Goal: Task Accomplishment & Management: Manage account settings

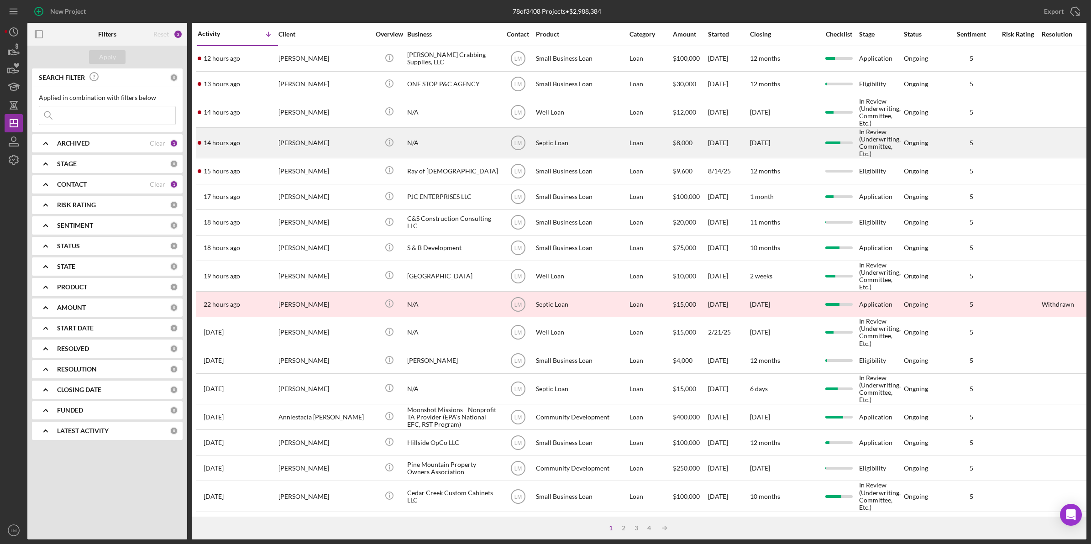
click at [299, 155] on div "[PERSON_NAME]" at bounding box center [324, 142] width 91 height 29
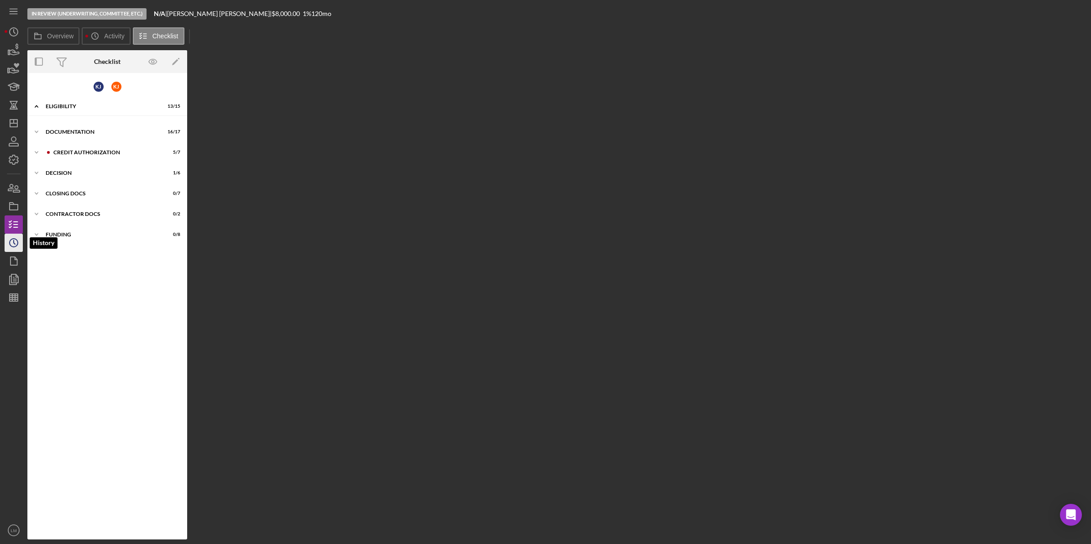
click at [8, 245] on icon "Icon/History" at bounding box center [13, 243] width 23 height 23
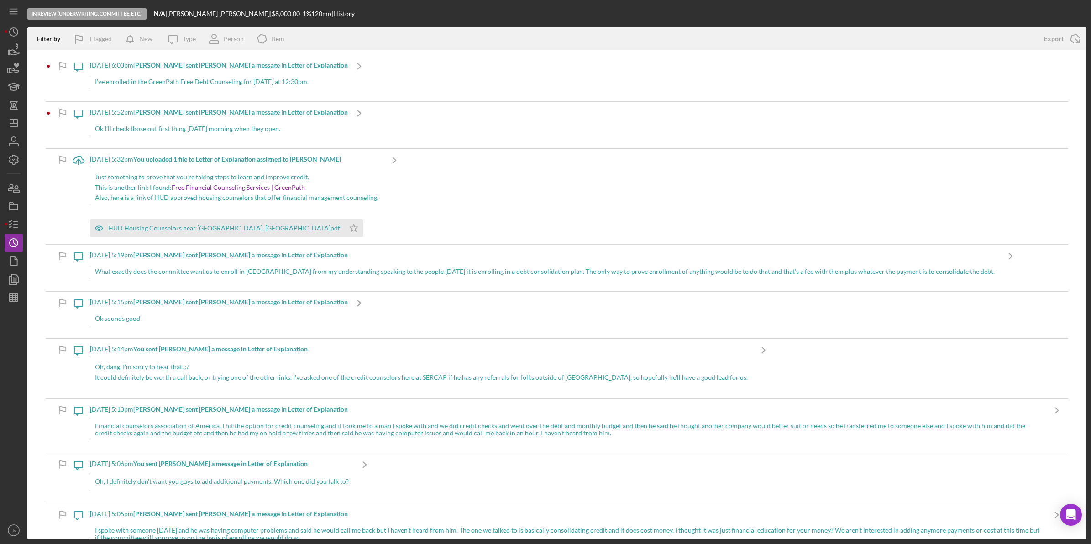
click at [221, 80] on div "I’ve enrolled in the GreenPath Free Debt Counseling for Monday at 12:30pm." at bounding box center [219, 82] width 258 height 16
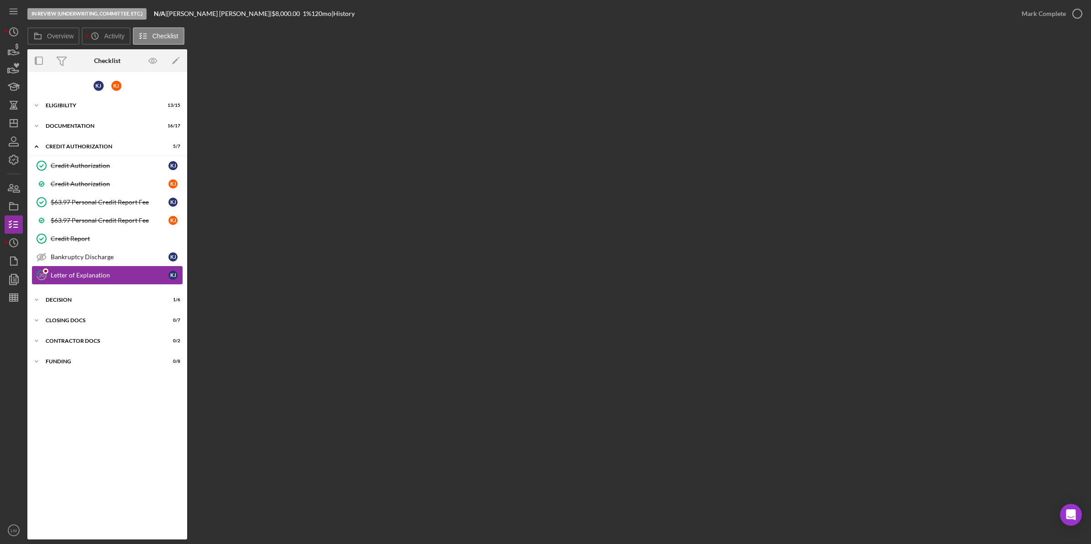
click at [145, 277] on div "Letter of Explanation" at bounding box center [110, 275] width 118 height 7
click at [152, 256] on div "Bankruptcy Discharge" at bounding box center [110, 256] width 118 height 7
click at [145, 269] on link "20 Letter of Explanation K J" at bounding box center [107, 275] width 151 height 18
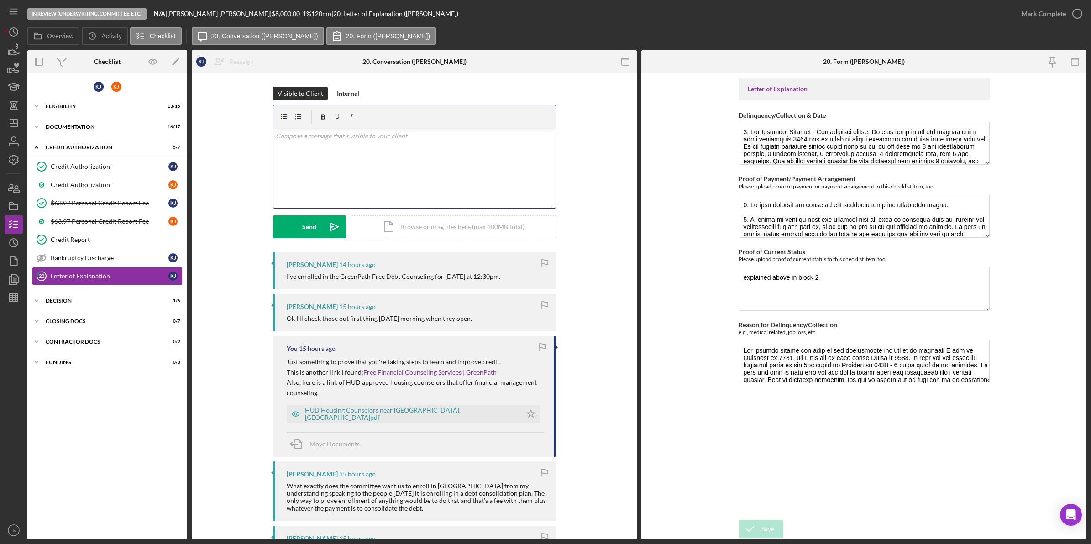
click at [416, 189] on div "v Color teal Color pink Remove color Add row above Add row below Add column bef…" at bounding box center [415, 168] width 282 height 80
click at [317, 226] on button "Send Icon/icon-invite-send" at bounding box center [309, 227] width 73 height 23
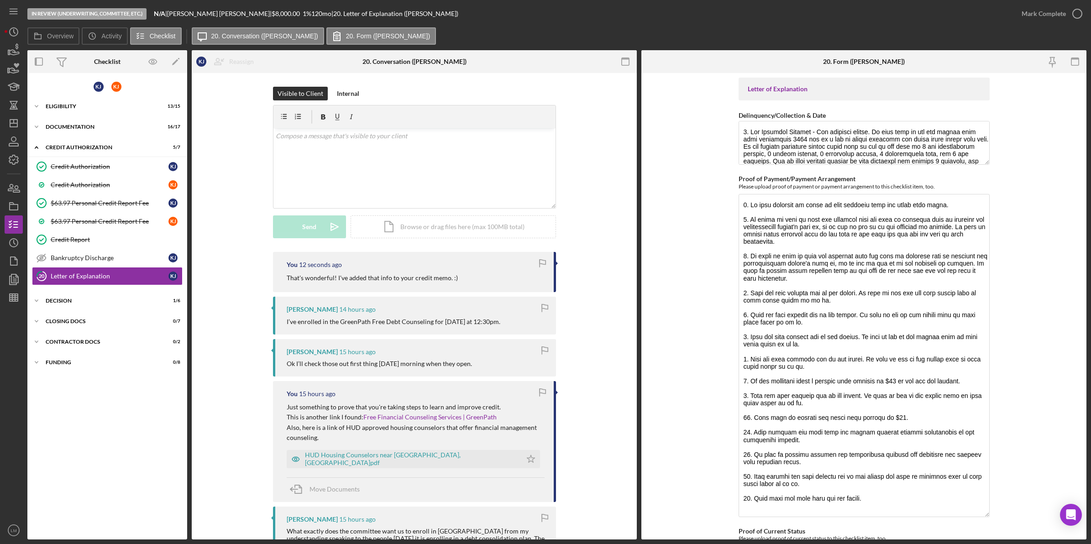
drag, startPoint x: 987, startPoint y: 236, endPoint x: 989, endPoint y: 516, distance: 279.9
click at [989, 516] on form "Letter of Explanation Delinquency/Collection & Date Proof of Payment/Payment Ar…" at bounding box center [864, 306] width 445 height 467
click at [1073, 14] on icon "button" at bounding box center [1077, 13] width 23 height 23
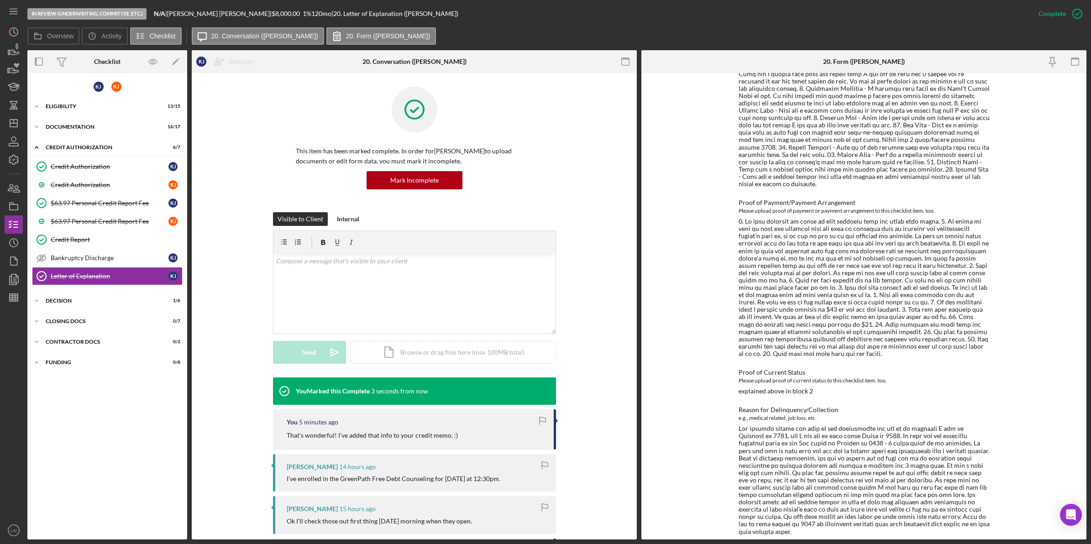
scroll to position [211, 0]
click at [16, 124] on icon "Icon/Dashboard" at bounding box center [13, 123] width 23 height 23
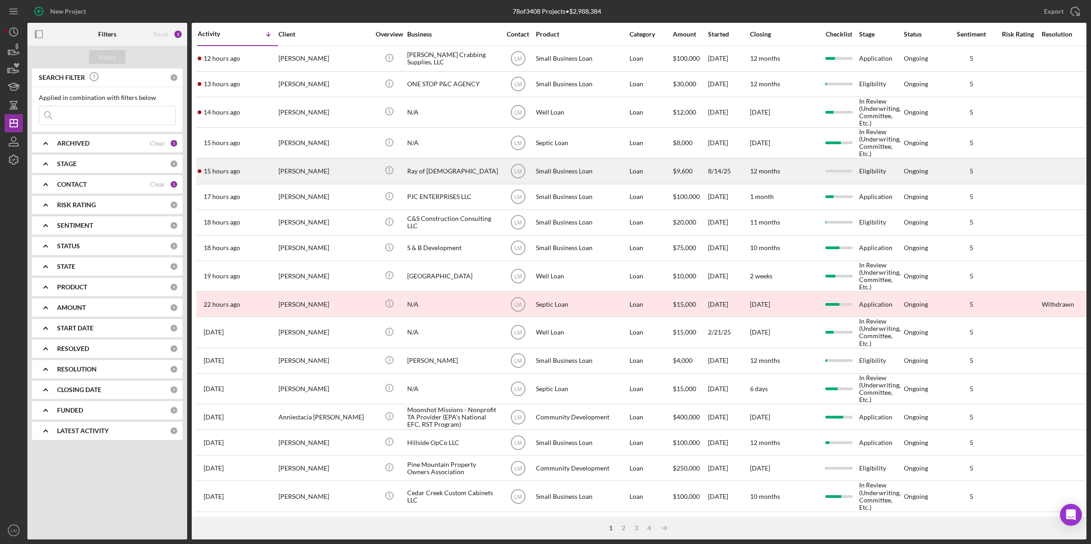
click at [320, 168] on div "[PERSON_NAME]" at bounding box center [324, 171] width 91 height 24
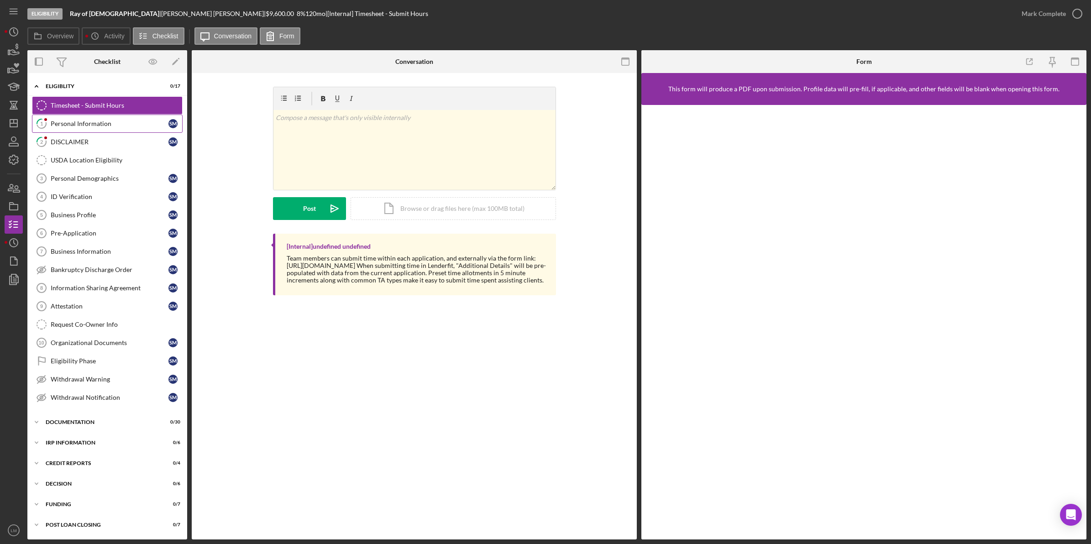
click at [86, 123] on div "Personal Information" at bounding box center [110, 123] width 118 height 7
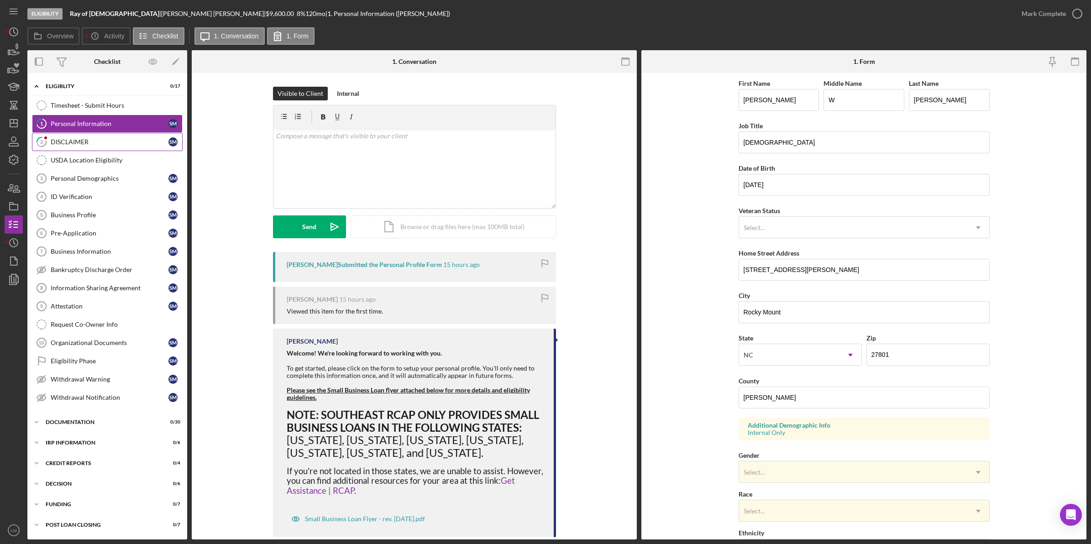
click at [91, 138] on link "2 DISCLAIMER S M" at bounding box center [107, 142] width 151 height 18
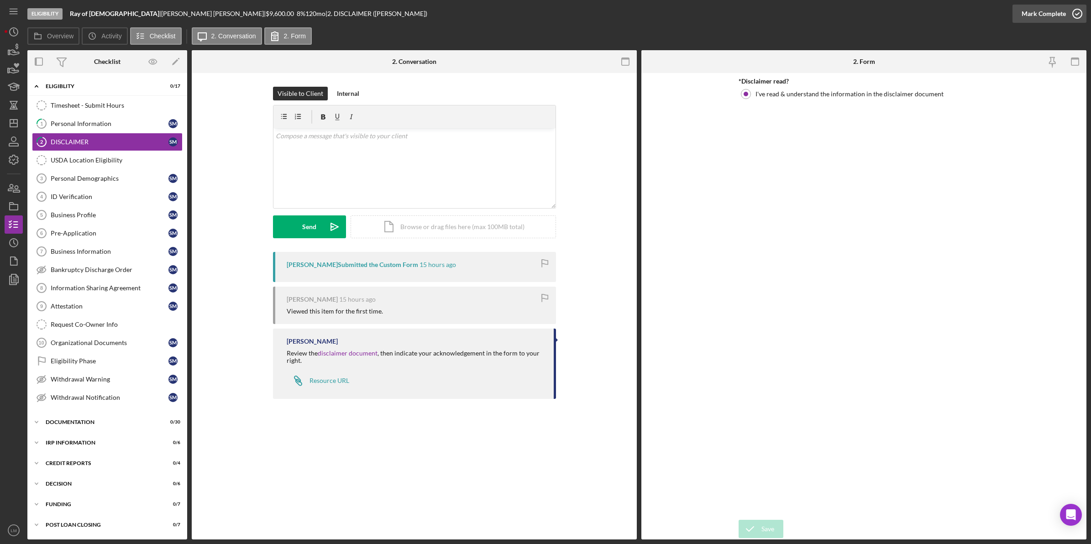
click at [1048, 19] on div "Mark Complete" at bounding box center [1044, 14] width 44 height 18
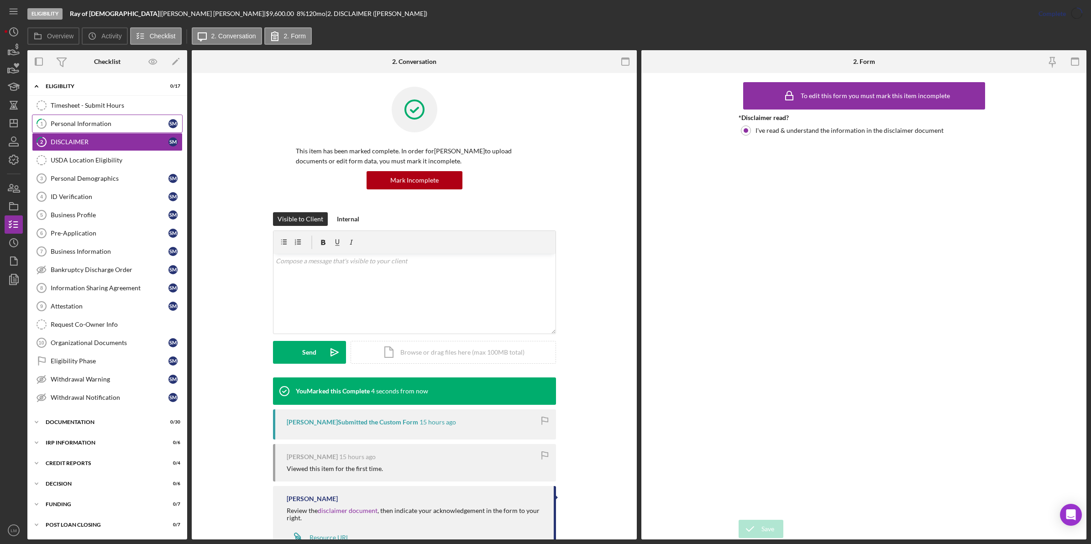
click at [104, 122] on div "Personal Information" at bounding box center [110, 123] width 118 height 7
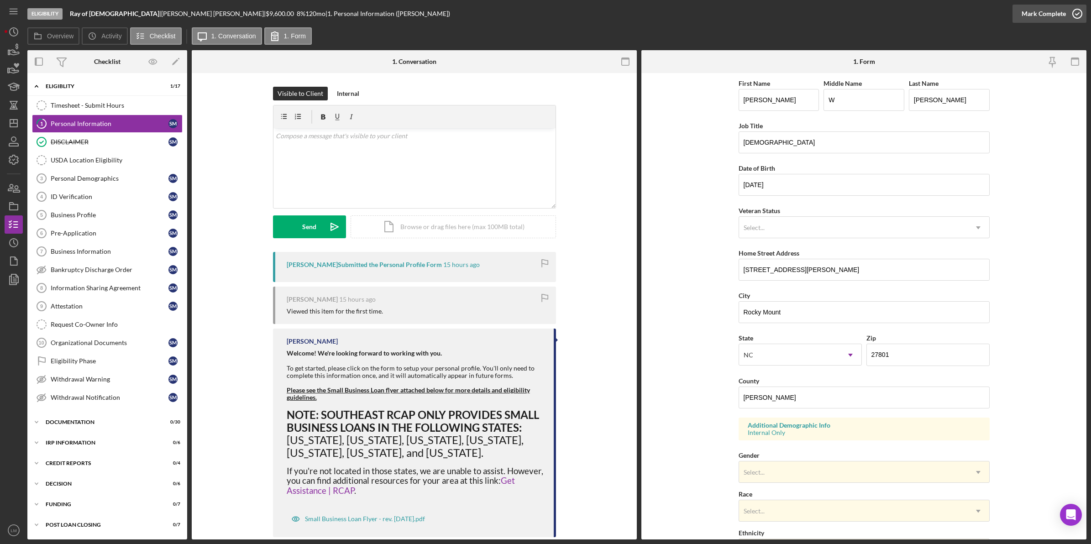
drag, startPoint x: 1054, startPoint y: 12, endPoint x: 1042, endPoint y: 20, distance: 14.6
click at [1055, 12] on div "Mark Complete" at bounding box center [1044, 14] width 44 height 18
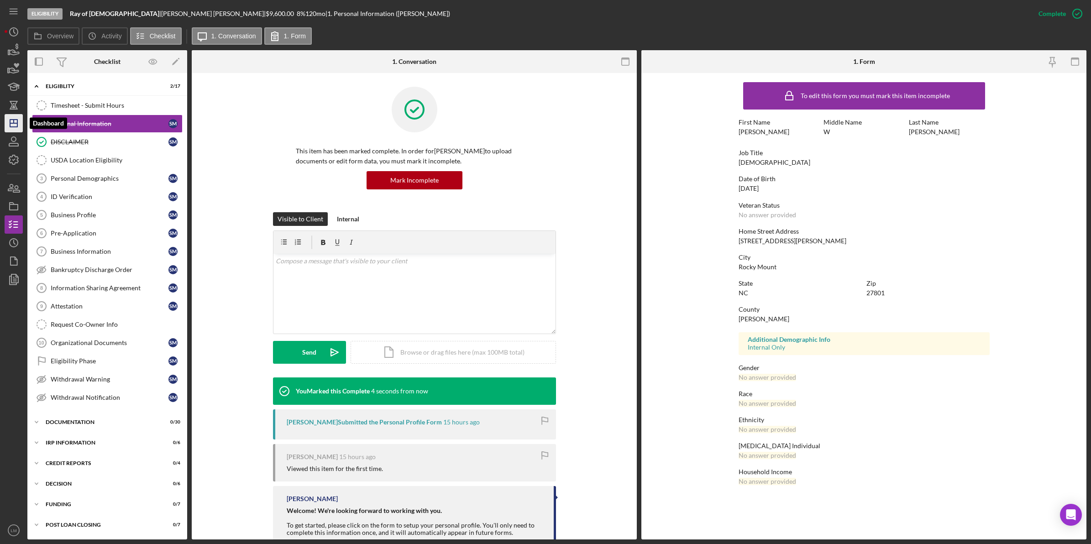
click at [17, 124] on polygon "button" at bounding box center [13, 123] width 7 height 7
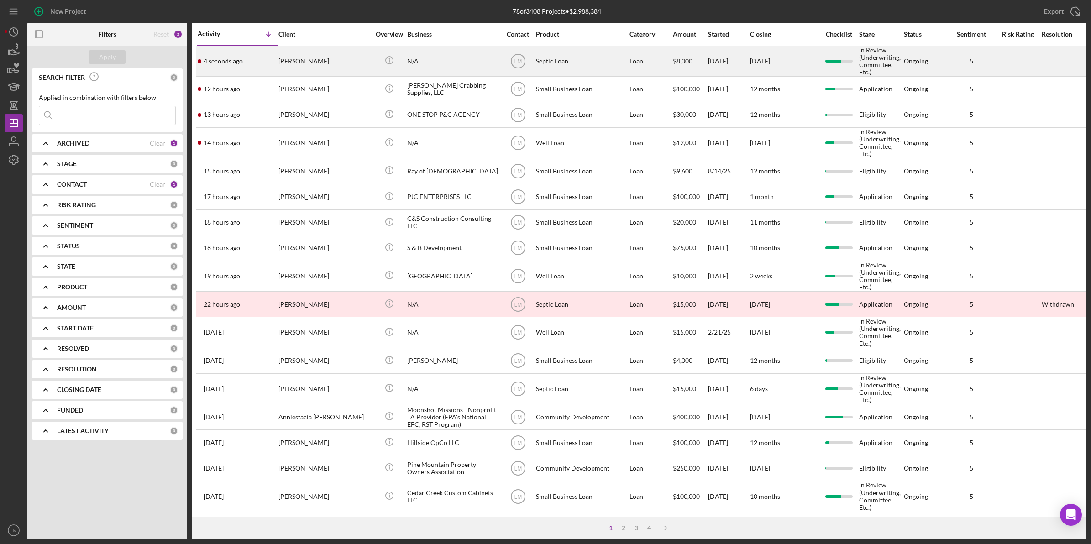
click at [338, 65] on div "[PERSON_NAME]" at bounding box center [324, 61] width 91 height 29
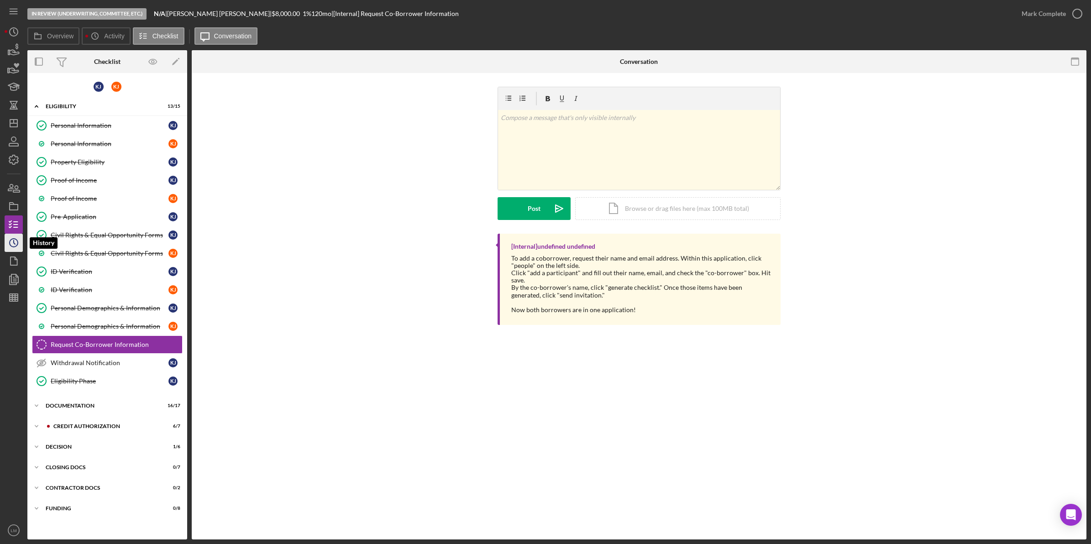
click at [21, 241] on icon "Icon/History" at bounding box center [13, 243] width 23 height 23
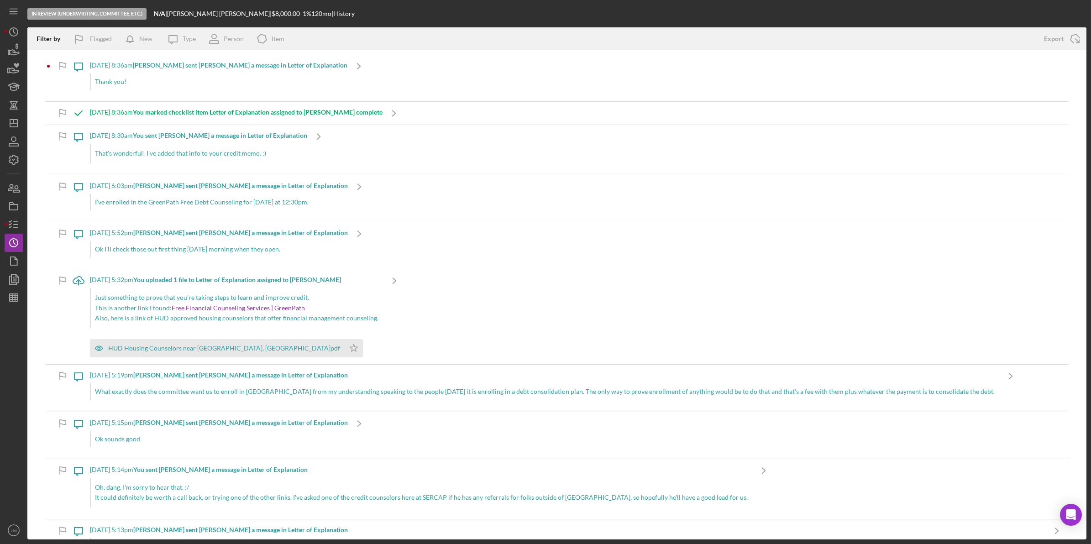
click at [238, 70] on div "8/15/2025 at 8:36am Keveri J. sent Lois M. a message in Letter of Explanation T…" at bounding box center [219, 78] width 258 height 47
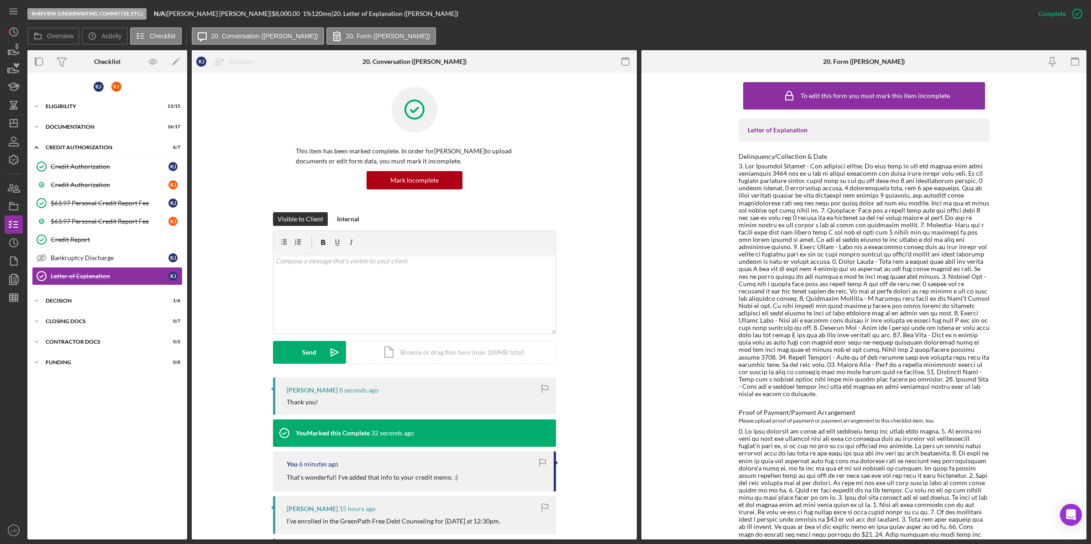
click at [250, 333] on div "Visible to Client Internal v Color teal Color pink Remove color Add row above A…" at bounding box center [414, 294] width 418 height 165
click at [15, 121] on icon "Icon/Dashboard" at bounding box center [13, 123] width 23 height 23
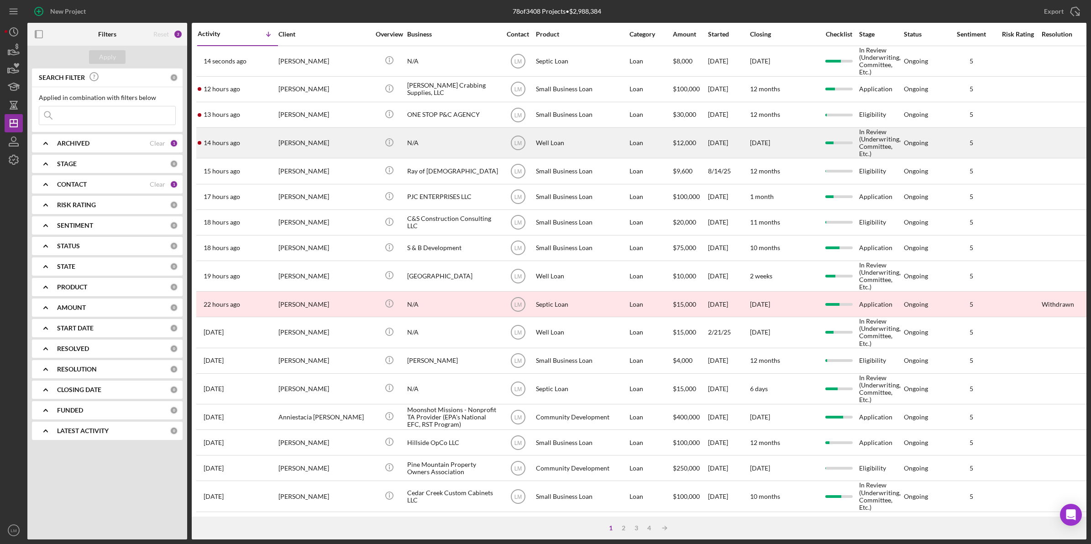
click at [443, 145] on div "N/A" at bounding box center [452, 142] width 91 height 29
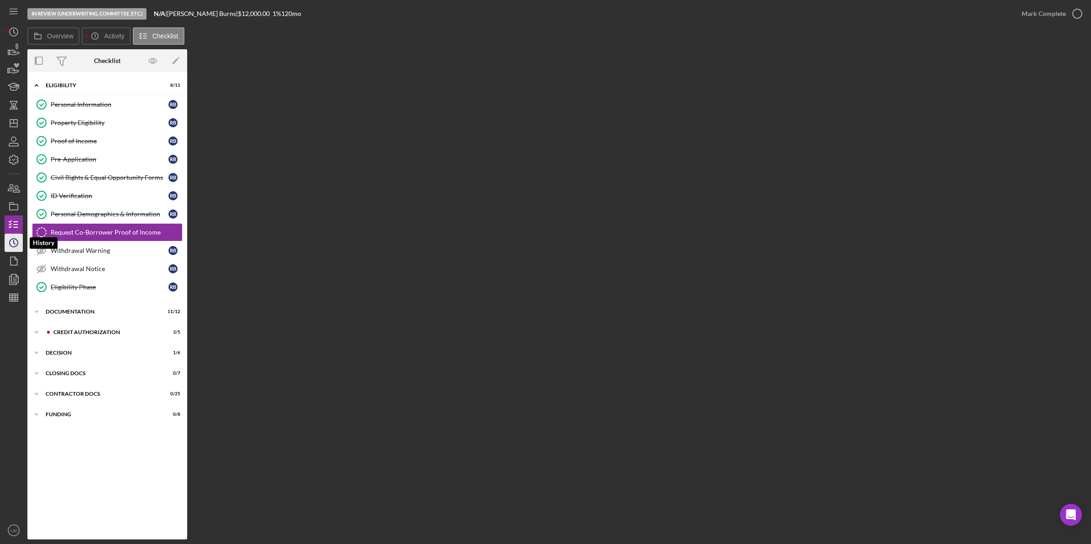
click at [19, 240] on icon "Icon/History" at bounding box center [13, 243] width 23 height 23
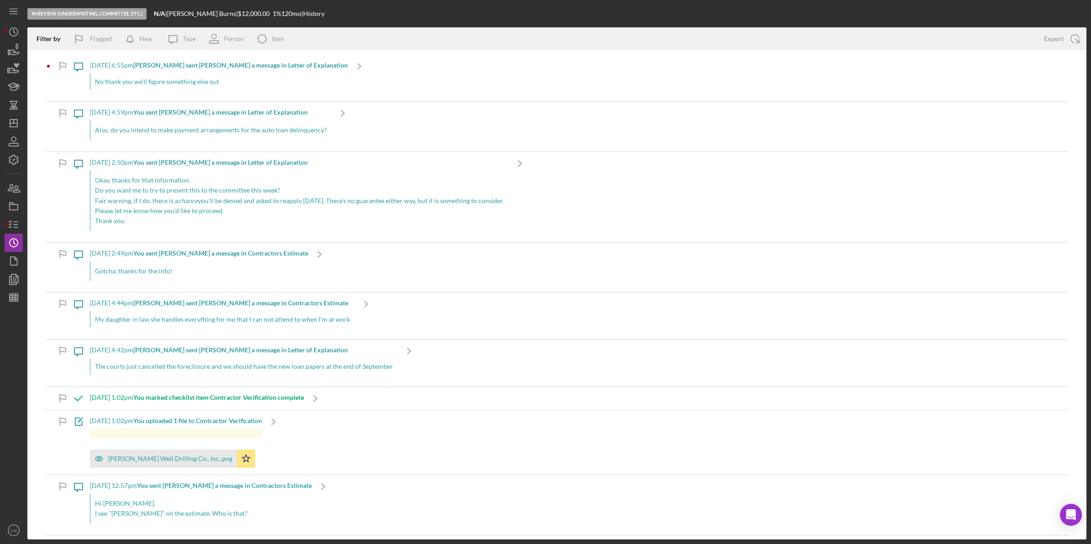
click at [235, 79] on div "No thank you we'll figure something else out" at bounding box center [219, 82] width 258 height 16
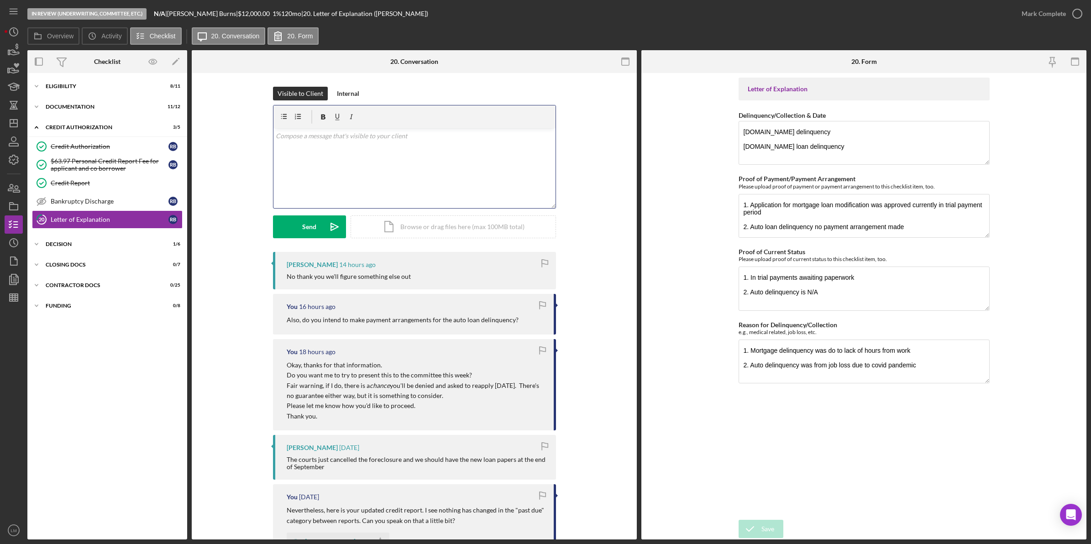
click at [375, 155] on div "v Color teal Color pink Remove color Add row above Add row below Add column bef…" at bounding box center [415, 168] width 282 height 80
click at [293, 227] on button "Send Icon/icon-invite-send" at bounding box center [309, 227] width 73 height 23
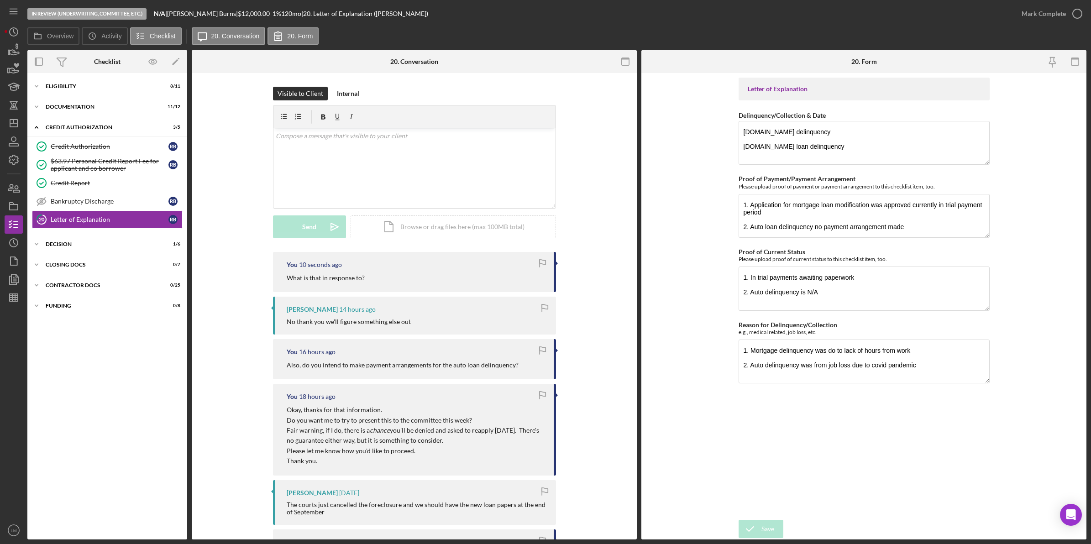
drag, startPoint x: 197, startPoint y: 354, endPoint x: 204, endPoint y: 345, distance: 11.1
click at [448, 144] on div "v Color teal Color pink Remove color Add row above Add row below Add column bef…" at bounding box center [415, 168] width 282 height 80
click at [310, 224] on div "Send" at bounding box center [309, 227] width 14 height 23
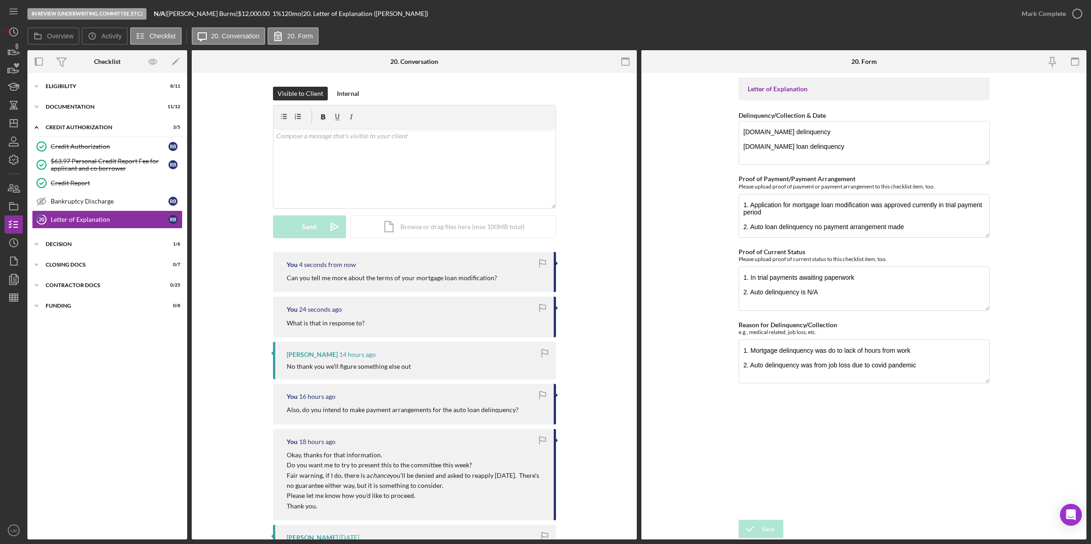
click at [432, 375] on div "Robert Burns 14 hours ago No thank you we'll figure something else out" at bounding box center [414, 360] width 283 height 37
click at [14, 126] on icon "Icon/Dashboard" at bounding box center [13, 123] width 23 height 23
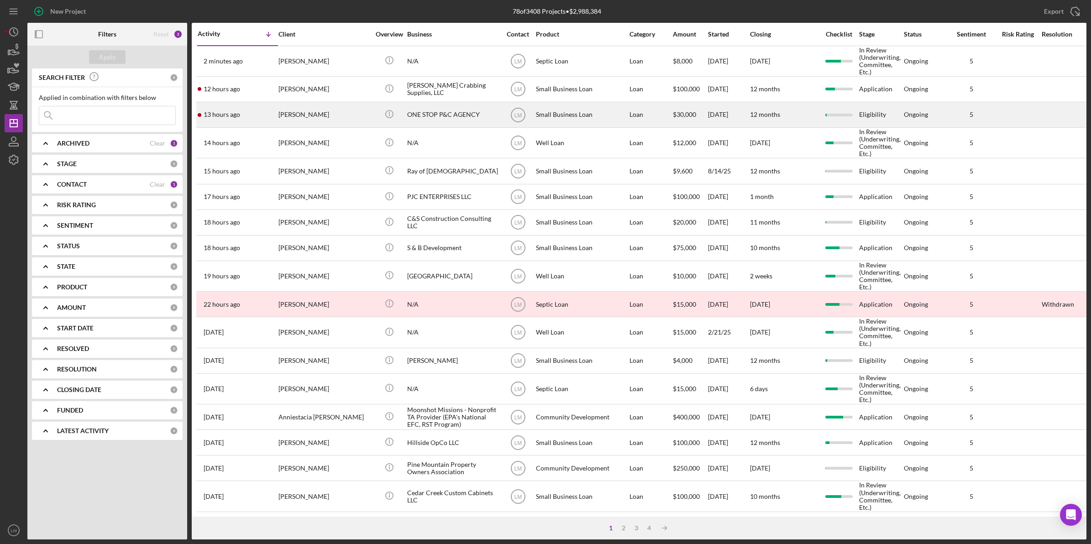
click at [350, 120] on div "[PERSON_NAME]" at bounding box center [324, 115] width 91 height 24
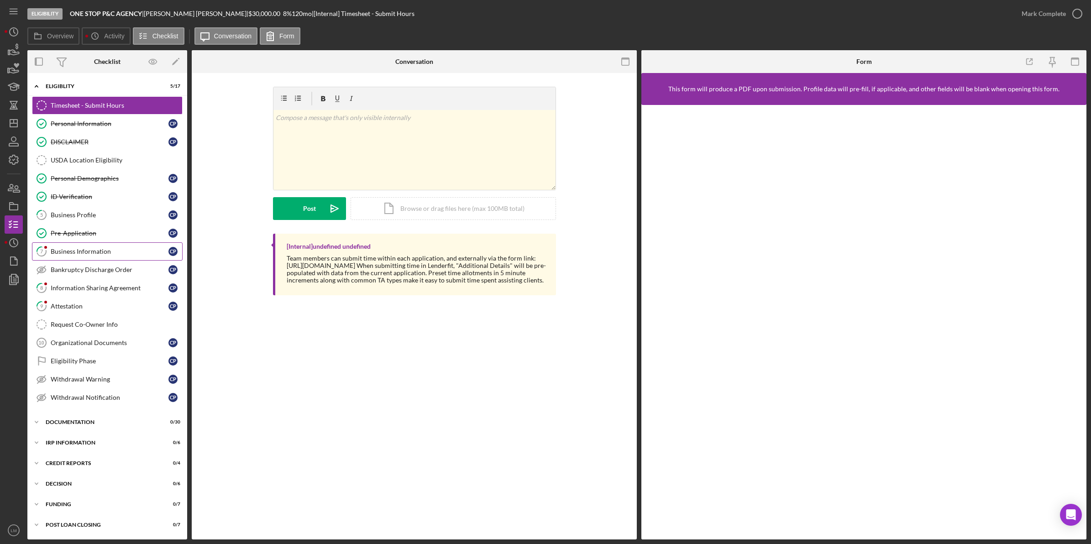
click at [71, 247] on link "7 Business Information C P" at bounding box center [107, 251] width 151 height 18
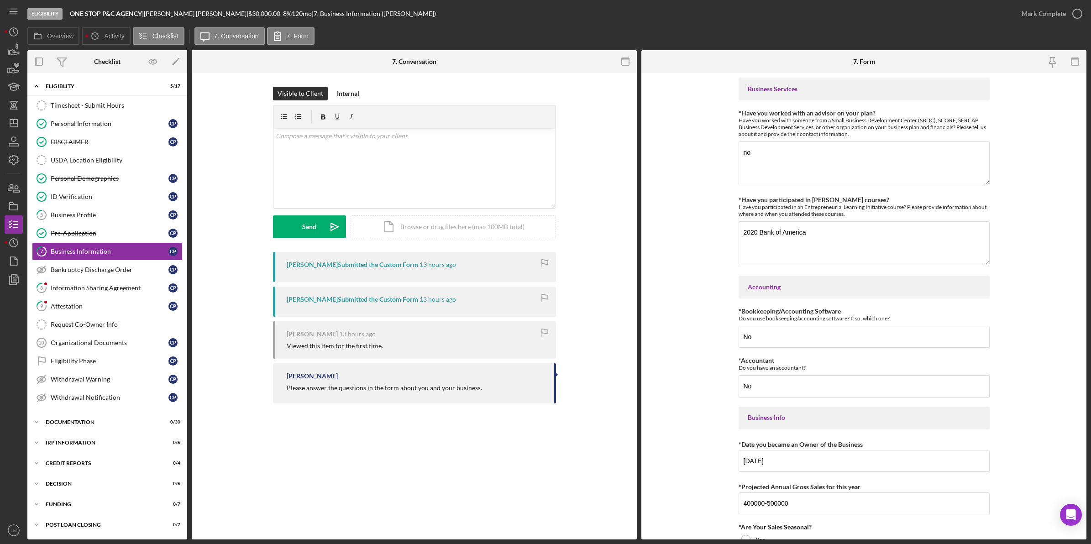
click at [719, 234] on form "Business Services *Have you worked with an advisor on your plan? Have you worke…" at bounding box center [864, 306] width 445 height 467
click at [1059, 17] on div "Mark Complete" at bounding box center [1044, 14] width 44 height 18
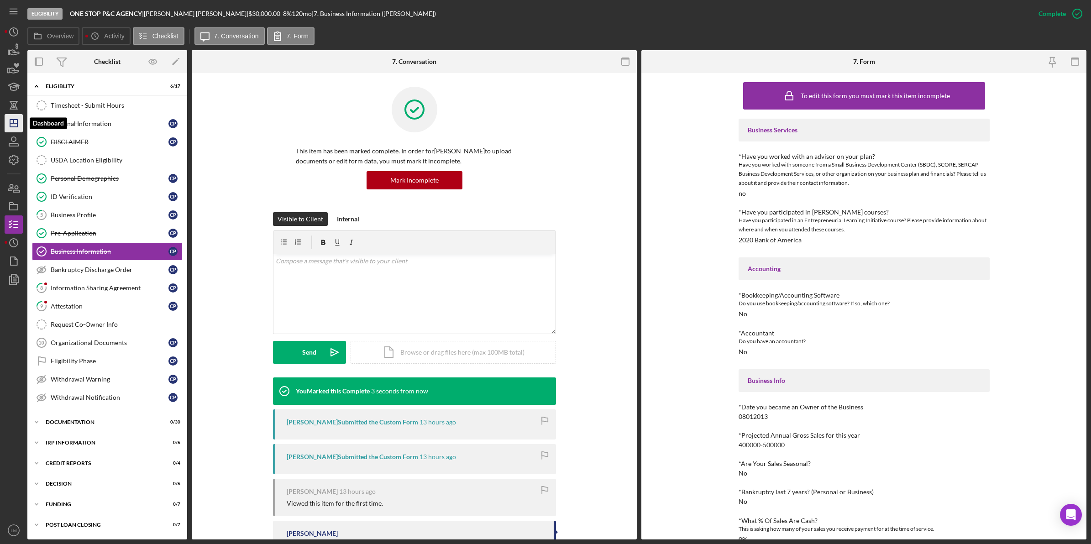
click at [8, 124] on icon "Icon/Dashboard" at bounding box center [13, 123] width 23 height 23
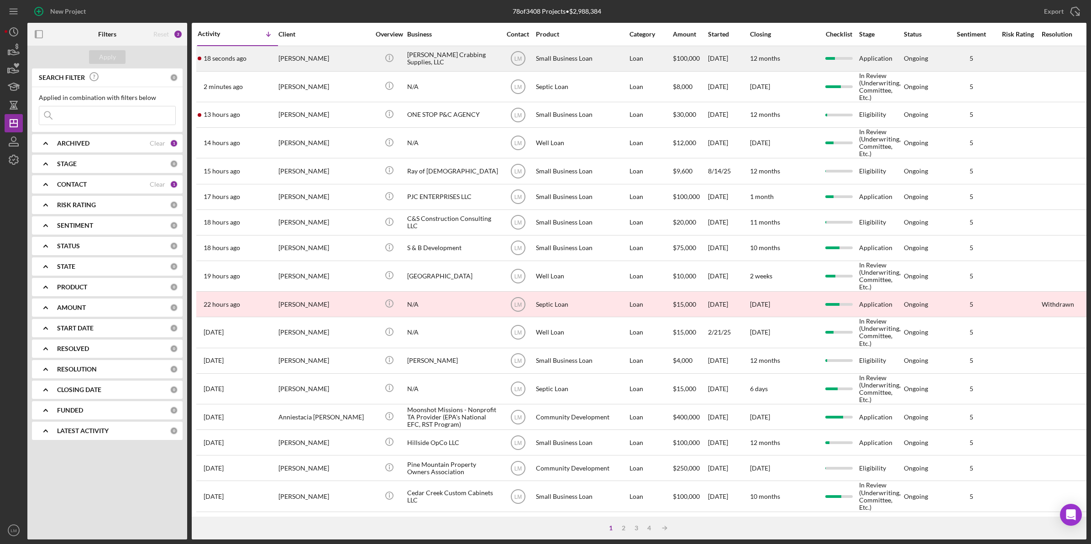
click at [319, 63] on div "[PERSON_NAME]" at bounding box center [324, 59] width 91 height 24
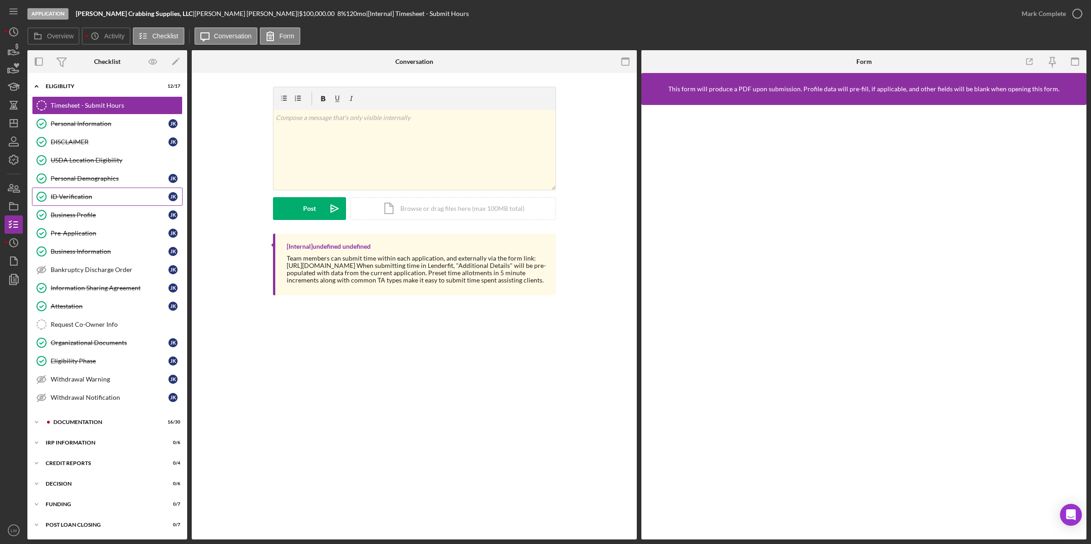
click at [88, 199] on div "ID Verification" at bounding box center [110, 196] width 118 height 7
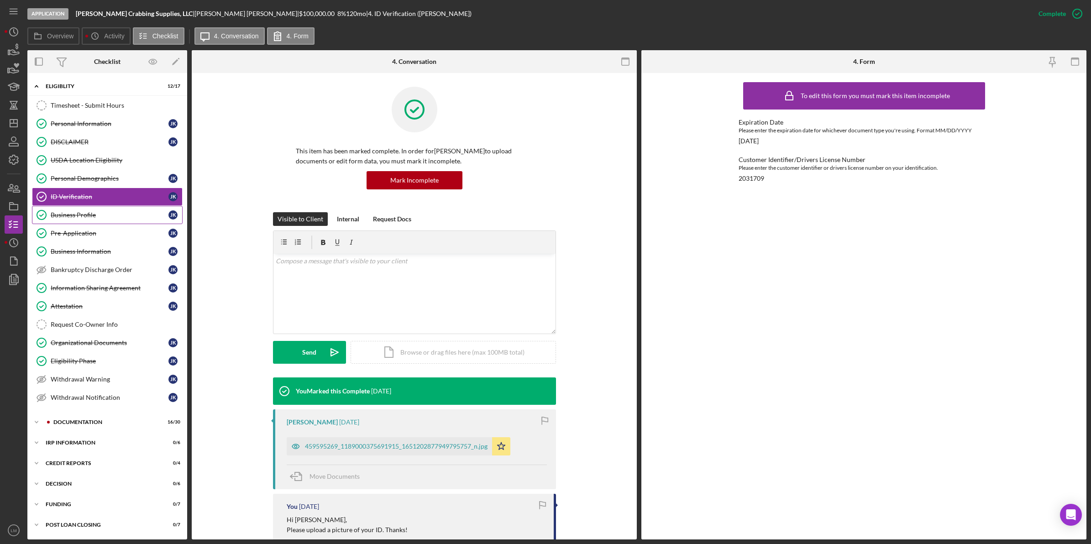
click at [98, 224] on link "Business Profile Business Profile J K" at bounding box center [107, 215] width 151 height 18
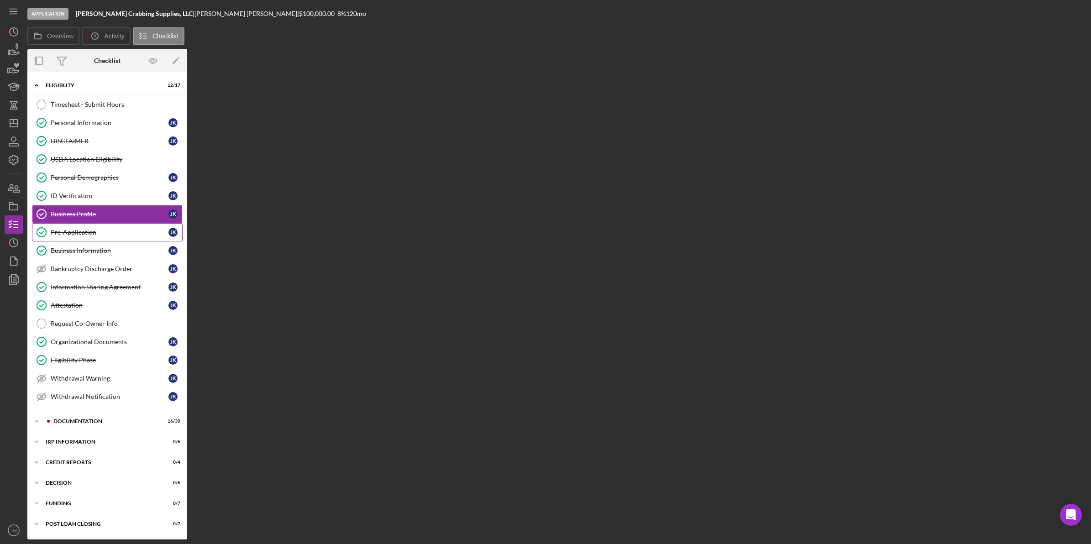
click at [98, 229] on link "Pre-Application Pre-Application J K" at bounding box center [107, 232] width 151 height 18
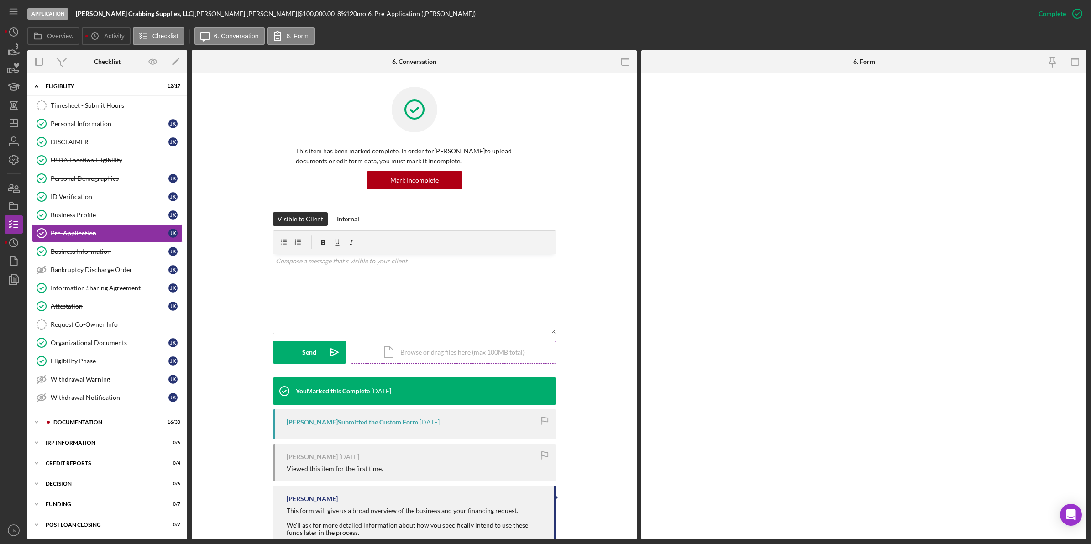
scroll to position [85, 0]
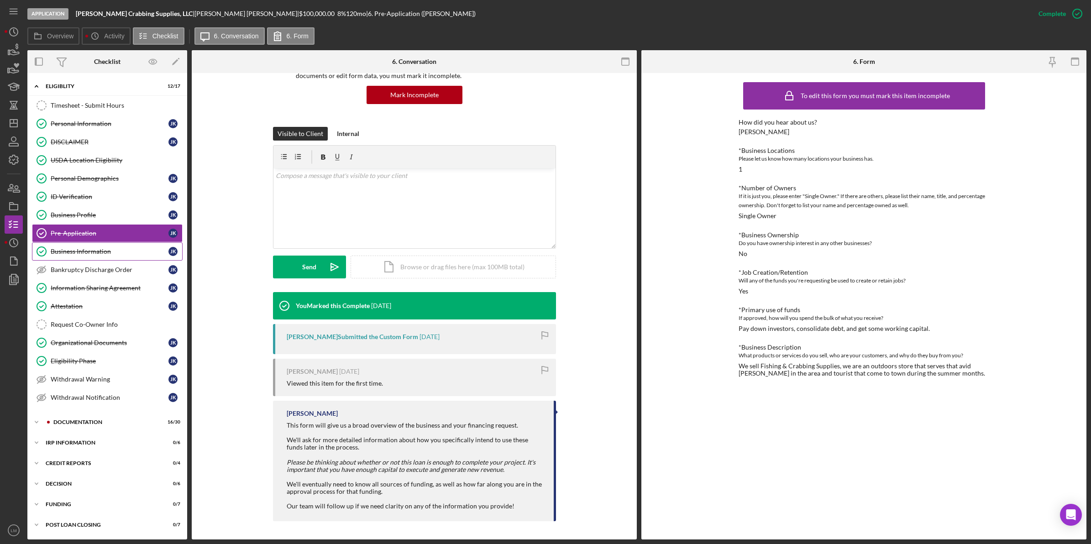
click at [110, 250] on div "Business Information" at bounding box center [110, 251] width 118 height 7
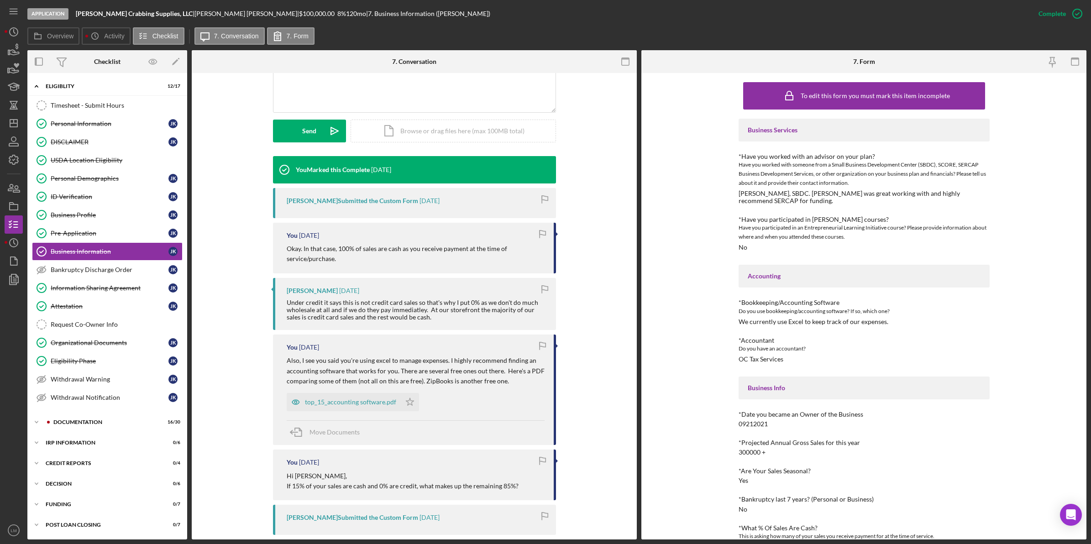
scroll to position [228, 0]
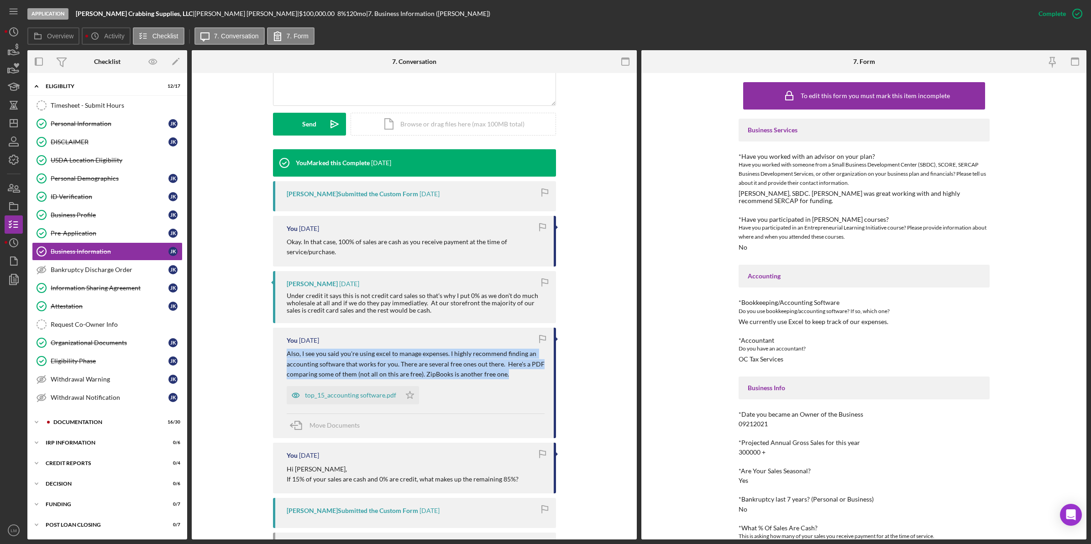
drag, startPoint x: 507, startPoint y: 374, endPoint x: 277, endPoint y: 350, distance: 231.4
click at [277, 350] on div "You 2 days ago Also, I see you said you're using excel to manage expenses. I hi…" at bounding box center [414, 383] width 283 height 110
copy p "Also, I see you said you're using excel to manage expenses. I highly recommend …"
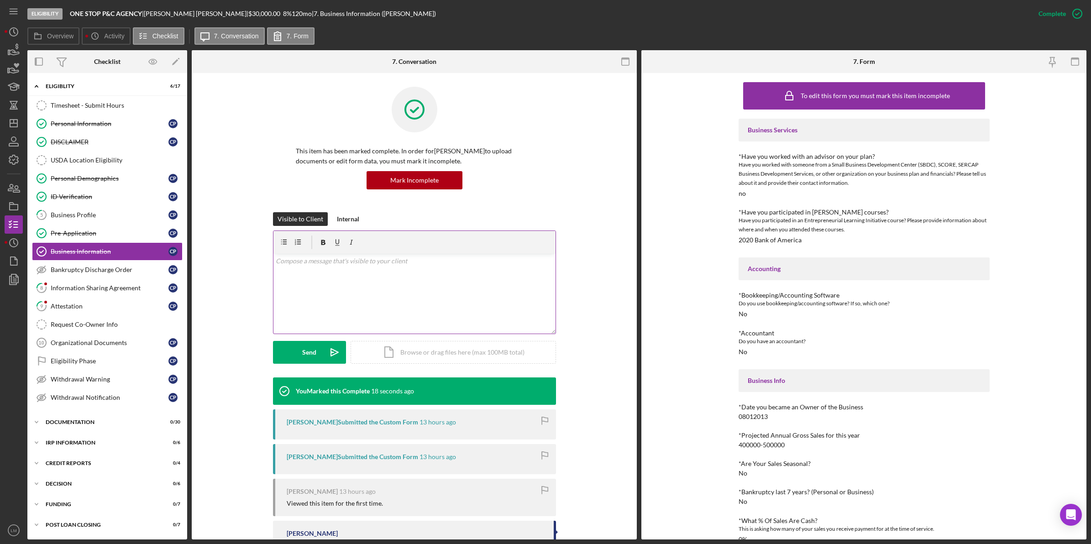
click at [342, 302] on div "v Color teal Color pink Remove color Add row above Add row below Add column bef…" at bounding box center [415, 294] width 282 height 80
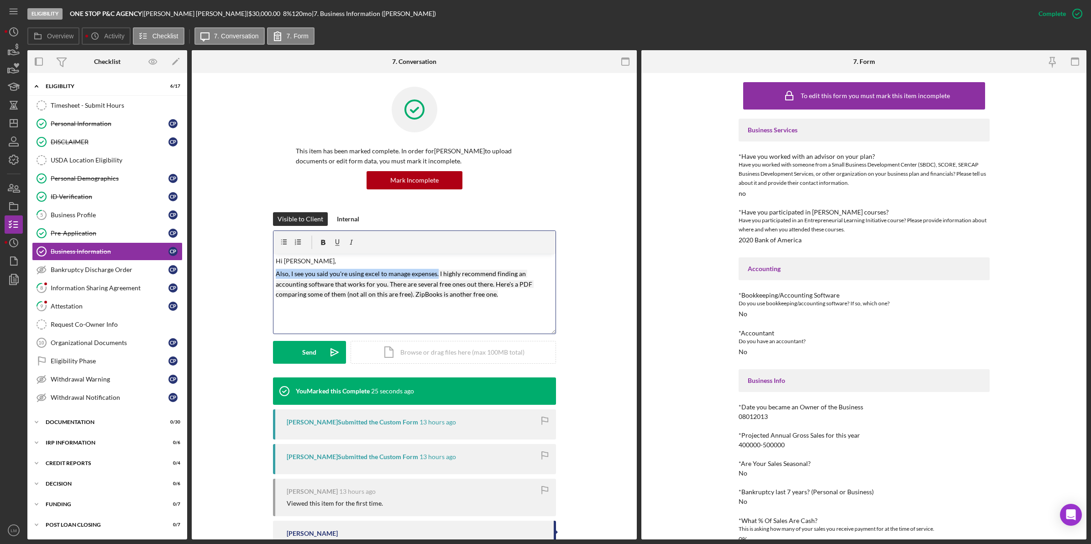
drag, startPoint x: 435, startPoint y: 275, endPoint x: 261, endPoint y: 273, distance: 174.0
click at [261, 273] on div "Visible to Client Internal v Color teal Color pink Remove color Add row above A…" at bounding box center [414, 294] width 418 height 165
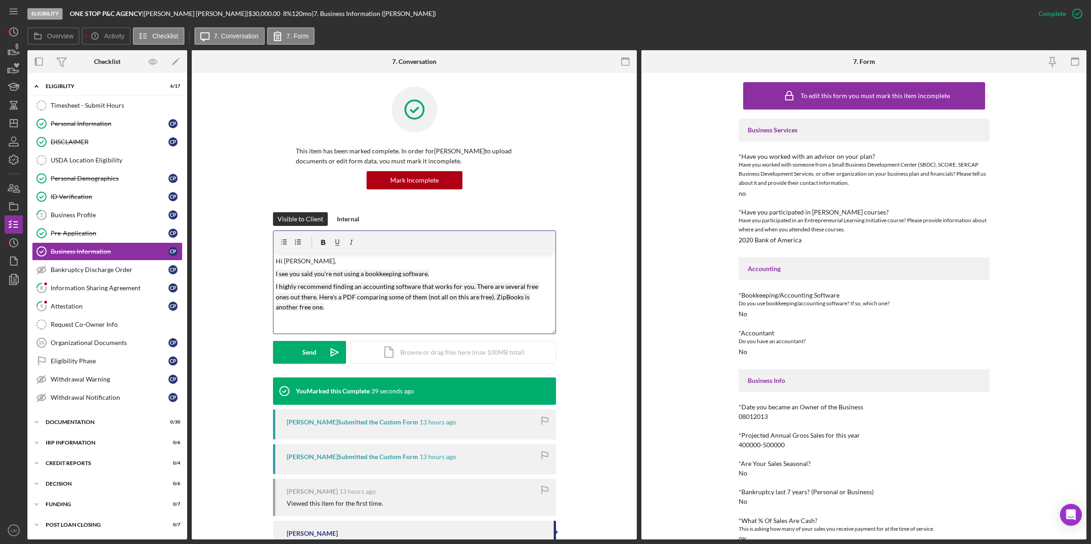
click at [421, 308] on p "I highly recommend finding an accounting software that works for you. There are…" at bounding box center [414, 297] width 277 height 31
click at [314, 353] on div "Send" at bounding box center [309, 352] width 14 height 23
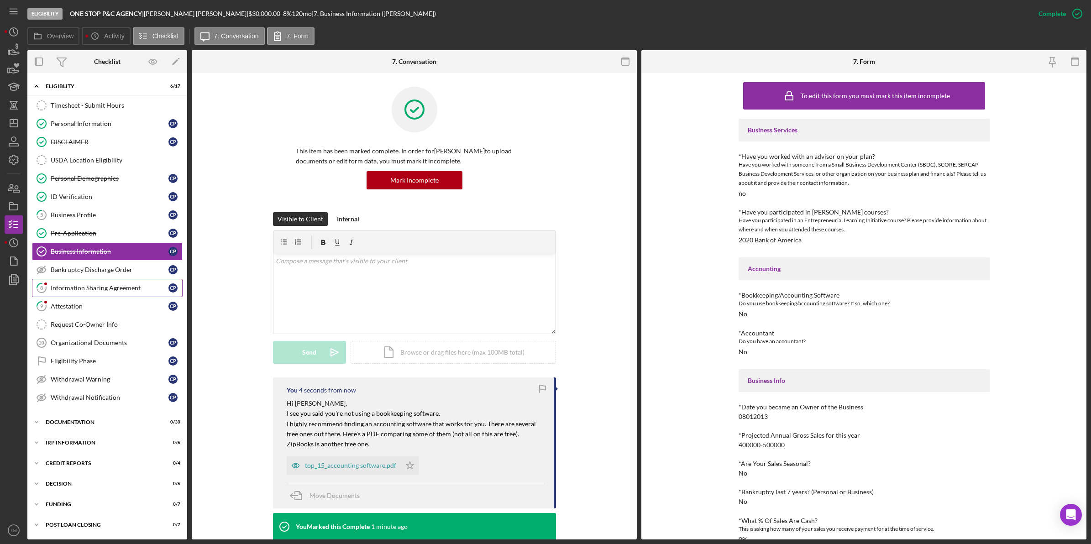
click at [151, 286] on link "8 Information Sharing Agreement C P" at bounding box center [107, 288] width 151 height 18
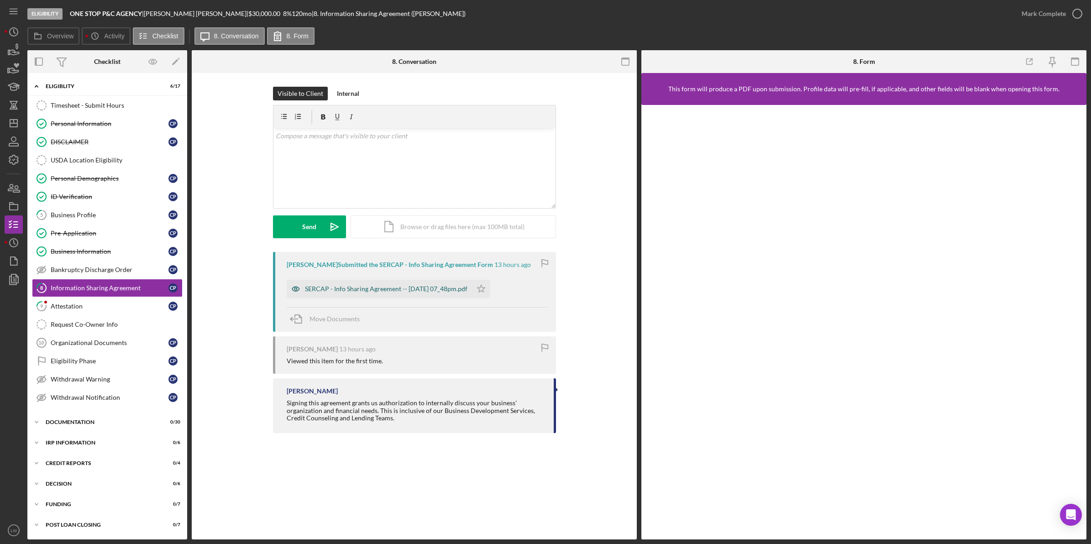
click at [428, 292] on div "SERCAP - Info Sharing Agreement -- 2025-08-14 07_48pm.pdf" at bounding box center [386, 288] width 163 height 7
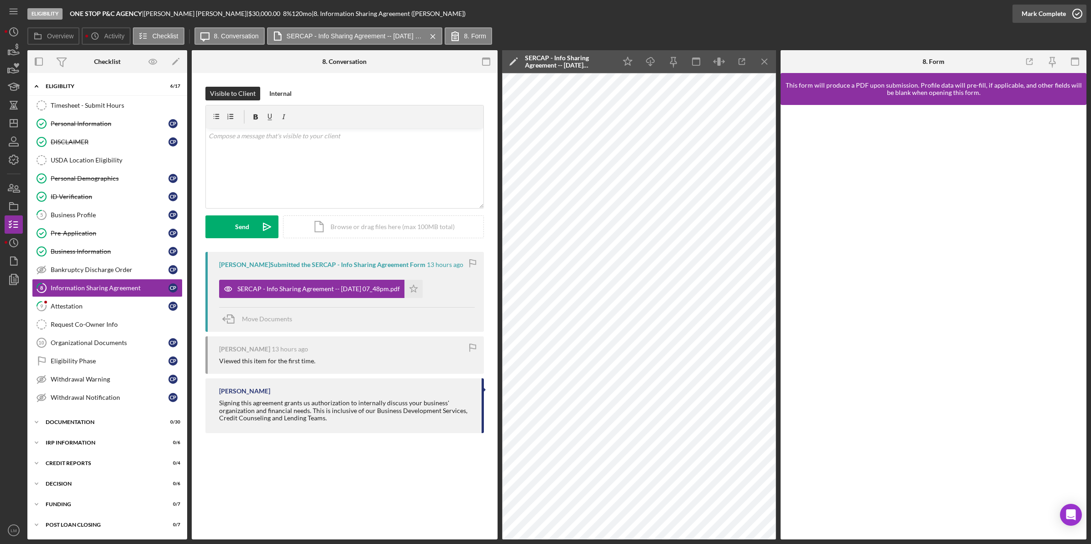
click at [1071, 9] on icon "button" at bounding box center [1077, 13] width 23 height 23
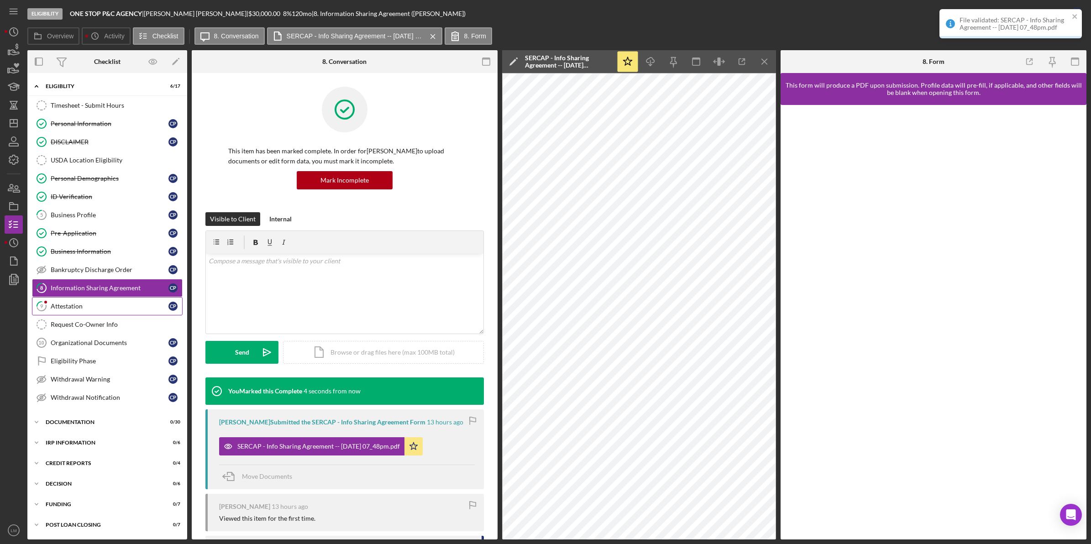
click at [79, 304] on link "9 Attestation C P" at bounding box center [107, 306] width 151 height 18
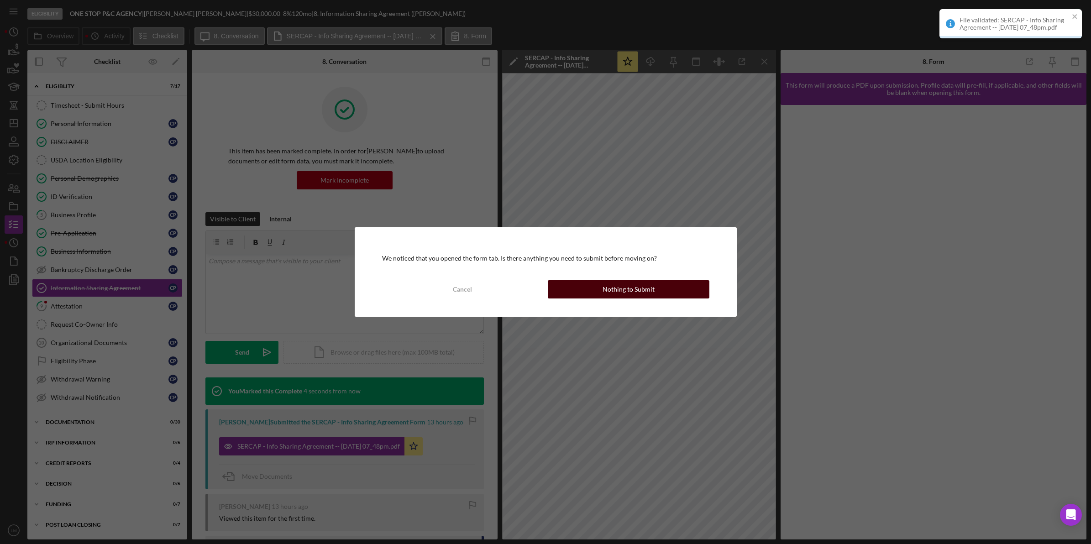
click at [647, 296] on div "Nothing to Submit" at bounding box center [629, 289] width 52 height 18
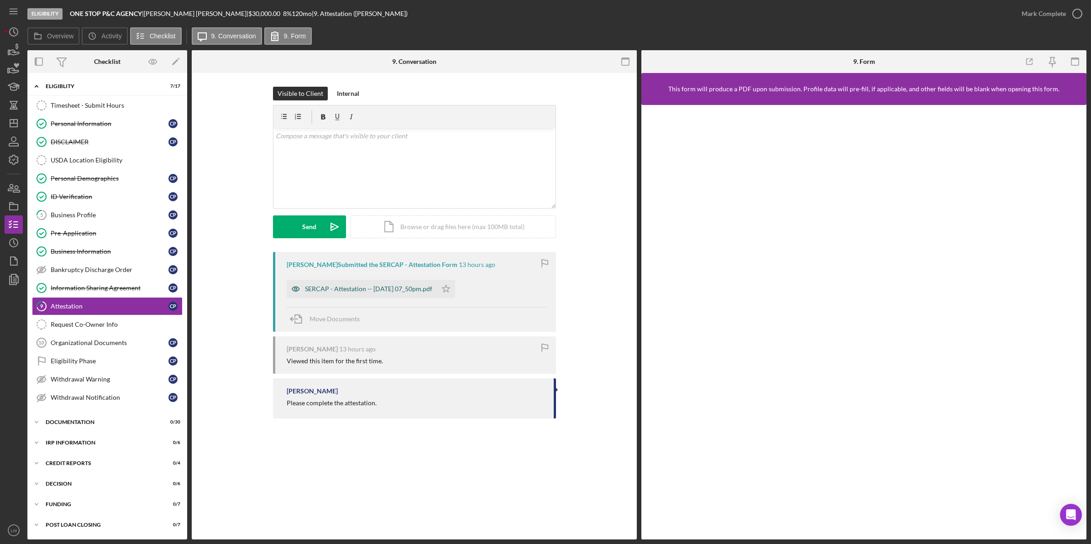
click at [408, 296] on div "SERCAP - Attestation -- 2025-08-14 07_50pm.pdf" at bounding box center [362, 289] width 150 height 18
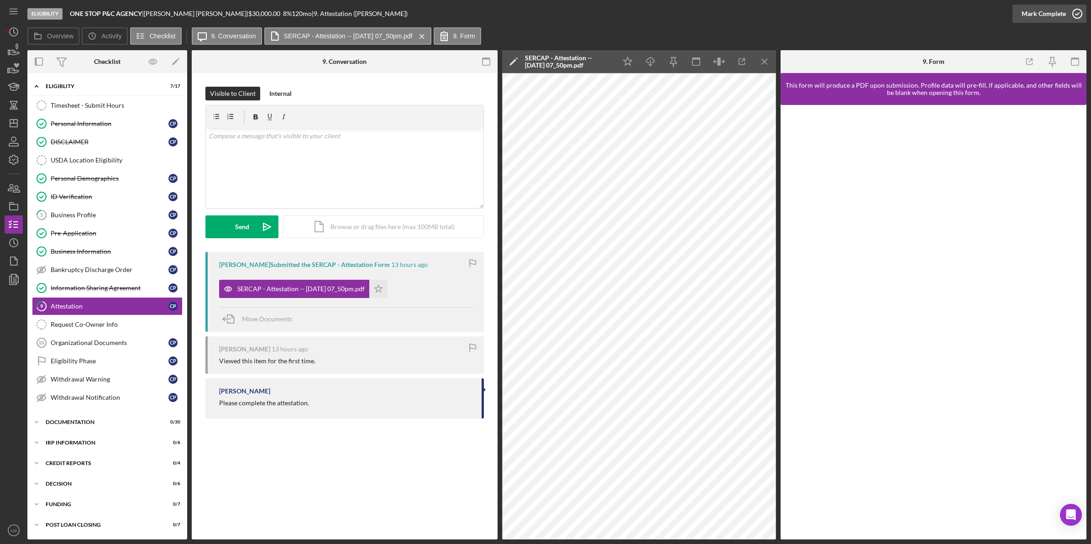
click at [1046, 14] on div "Mark Complete" at bounding box center [1044, 14] width 44 height 18
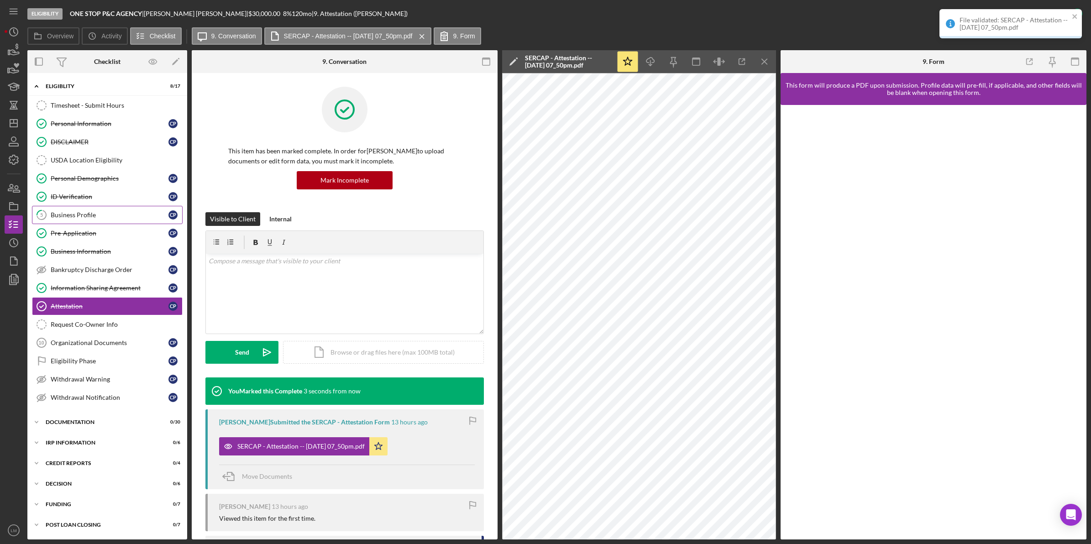
click at [90, 210] on link "5 Business Profile C P" at bounding box center [107, 215] width 151 height 18
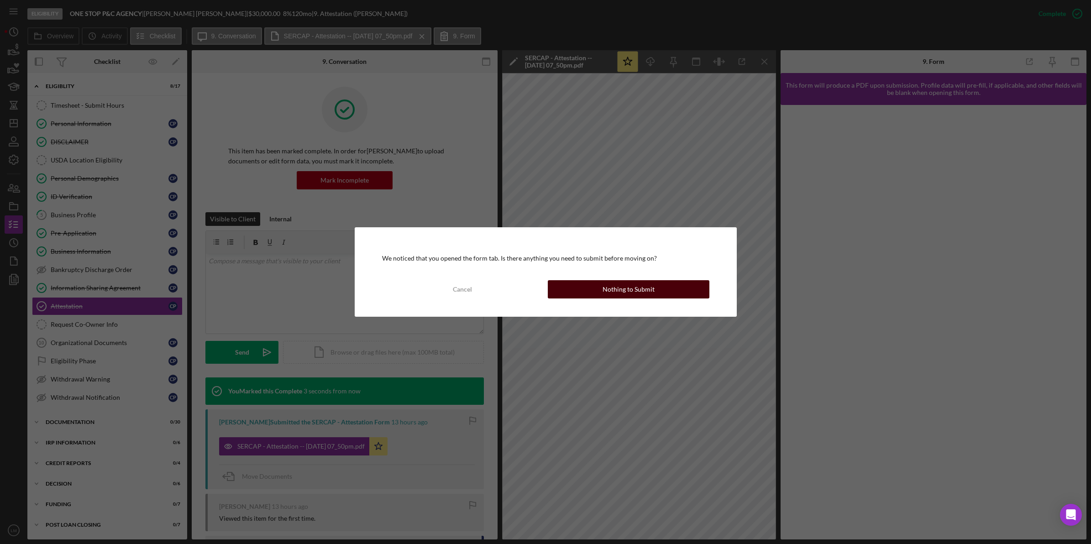
click at [658, 288] on button "Nothing to Submit" at bounding box center [629, 289] width 162 height 18
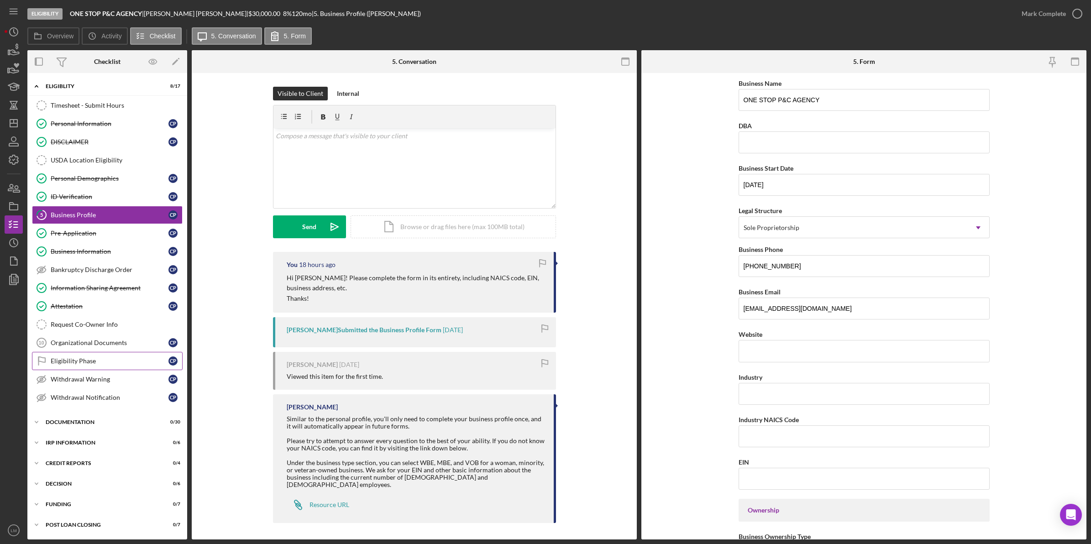
scroll to position [3, 0]
click at [20, 124] on icon "Icon/Dashboard" at bounding box center [13, 123] width 23 height 23
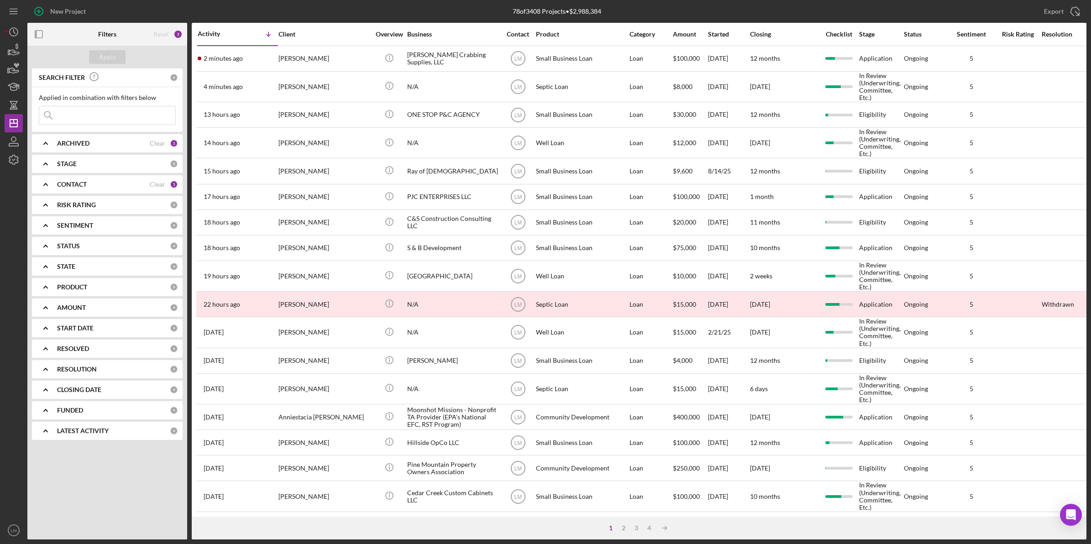
click at [324, 55] on div "[PERSON_NAME]" at bounding box center [324, 59] width 91 height 24
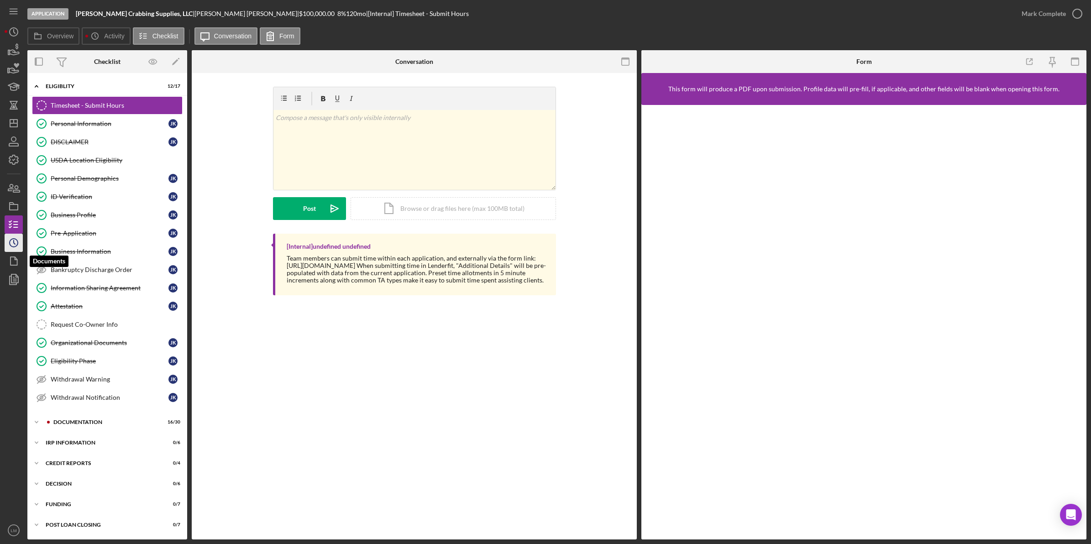
click at [5, 247] on icon "Icon/History" at bounding box center [13, 243] width 23 height 23
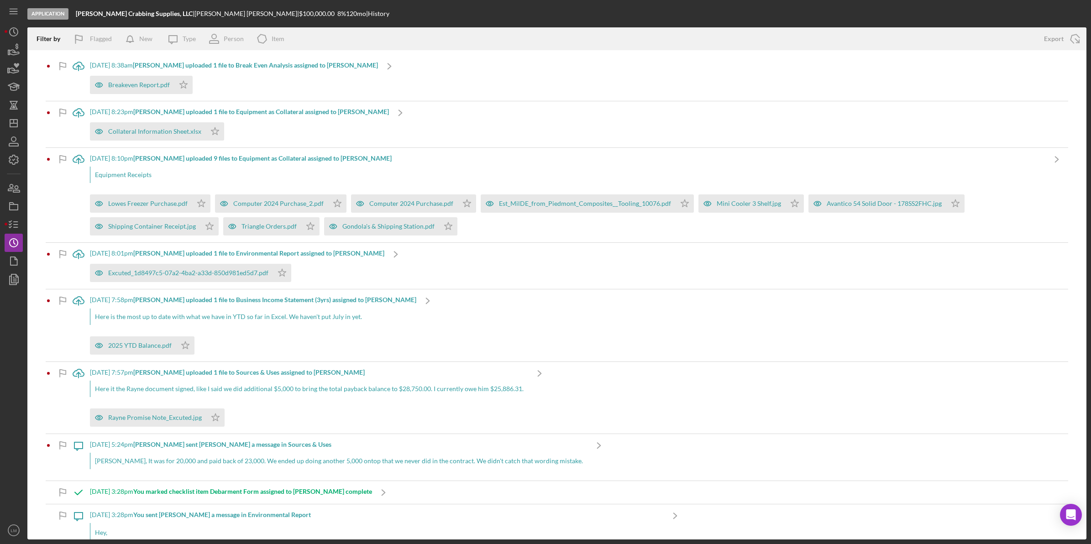
click at [208, 467] on div "Lois, It was for 20,000 and paid back of 23,000. We ended up doing another 5,00…" at bounding box center [339, 461] width 498 height 16
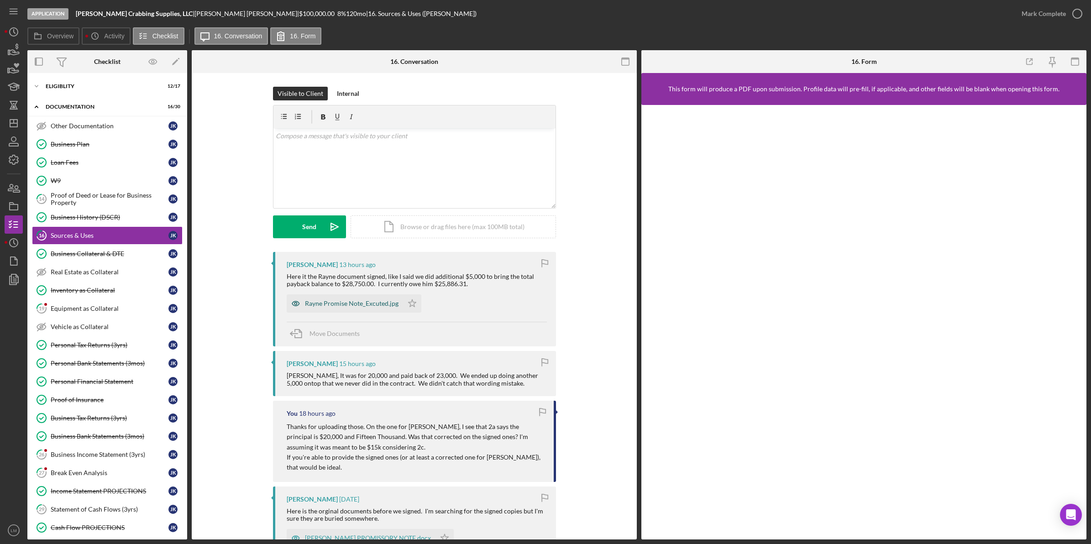
click at [366, 302] on div "Rayne Promise Note_Excuted.jpg" at bounding box center [352, 303] width 94 height 7
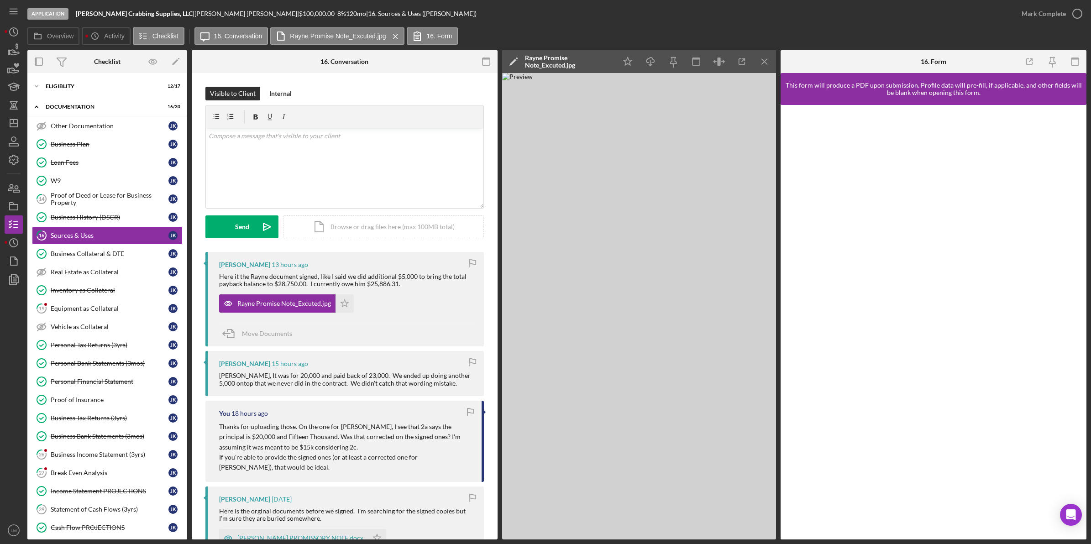
click at [470, 413] on icon "button" at bounding box center [470, 412] width 21 height 21
click at [471, 356] on icon "button" at bounding box center [473, 363] width 21 height 21
click at [476, 263] on icon "button" at bounding box center [473, 263] width 21 height 21
click at [343, 305] on icon "Icon/Star" at bounding box center [345, 304] width 18 height 18
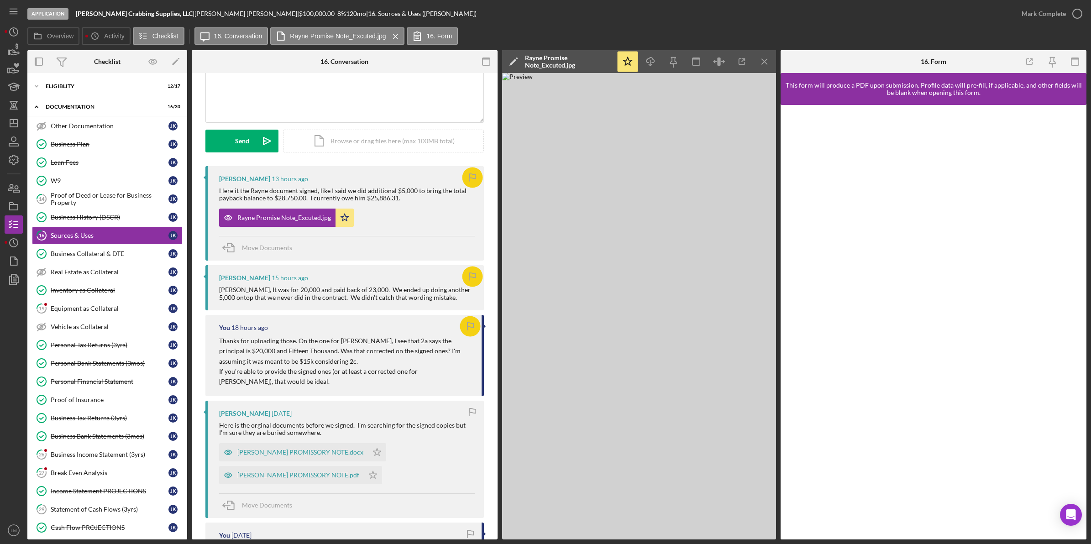
scroll to position [114, 0]
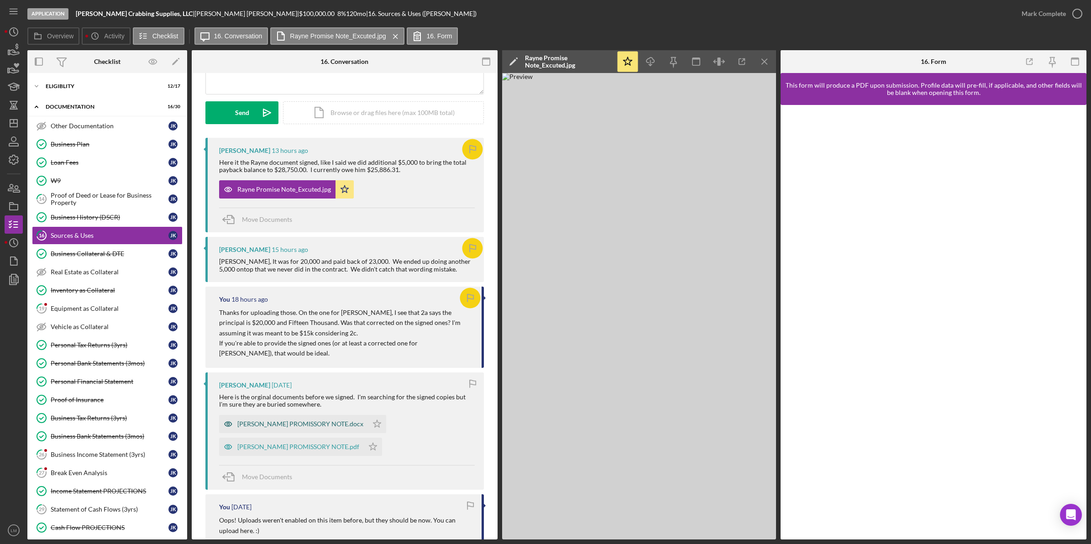
click at [304, 429] on div "Marlin PROMISSORY NOTE.docx" at bounding box center [293, 424] width 149 height 18
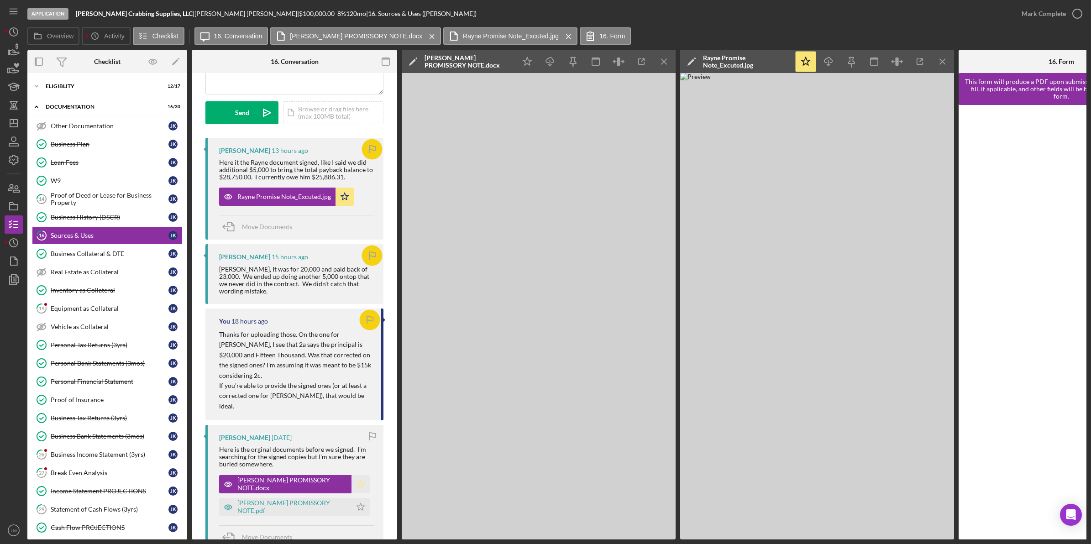
click at [352, 475] on icon "Icon/Star" at bounding box center [361, 484] width 18 height 18
click at [295, 500] on div "Kohr PROMISSORY NOTE.pdf" at bounding box center [292, 507] width 110 height 15
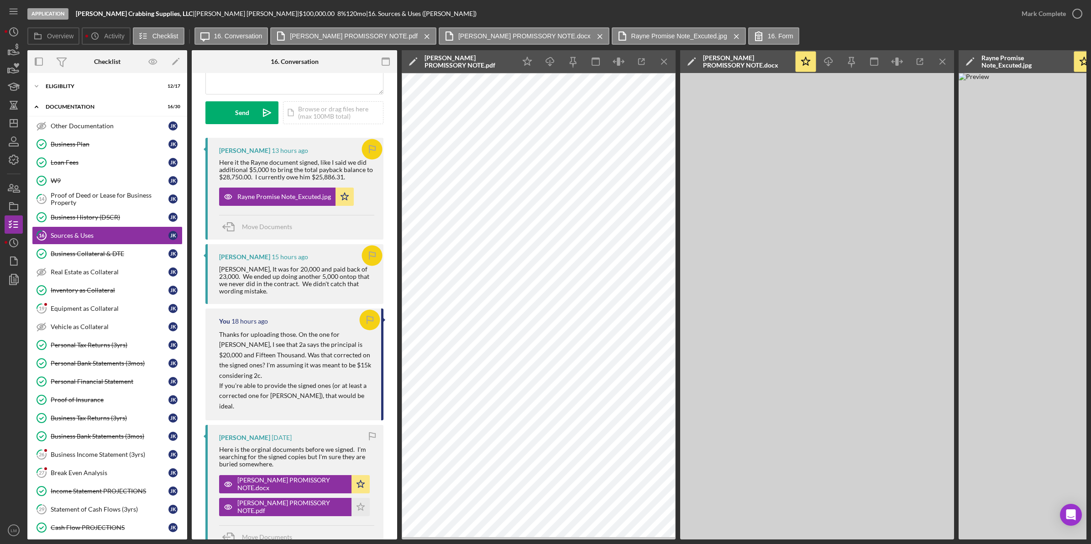
scroll to position [0, 0]
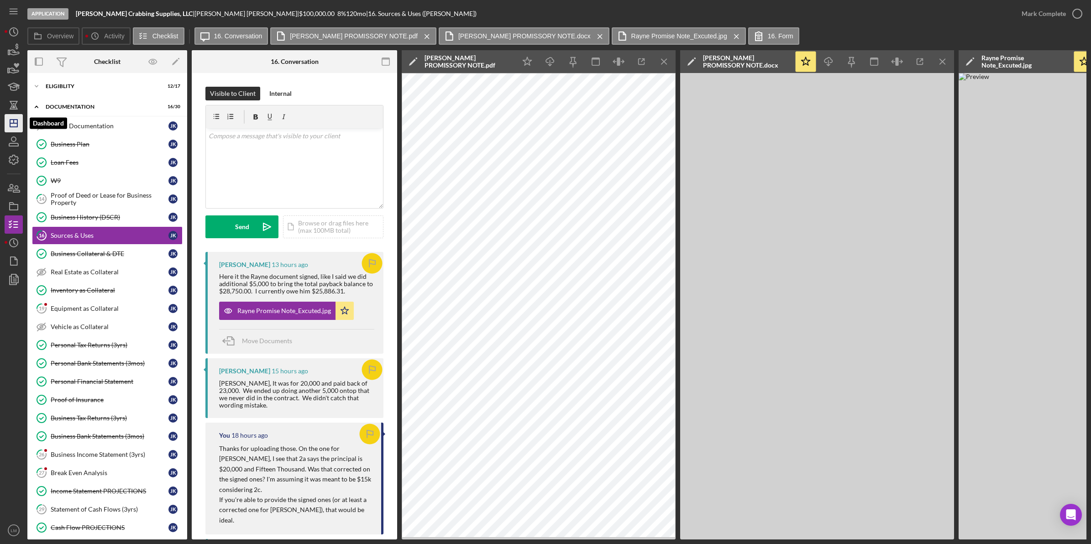
click at [10, 122] on polygon "button" at bounding box center [13, 123] width 7 height 7
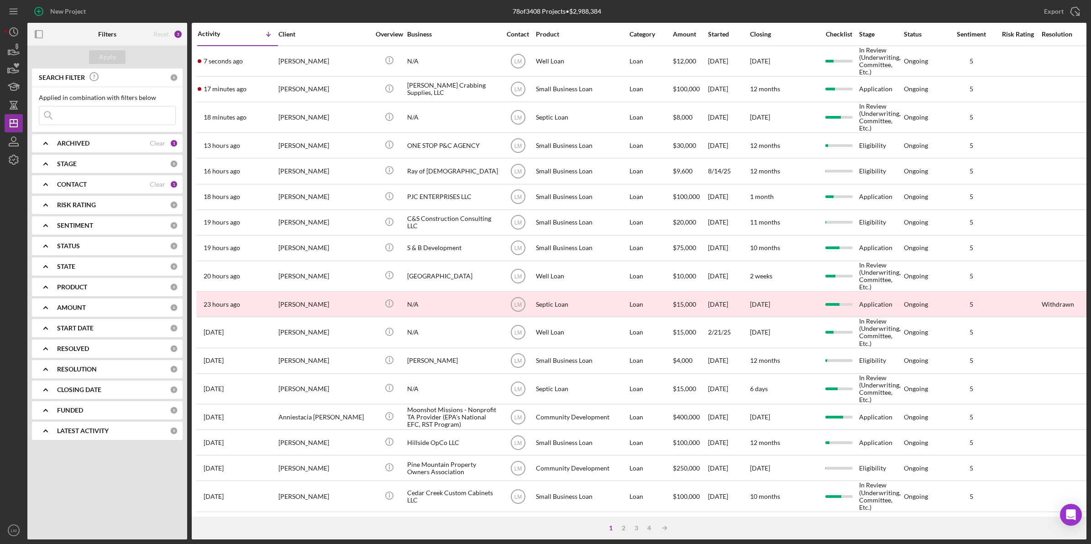
click at [347, 64] on div "[PERSON_NAME]" at bounding box center [324, 61] width 91 height 29
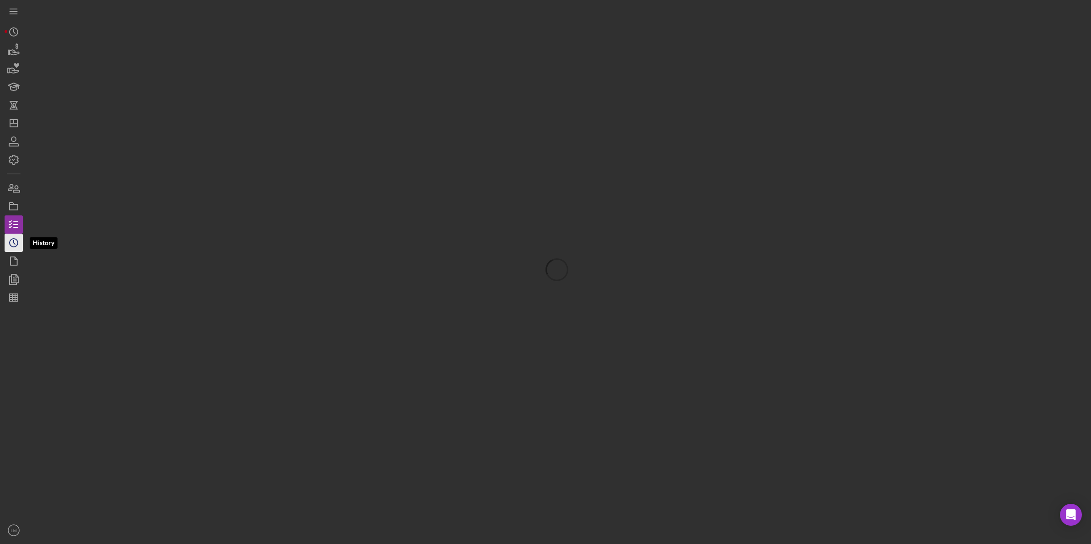
click at [14, 245] on icon "Icon/History" at bounding box center [13, 243] width 23 height 23
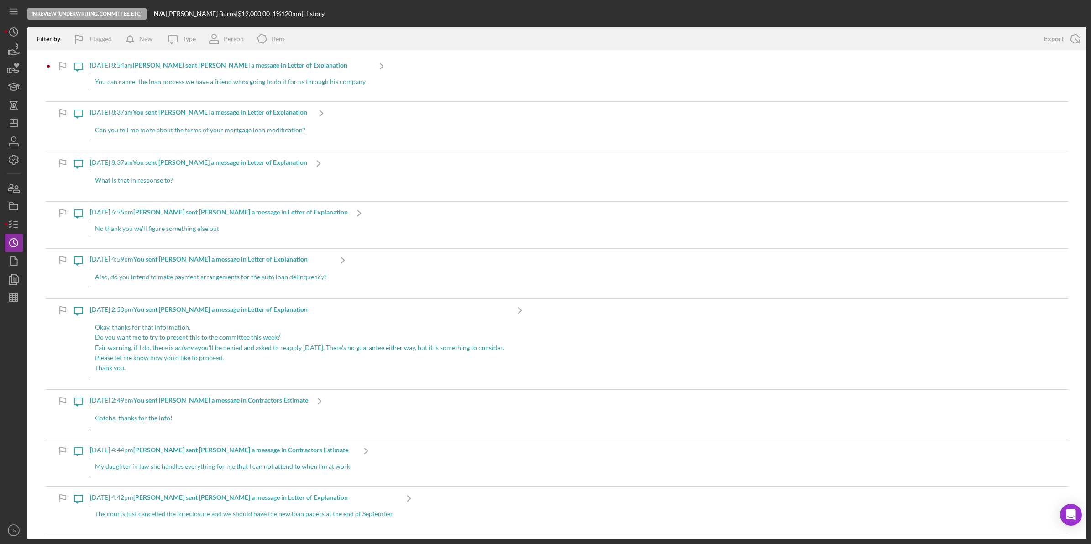
click at [243, 79] on div "You can cancel the loan process we have a friend whos going to do it for us thr…" at bounding box center [230, 82] width 280 height 16
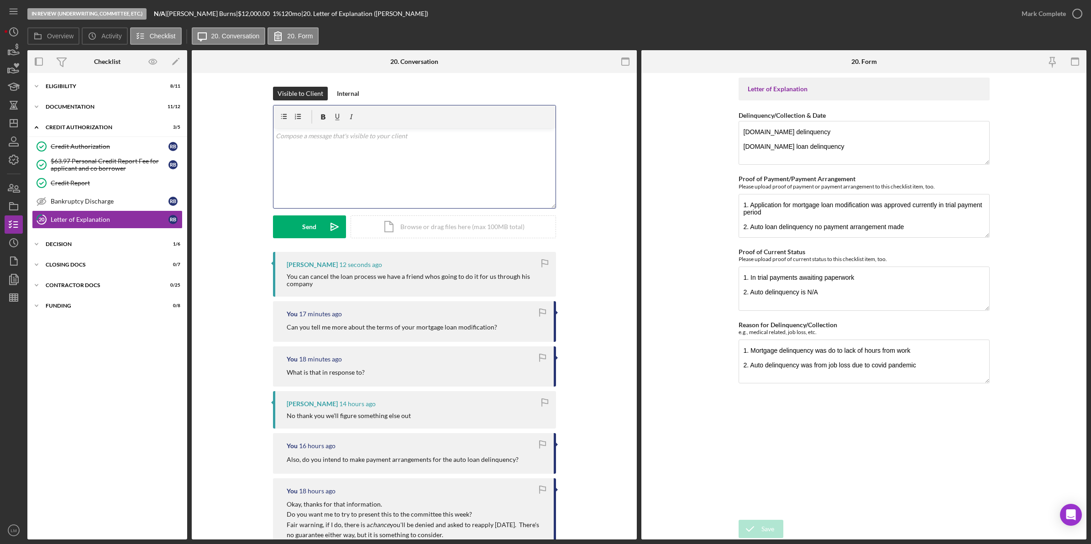
click at [350, 146] on div "v Color teal Color pink Remove color Add row above Add row below Add column bef…" at bounding box center [415, 168] width 282 height 80
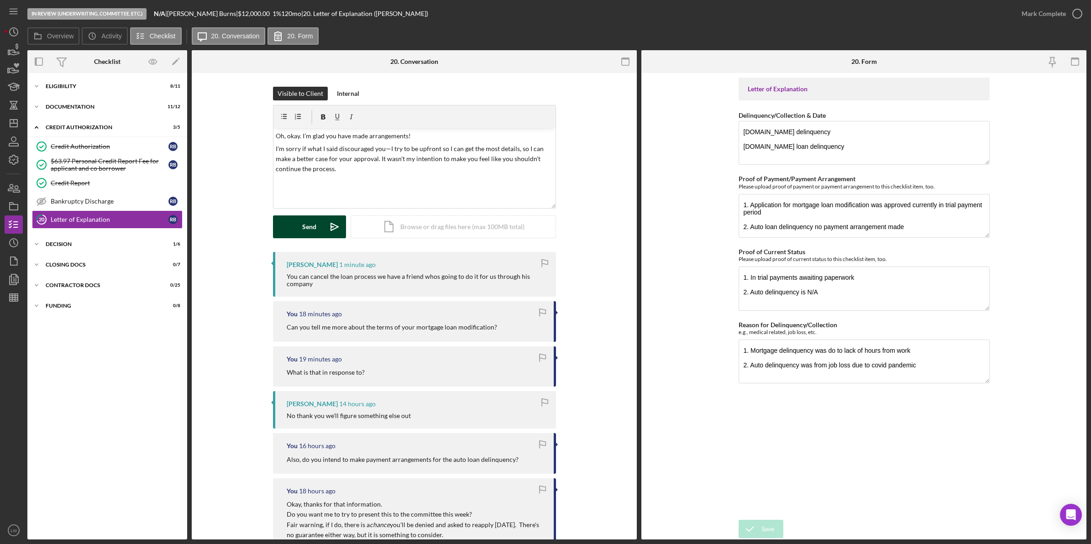
click at [293, 231] on button "Send Icon/icon-invite-send" at bounding box center [309, 227] width 73 height 23
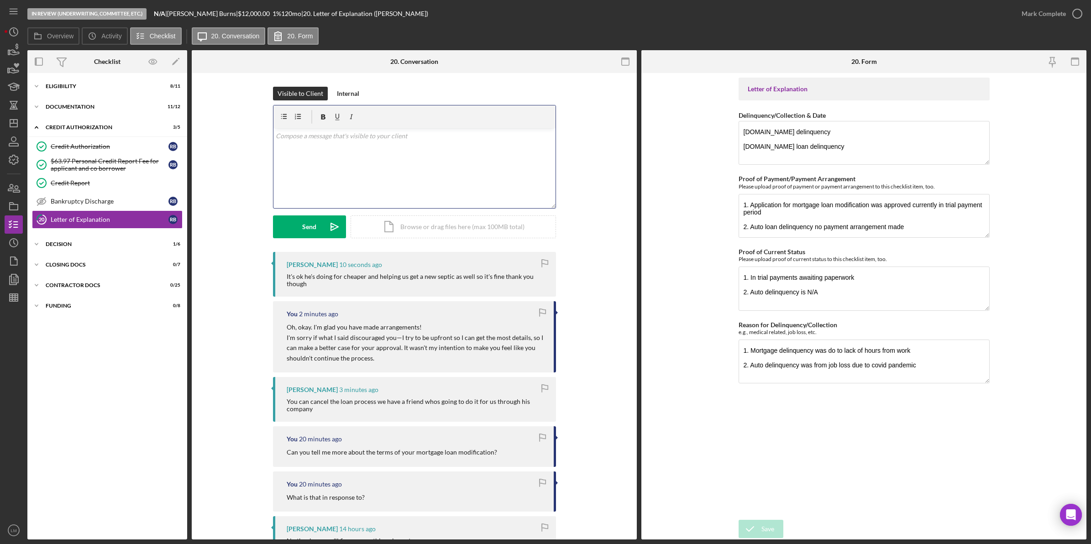
drag, startPoint x: 0, startPoint y: 0, endPoint x: 381, endPoint y: 195, distance: 428.2
click at [381, 195] on div "v Color teal Color pink Remove color Add row above Add row below Add column bef…" at bounding box center [415, 168] width 282 height 80
click at [447, 277] on div "It's ok he's doing for cheaper and helping us get a new septic as well so it's …" at bounding box center [417, 280] width 260 height 15
click at [382, 188] on div "v Color teal Color pink Remove color Add row above Add row below Add column bef…" at bounding box center [415, 168] width 282 height 80
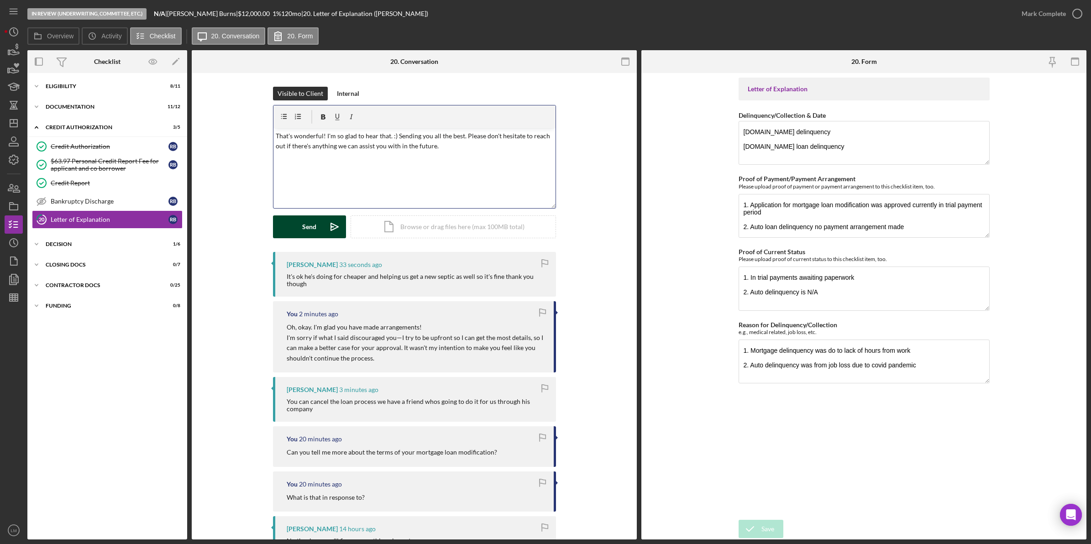
click at [300, 229] on button "Send Icon/icon-invite-send" at bounding box center [309, 227] width 73 height 23
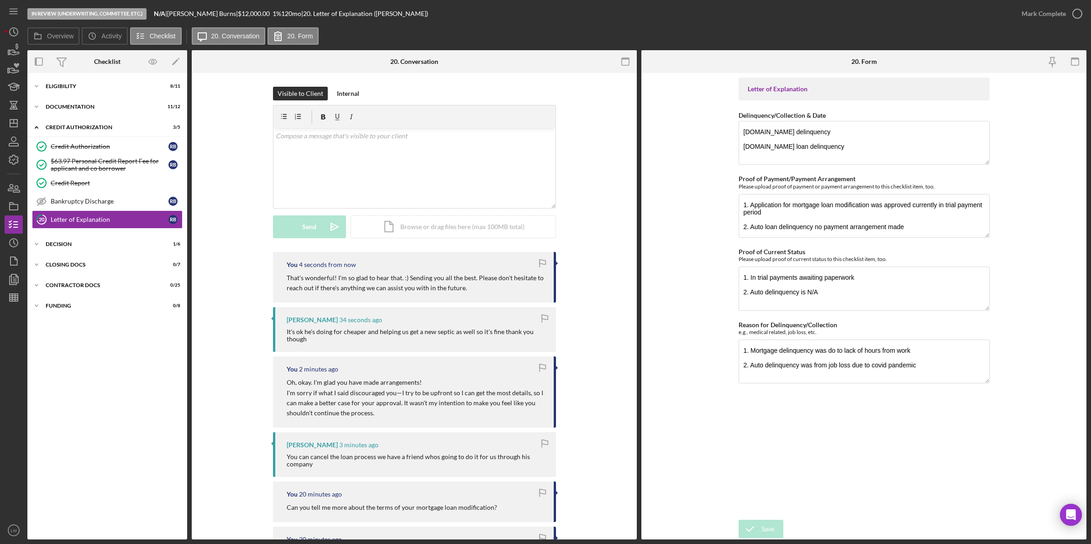
click at [234, 236] on div "Visible to Client Internal v Color teal Color pink Remove color Add row above A…" at bounding box center [414, 169] width 418 height 165
click at [19, 122] on icon "Icon/Dashboard" at bounding box center [13, 123] width 23 height 23
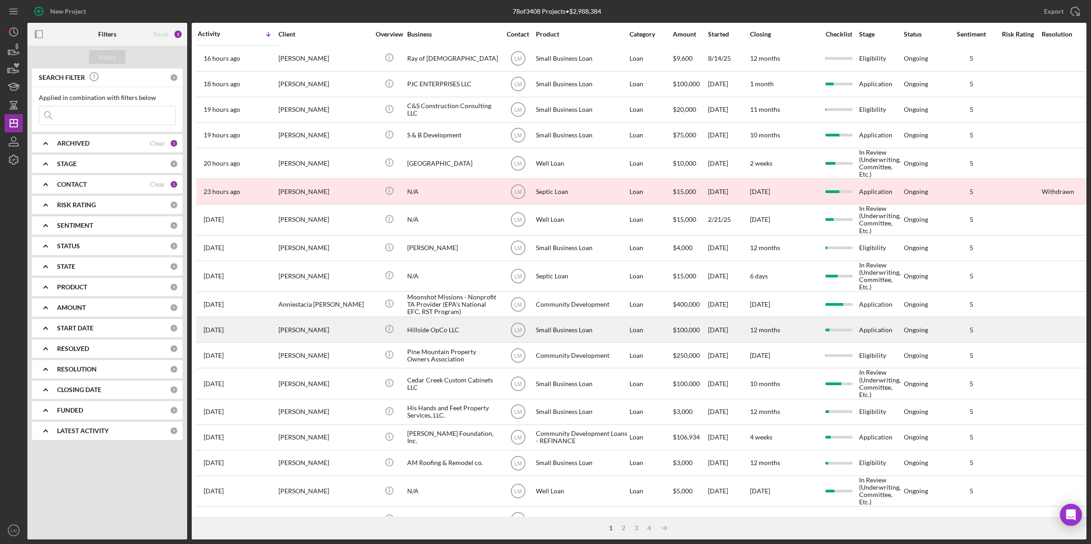
scroll to position [114, 0]
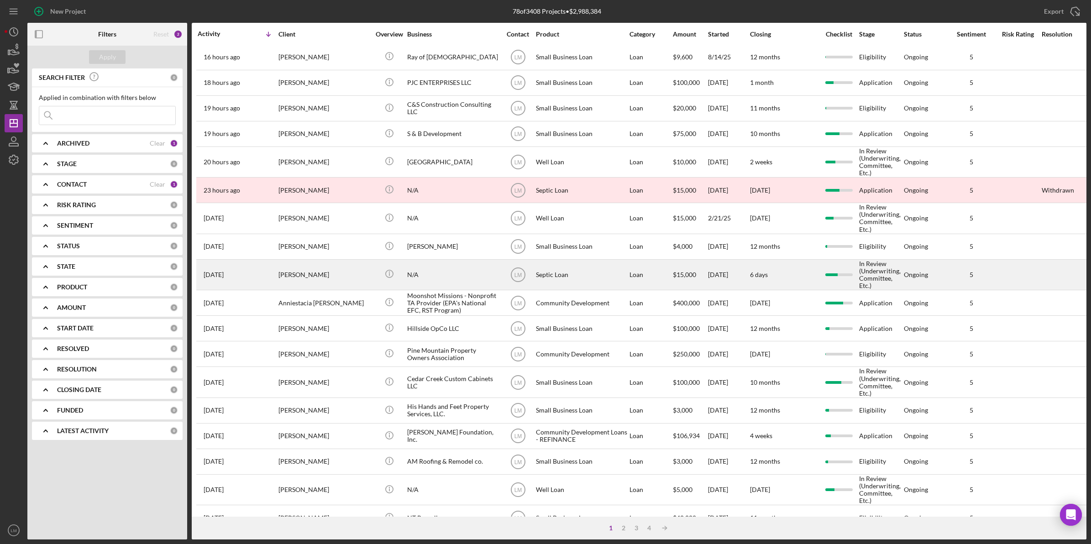
click at [316, 271] on div "Quanisha Brown" at bounding box center [324, 274] width 91 height 29
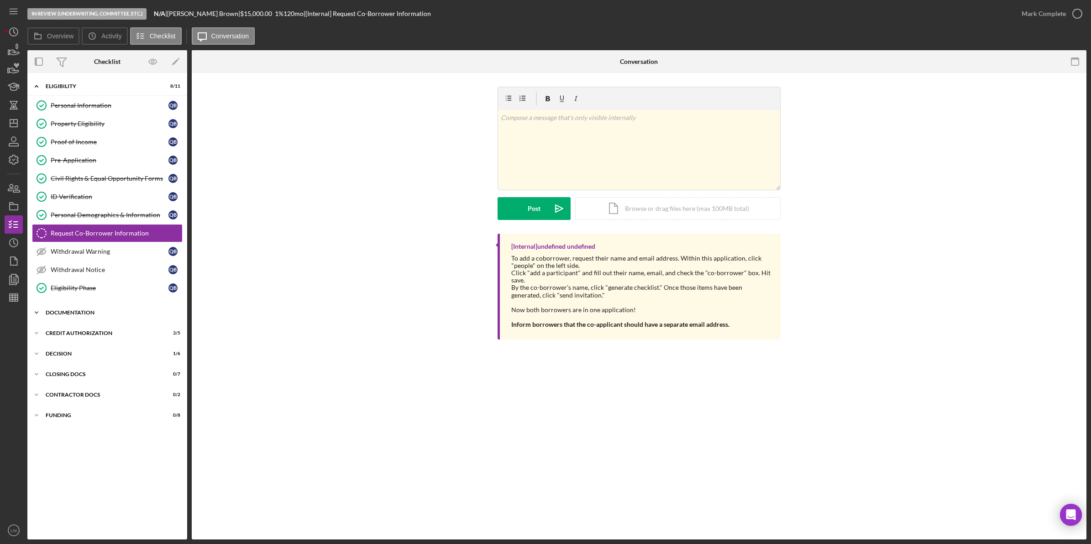
click at [117, 316] on div "Documentation" at bounding box center [111, 312] width 130 height 5
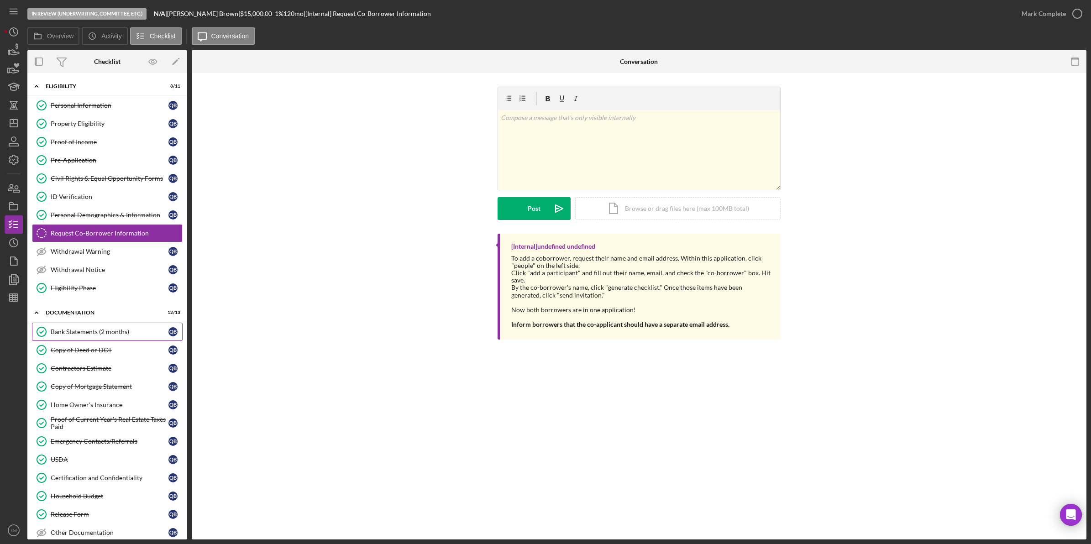
click at [117, 330] on link "Bank Statements (2 months) Bank Statements (2 months) Q B" at bounding box center [107, 332] width 151 height 18
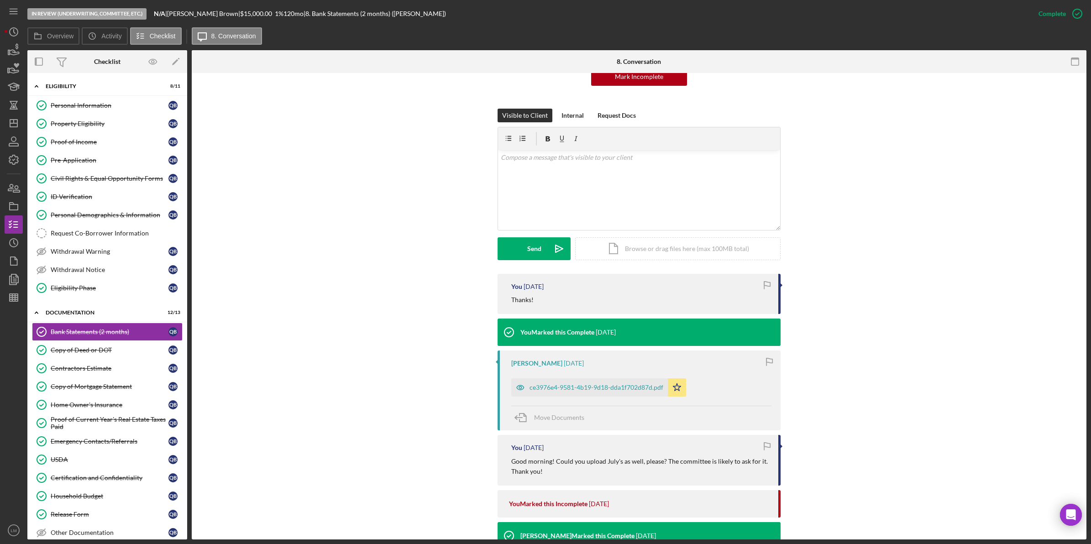
scroll to position [114, 0]
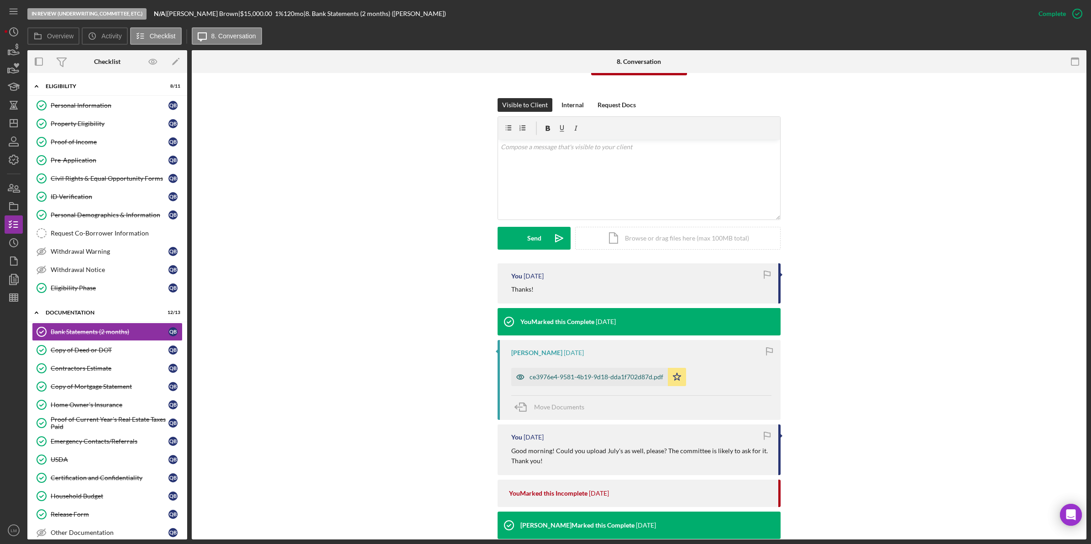
click at [614, 370] on div "ce3976e4-9581-4b19-9d18-dda1f702d87d.pdf" at bounding box center [589, 377] width 157 height 18
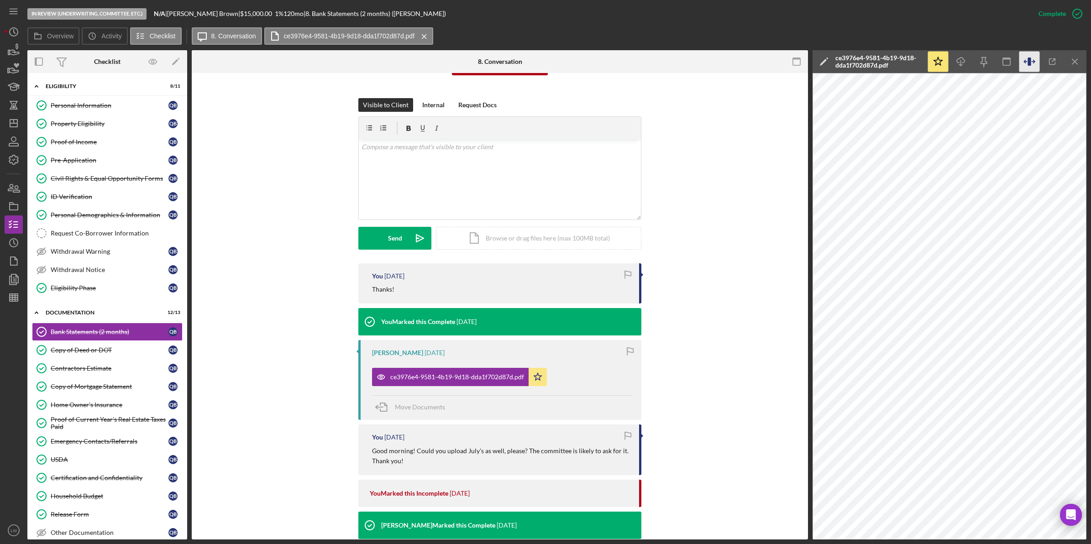
click at [1029, 62] on icon "button" at bounding box center [1029, 62] width 3 height 8
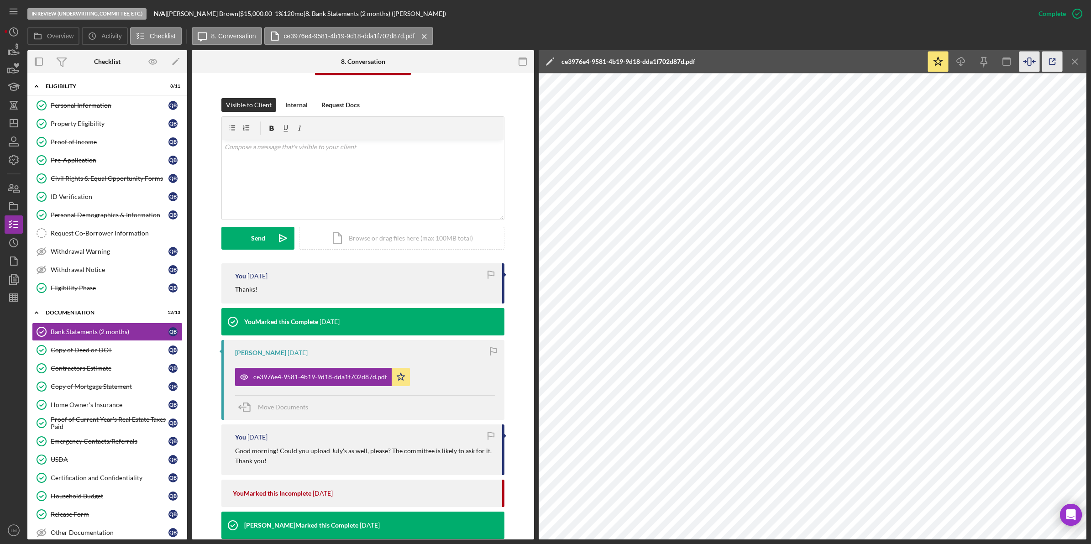
click at [1052, 60] on icon "button" at bounding box center [1052, 62] width 21 height 21
click at [15, 119] on icon "Icon/Dashboard" at bounding box center [13, 123] width 23 height 23
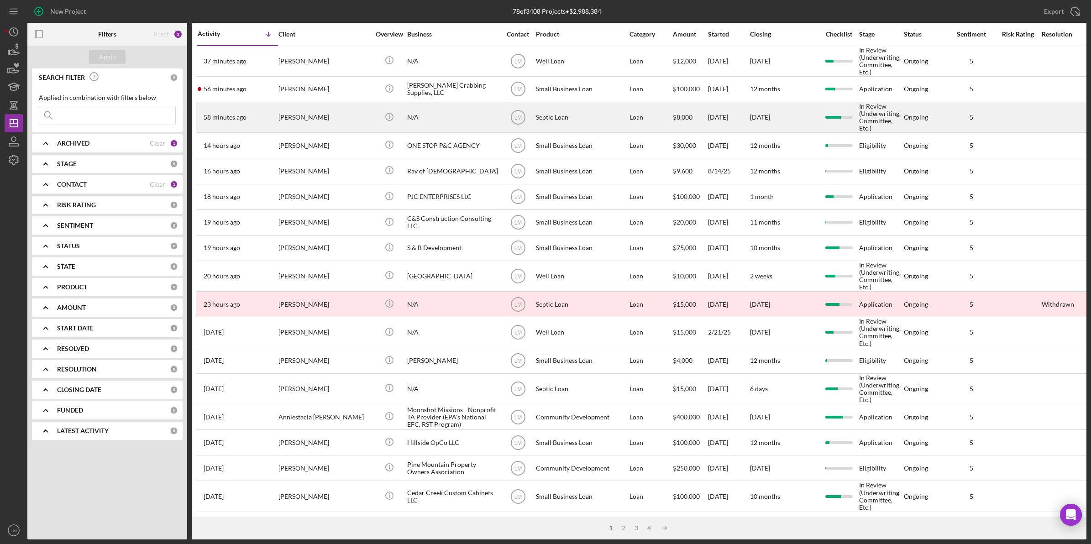
click at [312, 112] on div "[PERSON_NAME]" at bounding box center [324, 117] width 91 height 29
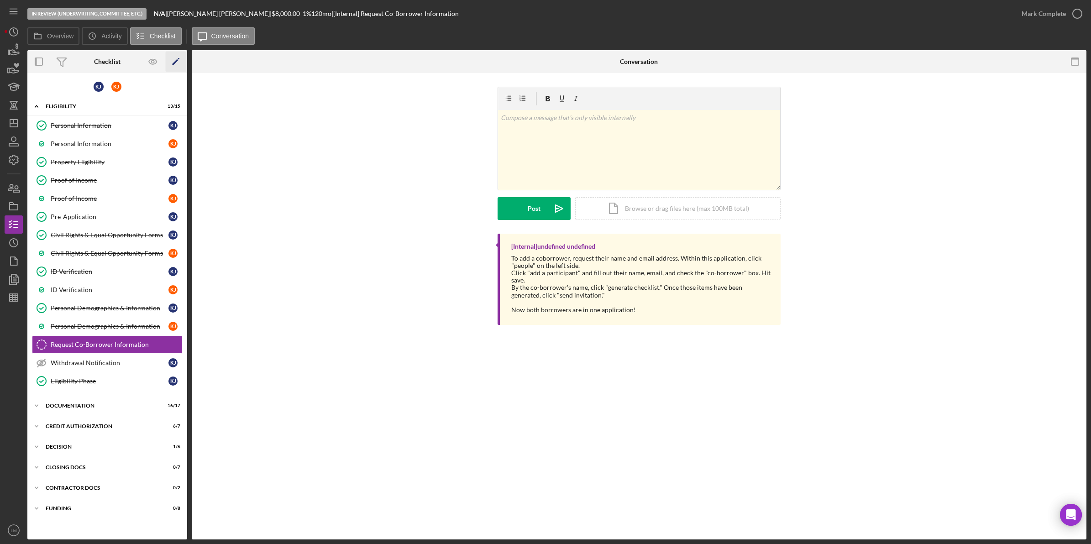
click at [173, 56] on icon "Icon/Edit" at bounding box center [176, 62] width 21 height 21
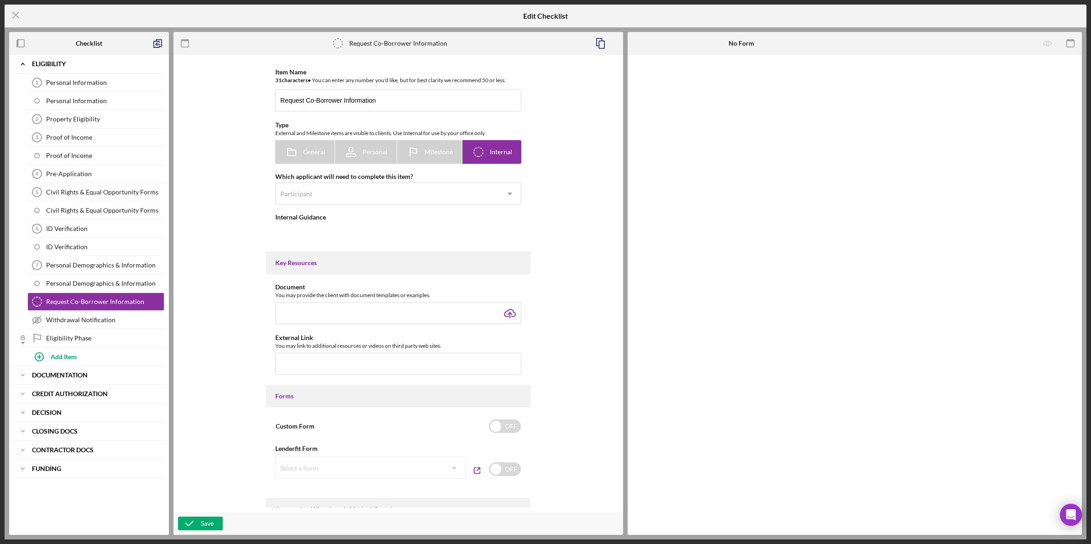
type textarea "<div>To add a coborrower, request their name and email address. Within this app…"
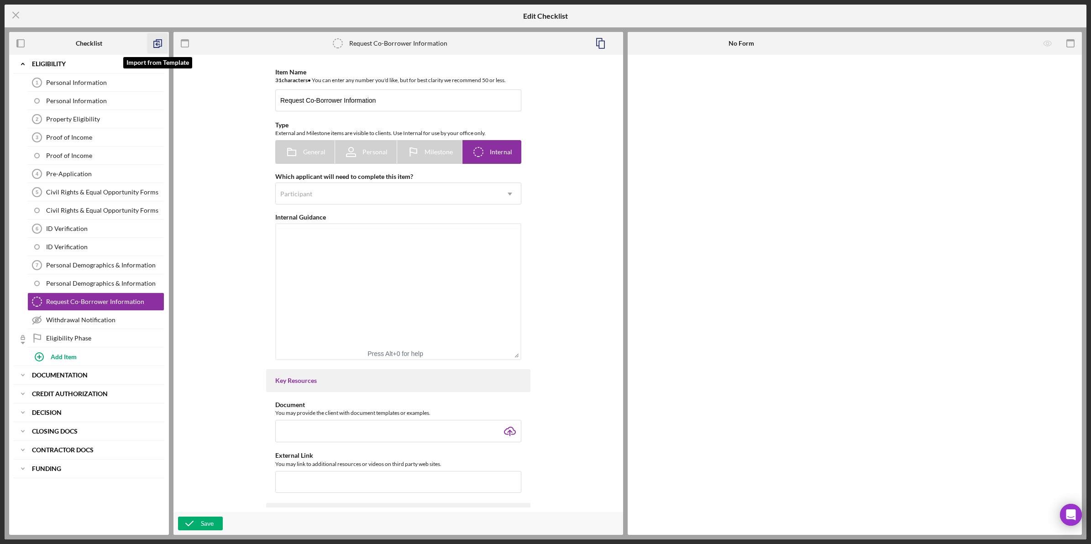
click at [161, 47] on icon "button" at bounding box center [157, 43] width 21 height 21
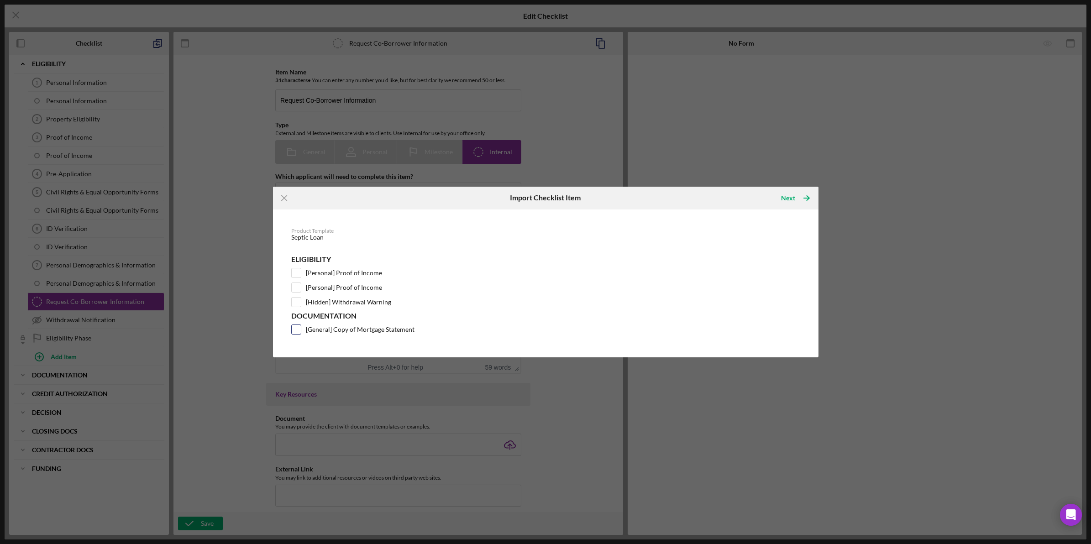
click at [330, 330] on label "[General] Copy of Mortgage Statement" at bounding box center [360, 329] width 109 height 9
click at [301, 330] on input "[General] Copy of Mortgage Statement" at bounding box center [296, 329] width 9 height 9
checkbox input "true"
click at [777, 199] on button "Next Icon/Table Pagination Arrow" at bounding box center [795, 198] width 46 height 18
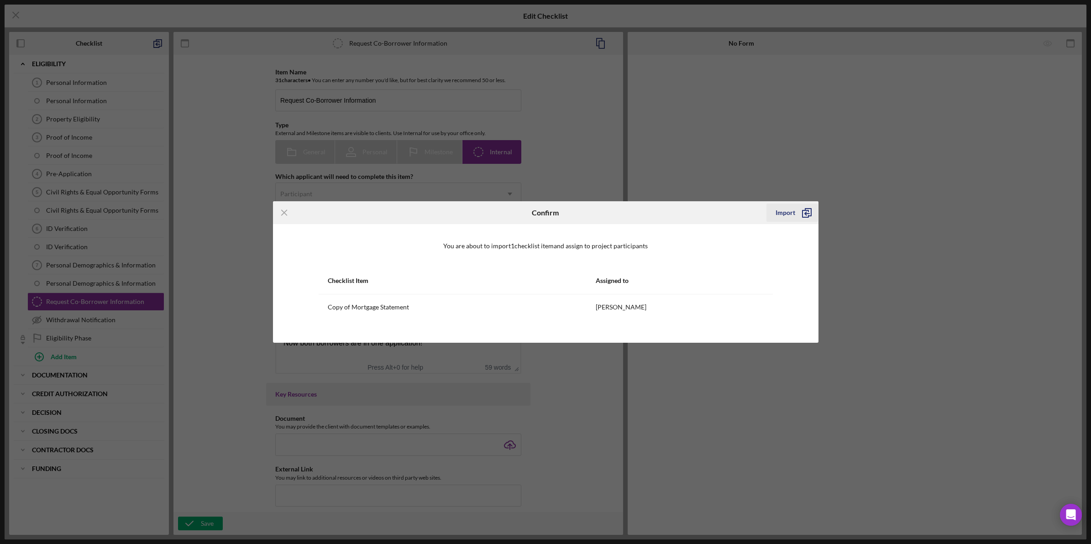
click at [798, 213] on icon "submit" at bounding box center [806, 212] width 23 height 23
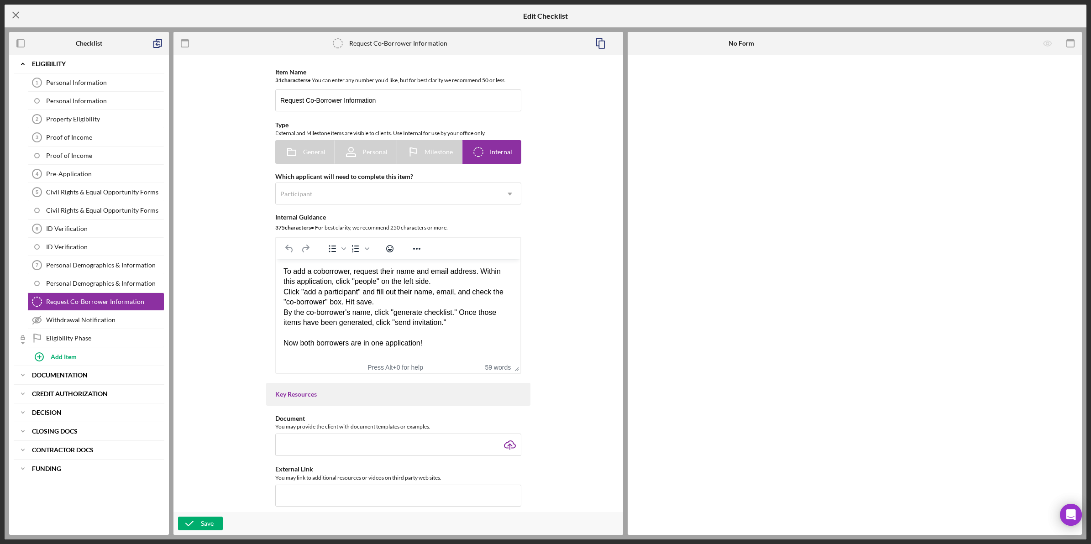
click at [19, 11] on icon "Icon/Menu Close" at bounding box center [16, 15] width 23 height 23
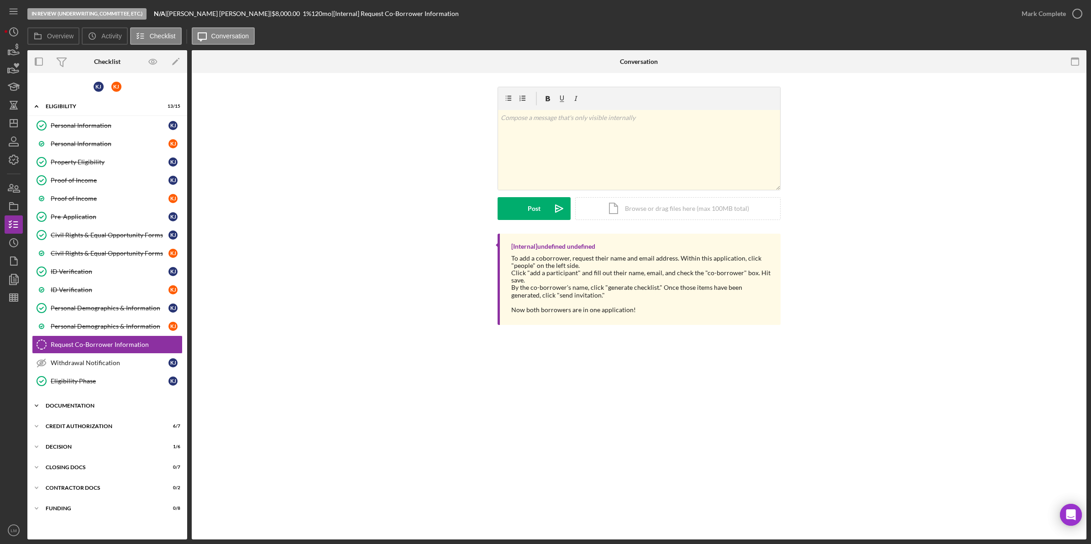
click at [108, 409] on div "Documentation" at bounding box center [111, 405] width 130 height 5
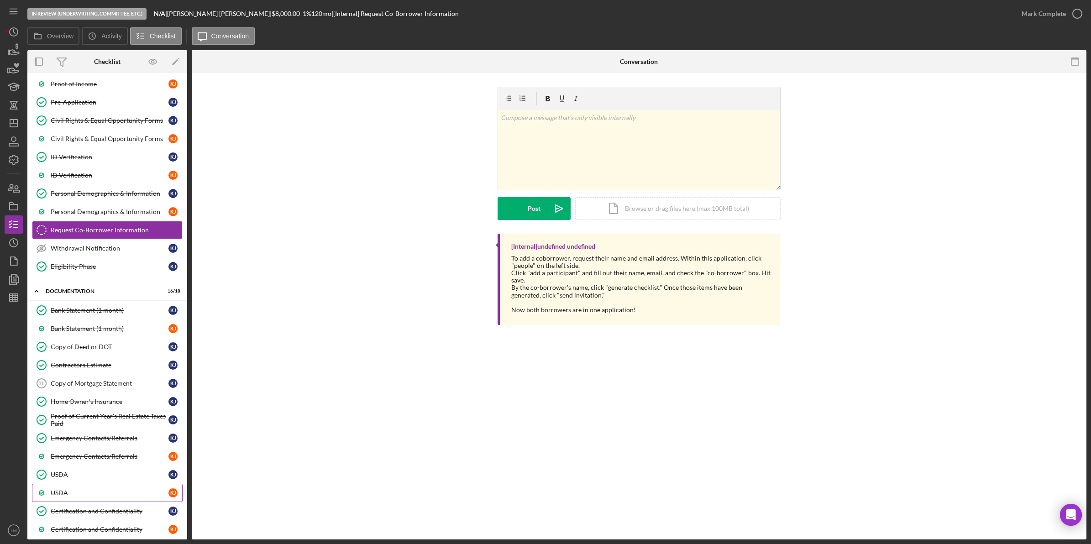
scroll to position [228, 0]
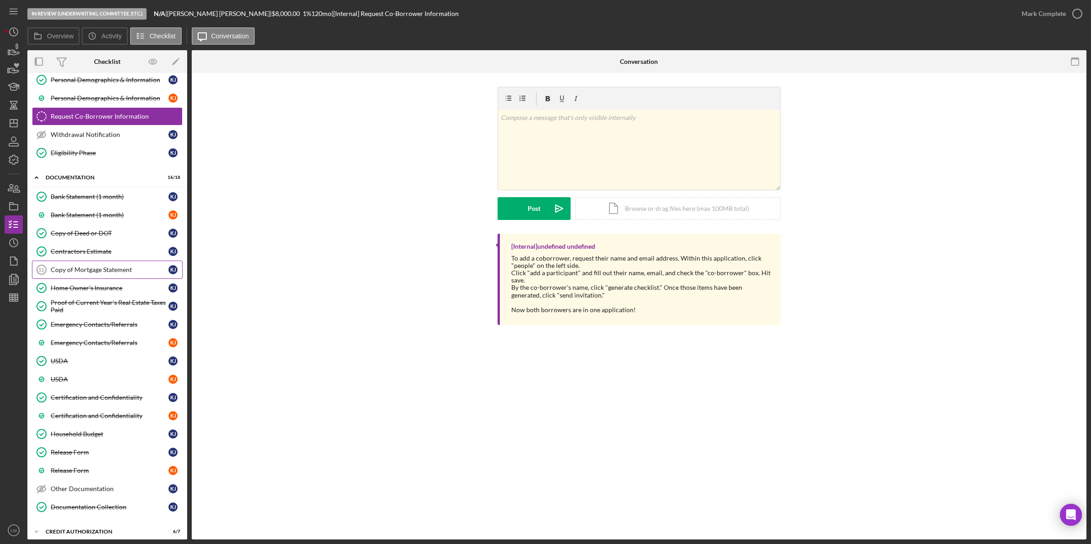
click at [94, 272] on div "Copy of Mortgage Statement" at bounding box center [110, 269] width 118 height 7
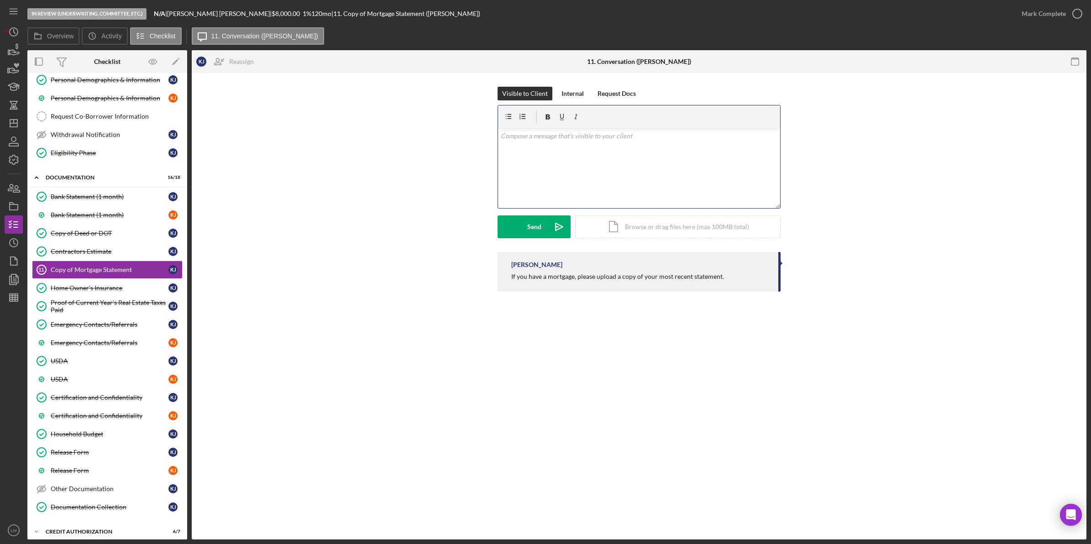
click at [526, 189] on div "v Color teal Color pink Remove color Add row above Add row below Add column bef…" at bounding box center [639, 168] width 282 height 80
click at [519, 228] on button "Send Icon/icon-invite-send" at bounding box center [534, 227] width 73 height 23
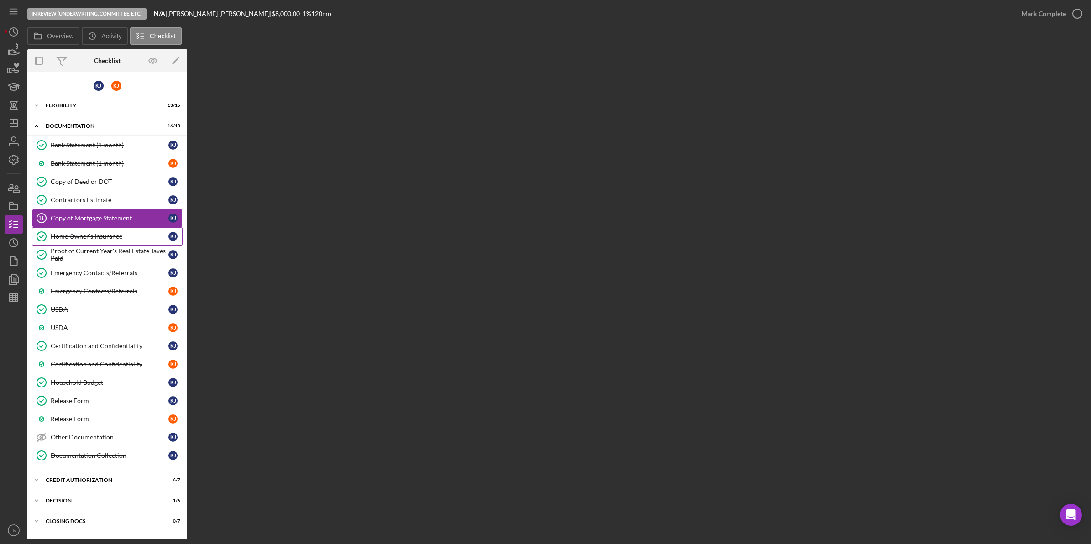
click at [105, 234] on div "Home Owner's Insurance" at bounding box center [110, 236] width 118 height 7
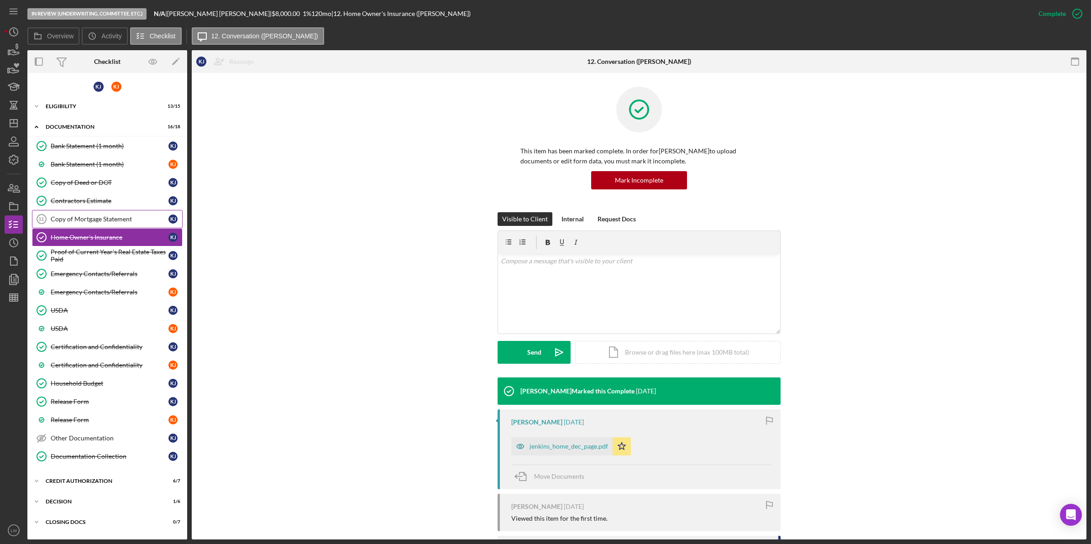
click at [106, 214] on link "Copy of Mortgage Statement 11 Copy of Mortgage Statement K J" at bounding box center [107, 219] width 151 height 18
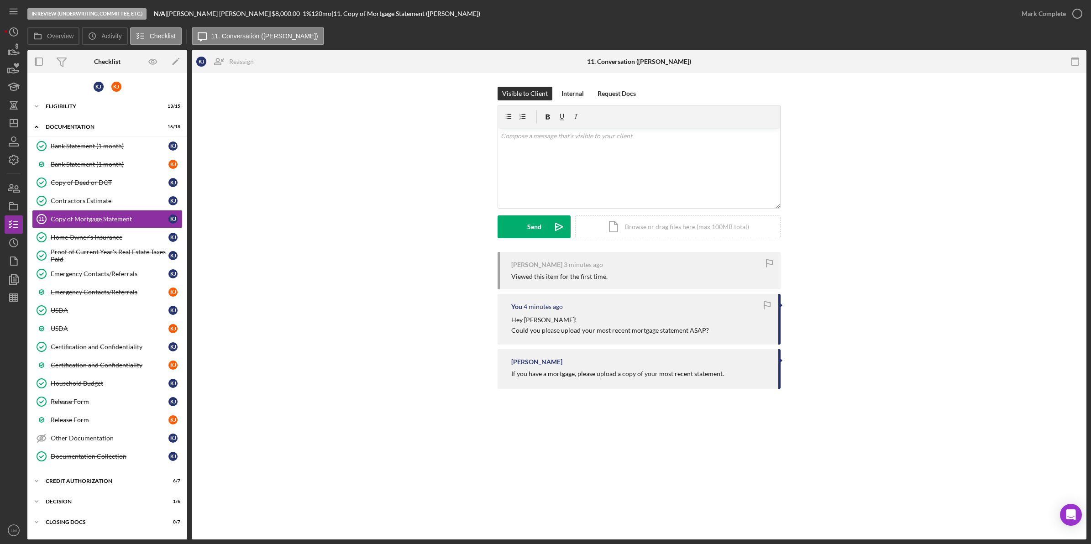
click at [823, 187] on div "Visible to Client Internal Request Docs v Color teal Color pink Remove color Ad…" at bounding box center [639, 169] width 868 height 165
click at [473, 310] on div "[PERSON_NAME] 5 minutes ago Viewed this item for the first time. You 5 minutes …" at bounding box center [639, 323] width 868 height 142
click at [630, 165] on div "v Color teal Color pink Remove color Add row above Add row below Add column bef…" at bounding box center [639, 168] width 282 height 80
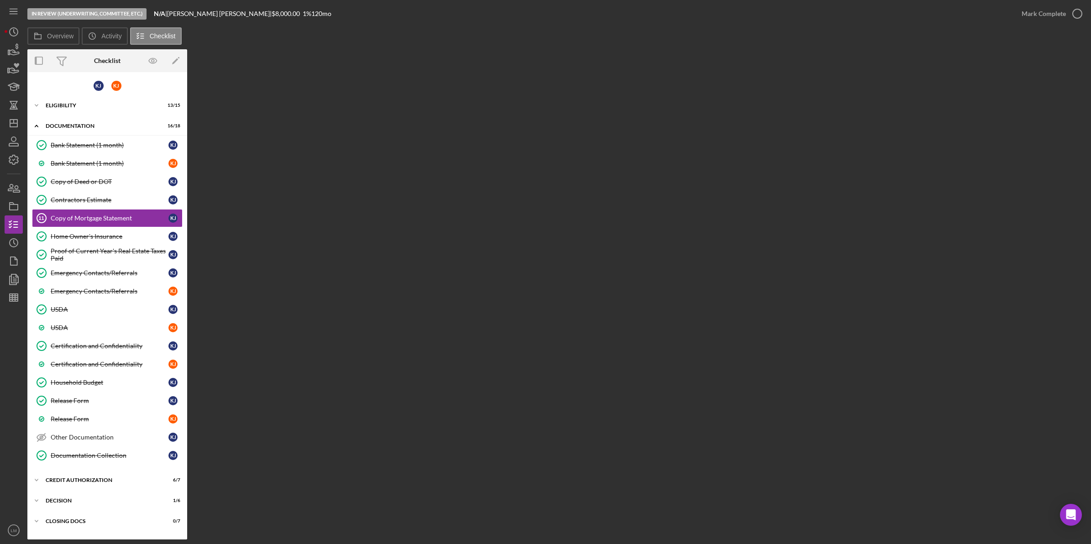
click at [647, 96] on div "Overview Internal Workflow Stage In Review (Underwriting, Committee, Etc.) Icon…" at bounding box center [556, 294] width 1059 height 490
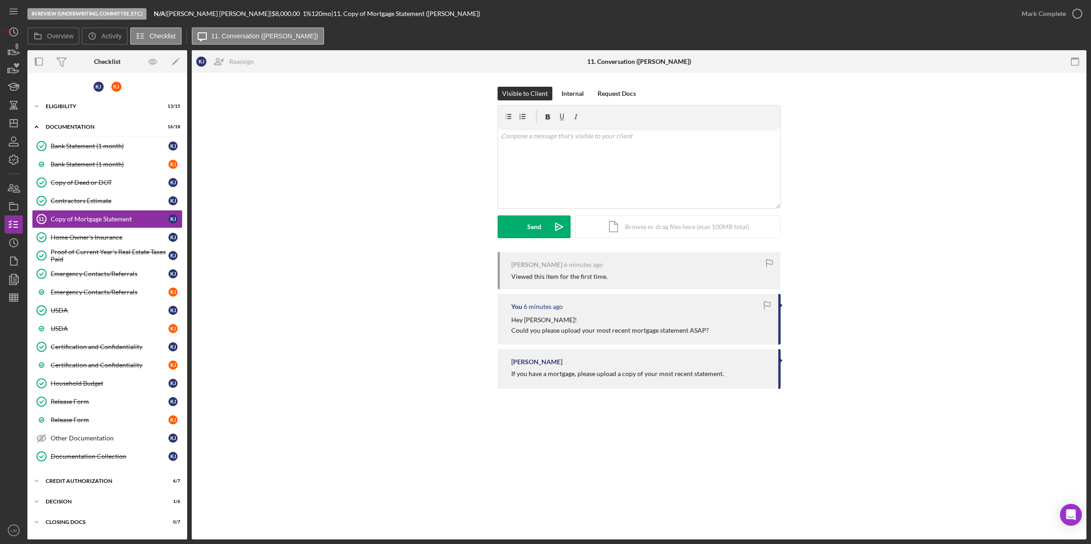
click at [672, 453] on div "Copy of Mortgage Statement 11 Copy of Mortgage Statement K J Reassign K J Kever…" at bounding box center [639, 306] width 895 height 467
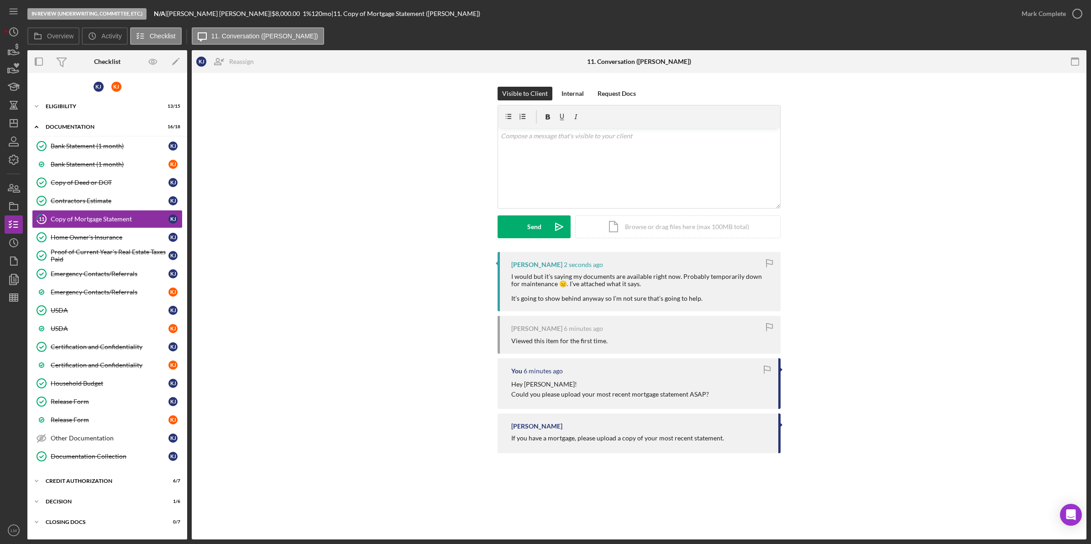
click at [636, 296] on div "I would but it’s saying my documents are available right now. Probably temporar…" at bounding box center [641, 287] width 260 height 29
click at [592, 295] on div "I would but it’s saying my documents are available right now. Probably temporar…" at bounding box center [641, 287] width 260 height 29
click at [628, 165] on div "v Color teal Color pink Remove color Add row above Add row below Add column bef…" at bounding box center [639, 168] width 282 height 80
click at [535, 233] on div "Send" at bounding box center [534, 227] width 14 height 23
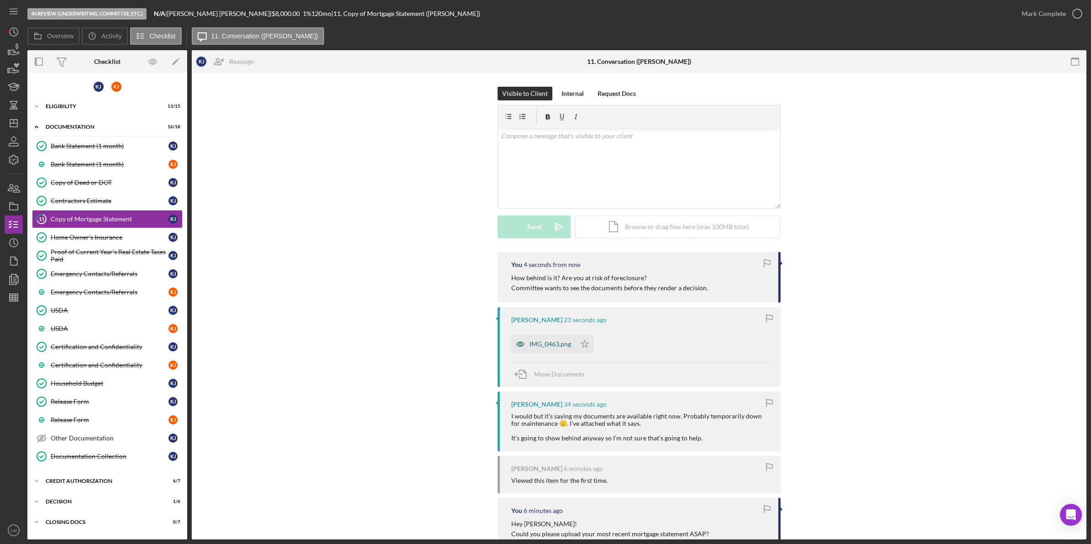
click at [539, 338] on div "IMG_0463.png" at bounding box center [543, 344] width 64 height 18
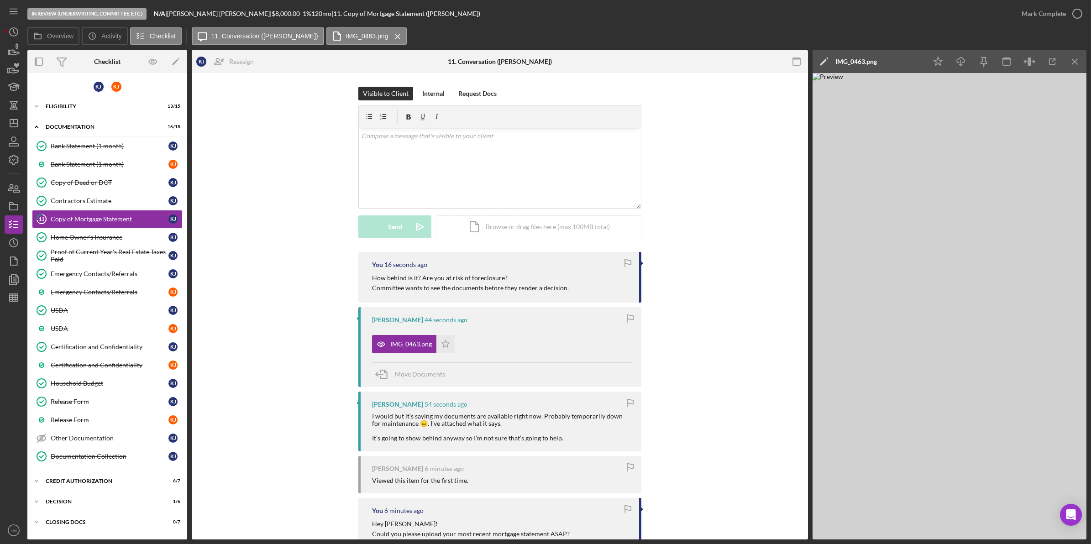
click at [692, 422] on div "You 16 seconds ago How behind is it? Are you at risk of foreclosure? Committee …" at bounding box center [499, 425] width 589 height 346
click at [695, 356] on div "You 22 seconds ago How behind is it? Are you at risk of foreclosure? Committee …" at bounding box center [499, 425] width 589 height 346
click at [691, 304] on div "You 1 minute ago How behind is it? Are you at risk of foreclosure? Committee wa…" at bounding box center [499, 425] width 589 height 346
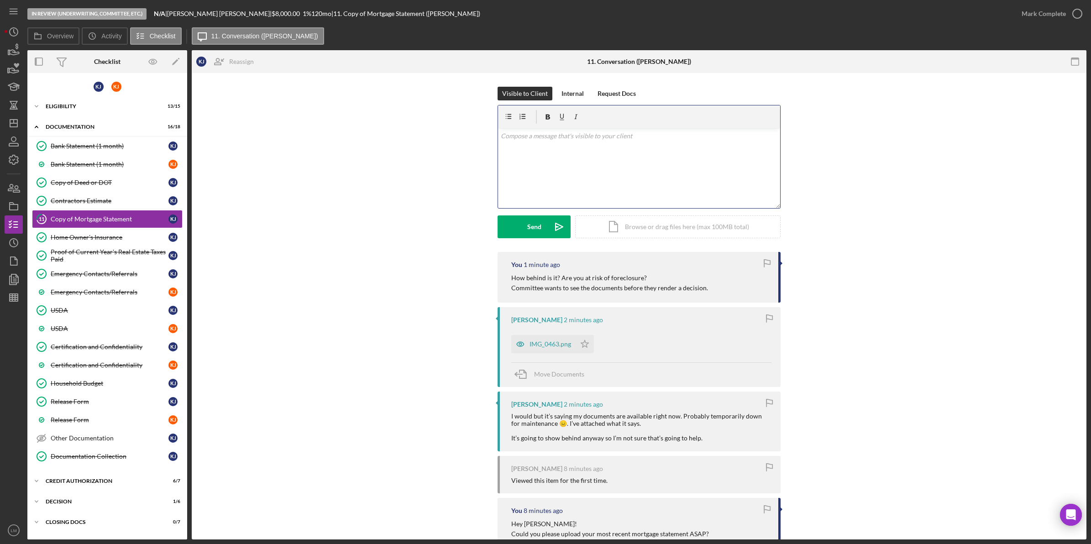
click at [507, 165] on div "v Color teal Color pink Remove color Add row above Add row below Add column bef…" at bounding box center [639, 168] width 282 height 80
click at [518, 233] on button "Send Icon/icon-invite-send" at bounding box center [534, 227] width 73 height 23
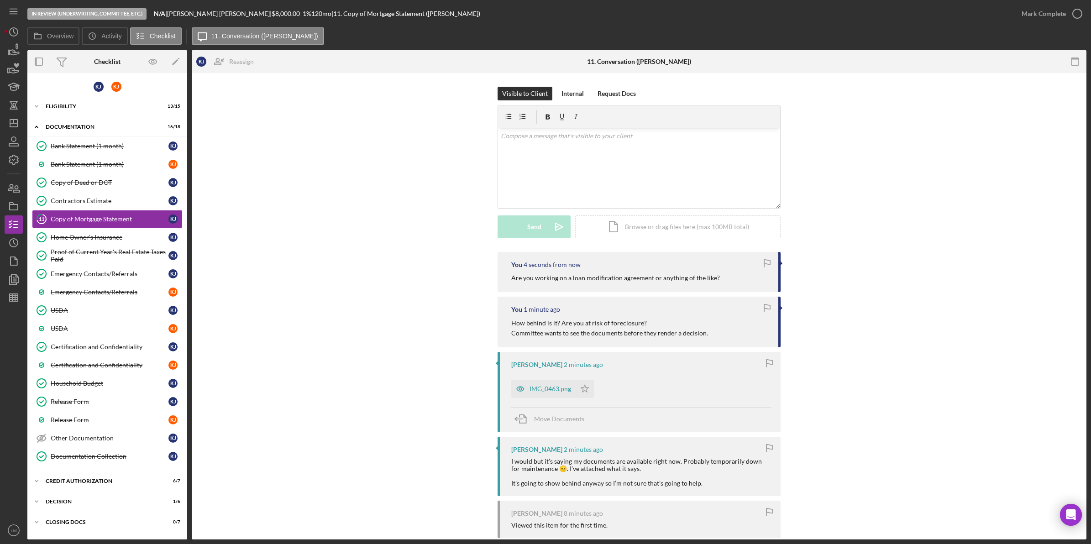
click at [411, 210] on div "Visible to Client Internal Request Docs v Color teal Color pink Remove color Ad…" at bounding box center [639, 169] width 868 height 165
click at [442, 212] on div "Visible to Client Internal Request Docs v Color teal Color pink Remove color Ad…" at bounding box center [639, 169] width 868 height 165
click at [88, 144] on div "Bank Statement (1 month)" at bounding box center [110, 145] width 118 height 7
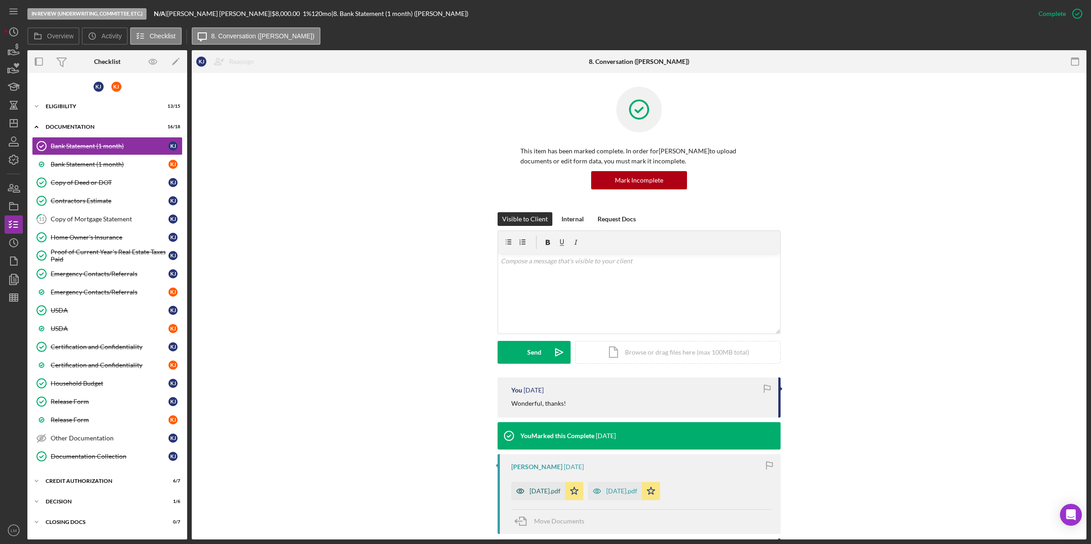
click at [532, 494] on div "[DATE].pdf" at bounding box center [545, 491] width 31 height 7
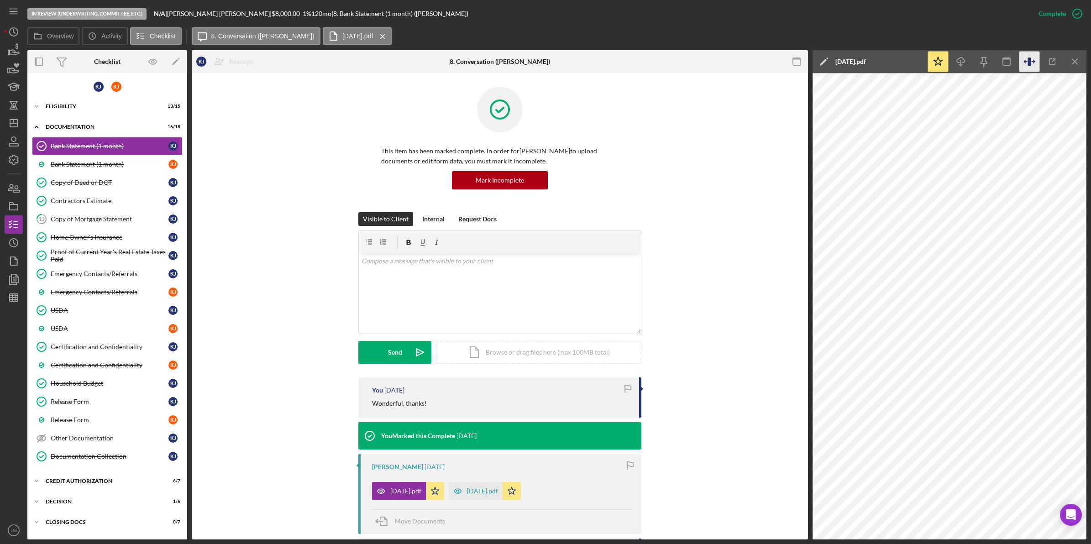
click at [1031, 56] on icon "button" at bounding box center [1030, 62] width 21 height 21
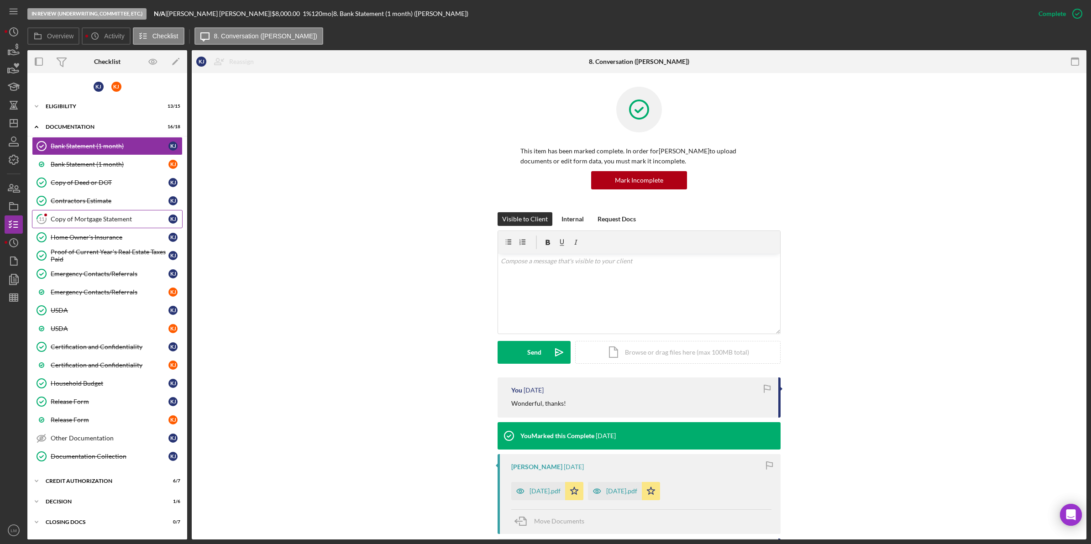
click at [68, 218] on div "Copy of Mortgage Statement" at bounding box center [110, 219] width 118 height 7
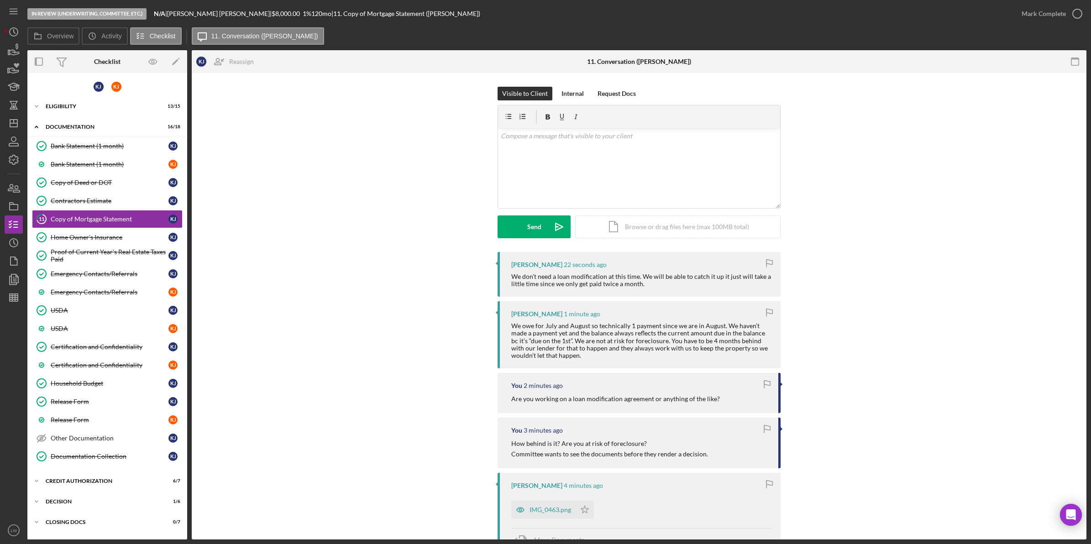
click at [911, 298] on div "Keveri Jenkins 22 seconds ago We don’t need a loan modification at this time. W…" at bounding box center [639, 507] width 868 height 511
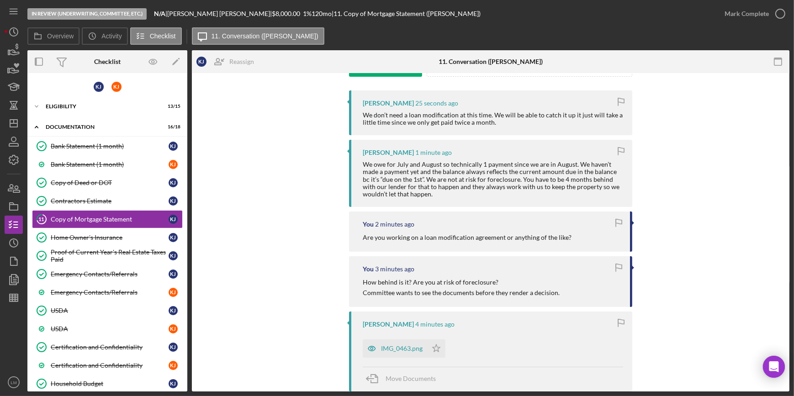
scroll to position [290, 0]
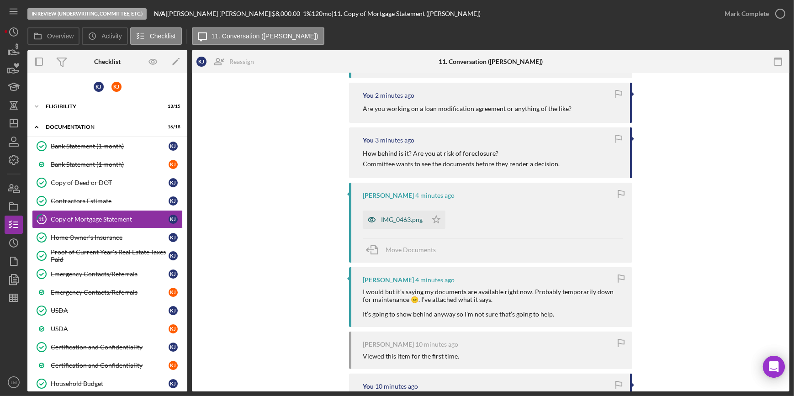
click at [423, 222] on div "IMG_0463.png" at bounding box center [395, 219] width 64 height 18
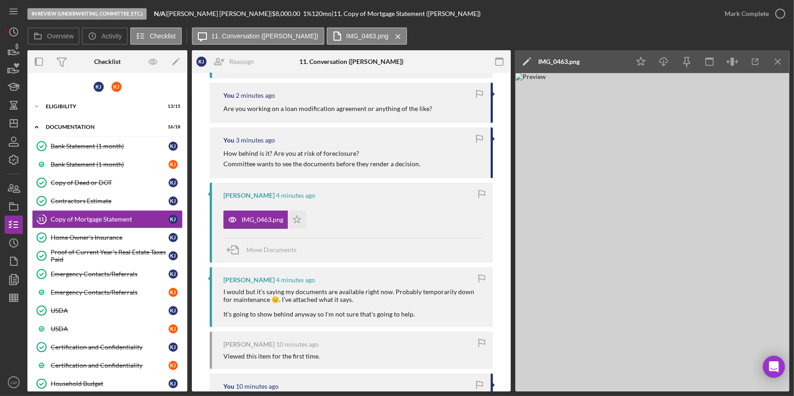
click at [373, 341] on div "Keveri Jenkins 10 minutes ago" at bounding box center [353, 344] width 260 height 7
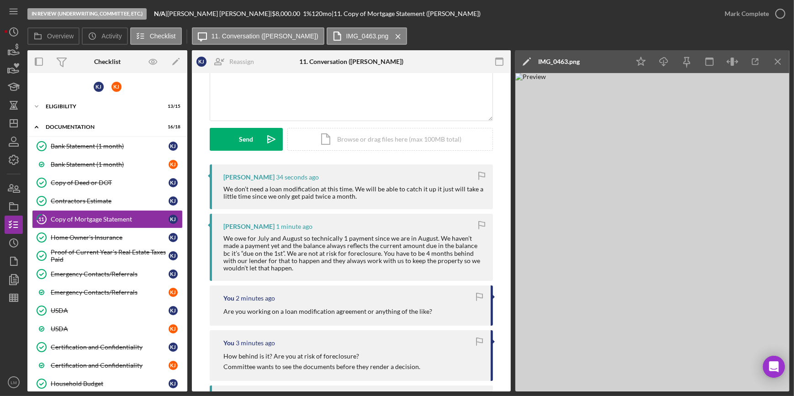
scroll to position [83, 0]
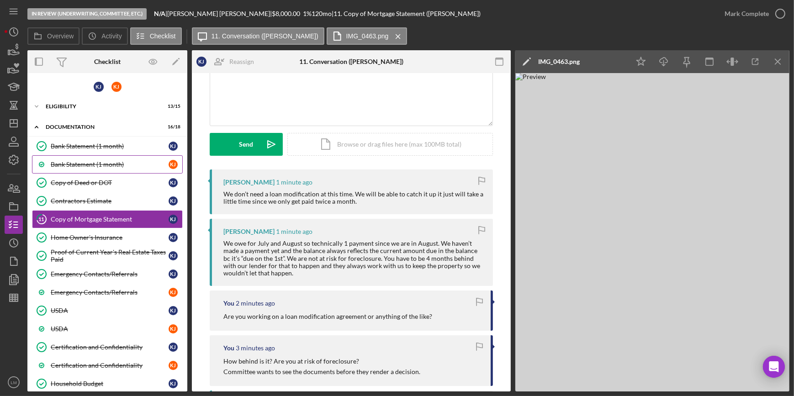
click at [123, 161] on div "Bank Statement (1 month)" at bounding box center [110, 164] width 118 height 7
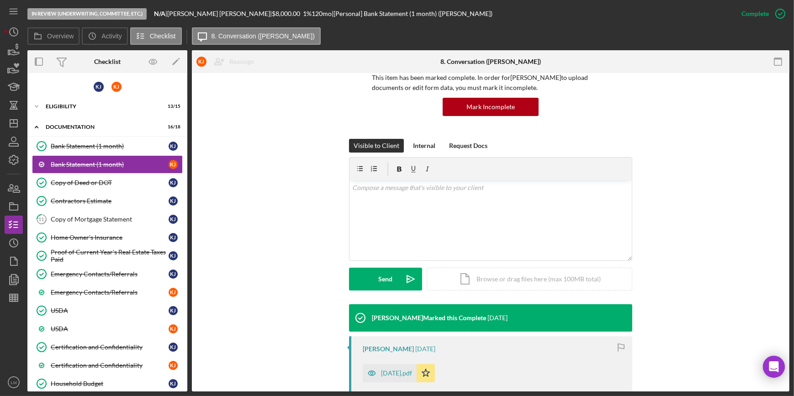
scroll to position [166, 0]
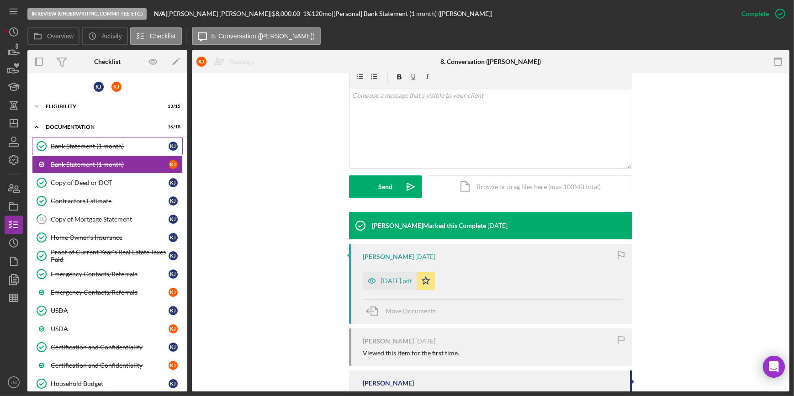
click at [100, 144] on div "Bank Statement (1 month)" at bounding box center [110, 145] width 118 height 7
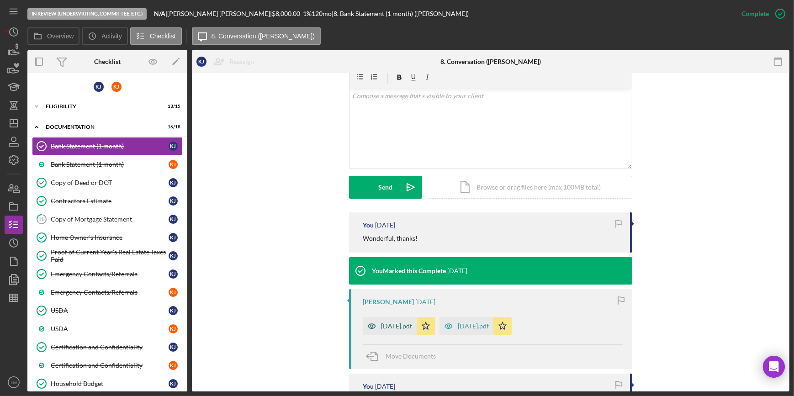
scroll to position [166, 0]
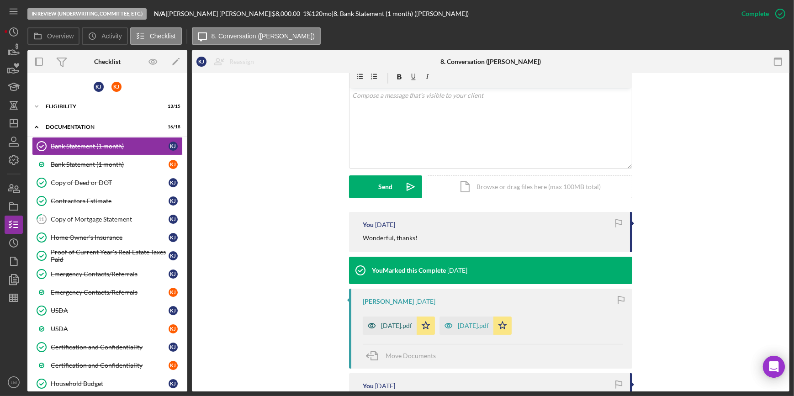
click at [405, 328] on div "[DATE].pdf" at bounding box center [396, 325] width 31 height 7
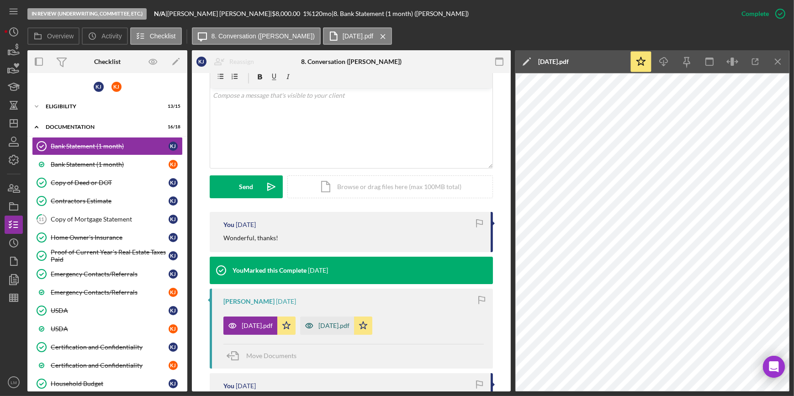
click at [352, 320] on div "[DATE].pdf" at bounding box center [327, 325] width 54 height 18
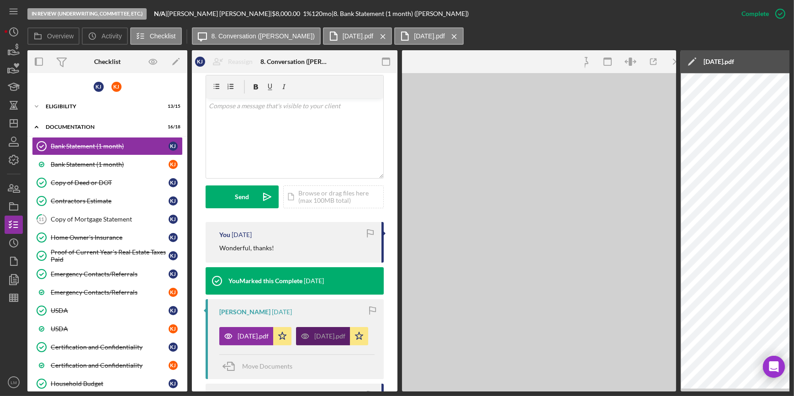
scroll to position [176, 0]
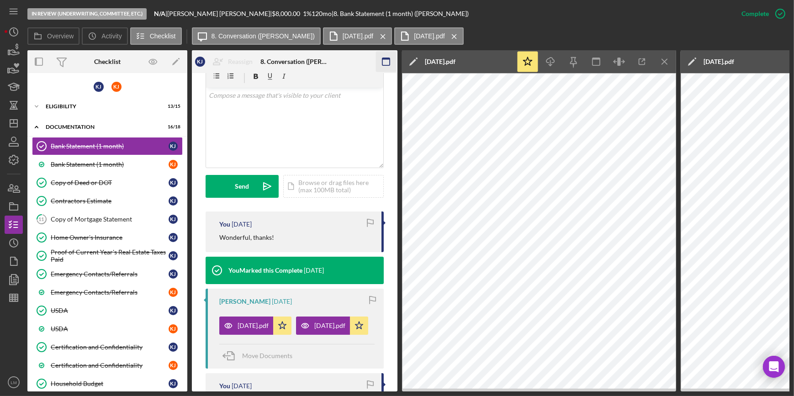
click at [384, 58] on rect "button" at bounding box center [385, 59] width 7 height 2
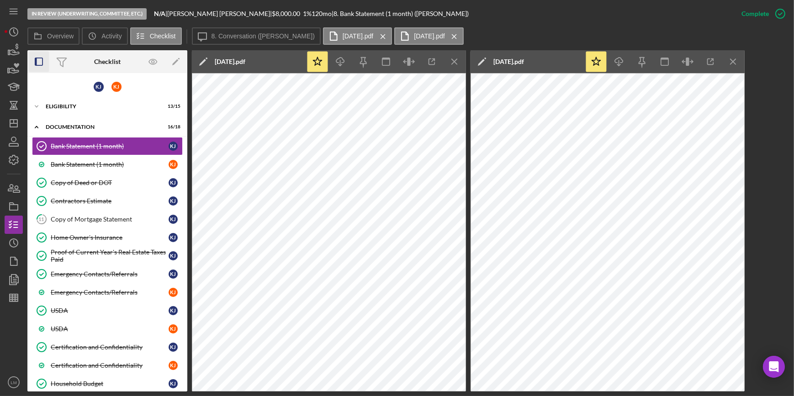
click at [38, 63] on icon "button" at bounding box center [39, 62] width 21 height 21
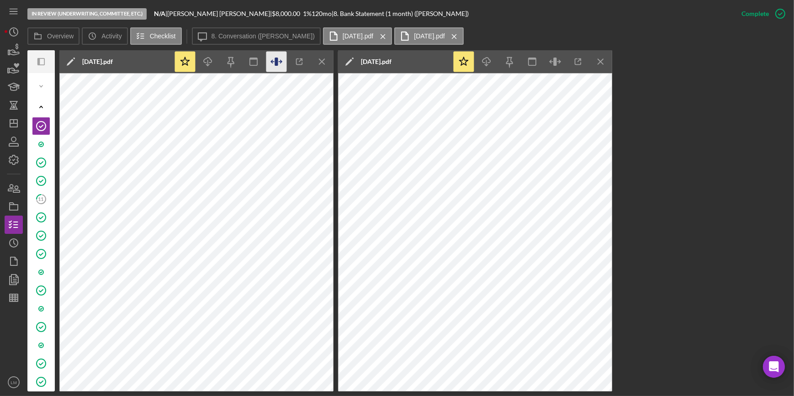
click at [282, 63] on icon "button" at bounding box center [276, 62] width 21 height 21
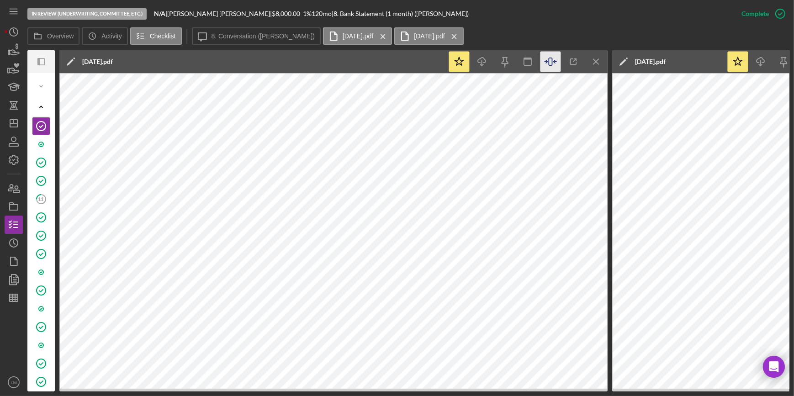
drag, startPoint x: 687, startPoint y: 391, endPoint x: 736, endPoint y: 389, distance: 49.4
click at [736, 389] on div "In Review (Underwriting, Committee, Etc.) N/A | Keveri Jenkins | $8,000.00 1 % …" at bounding box center [397, 198] width 794 height 396
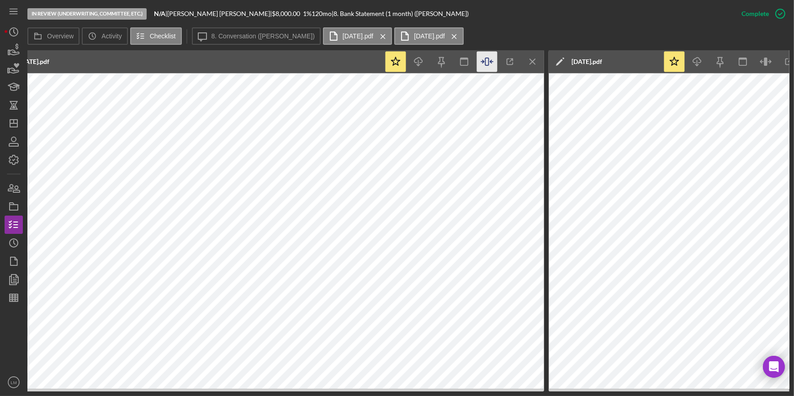
scroll to position [0, 96]
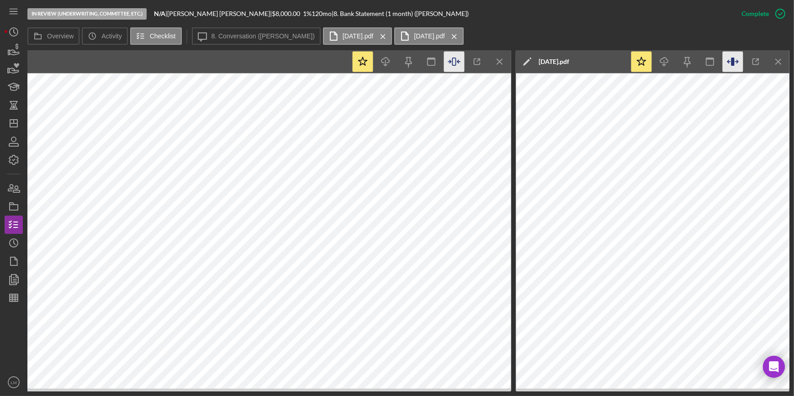
click at [732, 63] on icon "button" at bounding box center [732, 62] width 3 height 8
drag, startPoint x: 548, startPoint y: 392, endPoint x: 558, endPoint y: 395, distance: 10.3
click at [558, 395] on div "In Review (Underwriting, Committee, Etc.) N/A | Keveri Jenkins | $8,000.00 1 % …" at bounding box center [397, 198] width 794 height 396
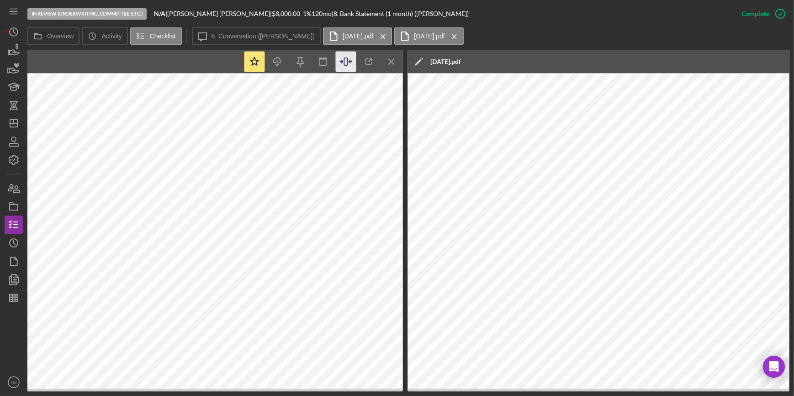
scroll to position [0, 125]
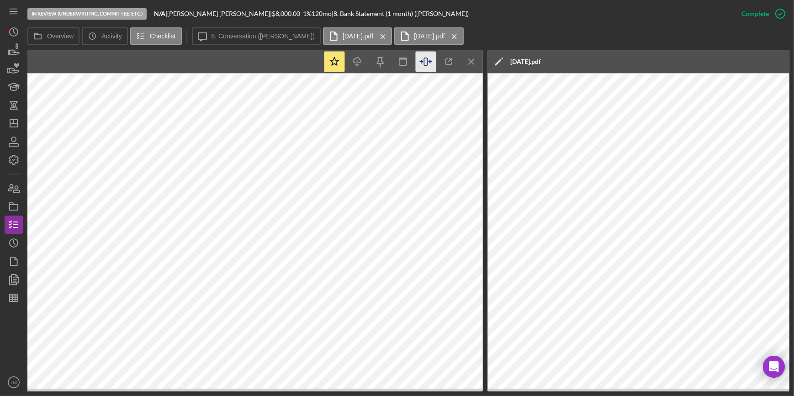
click at [499, 390] on div "In Review (Underwriting, Committee, Etc.) N/A | Keveri Jenkins | $8,000.00 1 % …" at bounding box center [397, 198] width 794 height 396
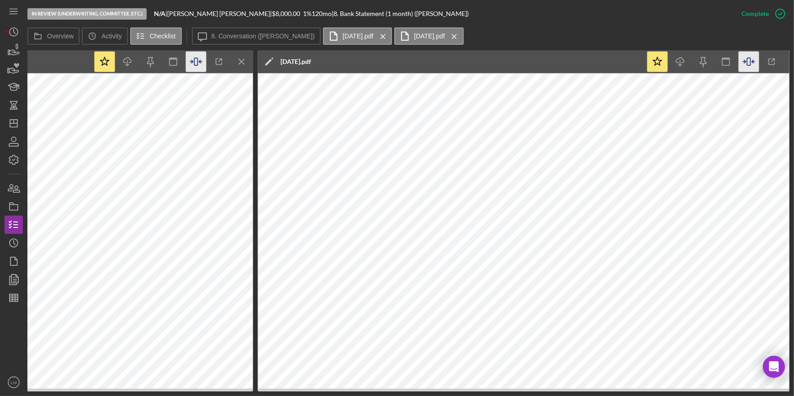
scroll to position [0, 356]
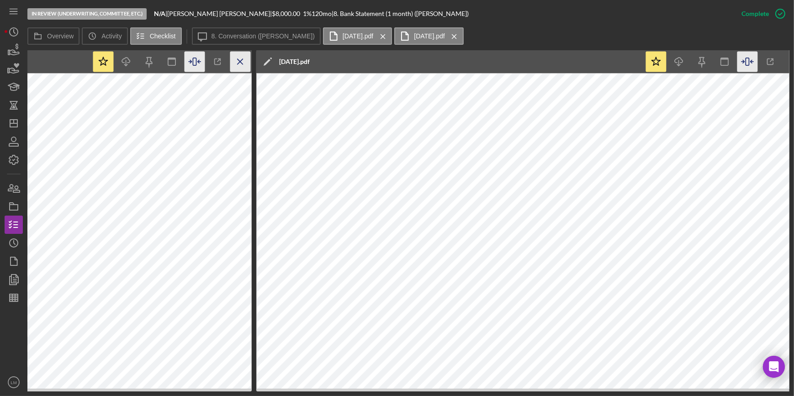
click at [250, 60] on icon "Icon/Menu Close" at bounding box center [240, 62] width 21 height 21
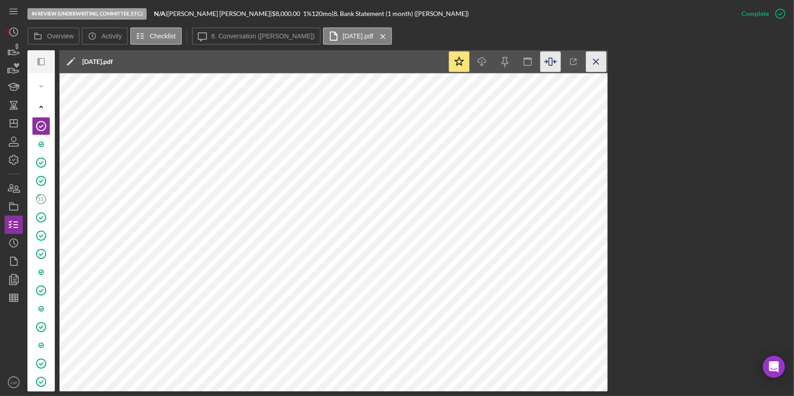
click at [591, 61] on icon "Icon/Menu Close" at bounding box center [596, 62] width 21 height 21
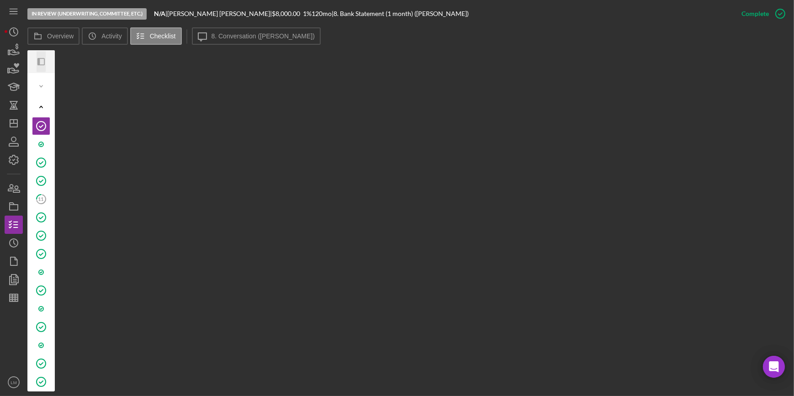
click at [42, 61] on icon "Icon/Panel Side Expand" at bounding box center [41, 62] width 21 height 21
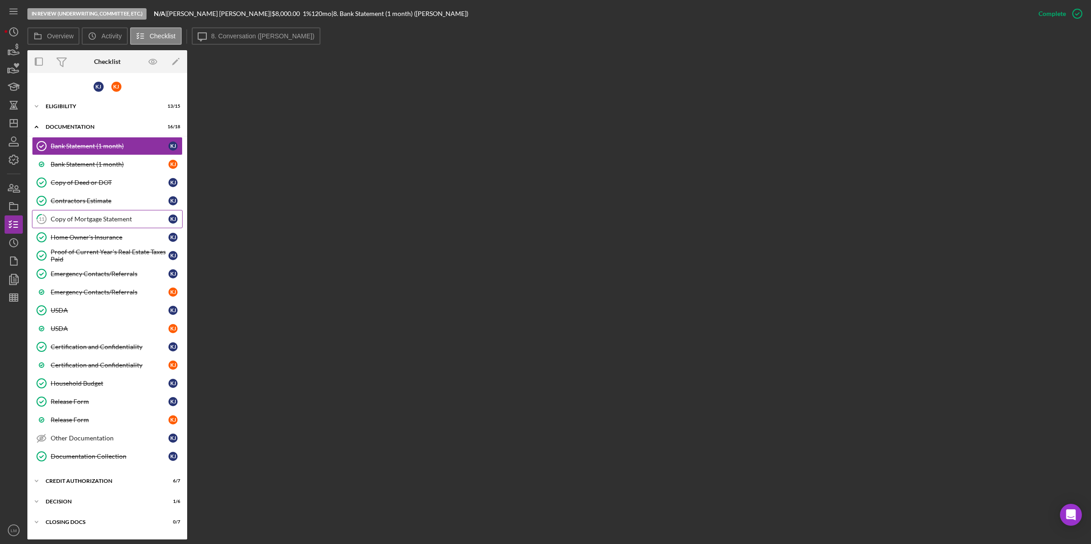
click at [127, 222] on div "Copy of Mortgage Statement" at bounding box center [110, 219] width 118 height 7
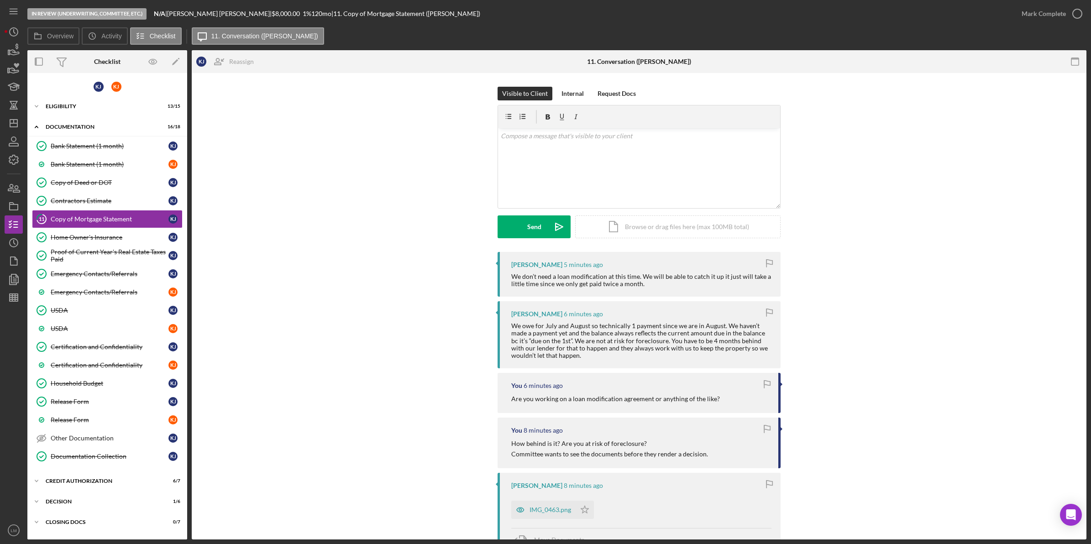
click at [439, 277] on div "Keveri Jenkins 5 minutes ago We don’t need a loan modification at this time. We…" at bounding box center [639, 507] width 868 height 511
click at [128, 138] on link "Bank Statement (1 month) Bank Statement (1 month) K J" at bounding box center [107, 146] width 151 height 18
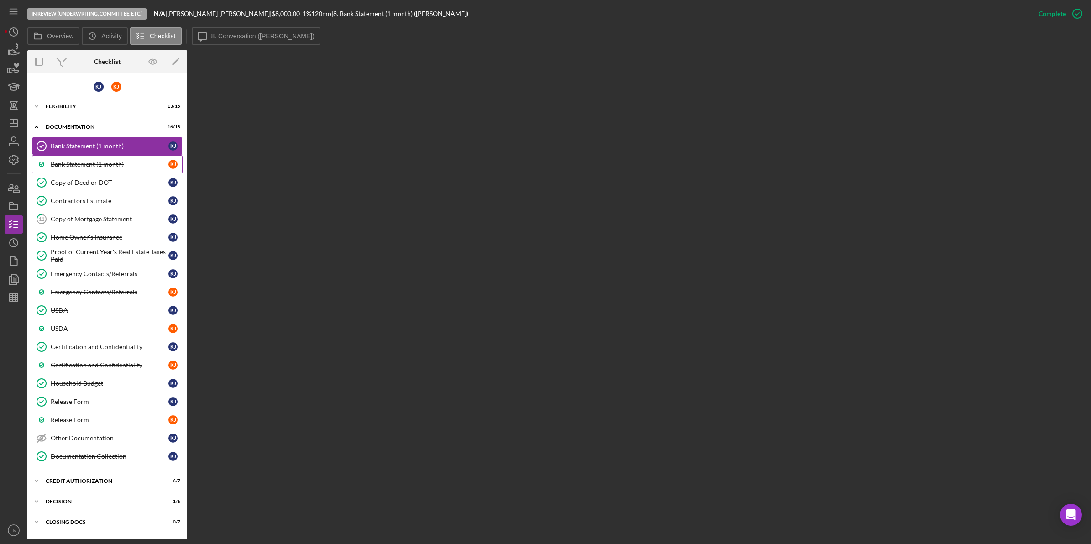
click at [106, 162] on div "Bank Statement (1 month)" at bounding box center [110, 164] width 118 height 7
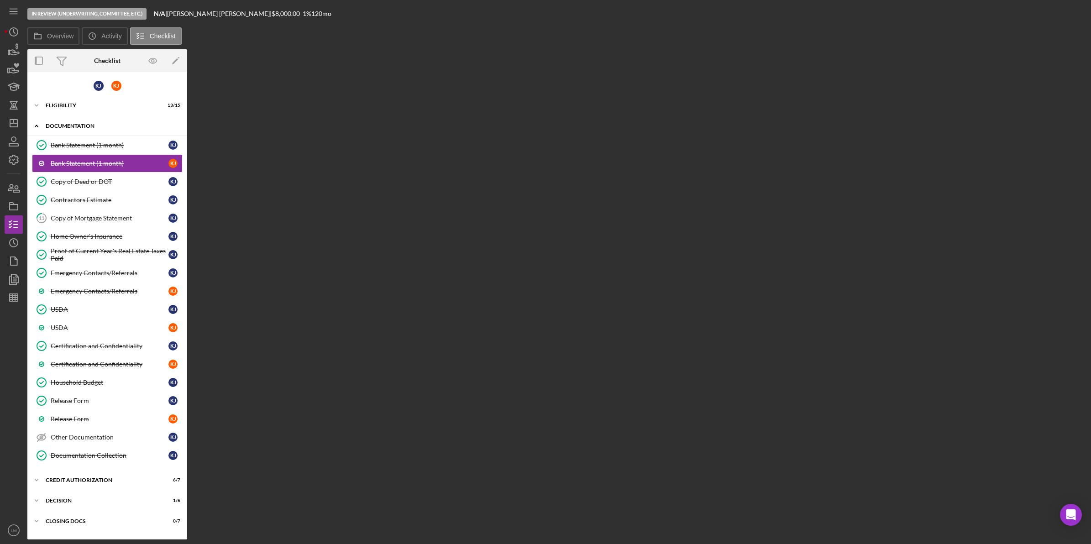
click at [108, 133] on div "Icon/Expander Documentation 16 / 18" at bounding box center [107, 126] width 160 height 19
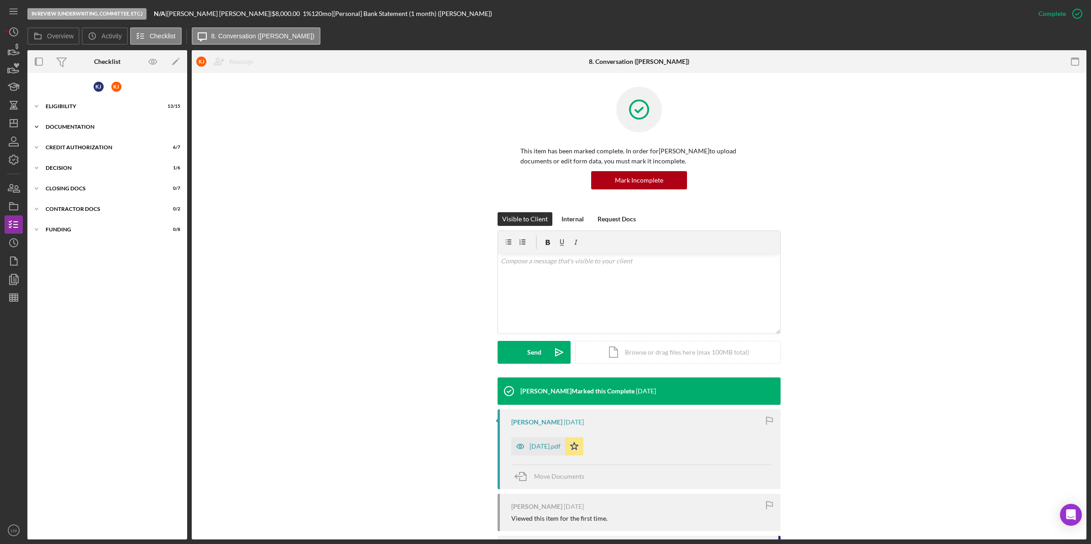
click at [110, 130] on div "Icon/Expander Documentation 16 / 18" at bounding box center [107, 127] width 160 height 18
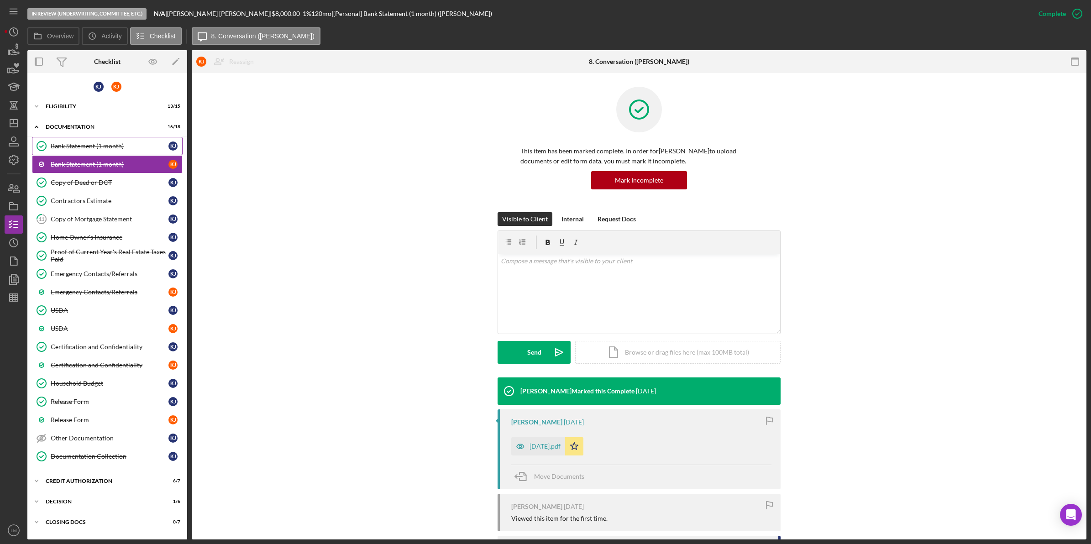
click at [109, 147] on div "Bank Statement (1 month)" at bounding box center [110, 145] width 118 height 7
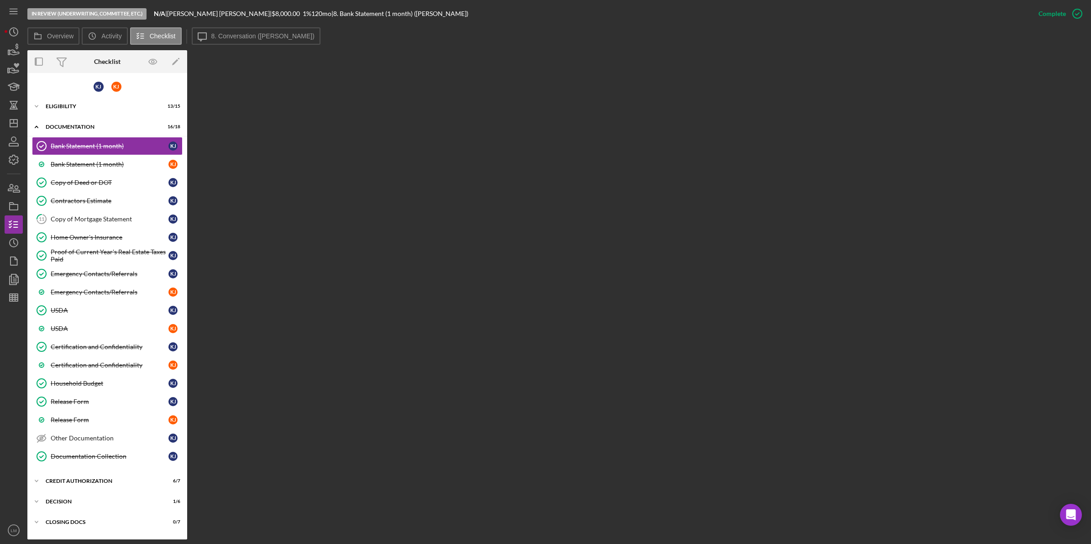
click at [512, 394] on div "Overview Internal Workflow Stage In Review (Underwriting, Committee, Etc.) Icon…" at bounding box center [556, 294] width 1059 height 489
click at [504, 201] on div "Overview Internal Workflow Stage In Review (Underwriting, Committee, Etc.) Icon…" at bounding box center [556, 294] width 1059 height 490
click at [12, 259] on icon "button" at bounding box center [13, 261] width 23 height 23
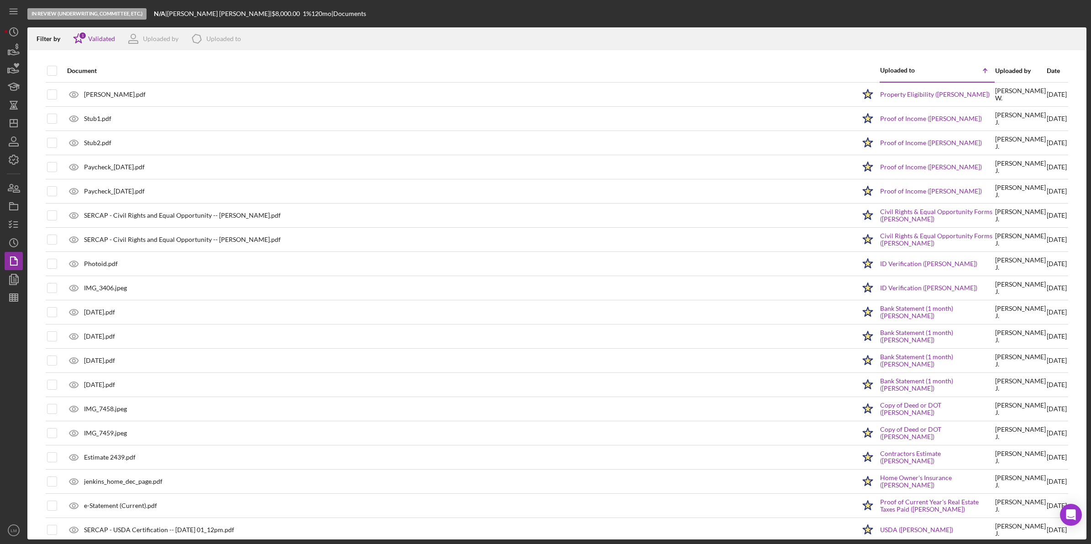
click at [1047, 68] on div "Date" at bounding box center [1057, 70] width 20 height 7
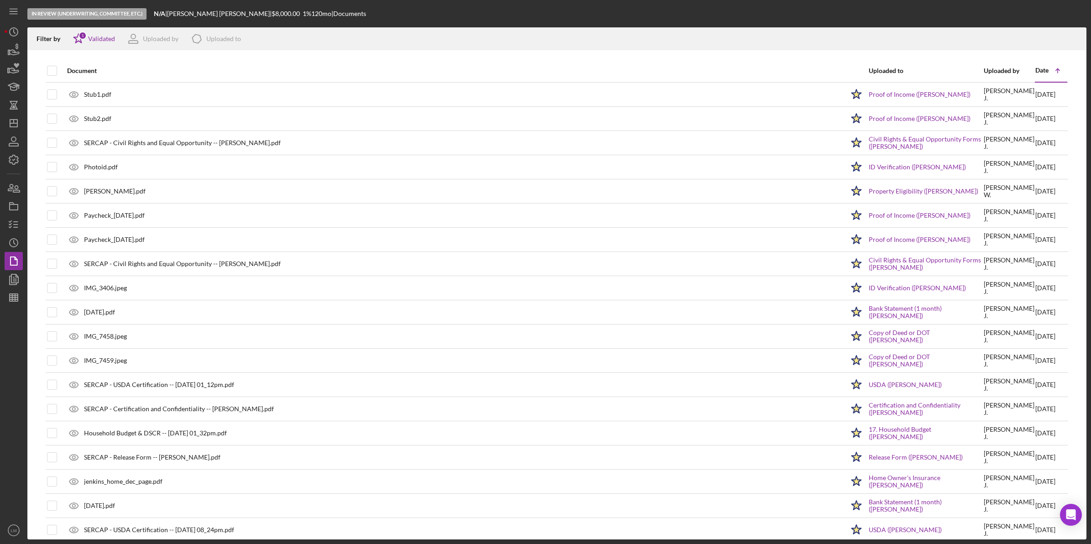
click at [1037, 68] on div "Date" at bounding box center [1042, 70] width 13 height 7
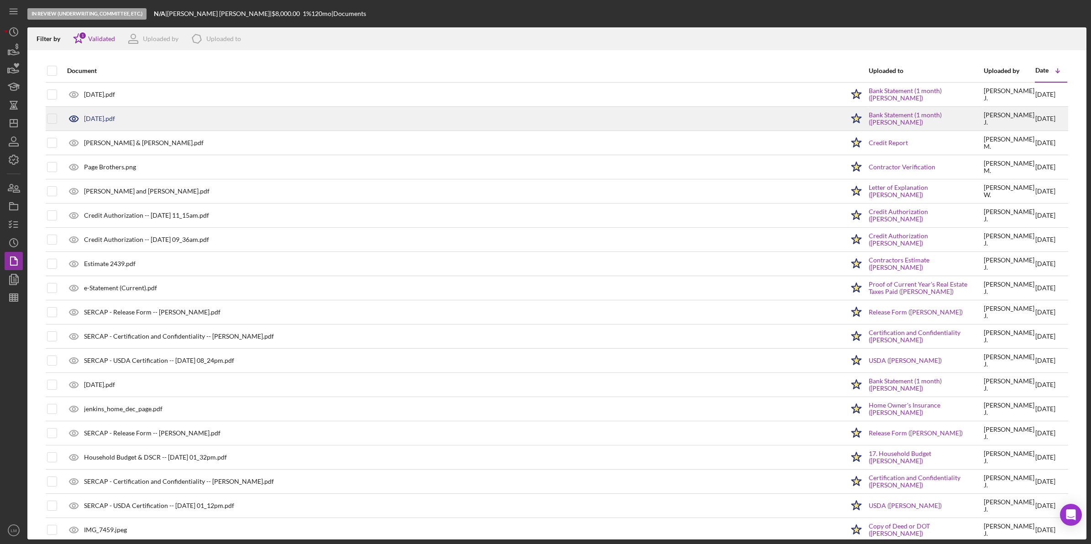
click at [110, 112] on div "[DATE].pdf" at bounding box center [454, 118] width 782 height 23
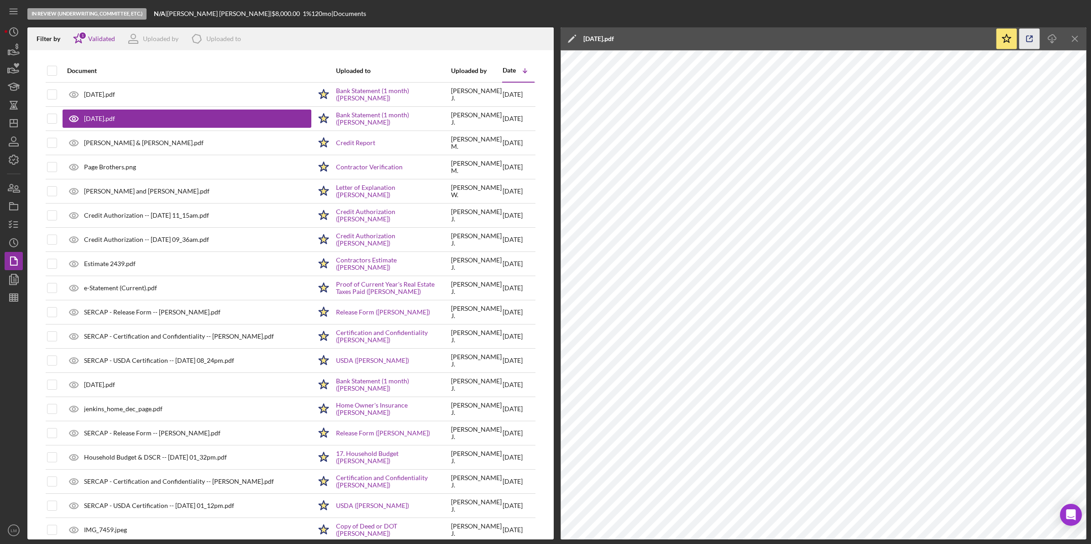
click at [1036, 42] on icon "button" at bounding box center [1030, 39] width 21 height 21
click at [16, 216] on icon "button" at bounding box center [13, 224] width 23 height 23
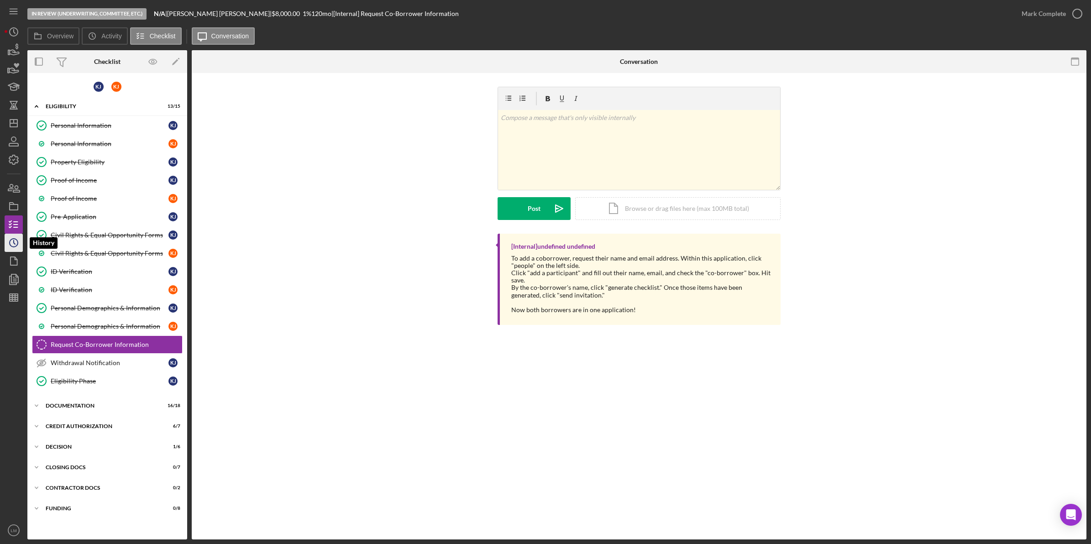
click at [14, 247] on circle "button" at bounding box center [14, 243] width 8 height 8
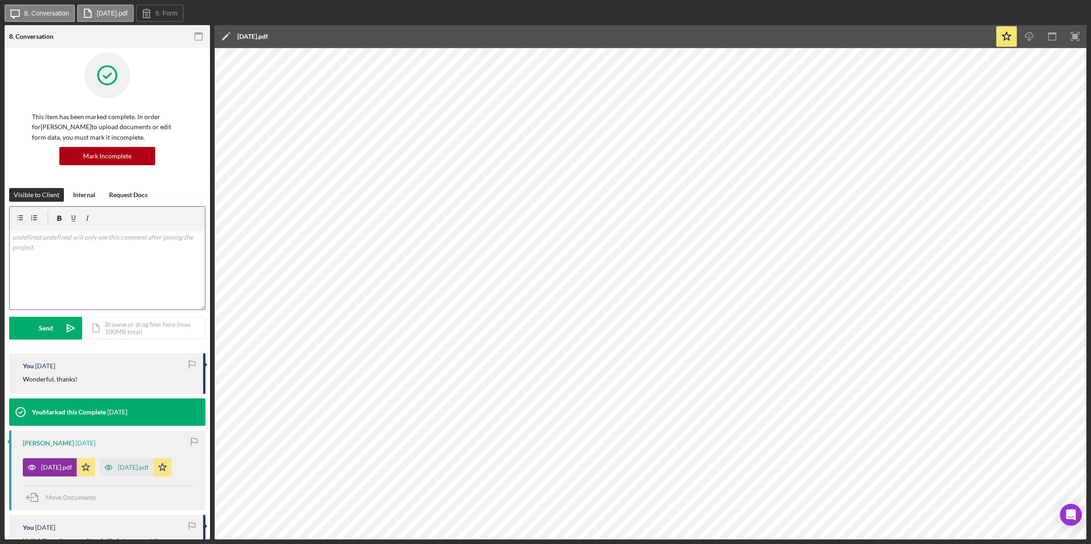
click at [177, 232] on p at bounding box center [107, 237] width 190 height 10
click at [59, 323] on icon "Icon/icon-invite-send" at bounding box center [70, 328] width 23 height 23
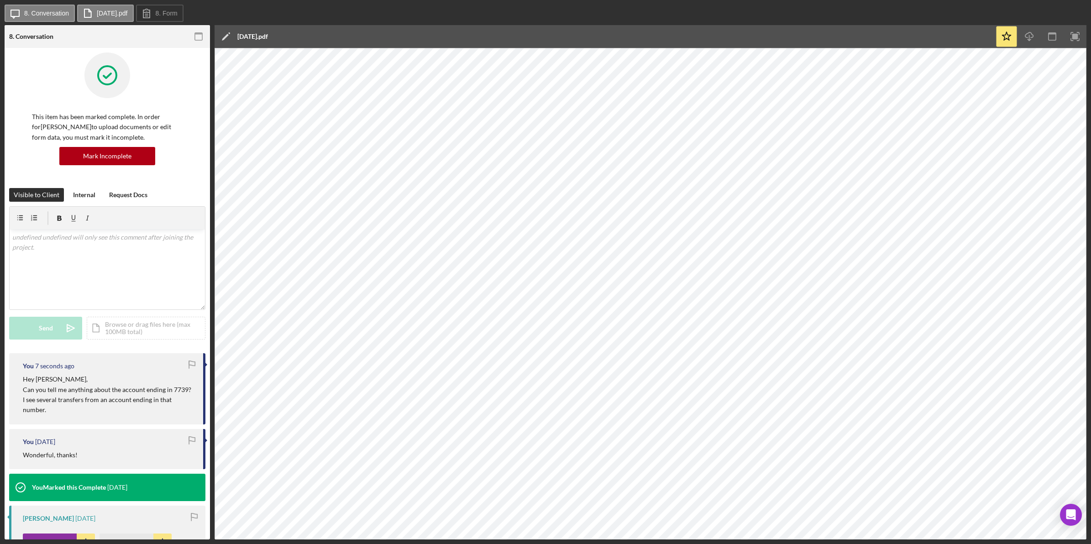
click at [84, 381] on p "Hey [PERSON_NAME]," at bounding box center [108, 379] width 171 height 10
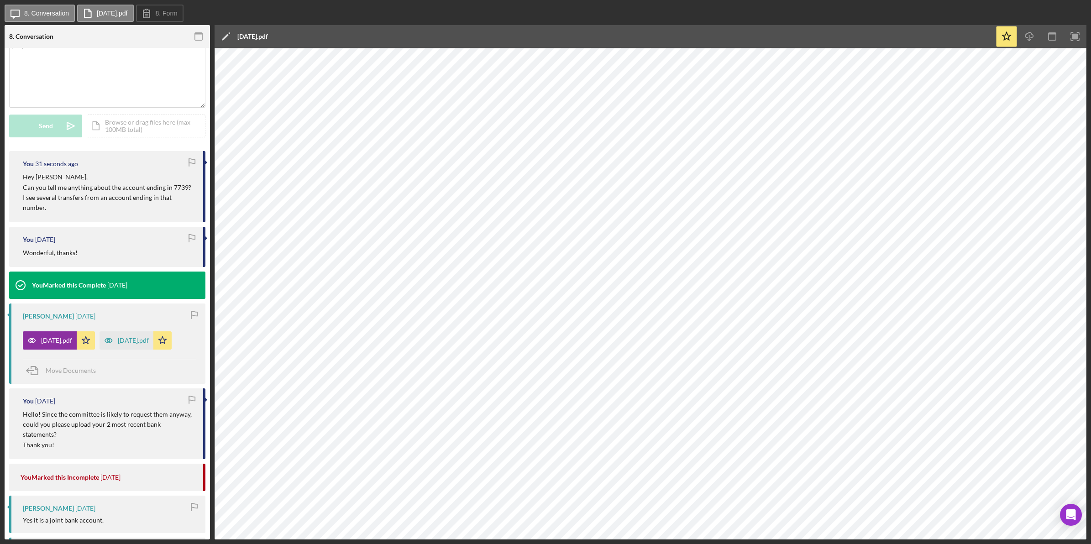
scroll to position [228, 0]
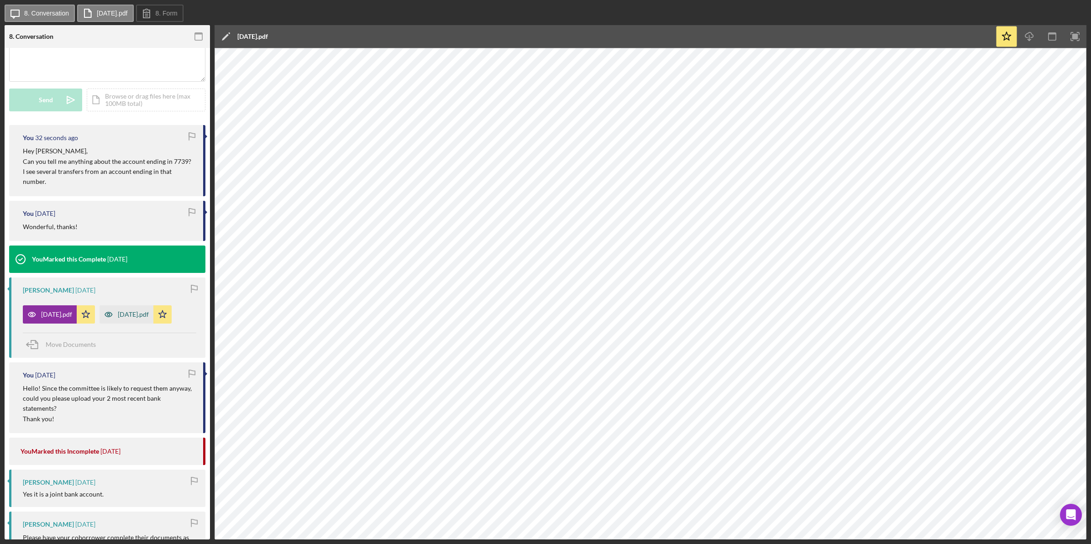
click at [118, 318] on div "[DATE].pdf" at bounding box center [133, 314] width 31 height 7
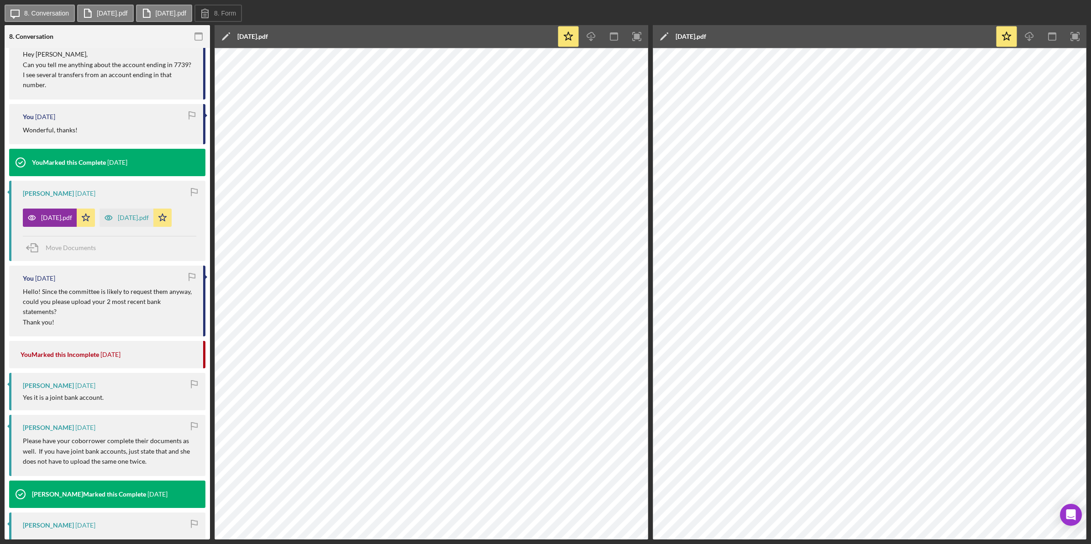
scroll to position [400, 0]
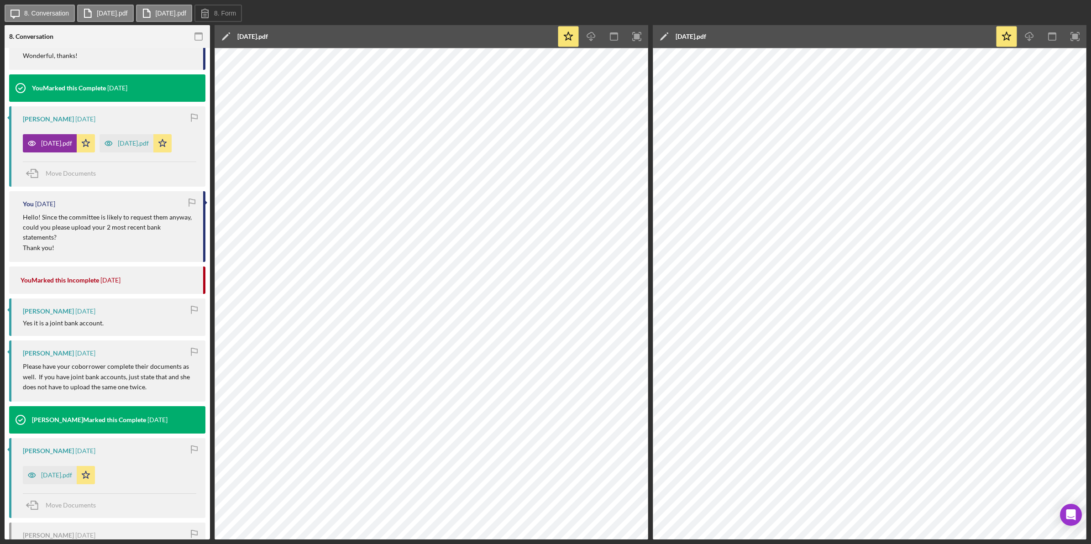
click at [65, 478] on div "December, 2024.pdf Icon/Star" at bounding box center [61, 473] width 77 height 23
click at [58, 479] on div "[DATE].pdf" at bounding box center [56, 475] width 31 height 7
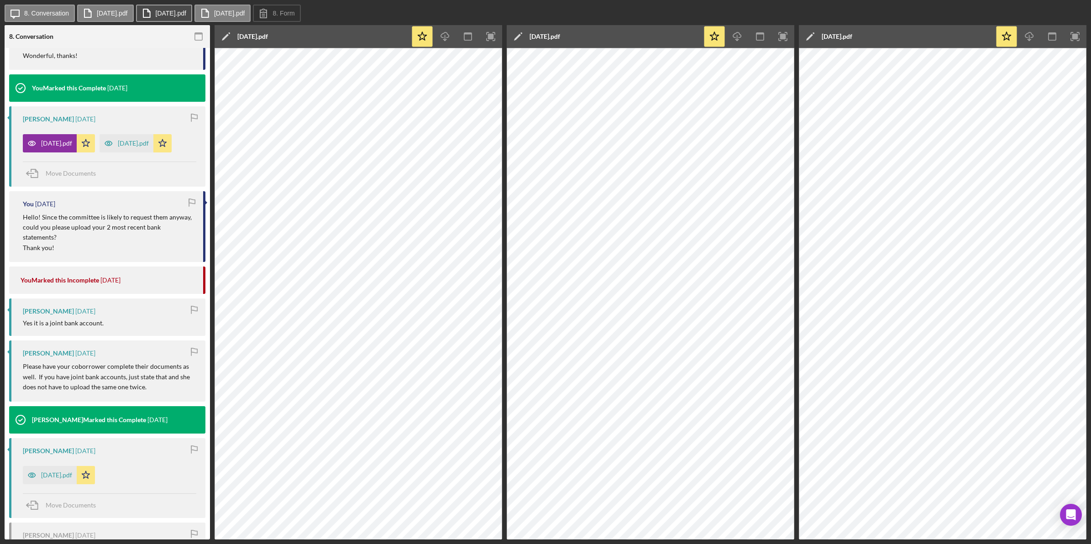
click at [155, 15] on icon at bounding box center [146, 13] width 23 height 23
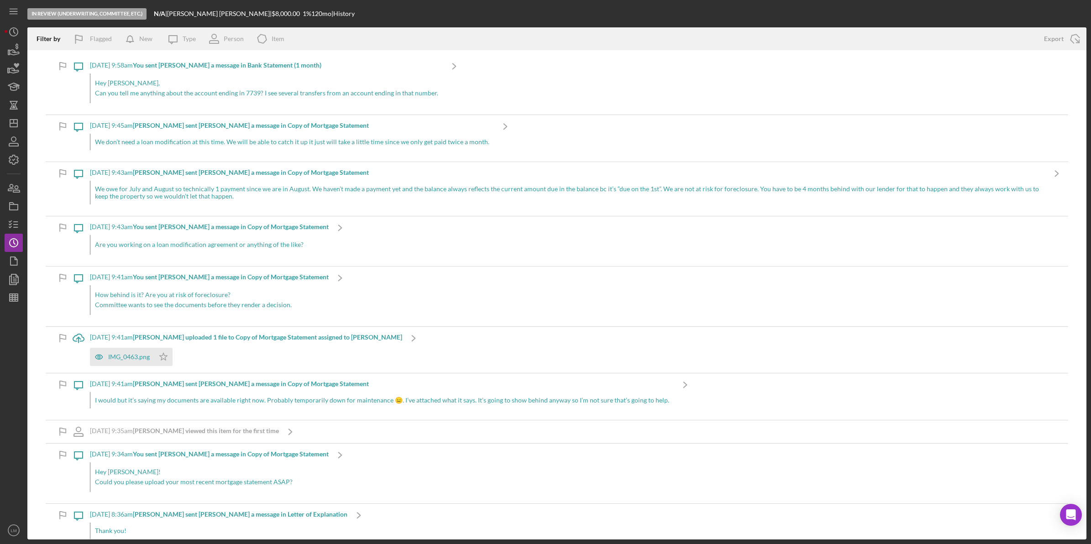
click at [112, 94] on p "Can you tell me anything about the account ending in 7739? I see several transf…" at bounding box center [266, 93] width 343 height 10
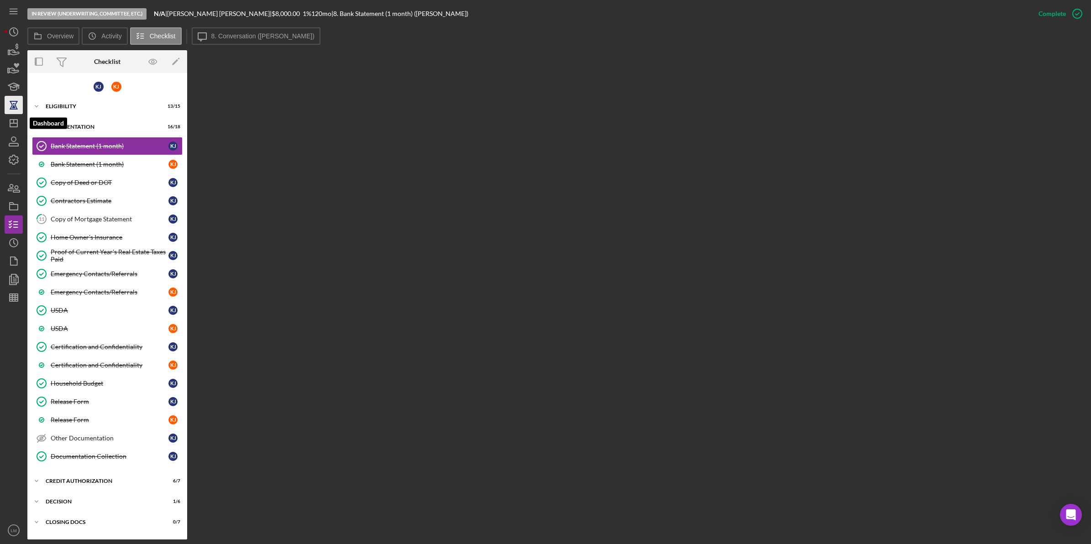
click at [19, 106] on icon "button" at bounding box center [13, 105] width 23 height 23
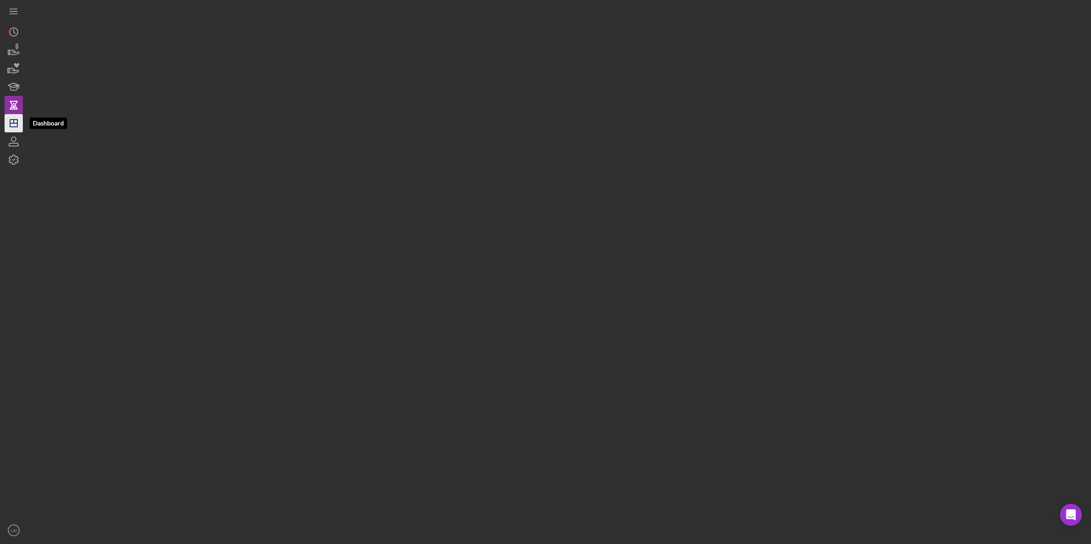
click at [13, 126] on polygon "button" at bounding box center [13, 123] width 7 height 7
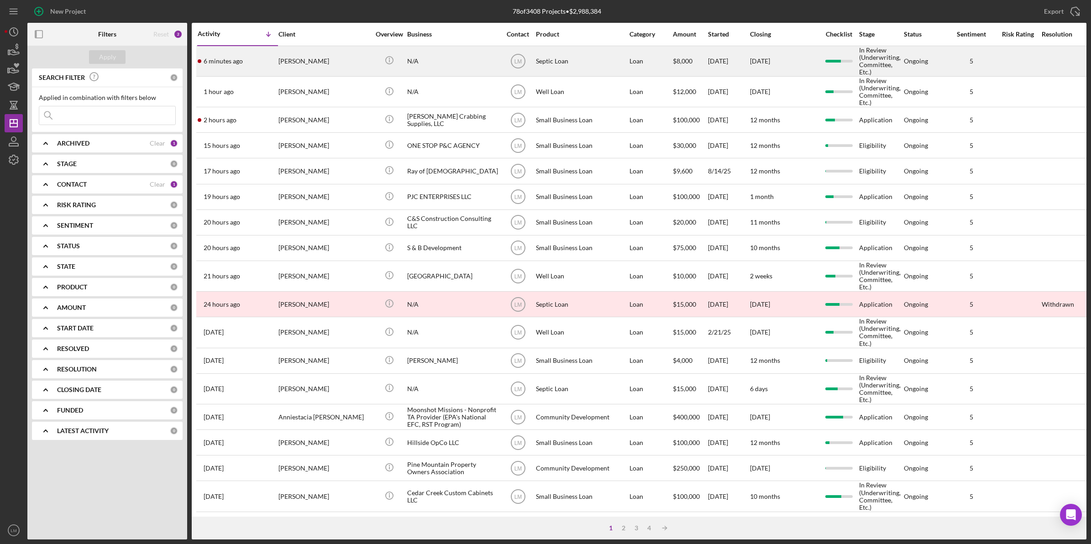
click at [320, 62] on div "[PERSON_NAME]" at bounding box center [324, 61] width 91 height 29
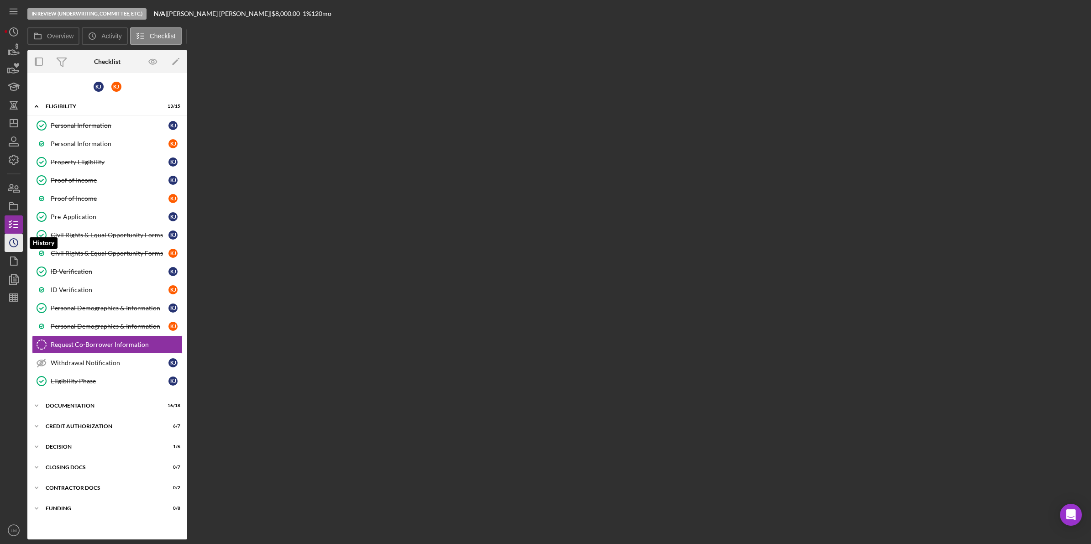
click at [16, 240] on circle "button" at bounding box center [14, 243] width 8 height 8
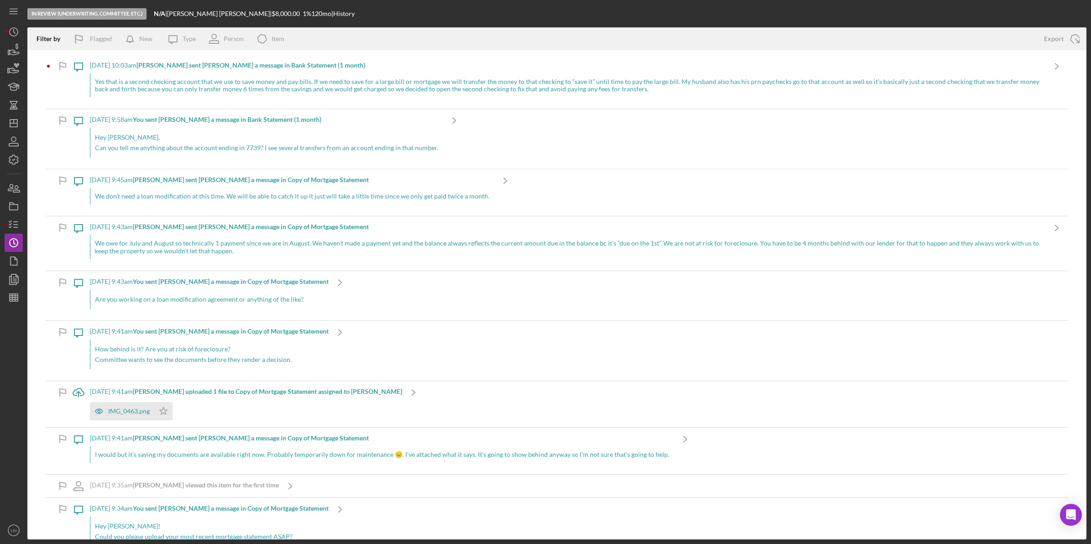
click at [395, 85] on div "Yes that is a second checking account that we use to save money and pay bills. …" at bounding box center [568, 86] width 956 height 24
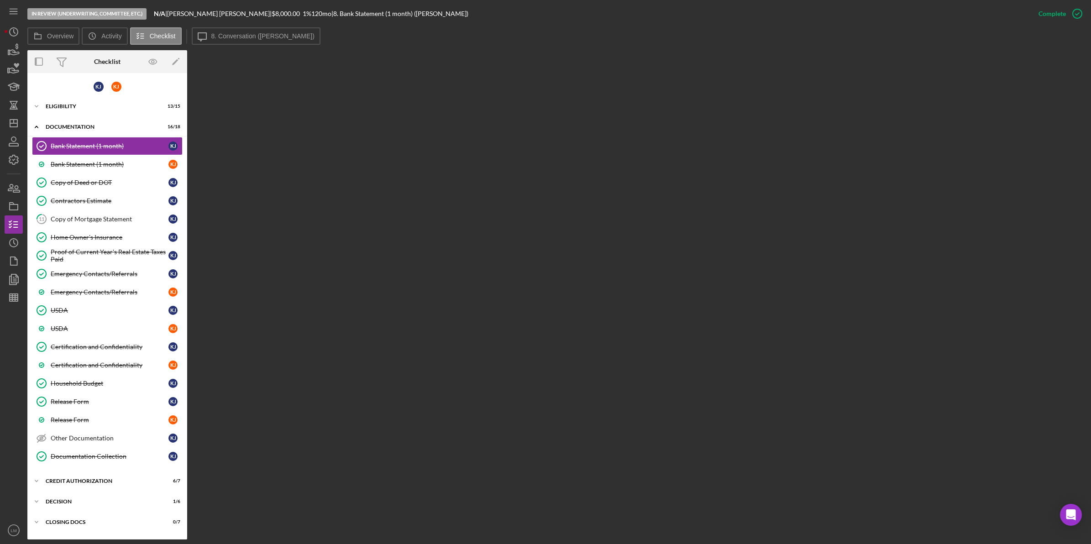
click at [891, 153] on div "Overview Internal Workflow Stage In Review (Underwriting, Committee, Etc.) Icon…" at bounding box center [556, 294] width 1059 height 489
click at [555, 277] on div "Overview Internal Workflow Stage In Review (Underwriting, Committee, Etc.) Icon…" at bounding box center [556, 294] width 1059 height 489
click at [111, 175] on link "Copy of Deed or DOT Copy of Deed or DOT K J" at bounding box center [107, 183] width 151 height 18
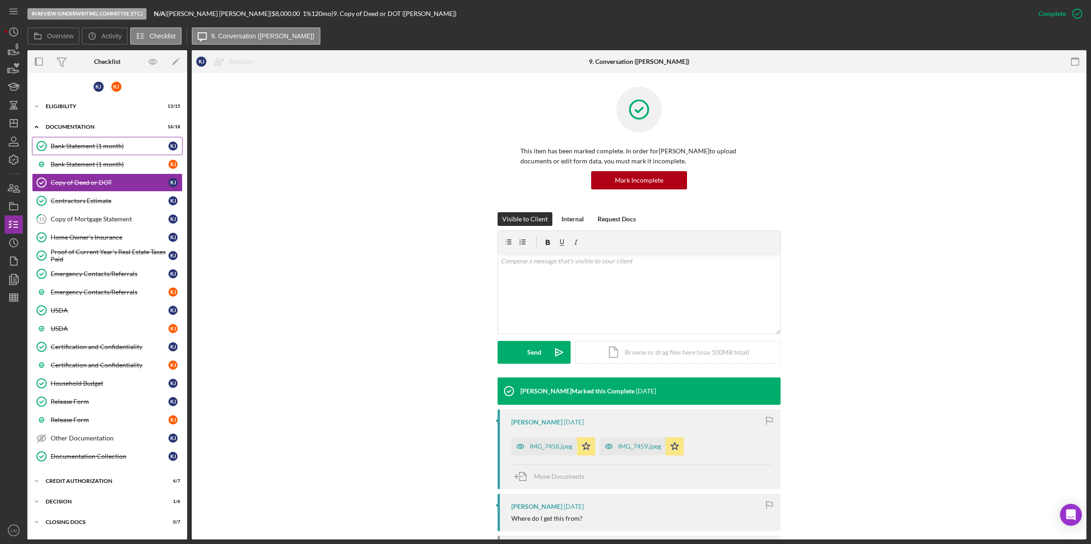
click at [132, 146] on div "Bank Statement (1 month)" at bounding box center [110, 145] width 118 height 7
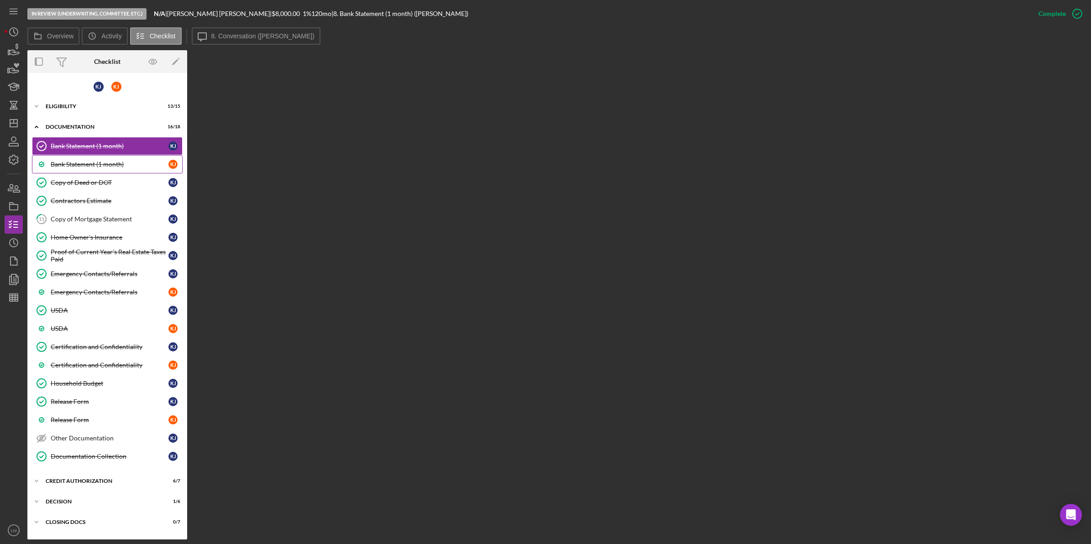
click at [126, 169] on link "Bank Statement (1 month) K J" at bounding box center [107, 164] width 151 height 18
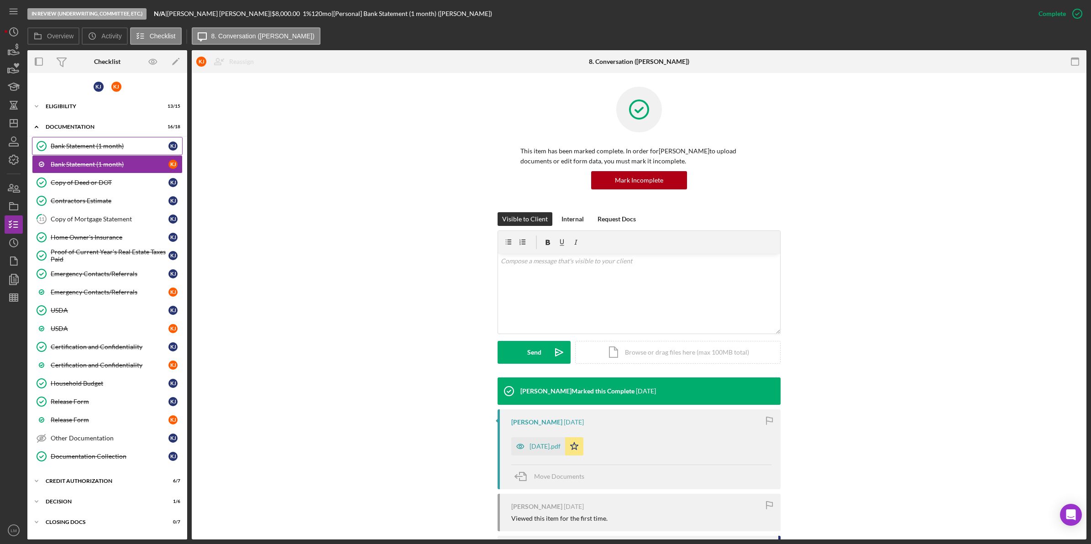
click at [136, 149] on div "Bank Statement (1 month)" at bounding box center [110, 145] width 118 height 7
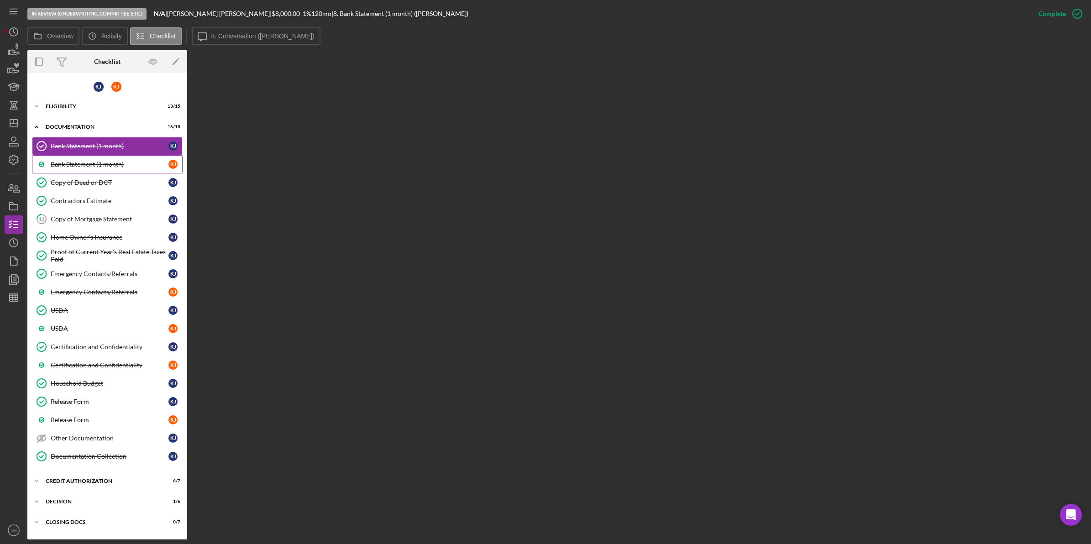
click at [81, 156] on link "Bank Statement (1 month) K J" at bounding box center [107, 164] width 151 height 18
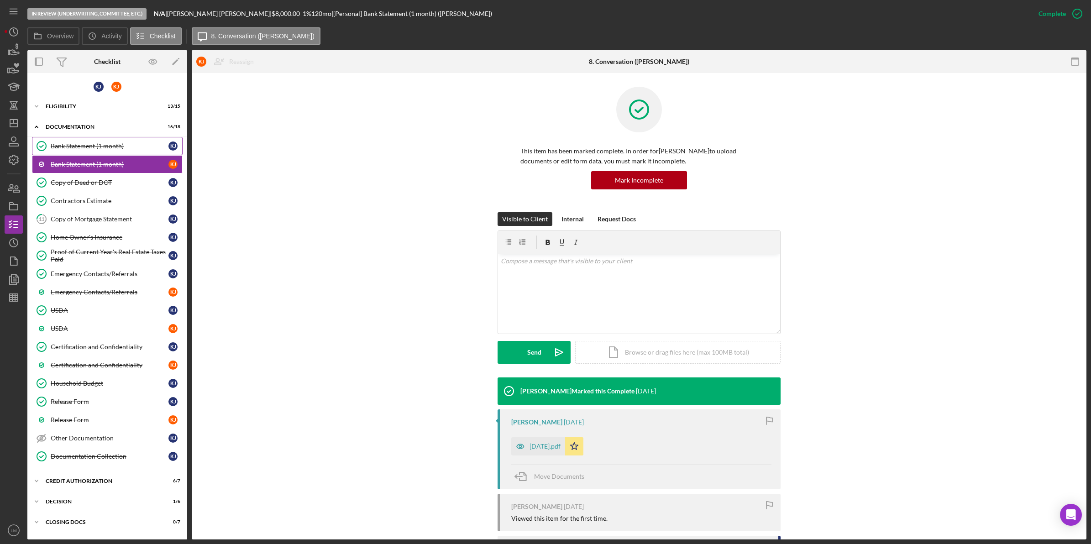
click at [104, 141] on link "Bank Statement (1 month) Bank Statement (1 month) K J" at bounding box center [107, 146] width 151 height 18
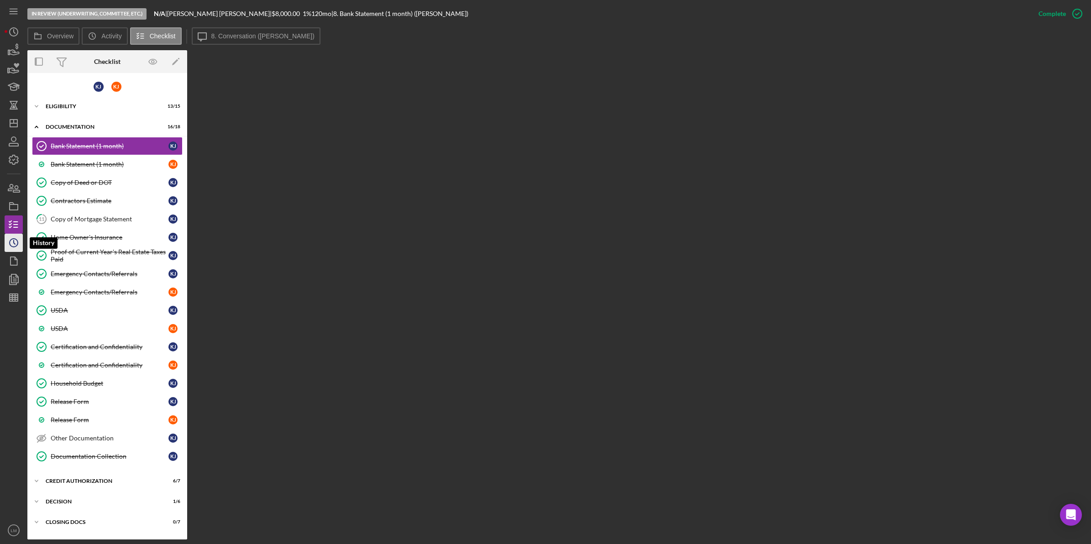
click at [19, 247] on icon "Icon/History" at bounding box center [13, 243] width 23 height 23
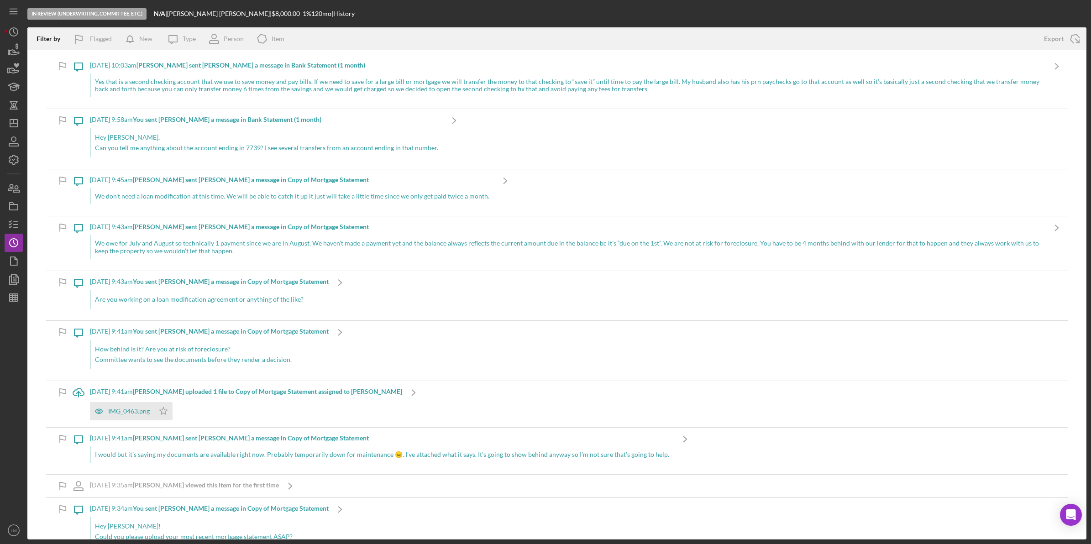
click at [137, 80] on div "Yes that is a second checking account that we use to save money and pay bills. …" at bounding box center [568, 86] width 956 height 24
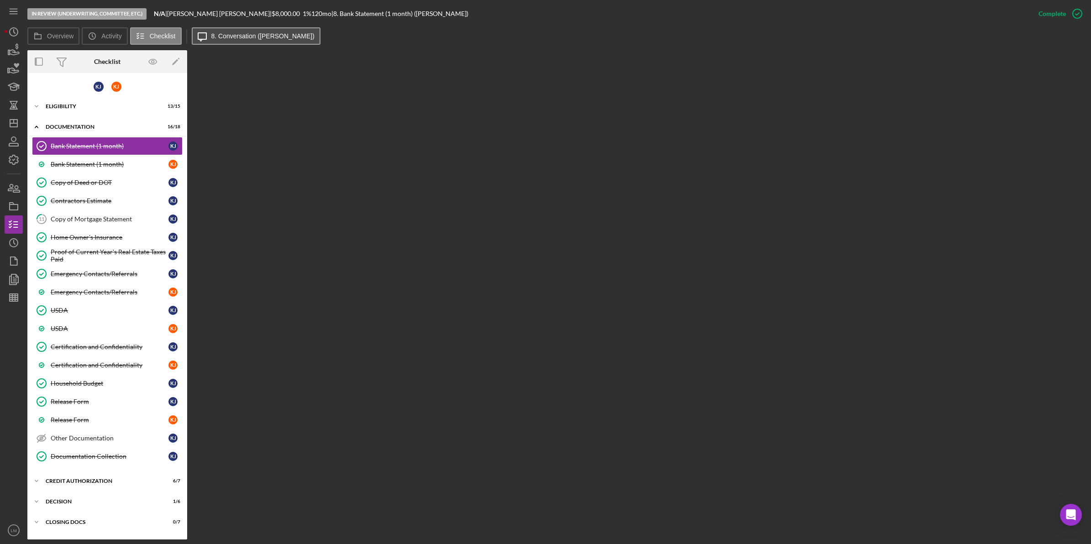
click at [236, 37] on label "8. Conversation (Keveri J.)" at bounding box center [262, 35] width 103 height 7
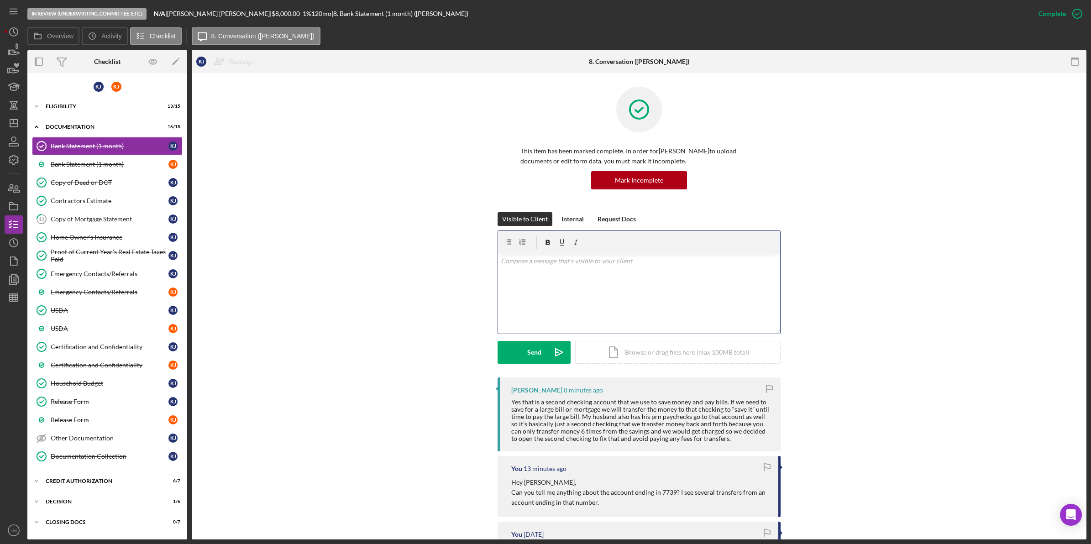
click at [671, 306] on div "v Color teal Color pink Remove color Add row above Add row below Add column bef…" at bounding box center [639, 294] width 282 height 80
click at [535, 359] on div "Send" at bounding box center [534, 352] width 14 height 23
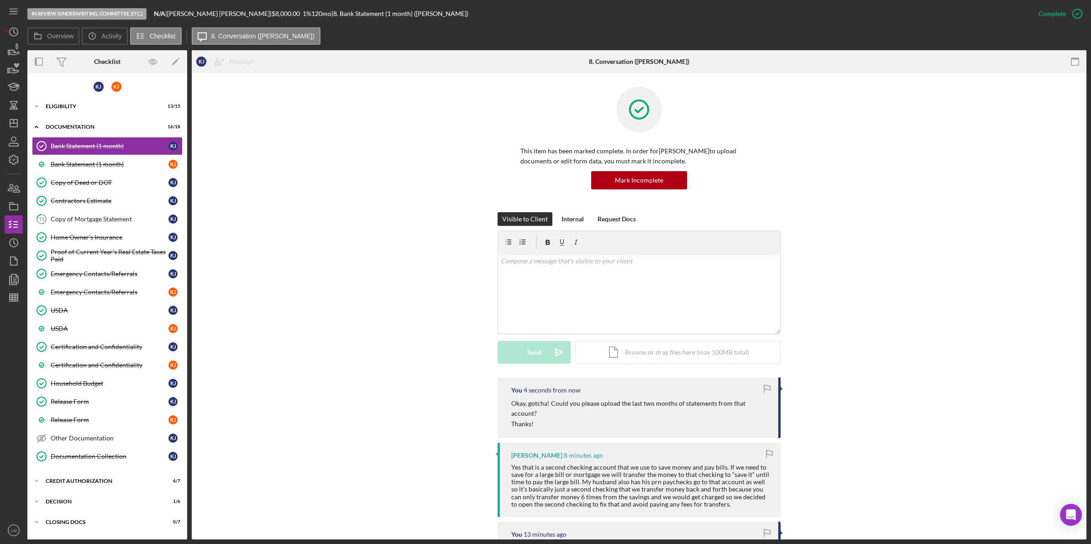
click at [8, 119] on icon "Icon/Dashboard" at bounding box center [13, 123] width 23 height 23
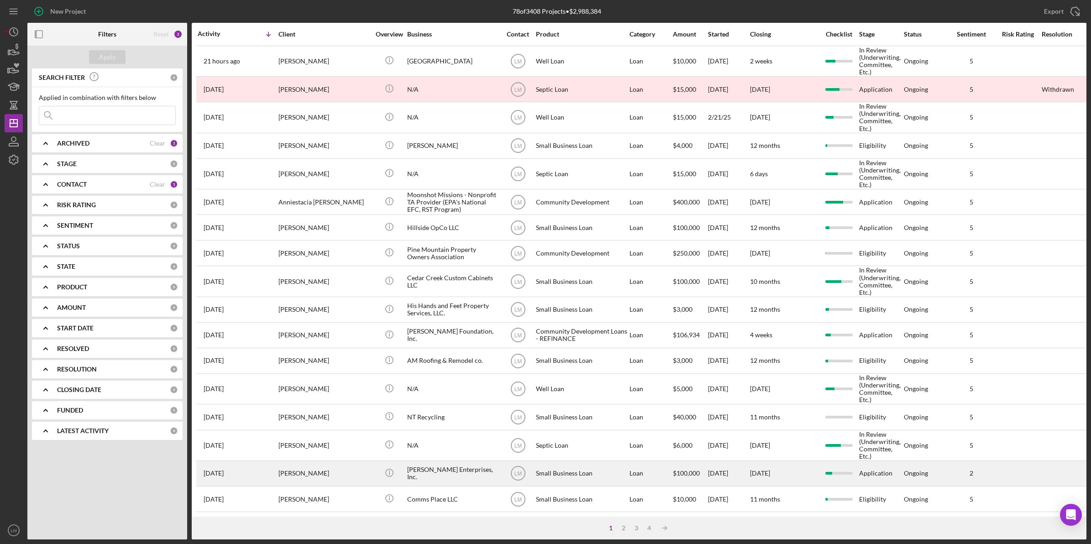
scroll to position [1, 0]
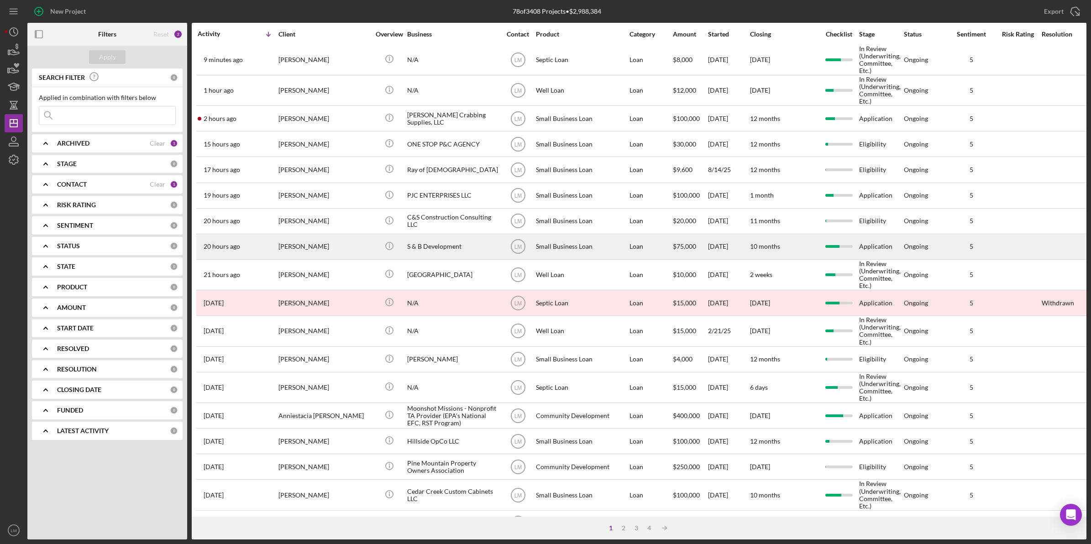
click at [322, 251] on div "[PERSON_NAME]" at bounding box center [324, 247] width 91 height 24
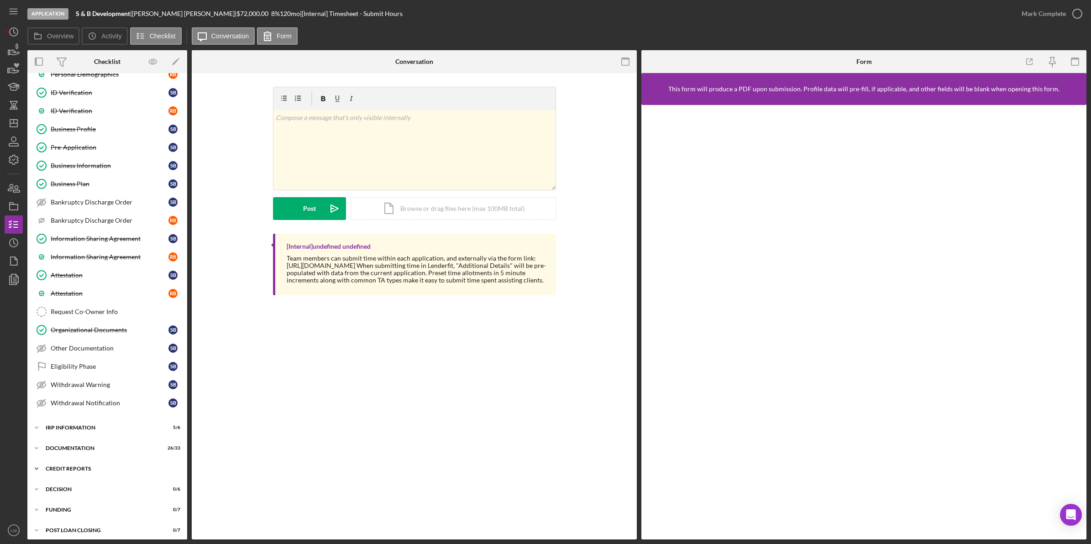
scroll to position [170, 0]
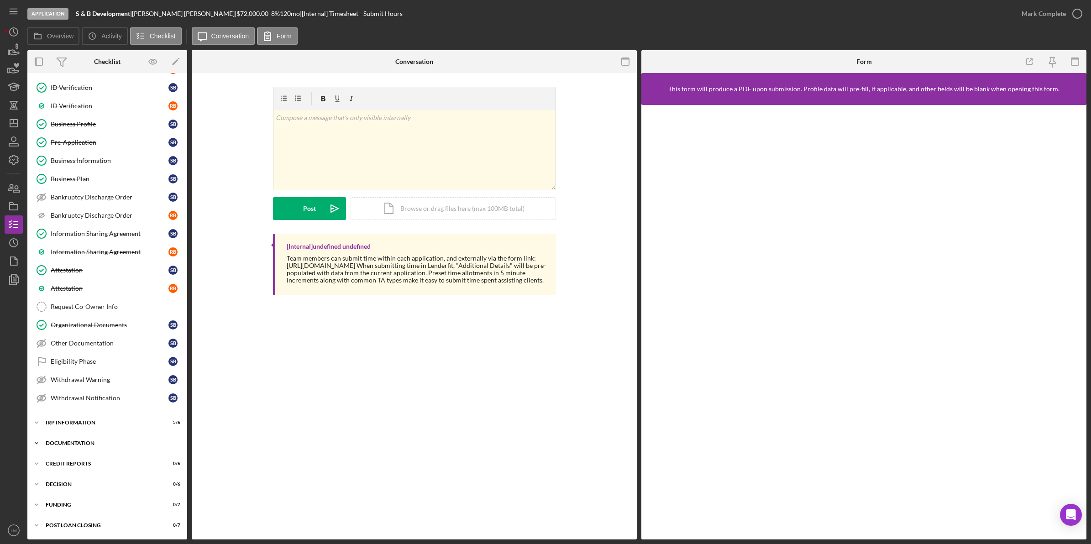
click at [76, 443] on div "Documentation" at bounding box center [111, 443] width 130 height 5
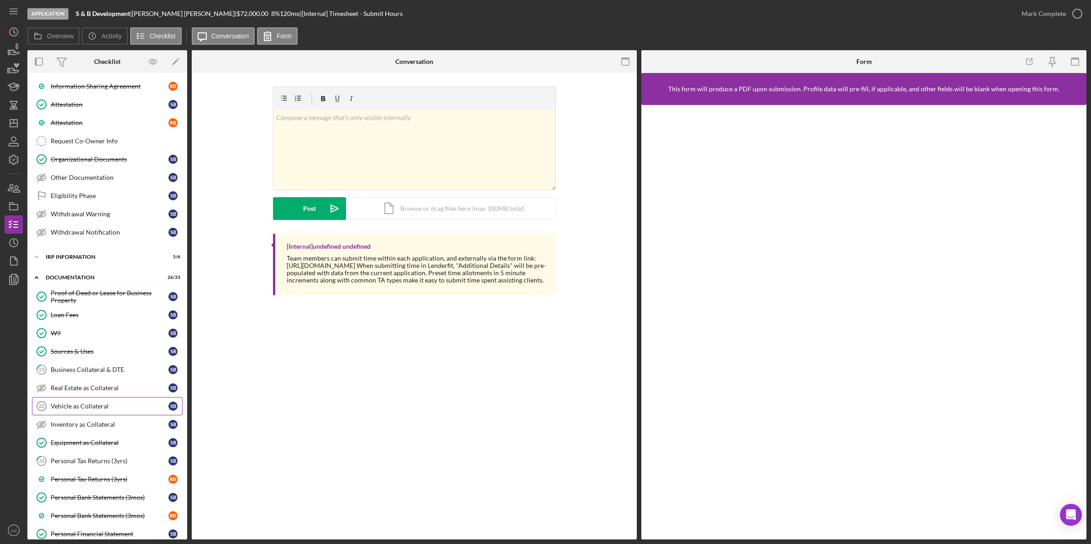
scroll to position [342, 0]
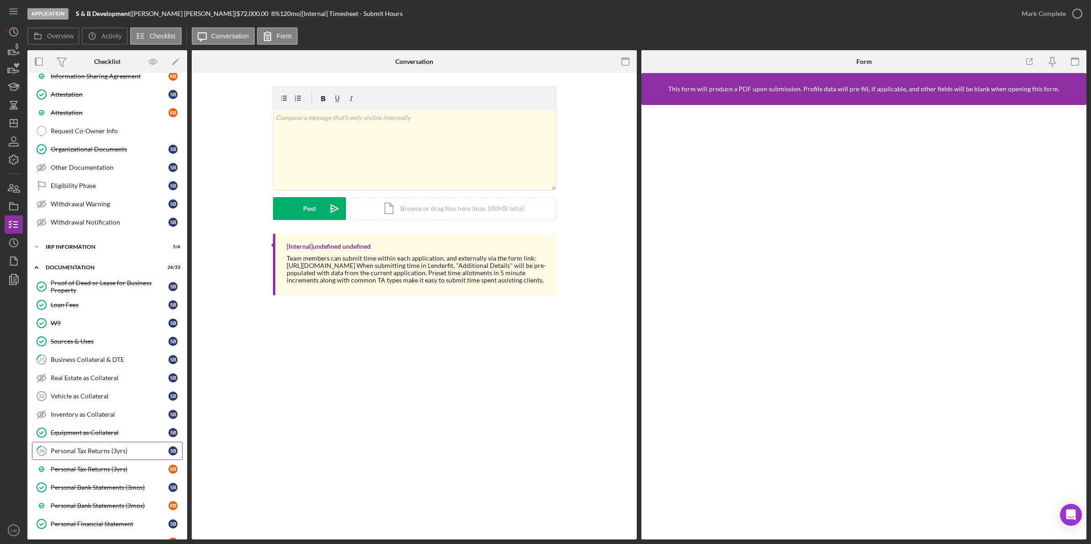
click at [124, 454] on div "Personal Tax Returns (3yrs)" at bounding box center [110, 450] width 118 height 7
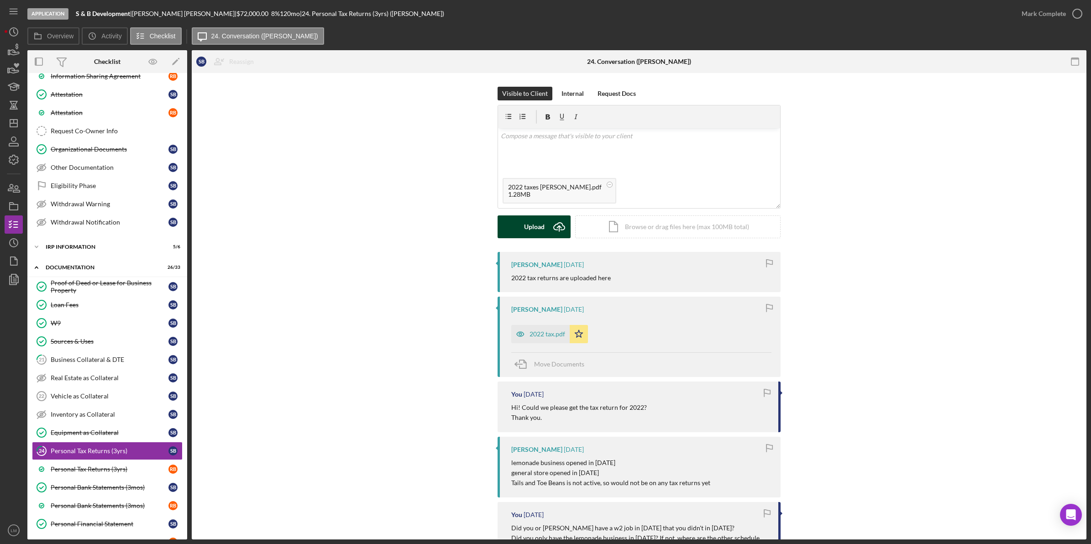
click at [530, 221] on div "Upload" at bounding box center [534, 227] width 21 height 23
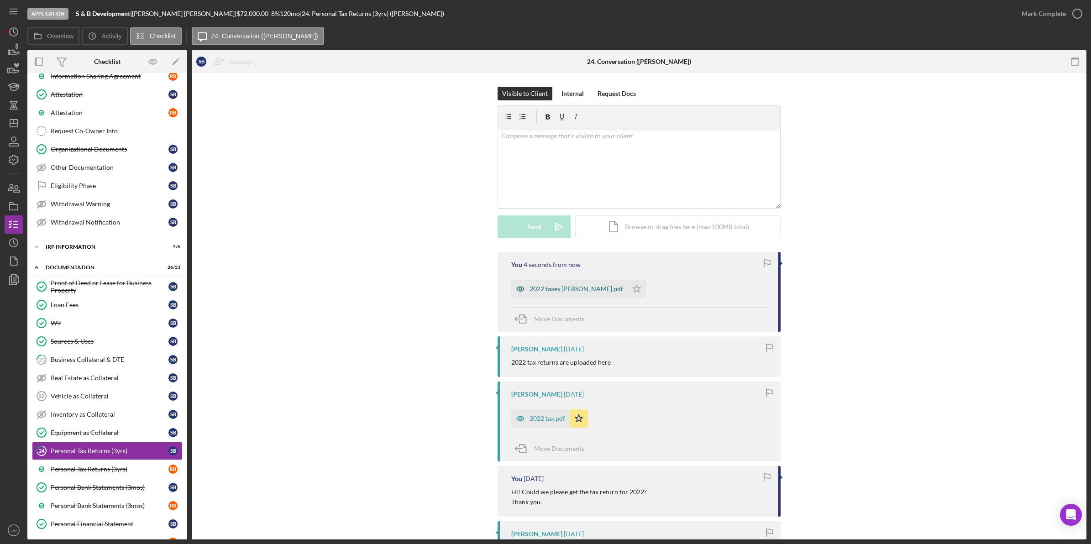
click at [551, 287] on div "2022 taxes sam.pdf" at bounding box center [577, 288] width 94 height 7
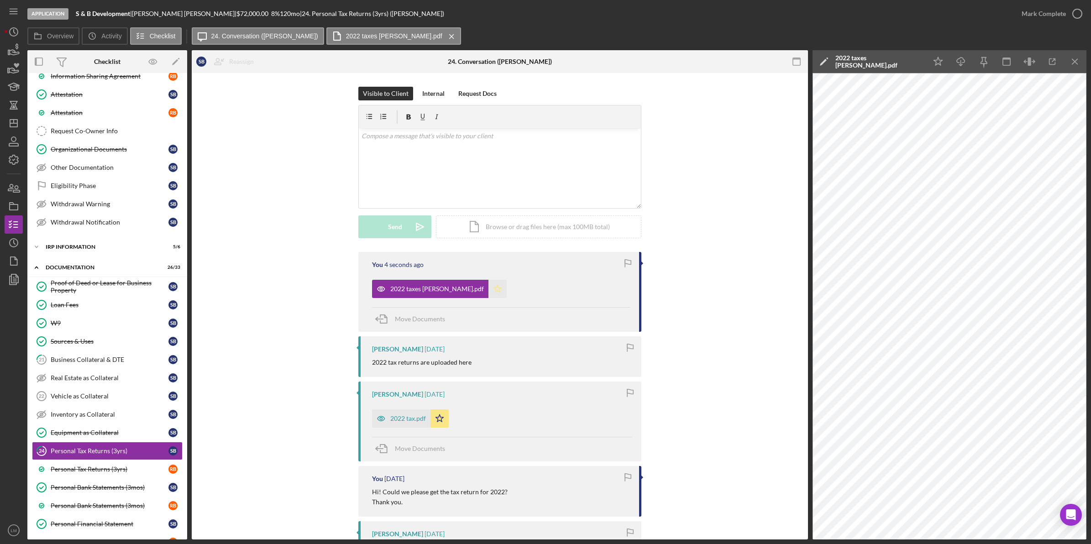
click at [489, 282] on icon "Icon/Star" at bounding box center [498, 289] width 18 height 18
click at [1069, 4] on div "Mark Complete" at bounding box center [1050, 13] width 74 height 27
click at [1056, 15] on div "Mark Complete" at bounding box center [1044, 14] width 44 height 18
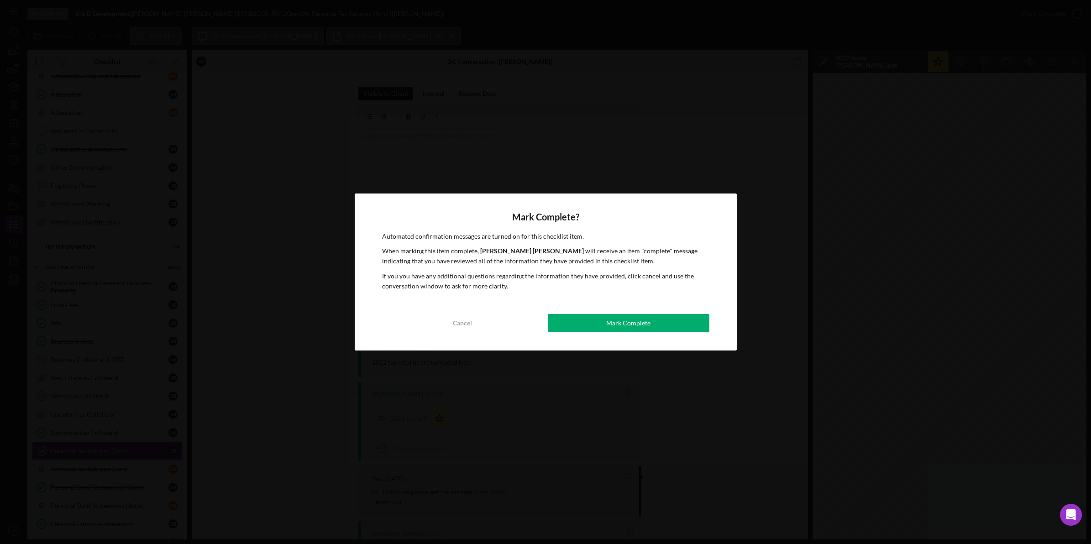
click at [676, 316] on button "Mark Complete" at bounding box center [629, 323] width 162 height 18
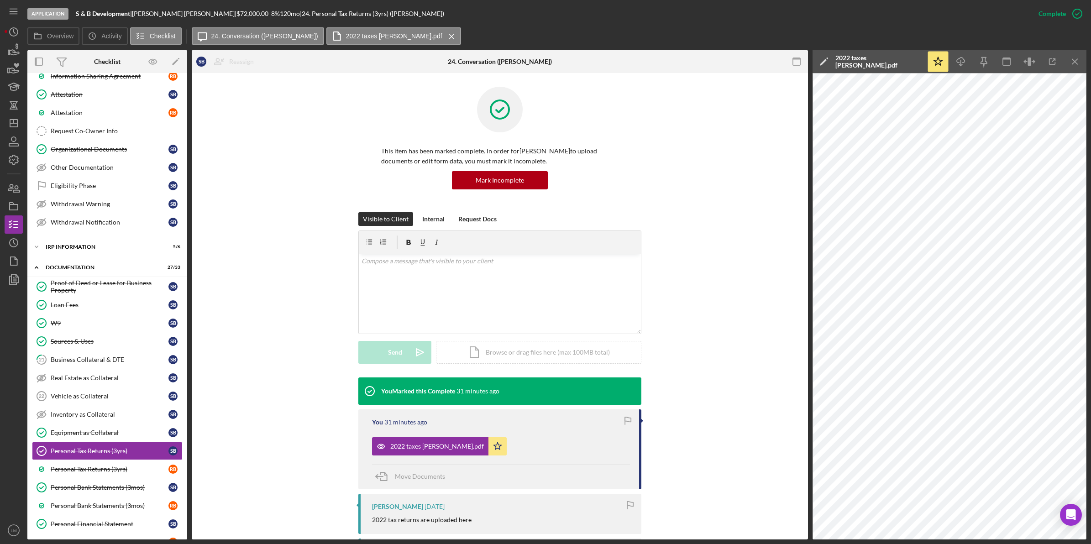
click at [83, 363] on div "Business Collateral & DTE" at bounding box center [110, 359] width 118 height 7
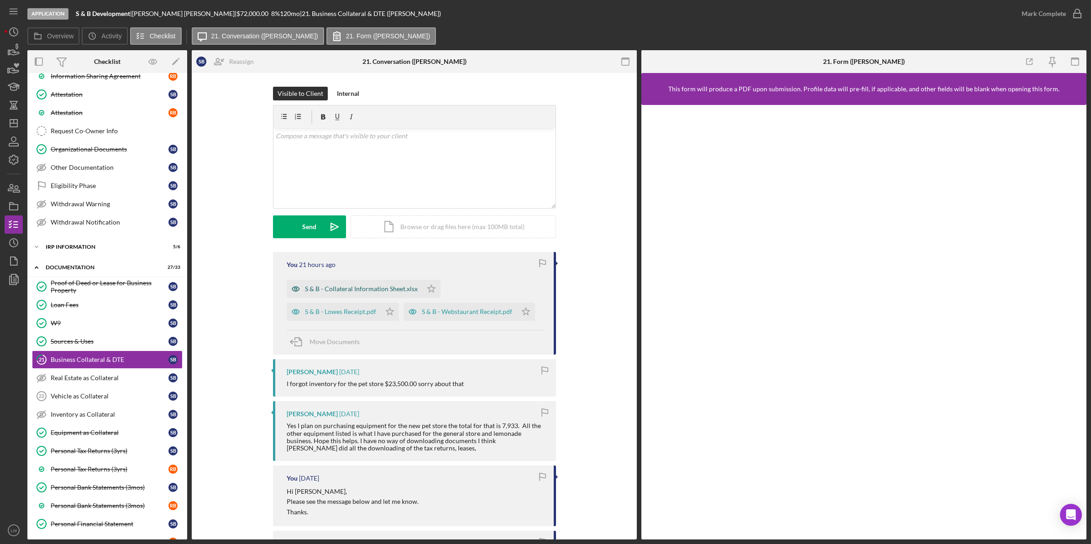
click at [413, 290] on div "S & B - Collateral Information Sheet.xlsx" at bounding box center [361, 288] width 113 height 7
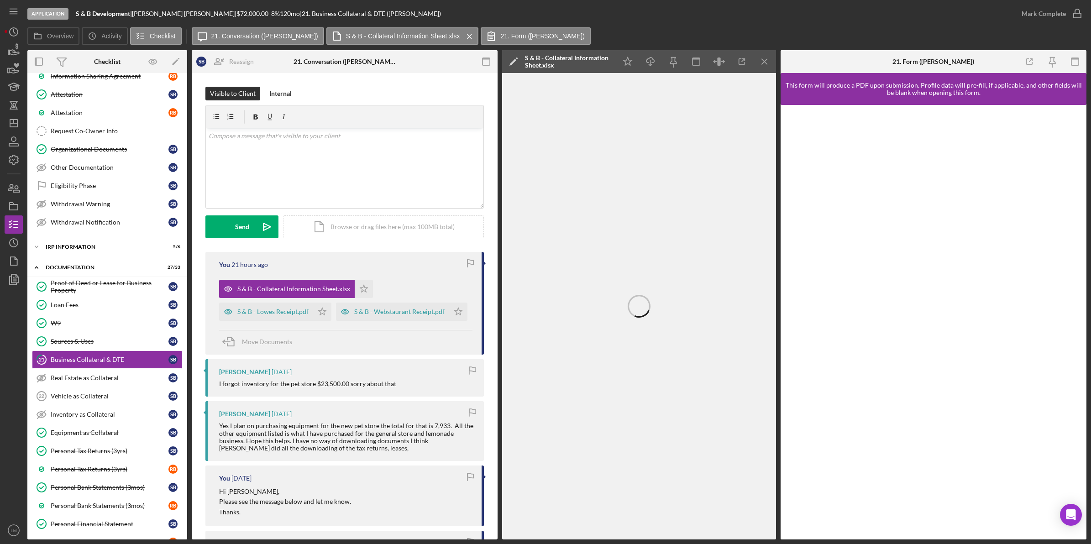
click at [583, 60] on div "S & B - Collateral Information Sheet.xlsx" at bounding box center [568, 61] width 87 height 15
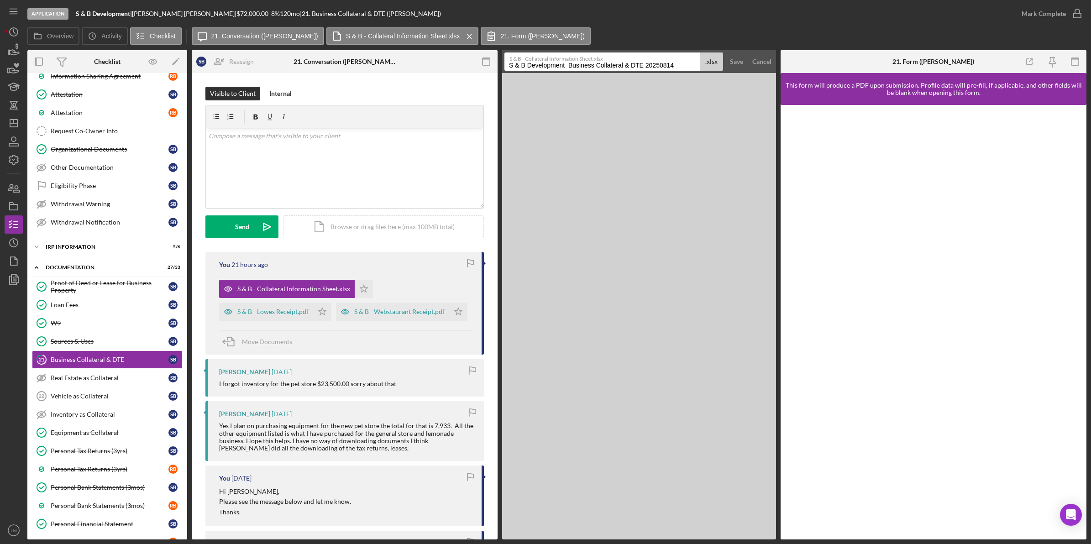
click at [642, 62] on input "S & B Development Business Collateral & DTE 20250814" at bounding box center [602, 62] width 195 height 18
type input "OLD, IGNORE"
click at [726, 53] on button "Save" at bounding box center [737, 62] width 22 height 18
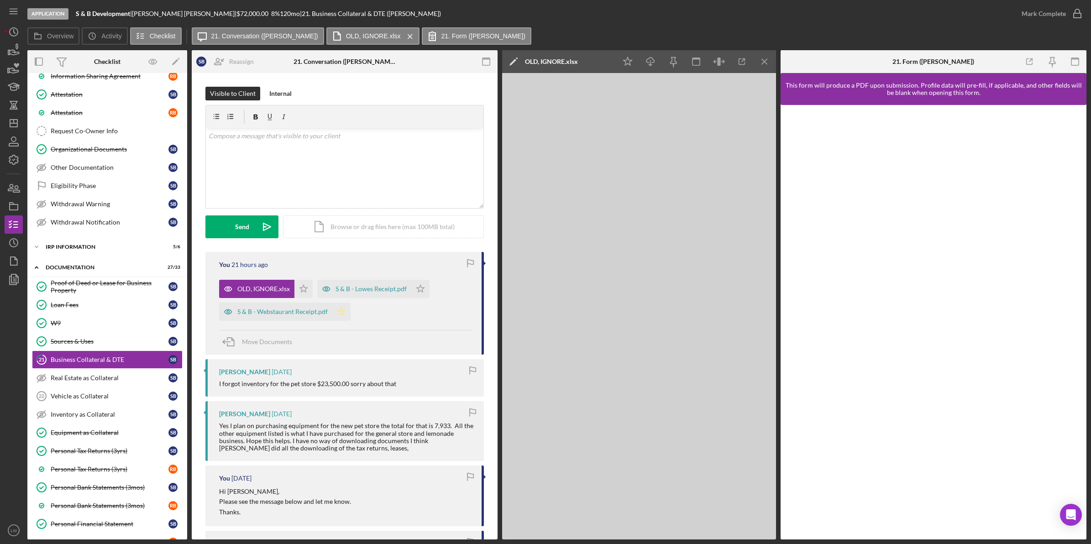
click at [308, 292] on polygon "button" at bounding box center [304, 288] width 8 height 7
click at [418, 289] on icon "Icon/Star" at bounding box center [420, 289] width 18 height 18
click at [236, 229] on div "Upload" at bounding box center [242, 227] width 21 height 23
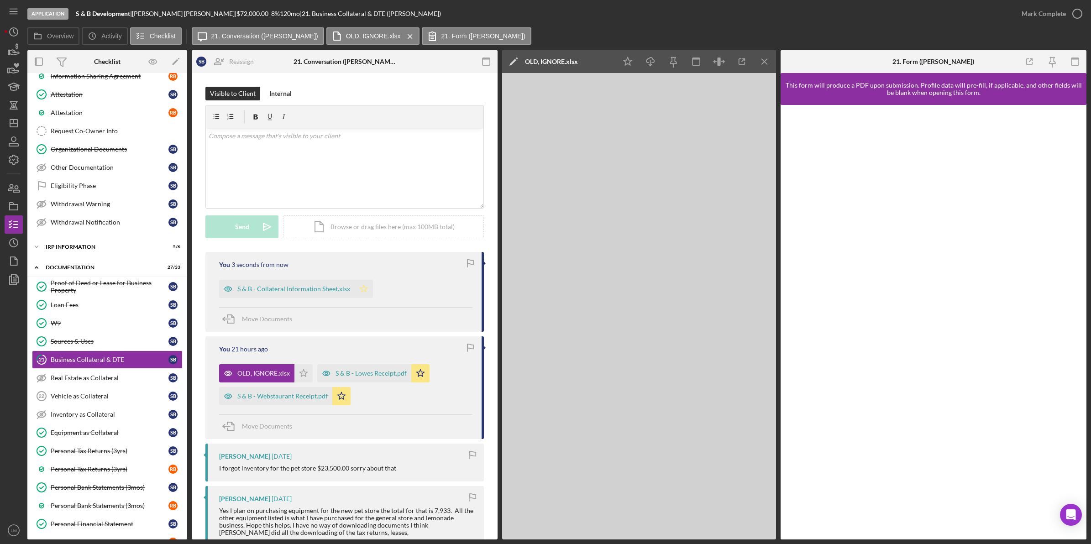
click at [370, 289] on icon "Icon/Star" at bounding box center [364, 289] width 18 height 18
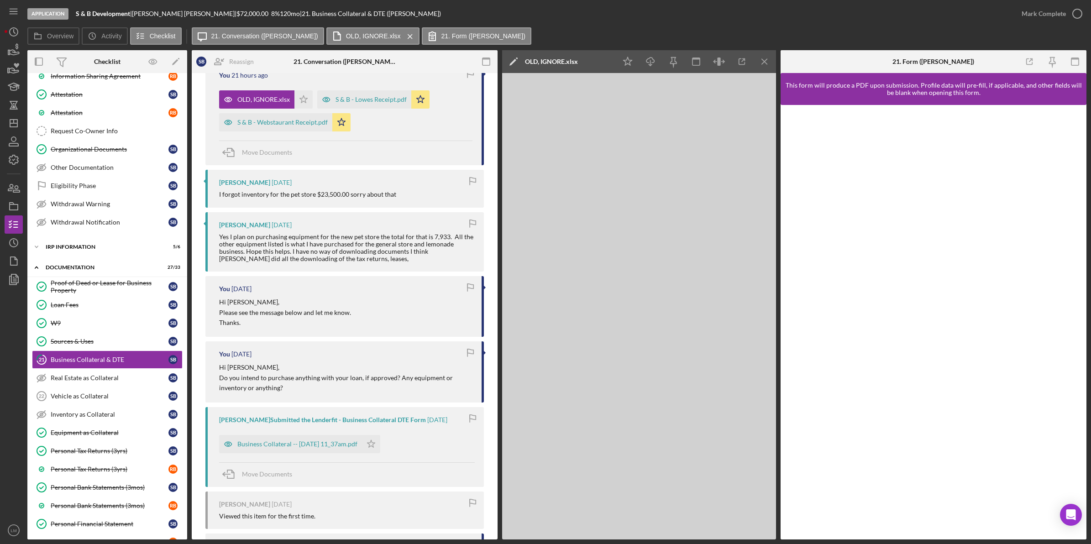
scroll to position [342, 0]
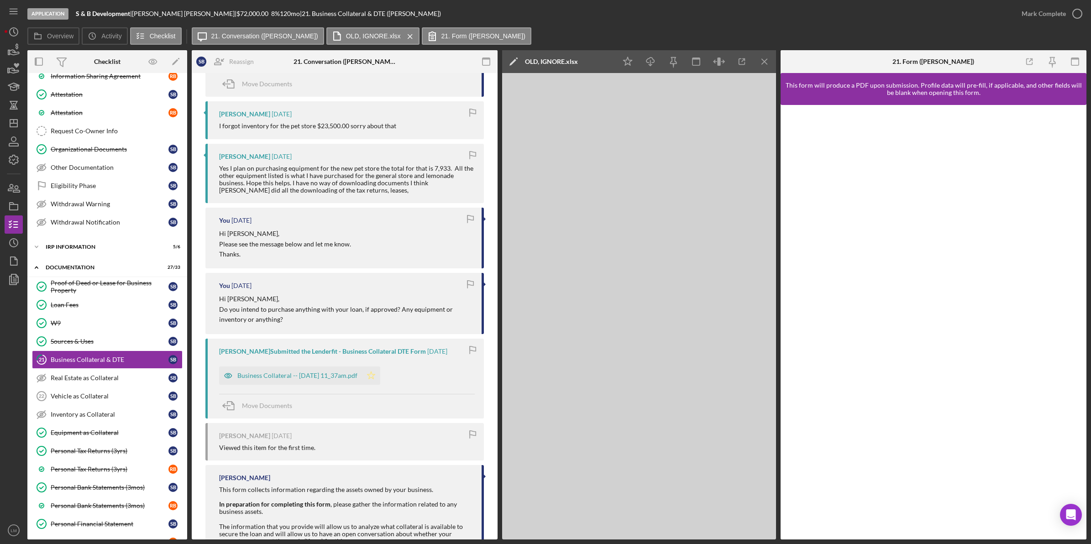
click at [380, 385] on icon "Icon/Star" at bounding box center [371, 376] width 18 height 18
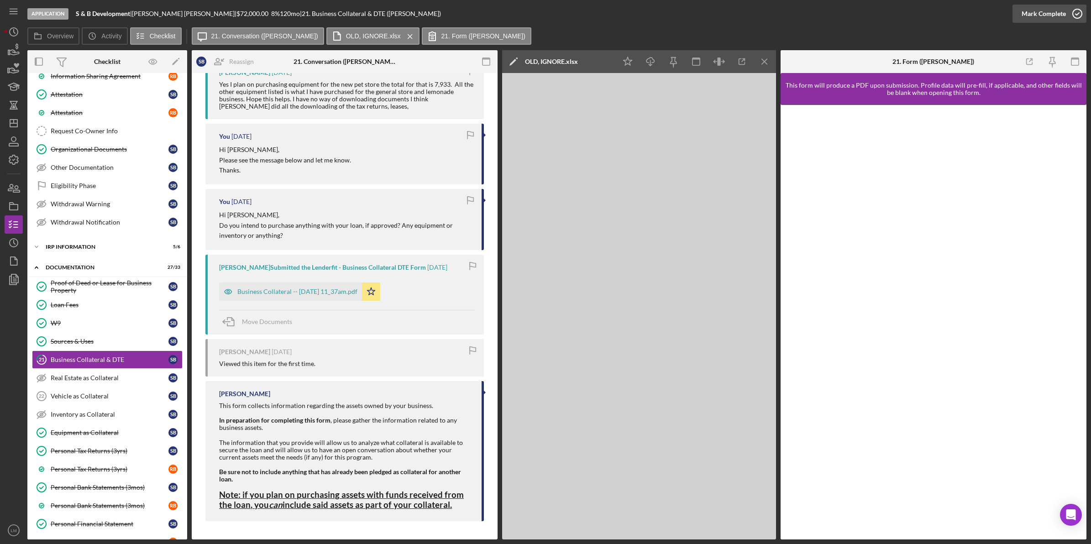
click at [1067, 16] on icon "button" at bounding box center [1077, 13] width 23 height 23
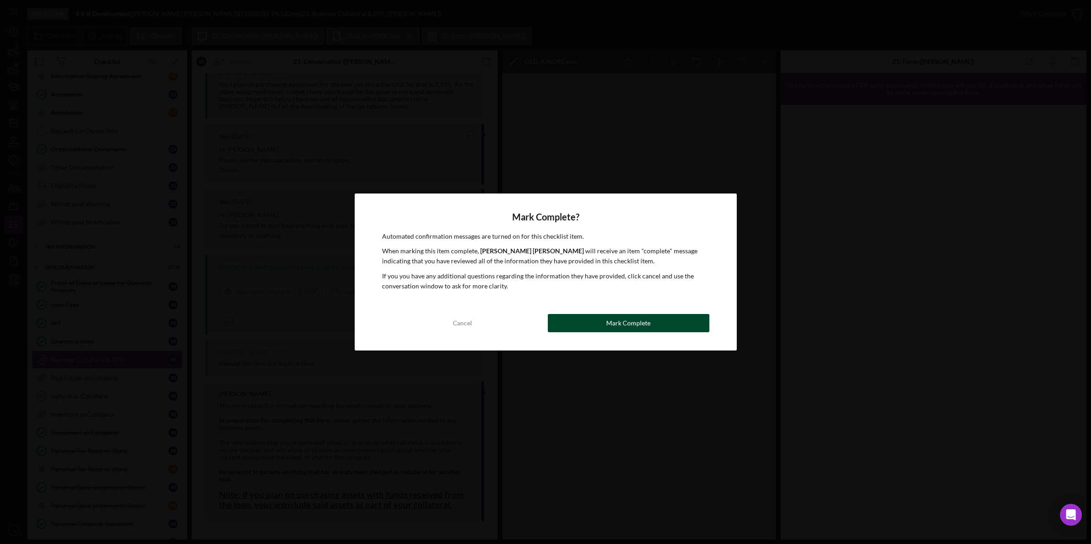
click at [655, 326] on button "Mark Complete" at bounding box center [629, 323] width 162 height 18
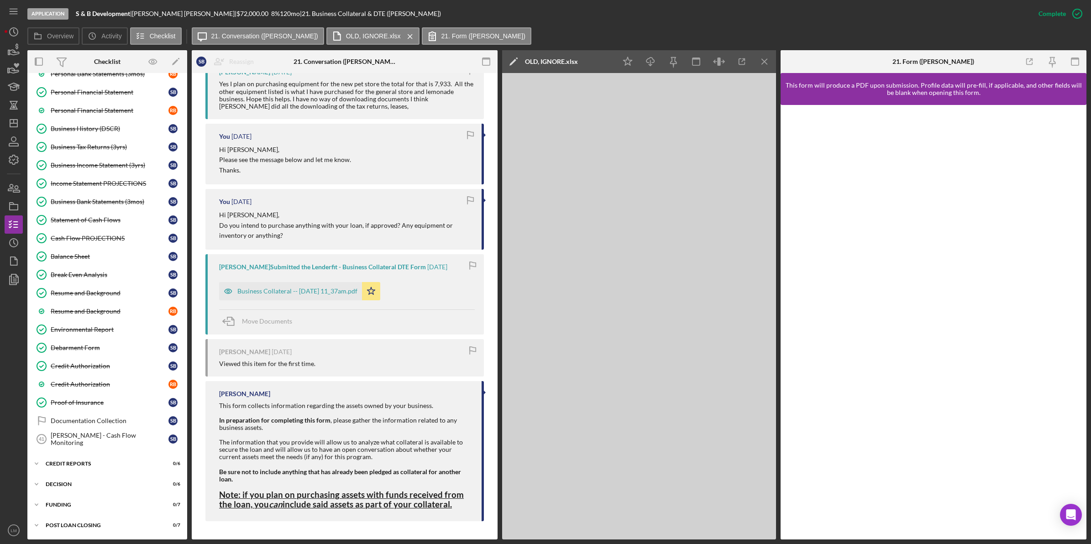
scroll to position [786, 0]
click at [129, 459] on div "Icon/Expander credit reports 0 / 6" at bounding box center [107, 464] width 160 height 18
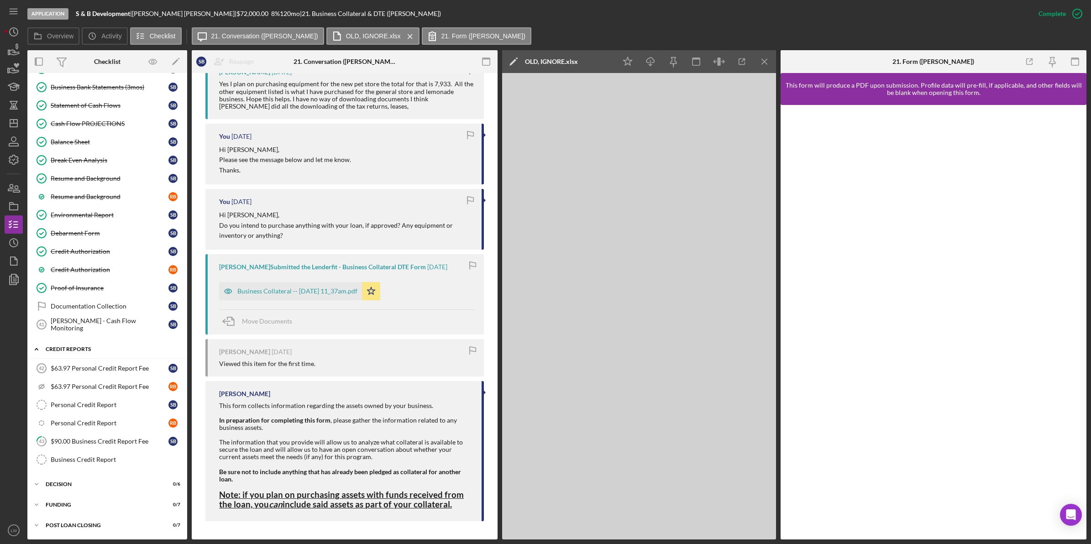
scroll to position [900, 0]
click at [116, 372] on div "$63.97 Personal Credit Report Fee" at bounding box center [110, 368] width 118 height 7
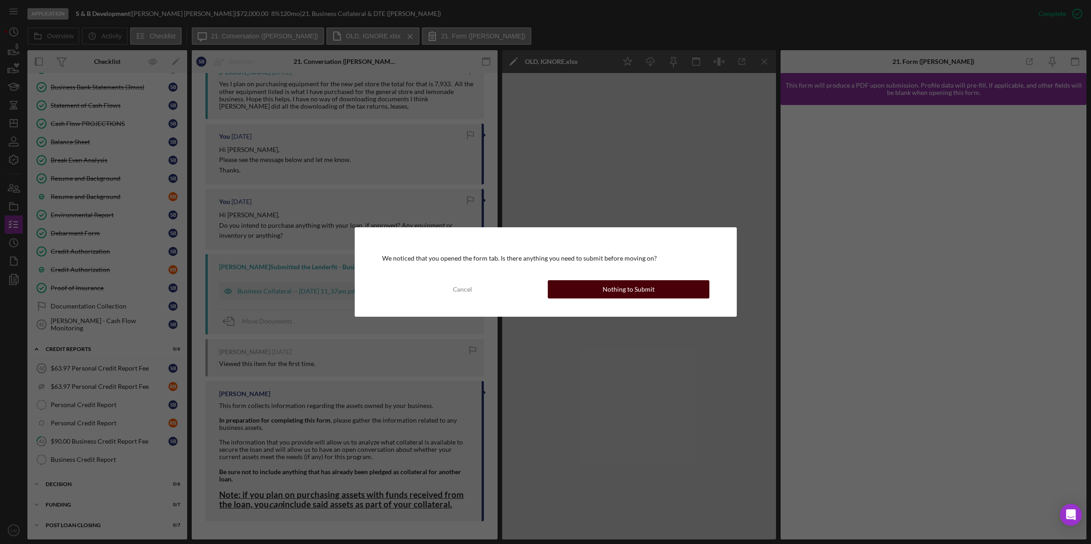
click at [672, 281] on button "Nothing to Submit" at bounding box center [629, 289] width 162 height 18
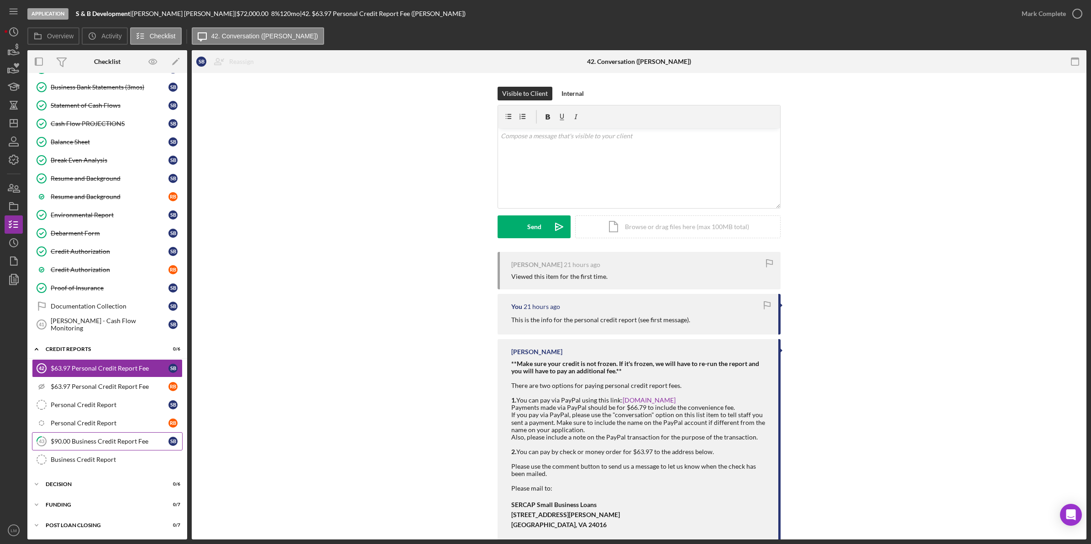
click at [116, 444] on div "$90.00 Business Credit Report Fee" at bounding box center [110, 441] width 118 height 7
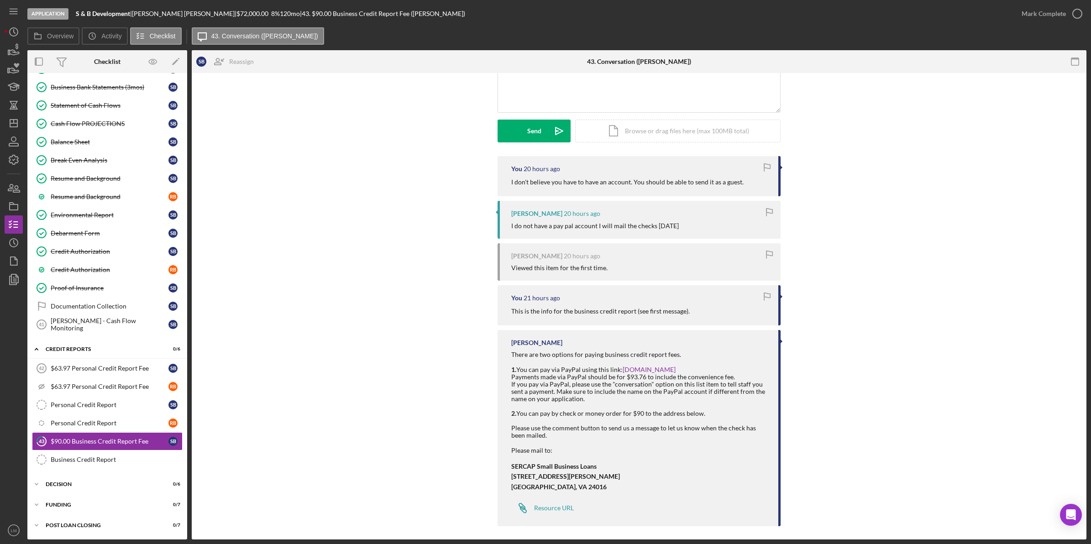
scroll to position [101, 0]
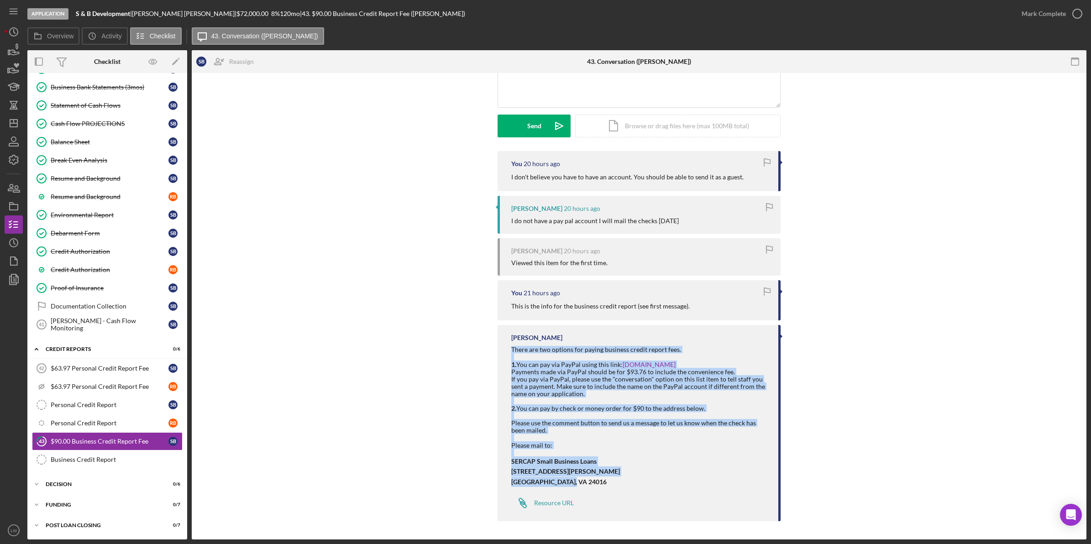
drag, startPoint x: 570, startPoint y: 482, endPoint x: 502, endPoint y: 352, distance: 146.6
click at [502, 352] on div "Lois Miller There are two options for paying business credit report fees. 1. Yo…" at bounding box center [639, 423] width 283 height 196
copy div "There are two options for paying business credit report fees. 1. You can pay vi…"
drag, startPoint x: 114, startPoint y: 370, endPoint x: 122, endPoint y: 370, distance: 8.2
click at [114, 370] on div "$63.97 Personal Credit Report Fee" at bounding box center [110, 368] width 118 height 7
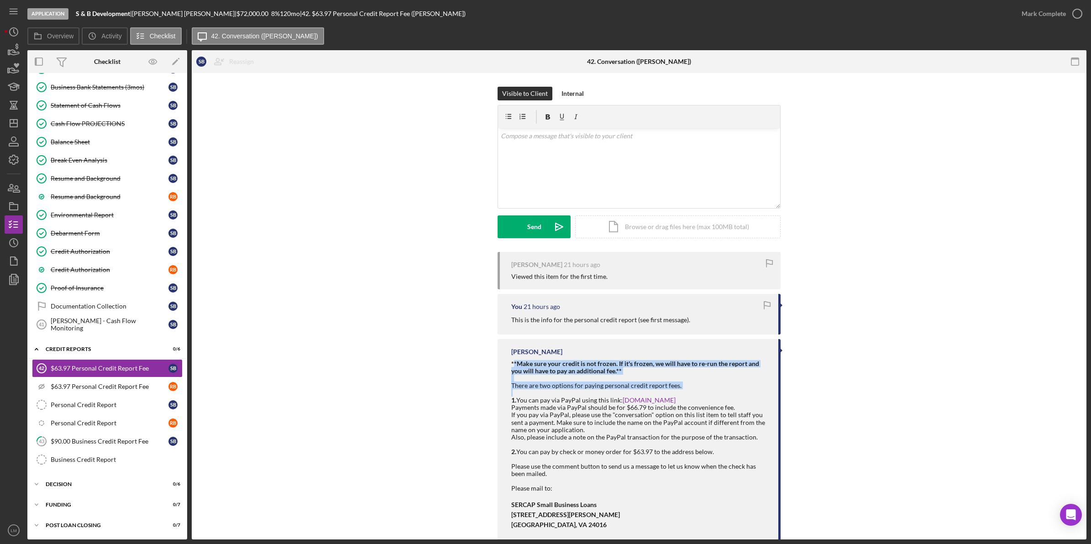
drag, startPoint x: 512, startPoint y: 363, endPoint x: 523, endPoint y: 395, distance: 33.8
click at [523, 395] on div "**Make sure your credit is not frozen. If it's frozen, we will have to re-run t…" at bounding box center [640, 445] width 258 height 170
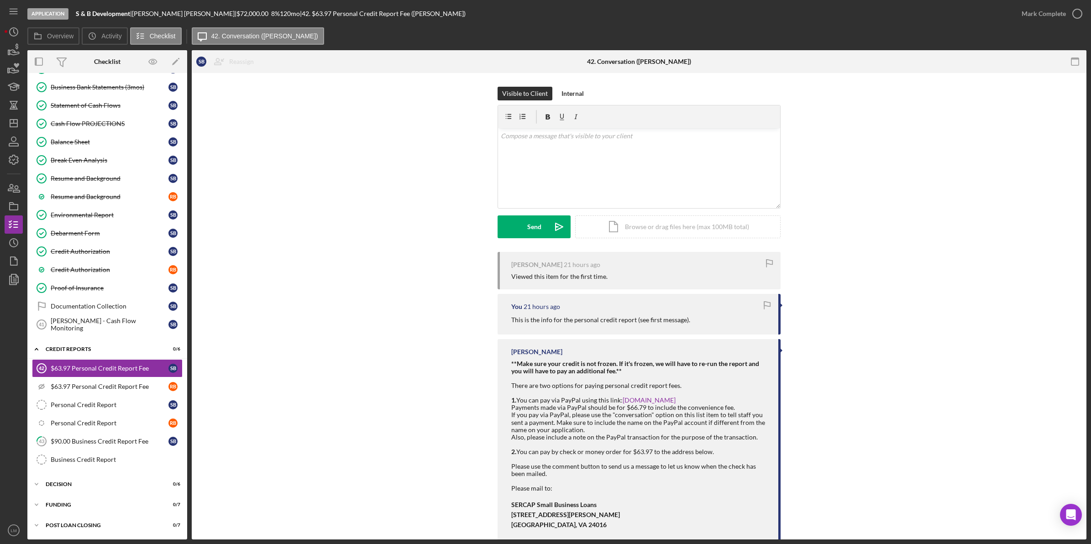
drag, startPoint x: 523, startPoint y: 395, endPoint x: 509, endPoint y: 362, distance: 35.8
click at [509, 362] on div "Lois Miller **Make sure your credit is not frozen. If it's frozen, we will have…" at bounding box center [639, 452] width 283 height 226
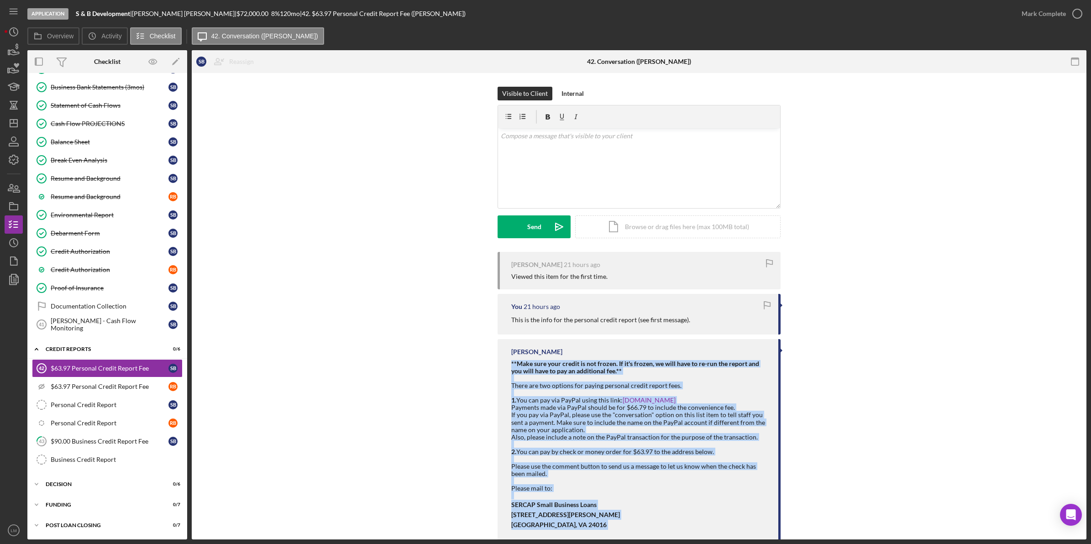
scroll to position [43, 0]
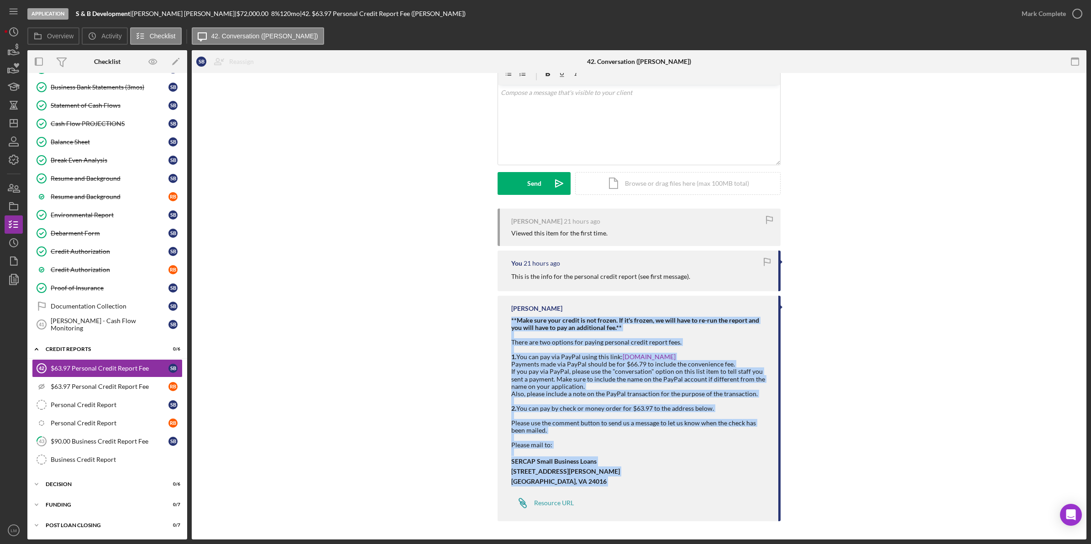
drag, startPoint x: 509, startPoint y: 362, endPoint x: 585, endPoint y: 484, distance: 143.8
click at [585, 484] on div "Lois Miller **Make sure your credit is not frozen. If it's frozen, we will have…" at bounding box center [639, 409] width 283 height 226
copy div "**Make sure your credit is not frozen. If it's frozen, we will have to re-run t…"
click at [1009, 166] on div "Visible to Client Internal v Color teal Color pink Remove color Add row above A…" at bounding box center [639, 125] width 868 height 165
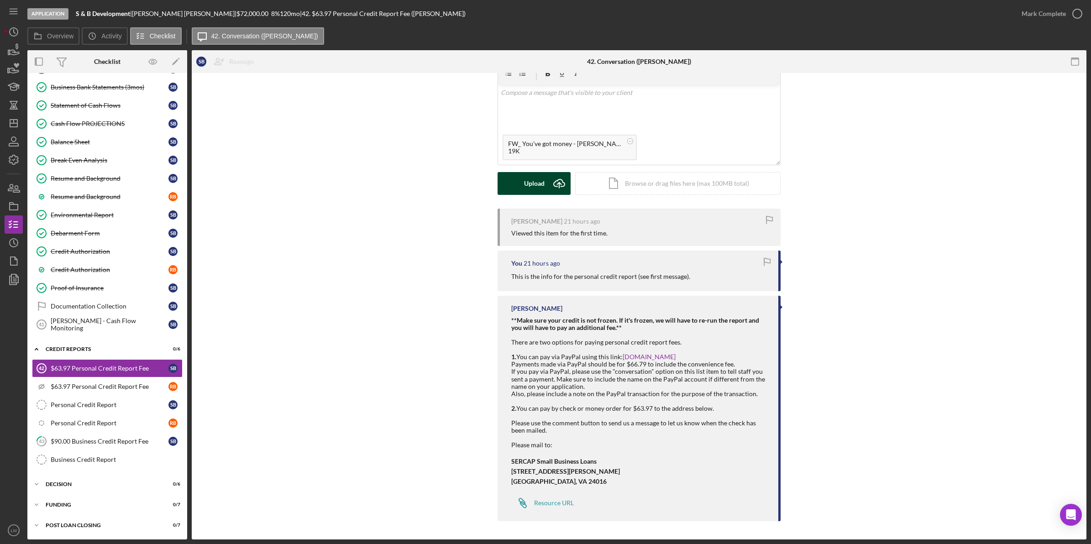
click at [531, 183] on div "Upload" at bounding box center [534, 183] width 21 height 23
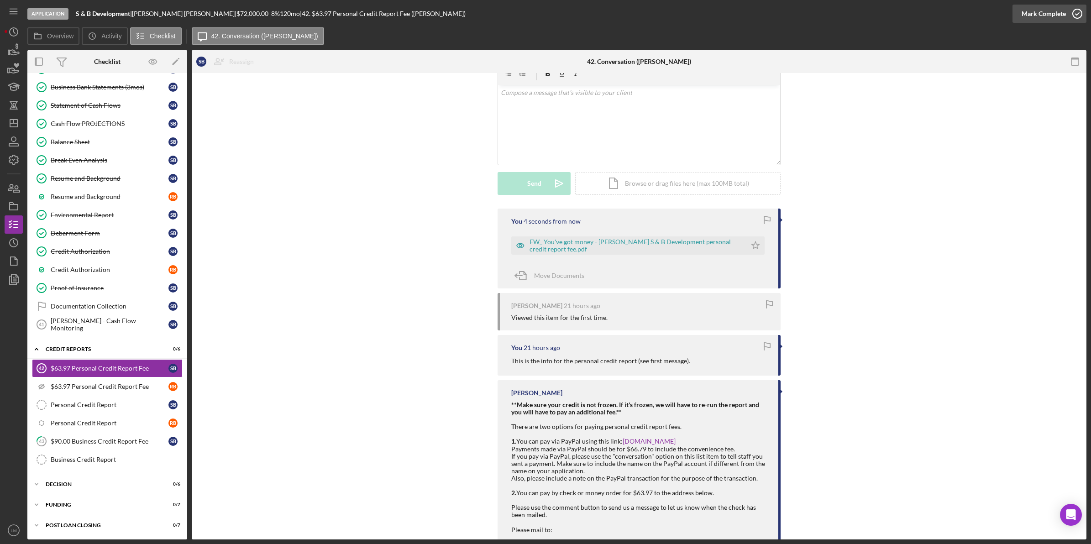
click at [1029, 17] on div "Mark Complete" at bounding box center [1044, 14] width 44 height 18
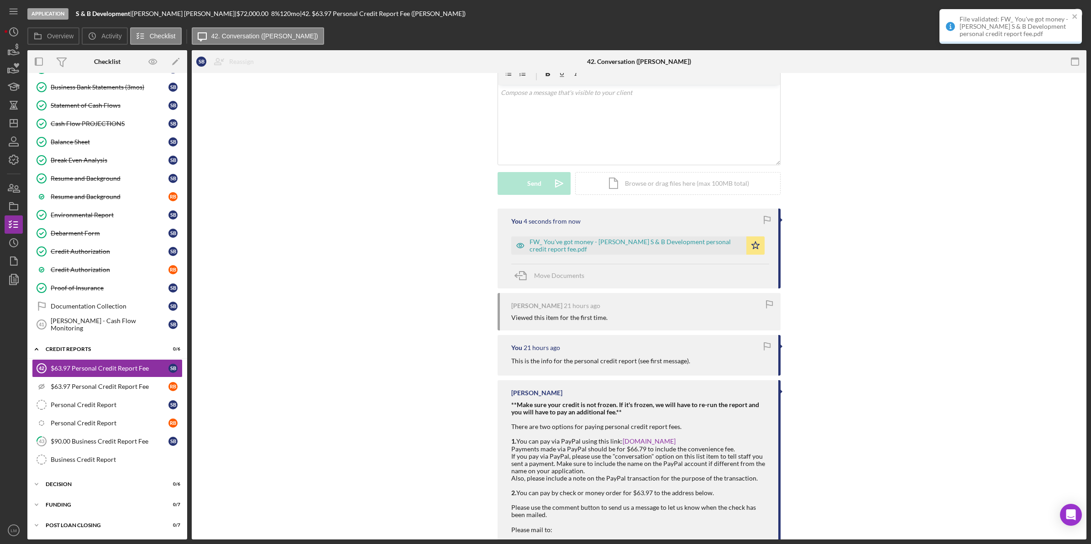
scroll to position [169, 0]
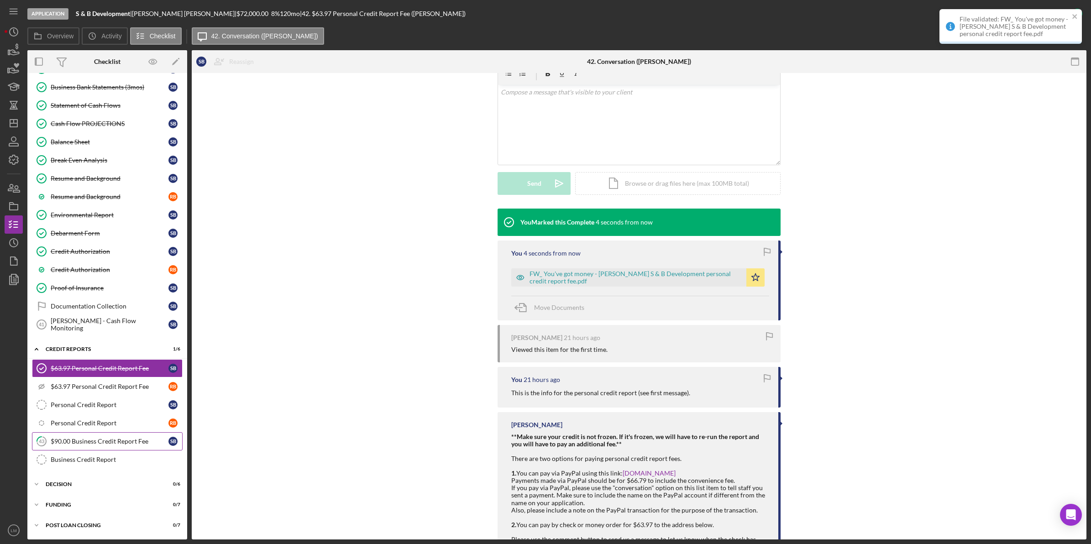
click at [126, 444] on div "$90.00 Business Credit Report Fee" at bounding box center [110, 441] width 118 height 7
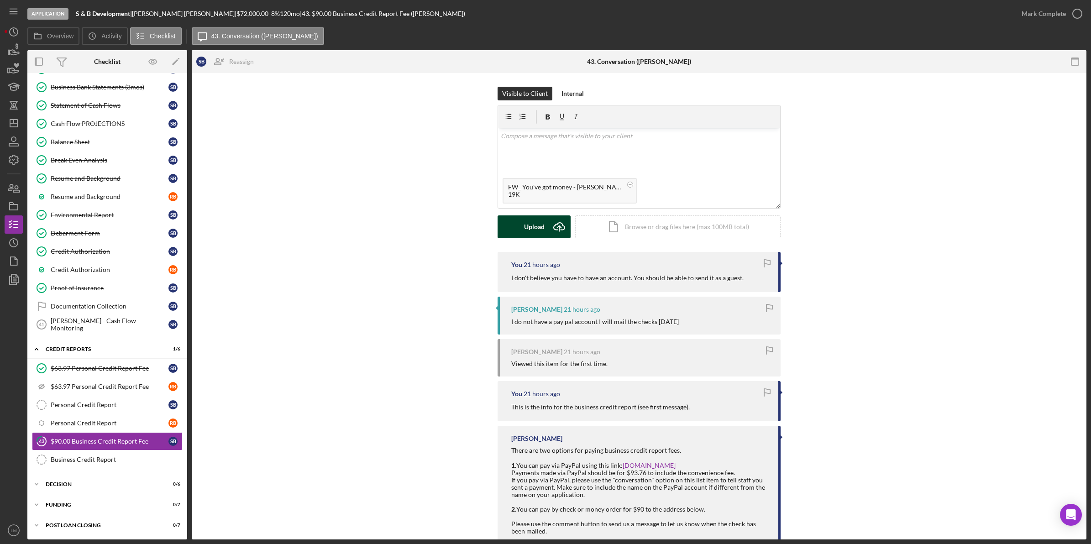
click at [517, 227] on button "Upload Icon/Upload" at bounding box center [534, 227] width 73 height 23
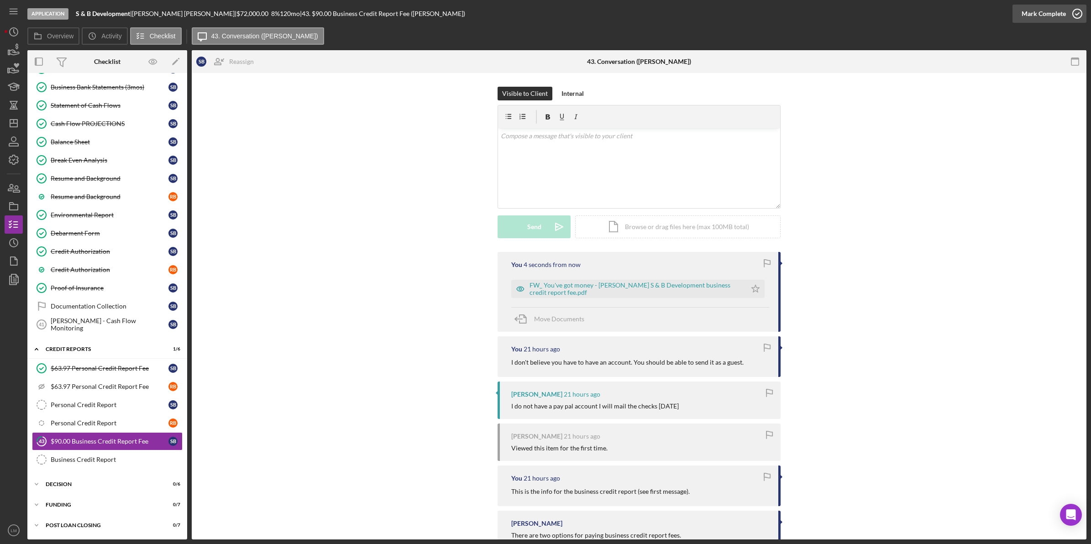
click at [1047, 8] on div "Mark Complete" at bounding box center [1044, 14] width 44 height 18
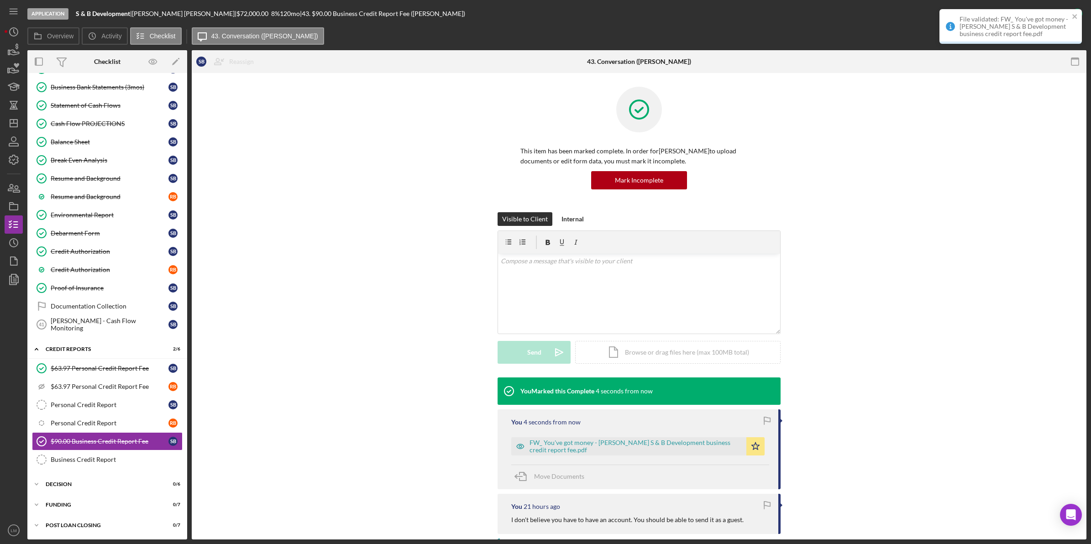
click at [928, 147] on div "This item has been marked complete. In order for Samantha Broussard to upload d…" at bounding box center [639, 150] width 868 height 126
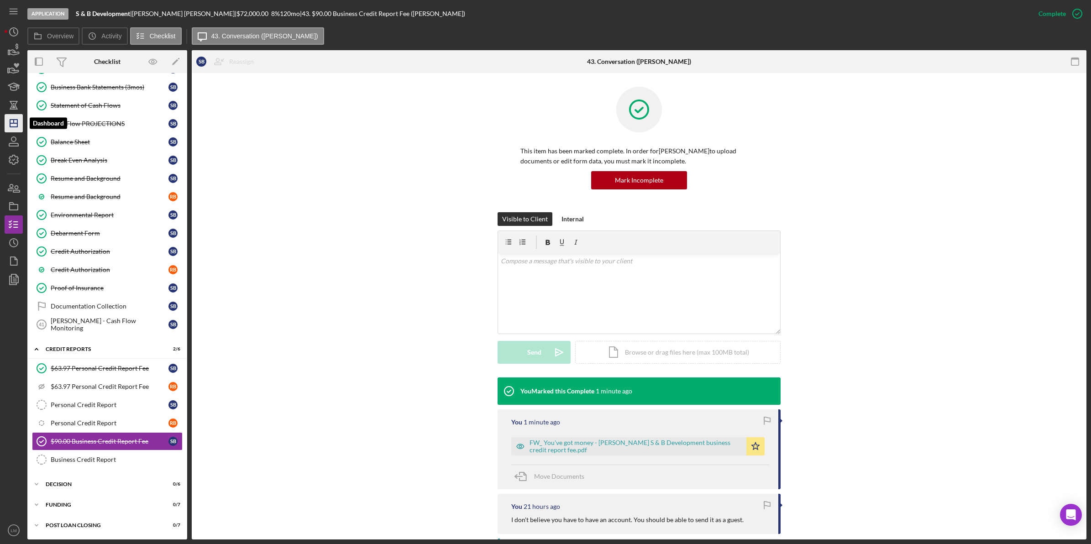
click at [10, 126] on polygon "button" at bounding box center [13, 123] width 7 height 7
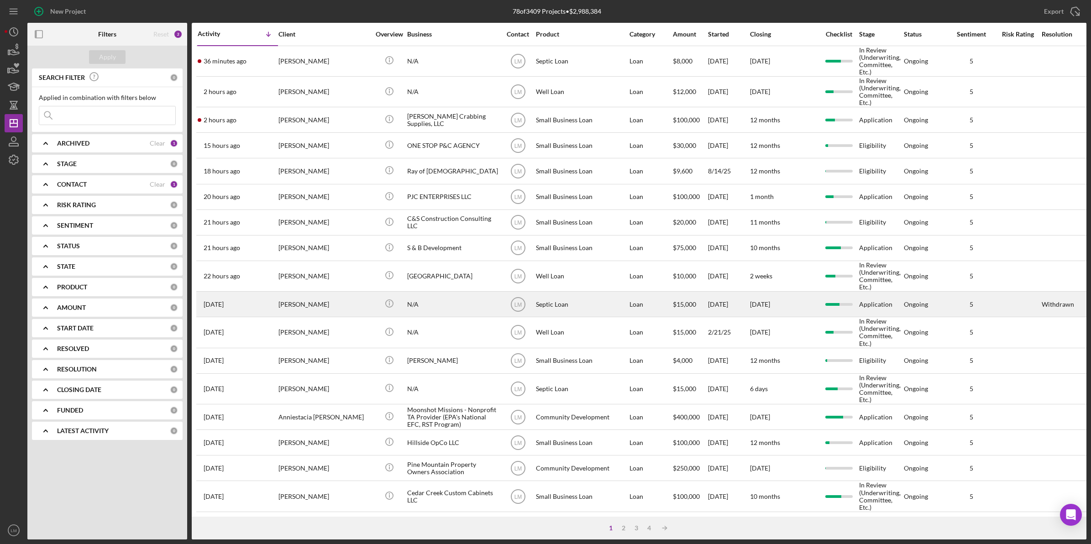
click at [321, 309] on div "Kip Levie" at bounding box center [324, 304] width 91 height 24
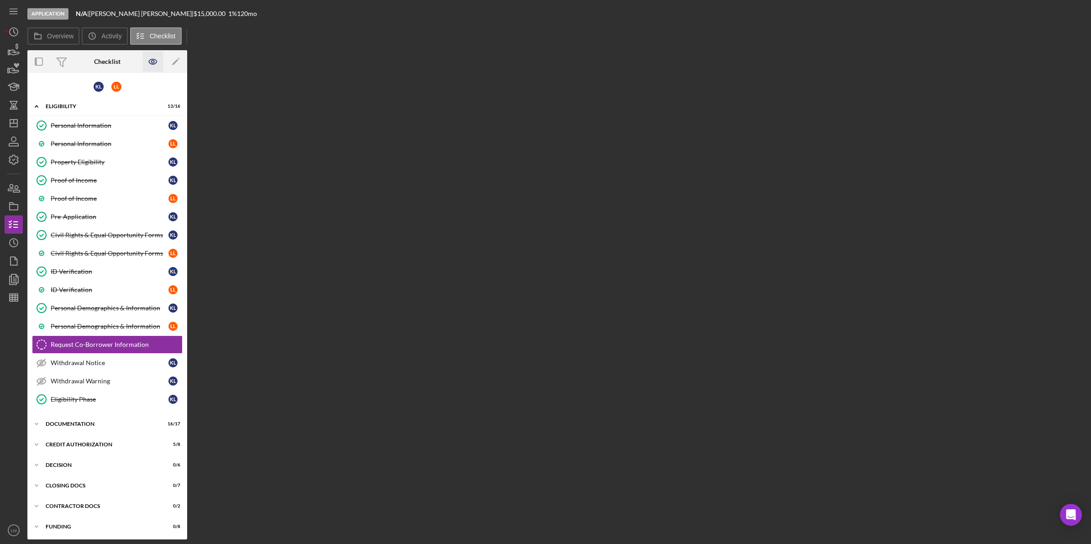
scroll to position [5, 0]
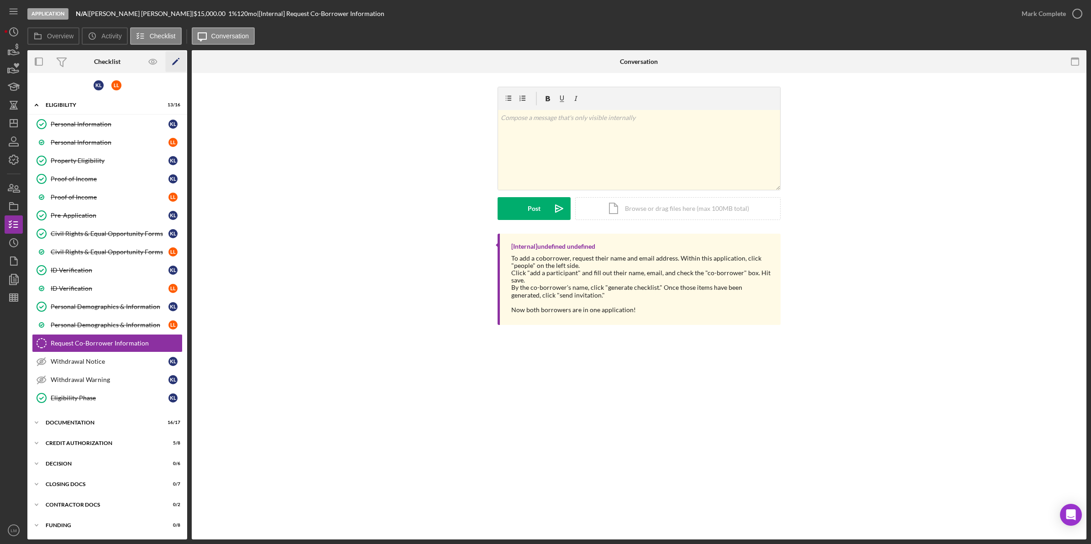
click at [179, 54] on icon "Icon/Edit" at bounding box center [176, 62] width 21 height 21
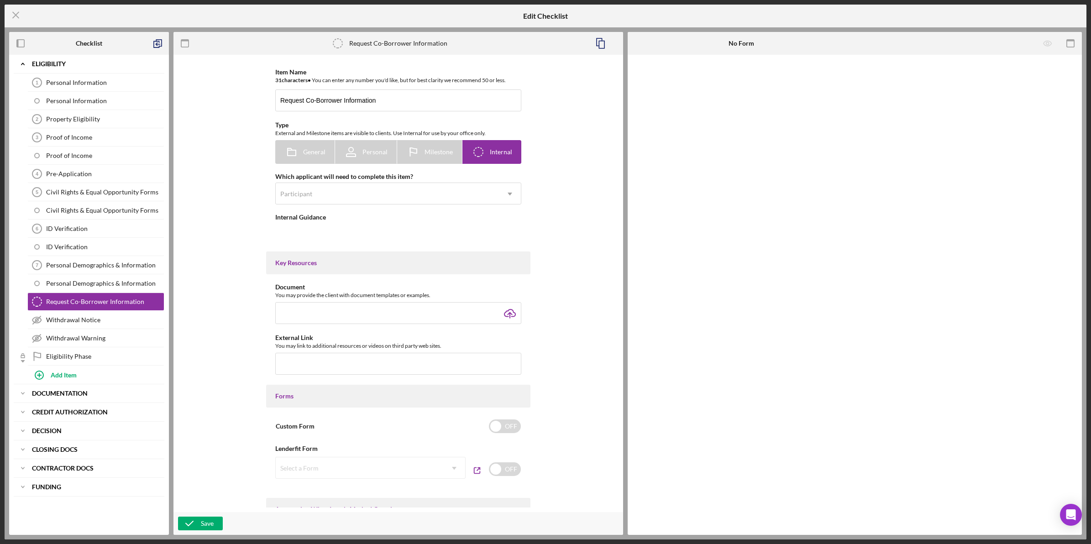
type textarea "<div>To add a coborrower, request their name and email address. Within this app…"
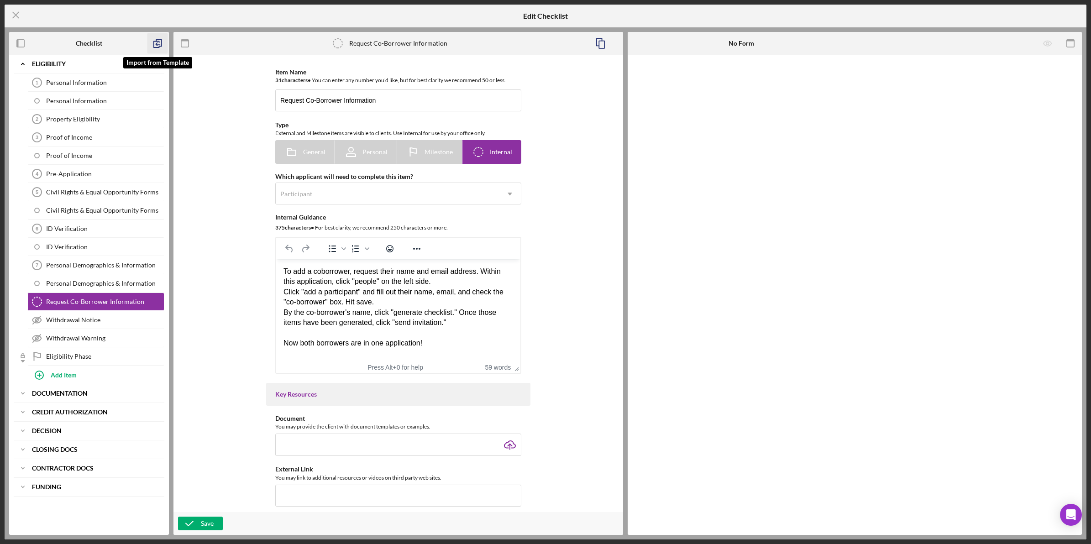
click at [154, 48] on icon "button" at bounding box center [157, 43] width 21 height 21
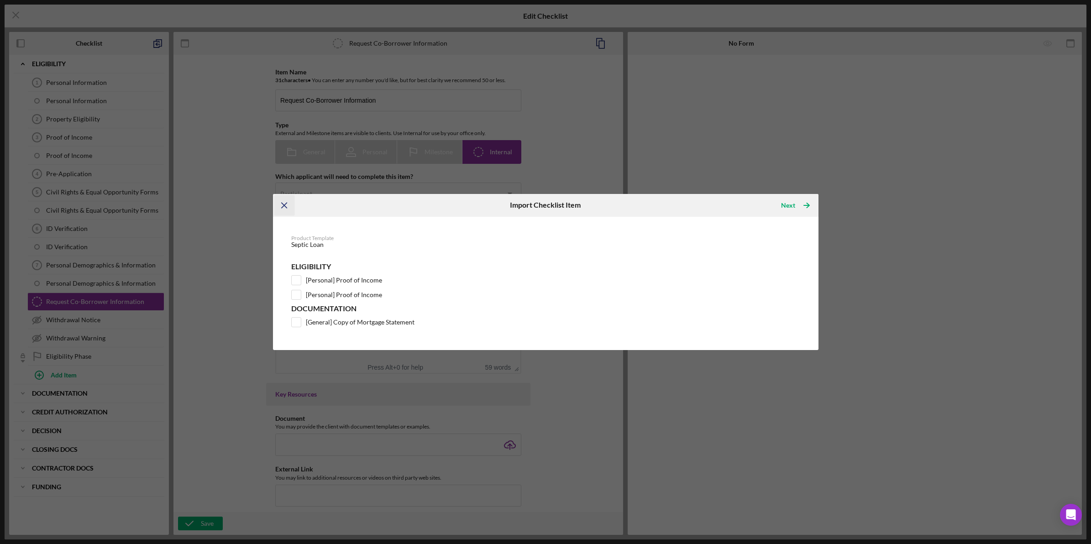
click at [290, 204] on icon "Icon/Menu Close" at bounding box center [284, 205] width 21 height 21
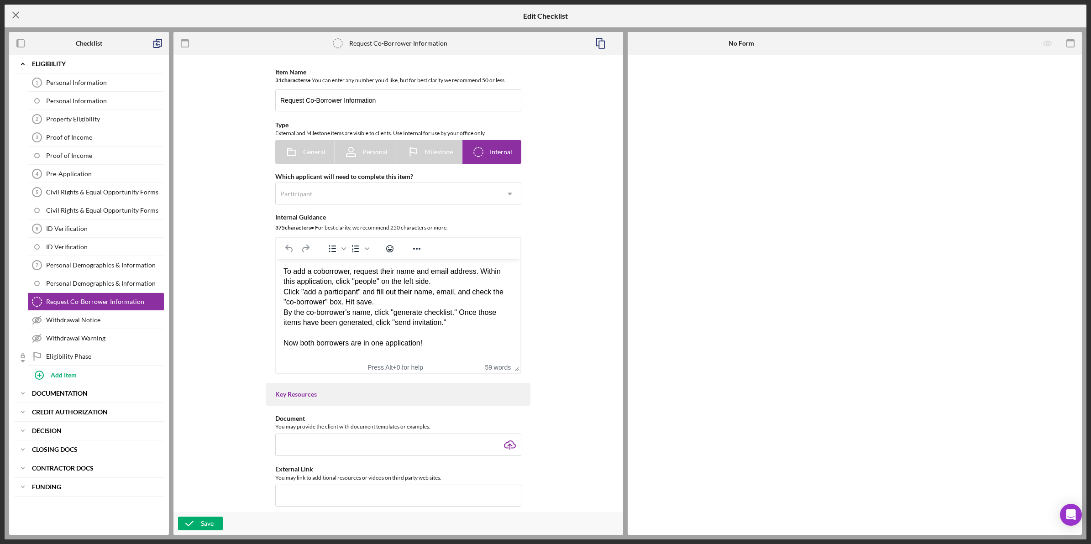
click at [15, 9] on icon "Icon/Menu Close" at bounding box center [16, 15] width 23 height 23
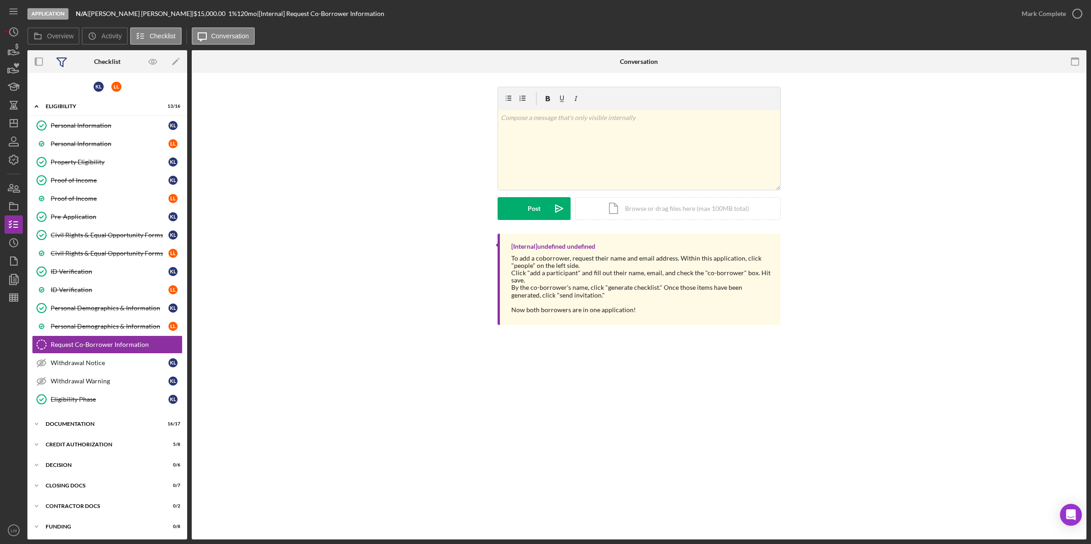
scroll to position [5, 0]
click at [16, 124] on icon "Icon/Dashboard" at bounding box center [13, 123] width 23 height 23
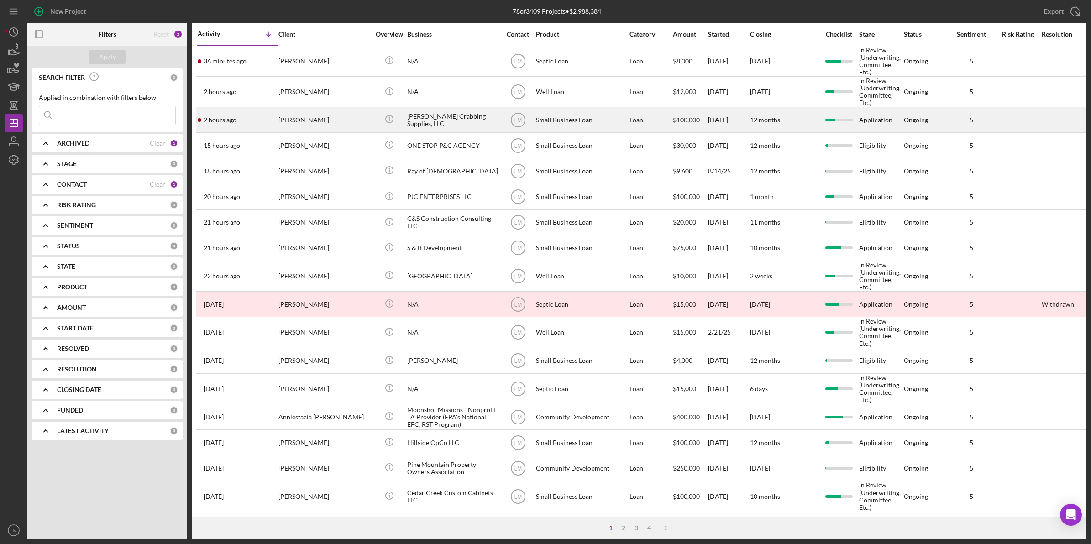
click at [357, 124] on div "[PERSON_NAME]" at bounding box center [324, 120] width 91 height 24
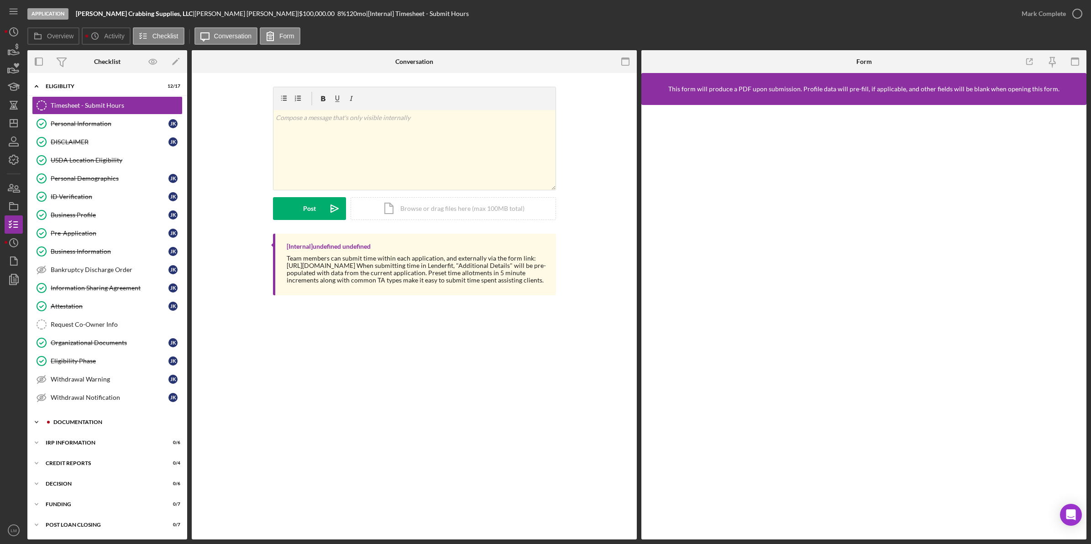
click at [107, 431] on div "Icon/Expander Documentation 16 / 30" at bounding box center [107, 422] width 160 height 18
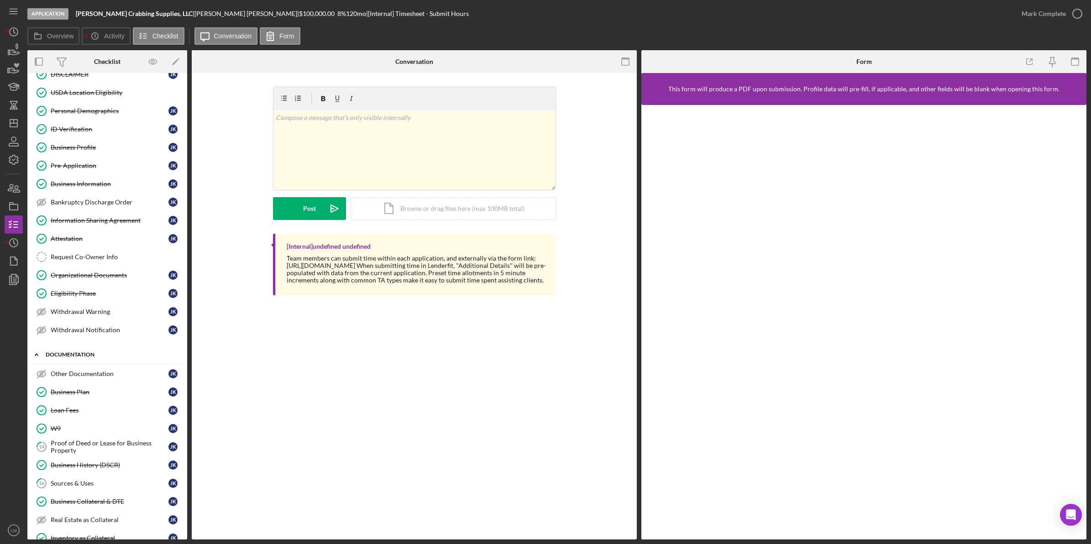
scroll to position [228, 0]
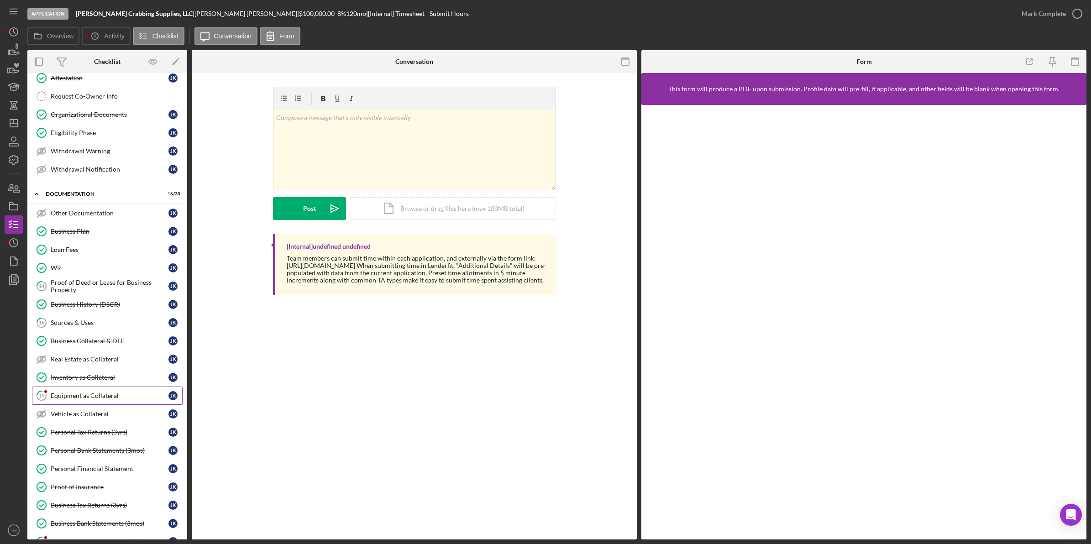
click at [84, 400] on div "Equipment as Collateral" at bounding box center [110, 395] width 118 height 7
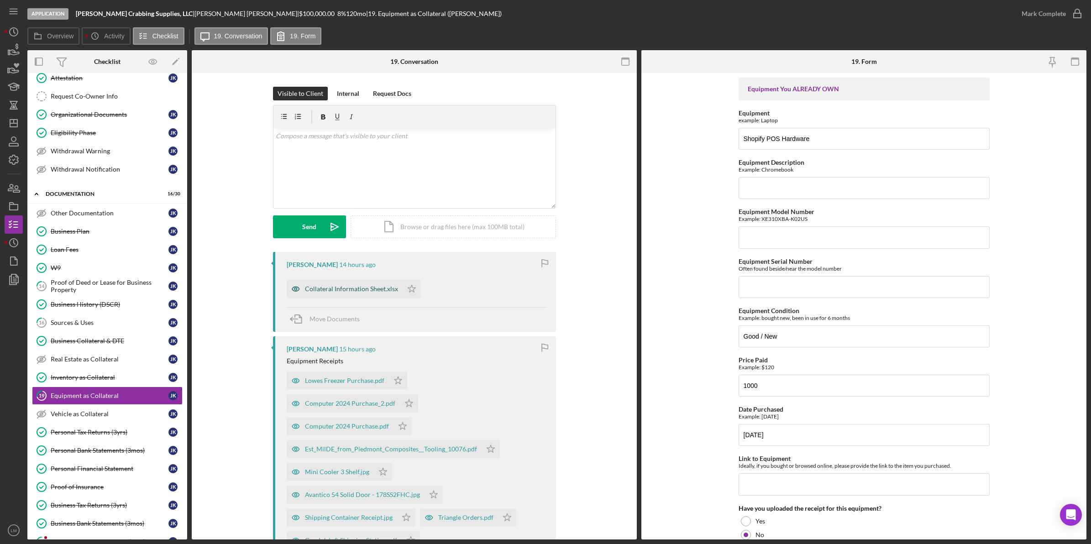
click at [358, 295] on div "Collateral Information Sheet.xlsx" at bounding box center [345, 289] width 116 height 18
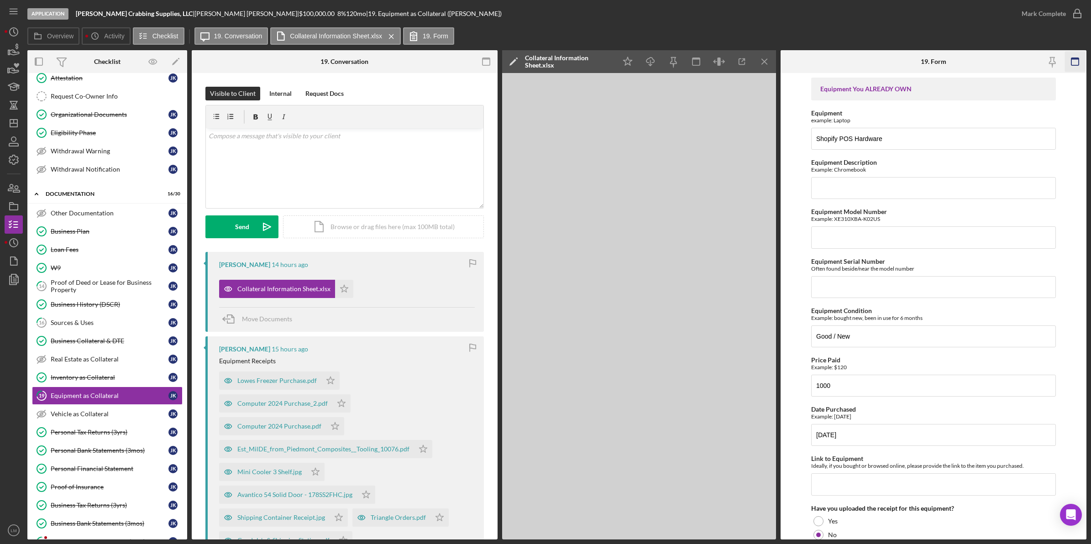
click at [1065, 56] on icon "button" at bounding box center [1075, 62] width 21 height 21
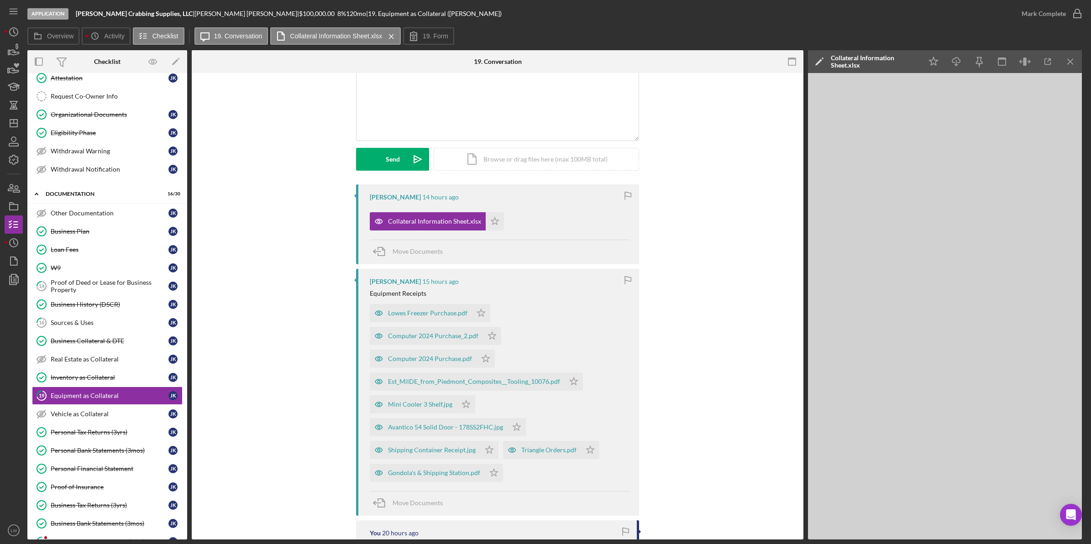
scroll to position [114, 0]
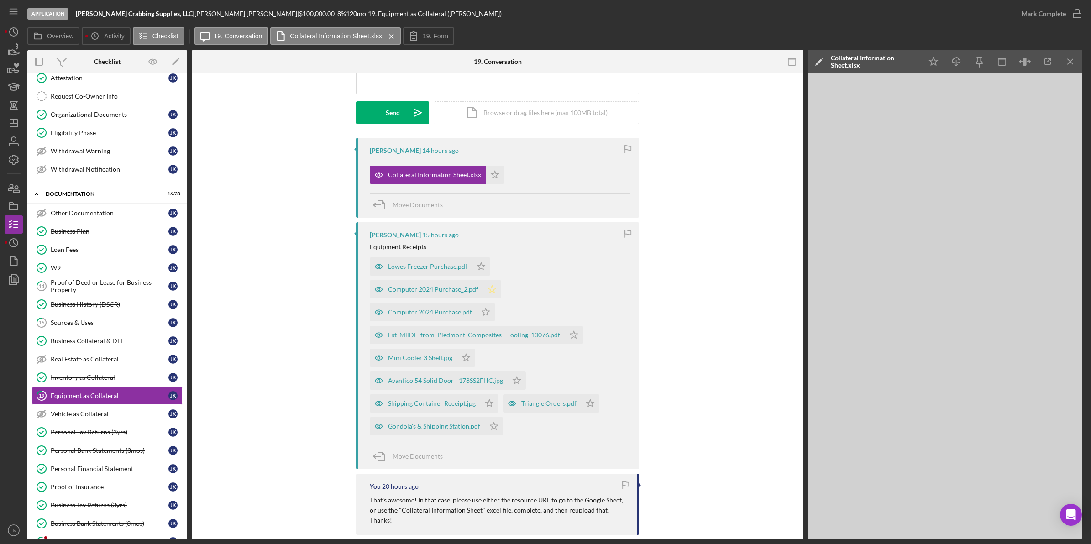
click at [501, 280] on icon "Icon/Star" at bounding box center [492, 289] width 18 height 18
click at [480, 272] on icon "Icon/Star" at bounding box center [481, 267] width 18 height 18
click at [488, 303] on icon "Icon/Star" at bounding box center [486, 312] width 18 height 18
click at [568, 326] on icon "Icon/Star" at bounding box center [574, 335] width 18 height 18
click at [463, 349] on icon "Icon/Star" at bounding box center [466, 358] width 18 height 18
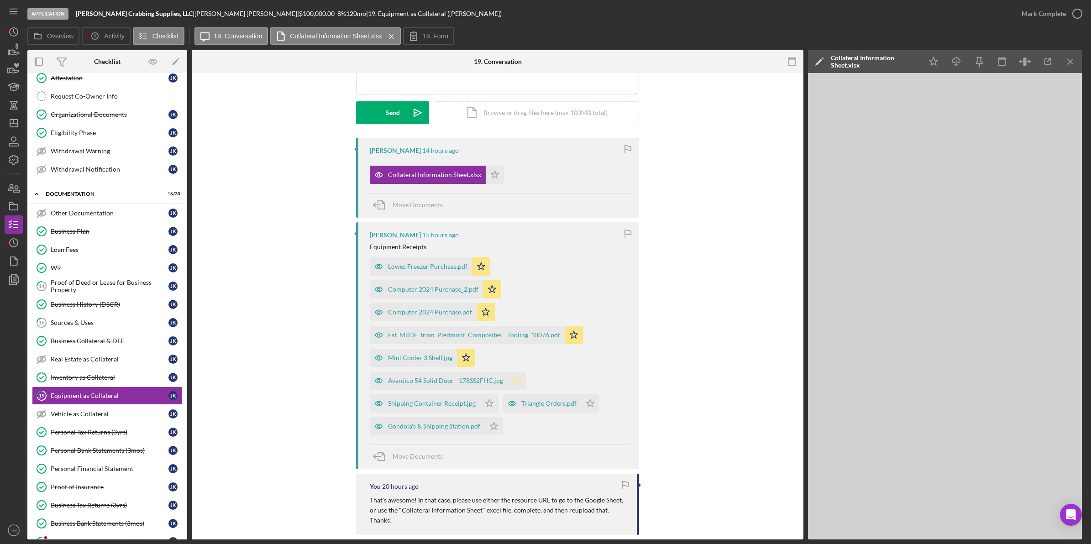
click at [499, 178] on polygon "button" at bounding box center [495, 174] width 8 height 7
click at [491, 178] on polygon "button" at bounding box center [495, 174] width 8 height 7
click at [494, 417] on icon "Icon/Star" at bounding box center [494, 426] width 18 height 18
click at [587, 395] on icon "Icon/Star" at bounding box center [590, 404] width 18 height 18
drag, startPoint x: 503, startPoint y: 160, endPoint x: 498, endPoint y: 163, distance: 5.8
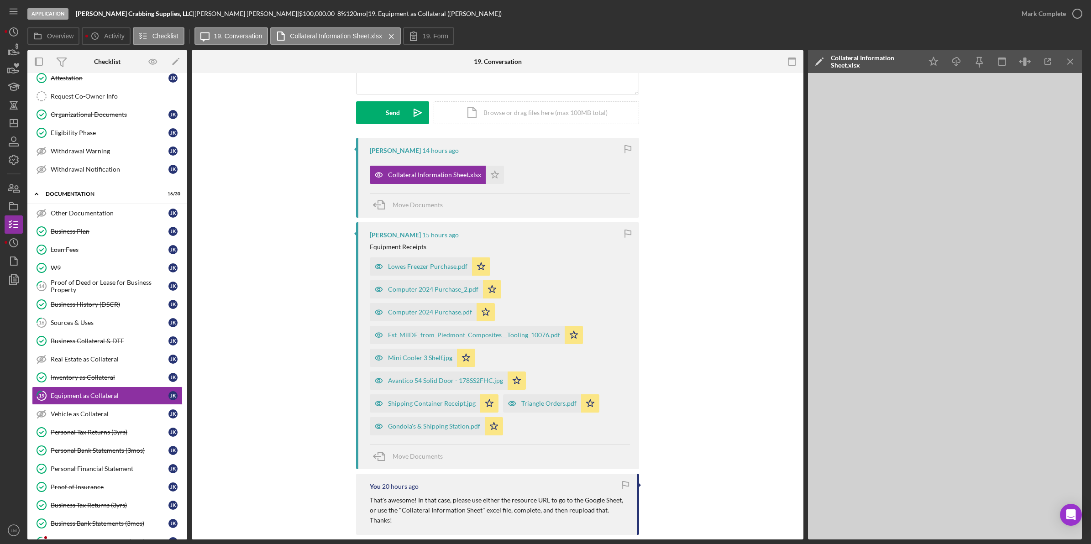
click at [502, 160] on div "Jeremy Kohr 14 hours ago Collateral Information Sheet.xlsx Icon/Star Move Docum…" at bounding box center [497, 178] width 283 height 80
click at [491, 174] on polygon "button" at bounding box center [495, 174] width 8 height 7
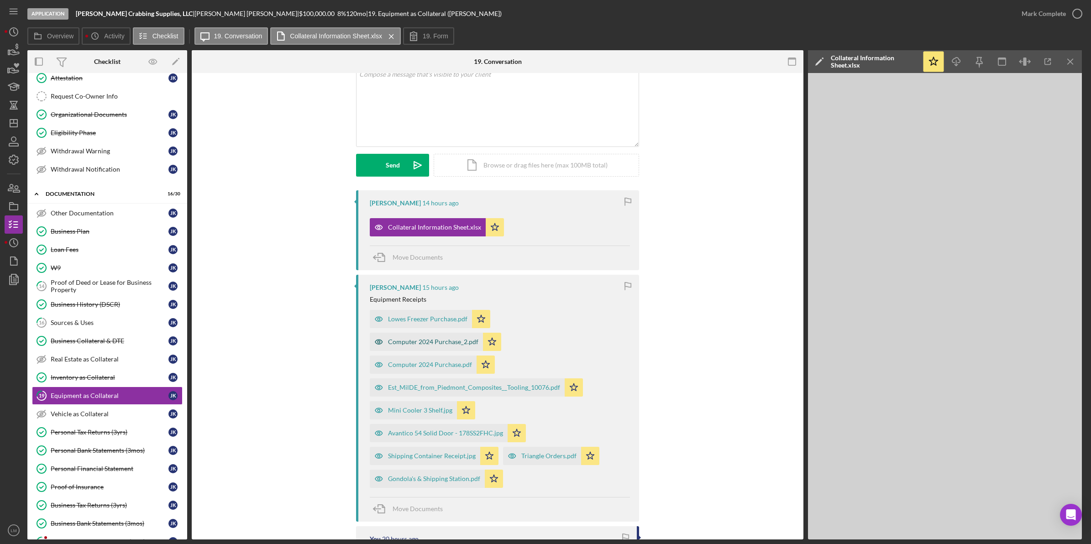
scroll to position [0, 0]
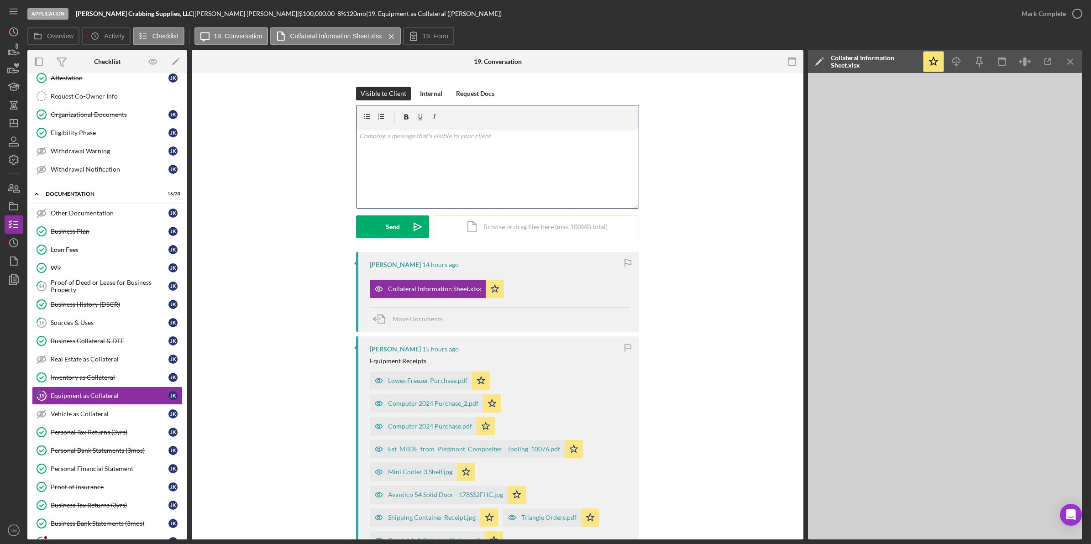
click at [487, 162] on div "v Color teal Color pink Remove color Add row above Add row below Add column bef…" at bounding box center [498, 168] width 282 height 80
click at [402, 233] on button "Send Icon/icon-invite-send" at bounding box center [392, 227] width 73 height 23
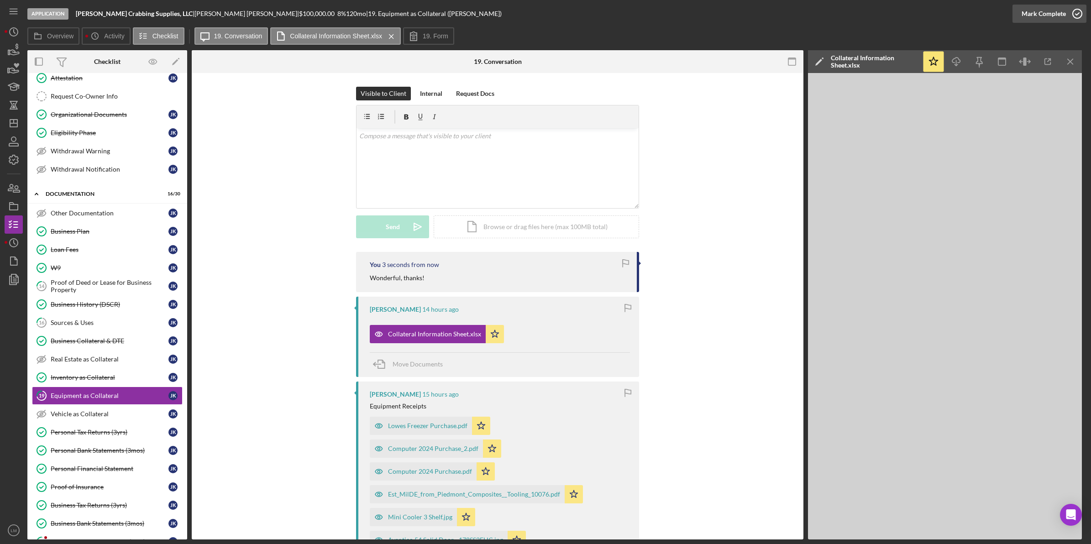
click at [1053, 14] on div "Mark Complete" at bounding box center [1044, 14] width 44 height 18
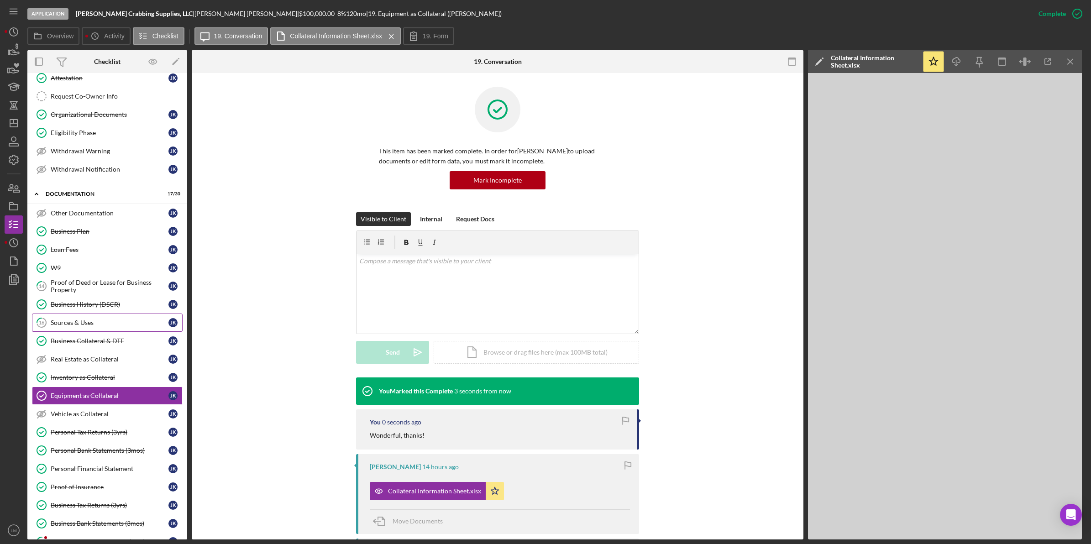
click at [99, 323] on link "16 Sources & Uses J K" at bounding box center [107, 323] width 151 height 18
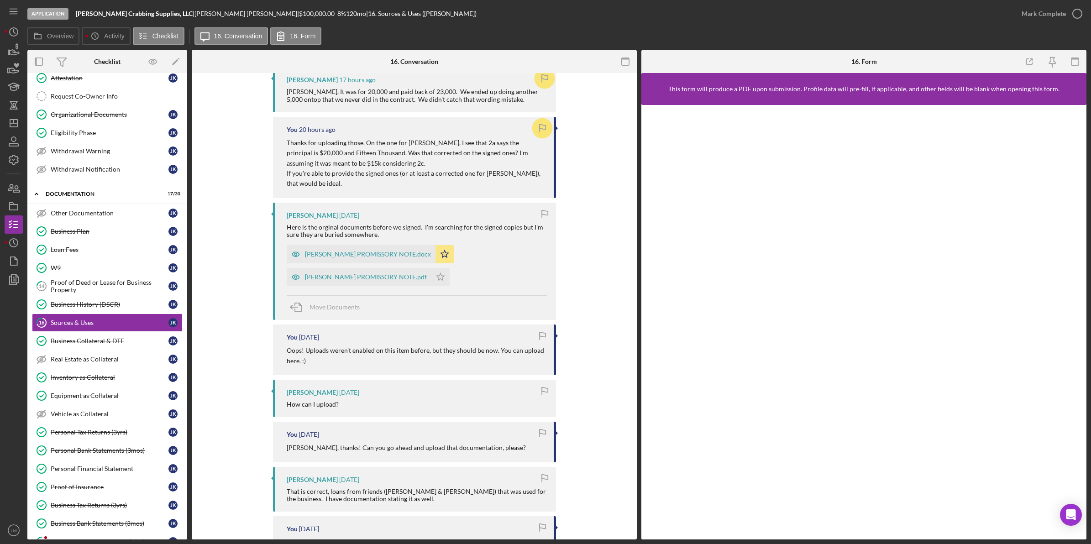
scroll to position [400, 0]
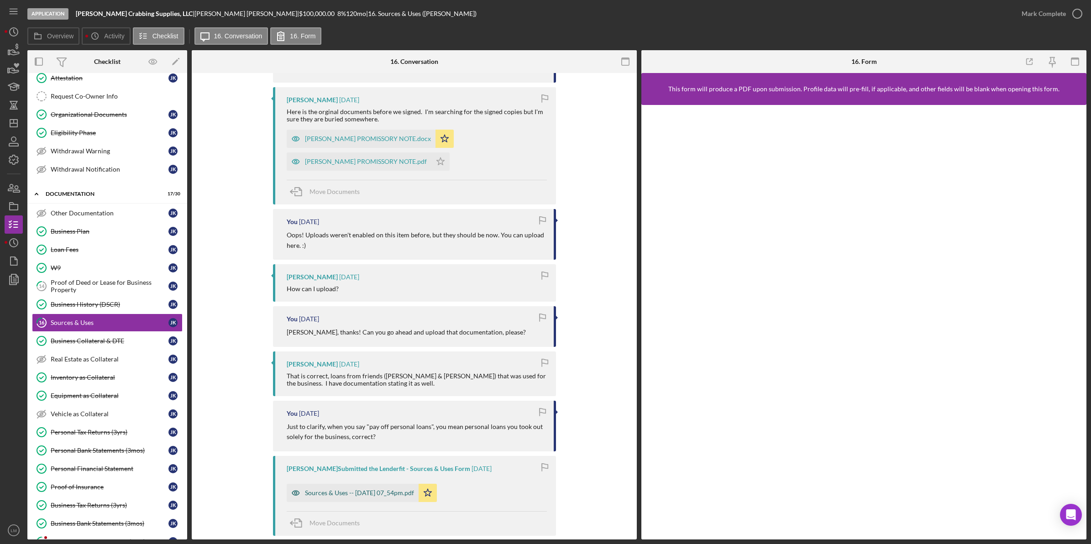
click at [354, 500] on div "Sources & Uses -- 2025-08-12 07_54pm.pdf" at bounding box center [353, 493] width 132 height 18
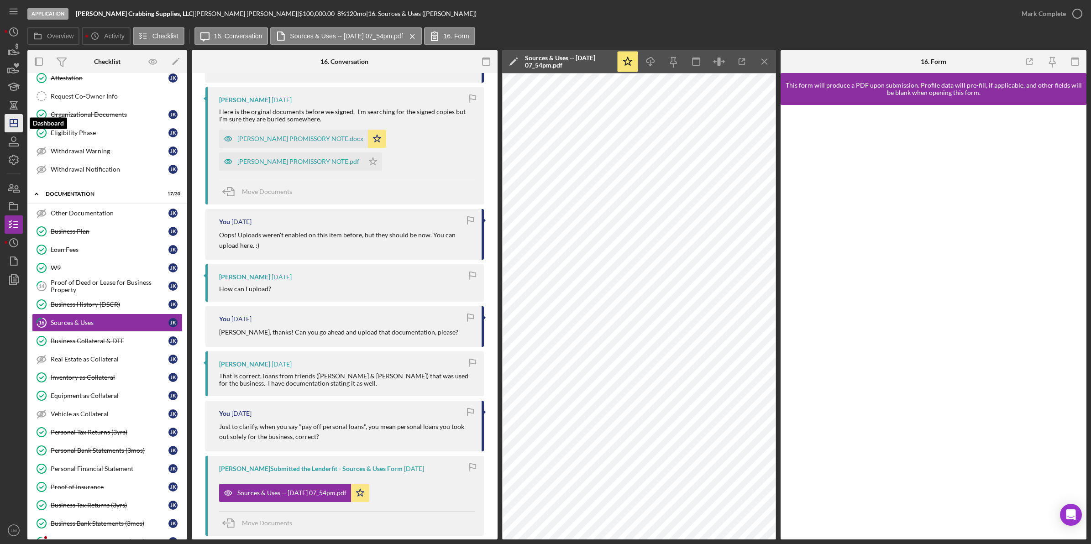
click at [8, 114] on icon "Icon/Dashboard" at bounding box center [13, 123] width 23 height 23
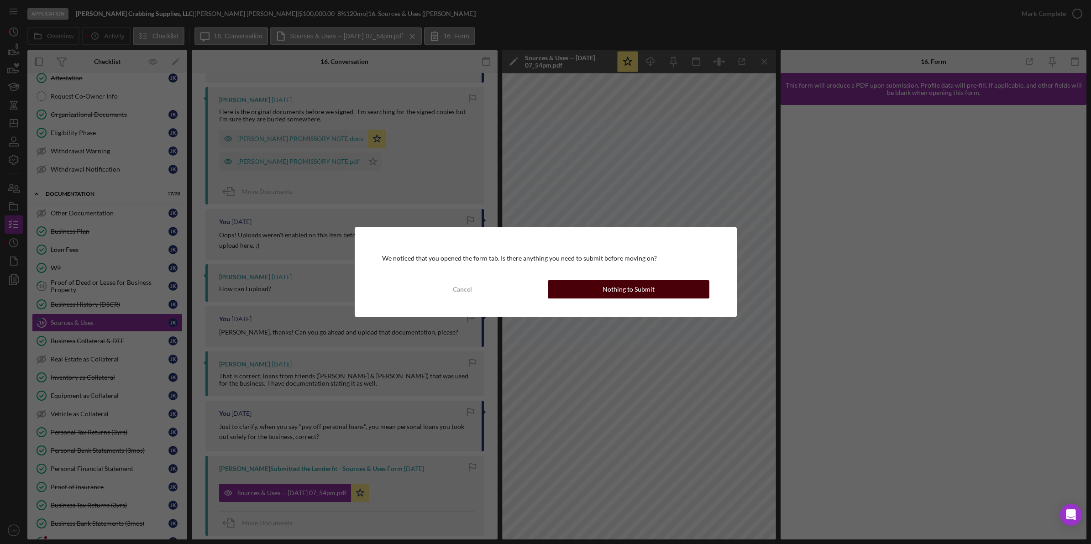
click at [574, 289] on button "Nothing to Submit" at bounding box center [629, 289] width 162 height 18
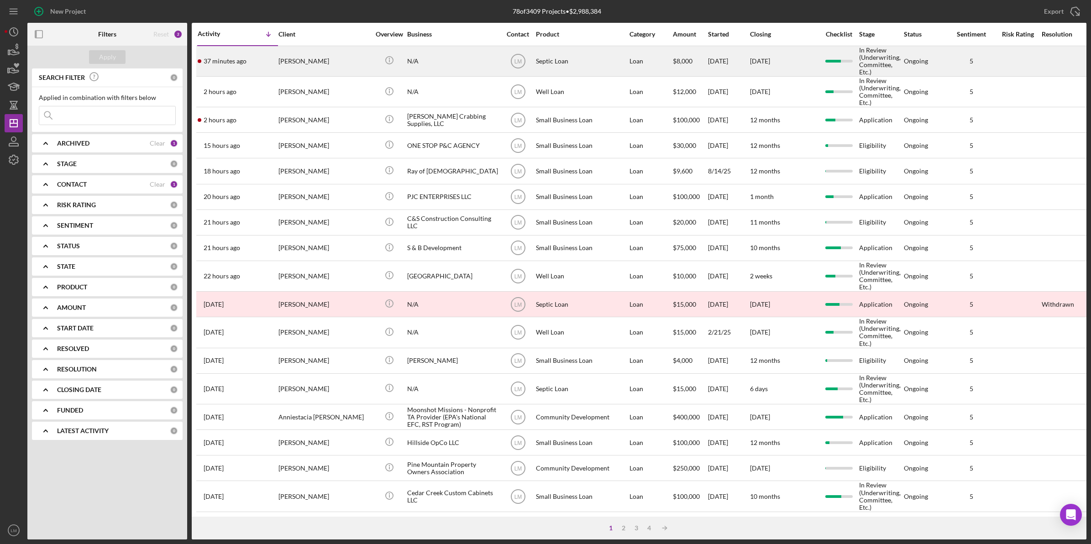
click at [274, 61] on div "37 minutes ago Keveri Jenkins" at bounding box center [238, 61] width 80 height 29
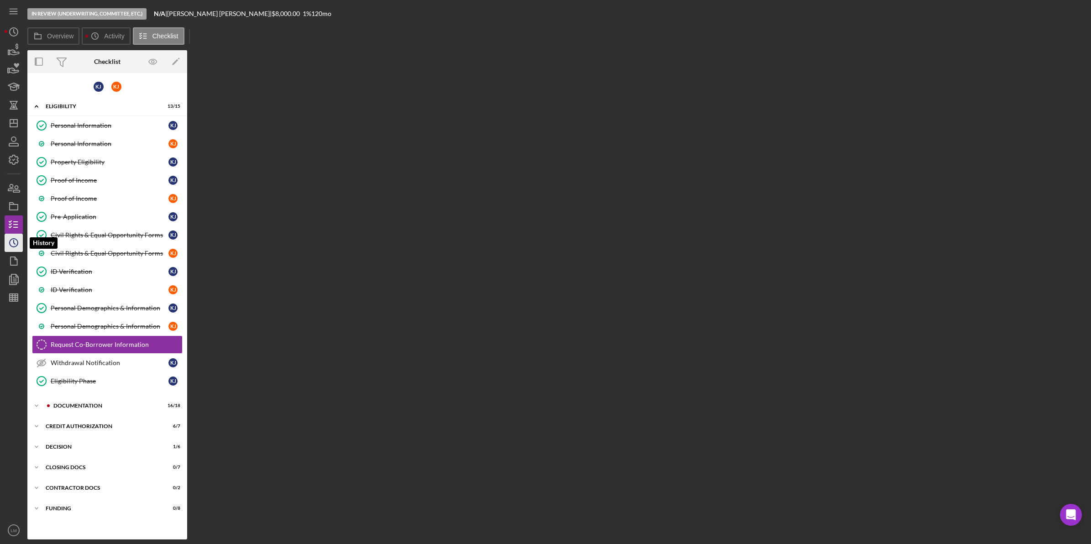
click at [18, 244] on icon "Icon/History" at bounding box center [13, 243] width 23 height 23
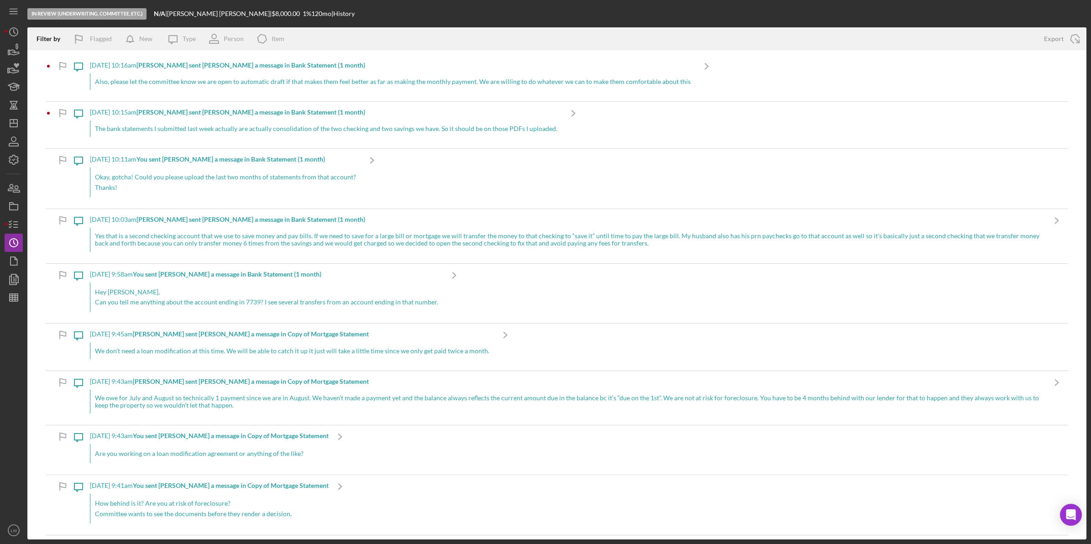
click at [188, 128] on div "The bank statements I submitted last week actually are actually consolidation o…" at bounding box center [326, 129] width 472 height 16
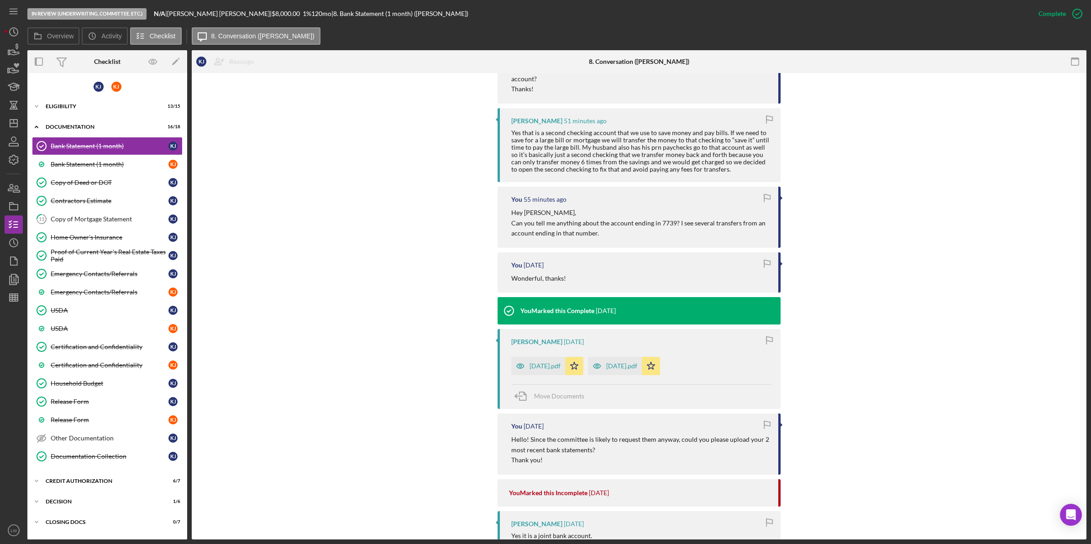
scroll to position [628, 0]
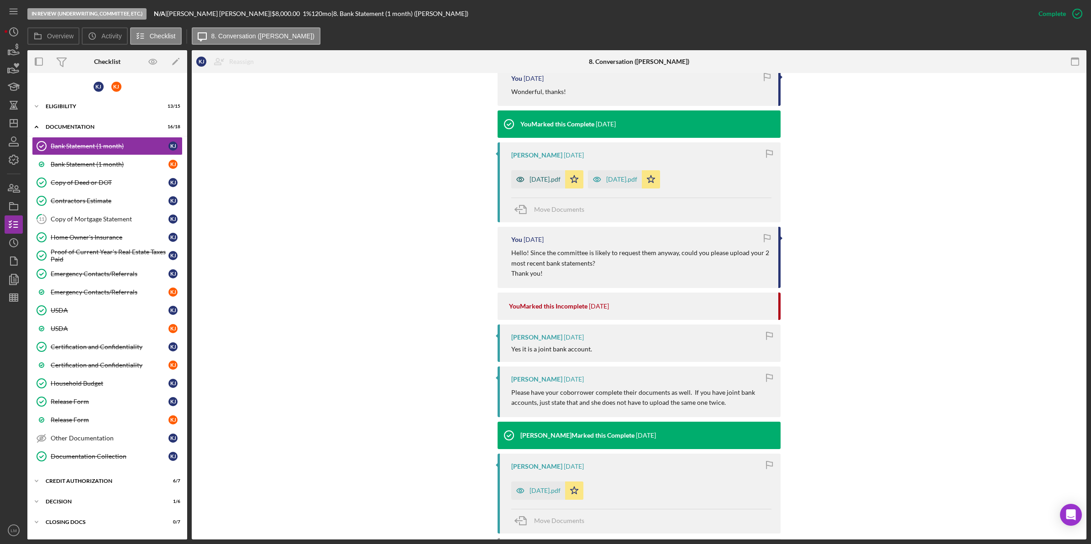
click at [549, 174] on div "July, 2025.pdf" at bounding box center [538, 179] width 54 height 18
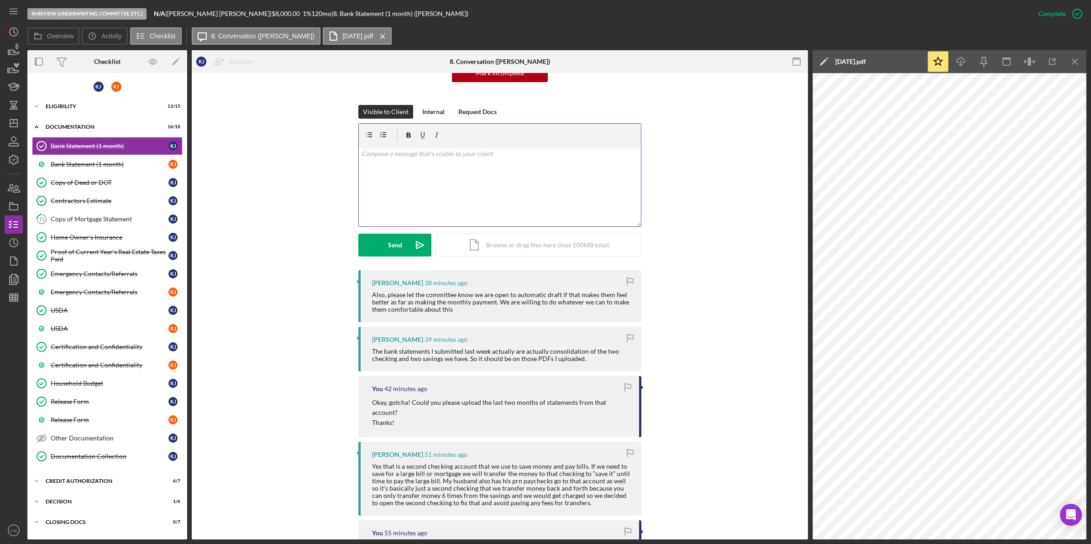
scroll to position [0, 0]
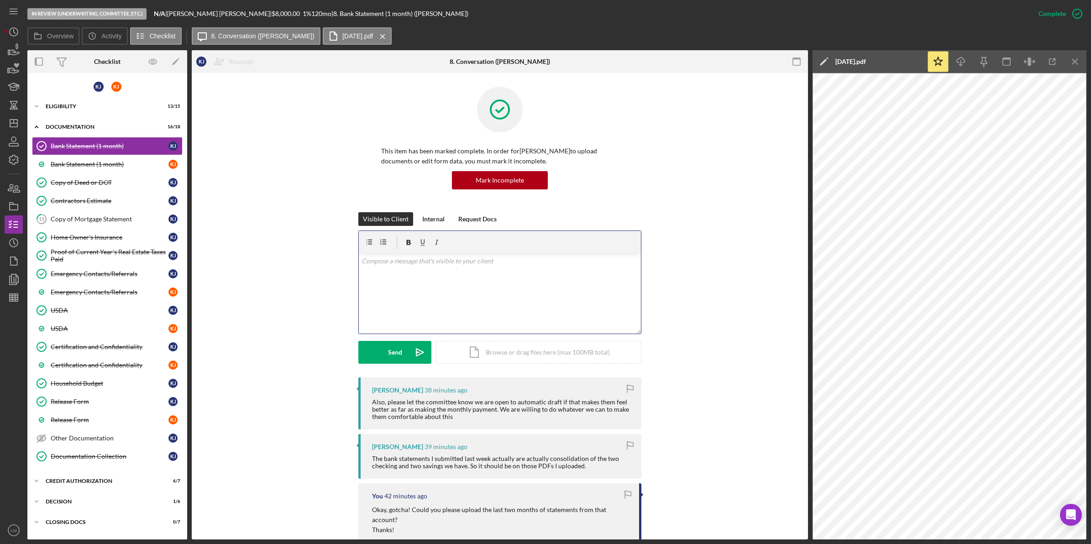
click at [500, 278] on div "v Color teal Color pink Remove color Add row above Add row below Add column bef…" at bounding box center [500, 294] width 282 height 80
click at [409, 356] on icon "Icon/icon-invite-send" at bounding box center [420, 352] width 23 height 23
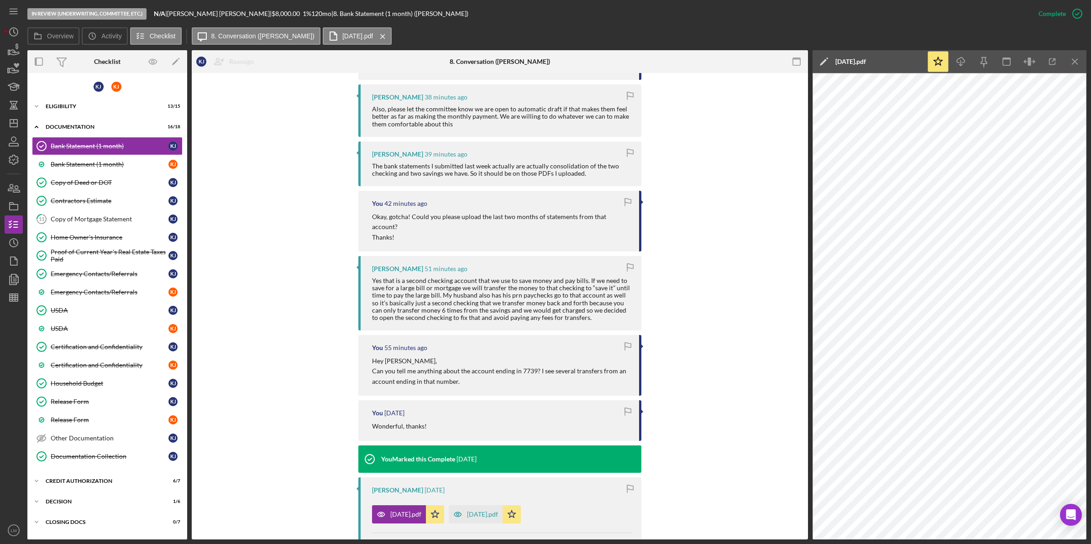
scroll to position [400, 0]
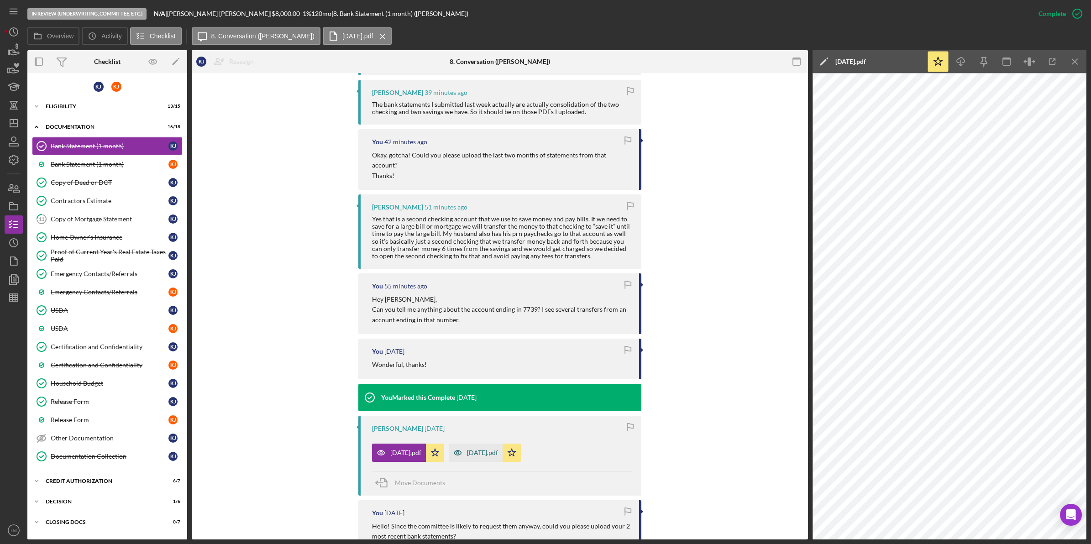
click at [480, 449] on div "June, 2025.pdf" at bounding box center [482, 452] width 31 height 7
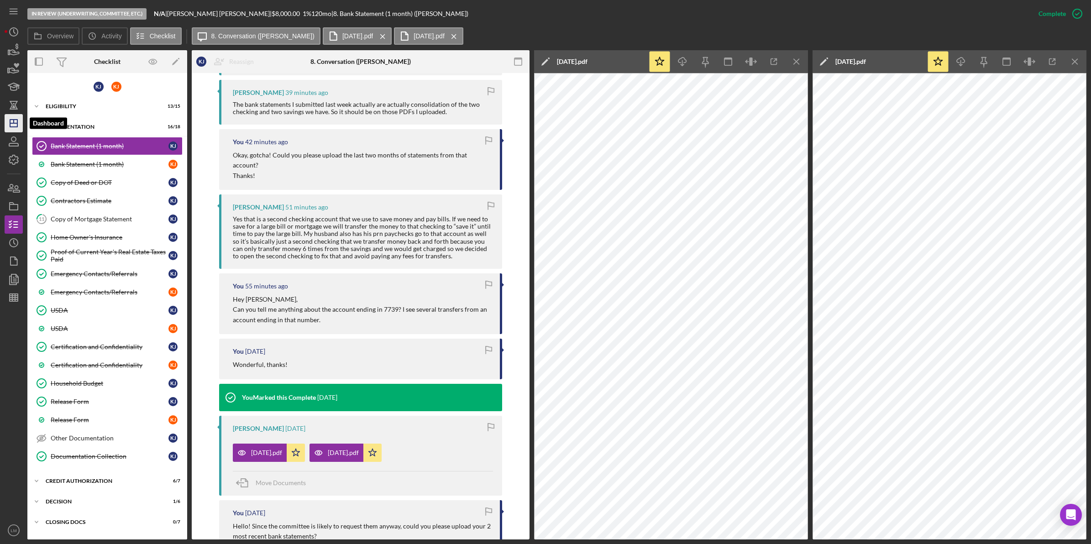
click at [8, 121] on icon "Icon/Dashboard" at bounding box center [13, 123] width 23 height 23
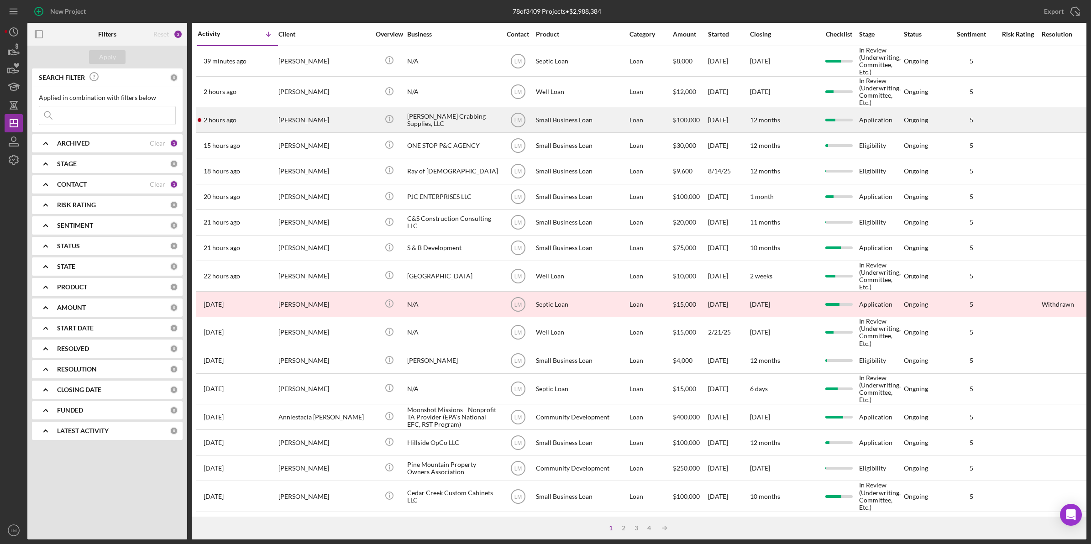
click at [359, 129] on div "[PERSON_NAME]" at bounding box center [324, 120] width 91 height 24
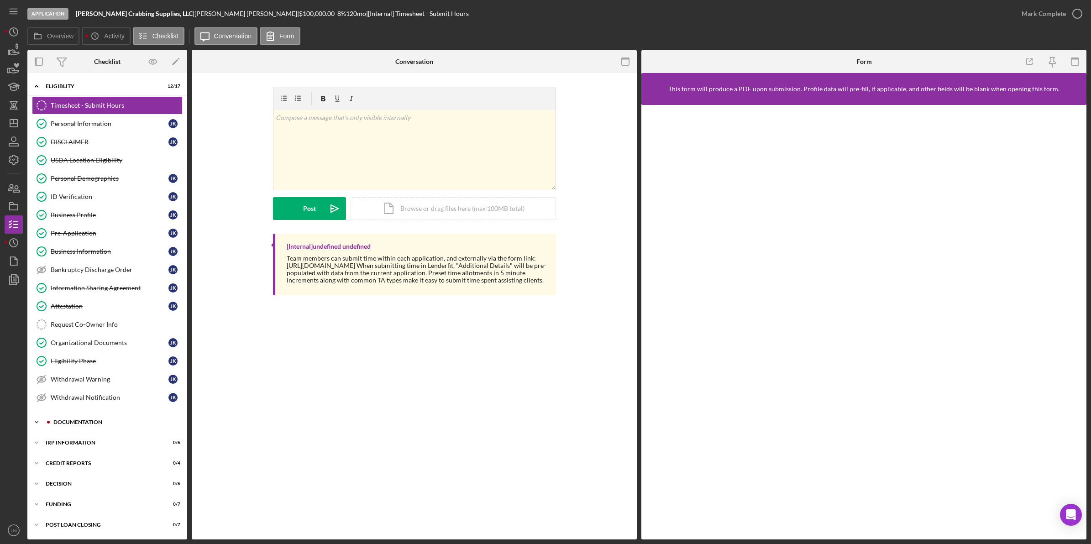
click at [103, 423] on div "Icon/Expander Documentation 17 / 30" at bounding box center [107, 422] width 160 height 18
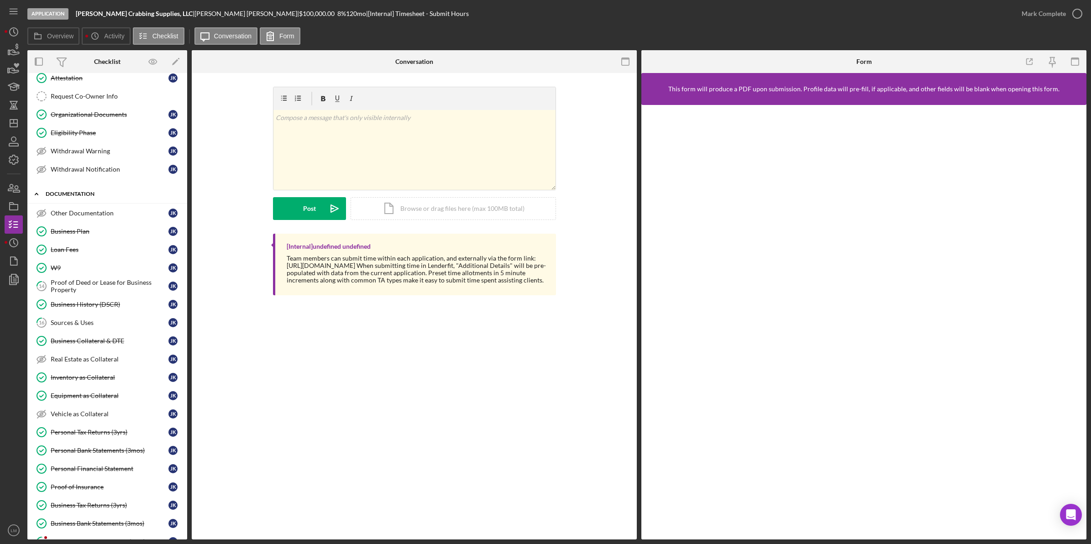
scroll to position [400, 0]
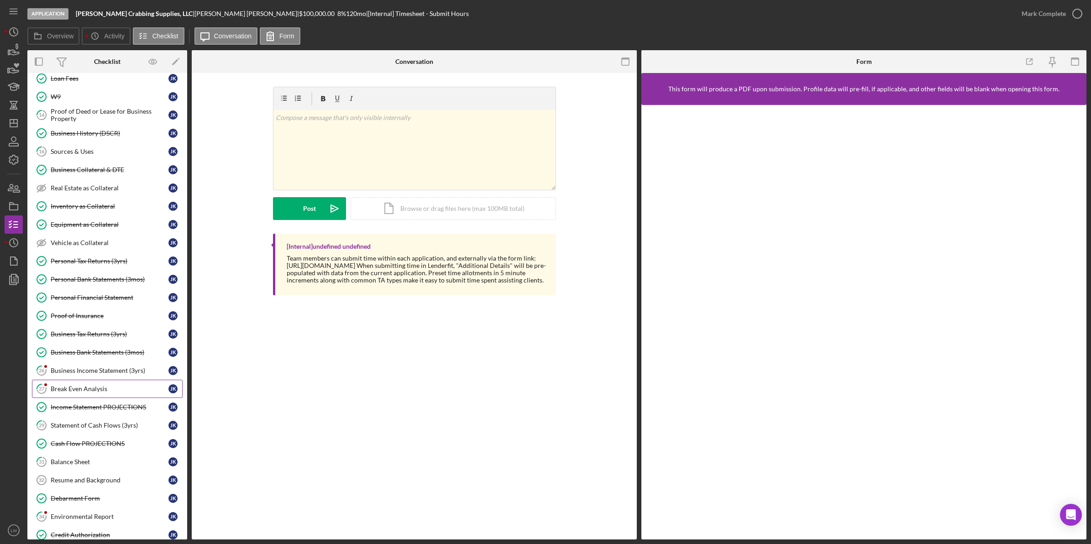
click at [111, 393] on div "Break Even Analysis" at bounding box center [110, 388] width 118 height 7
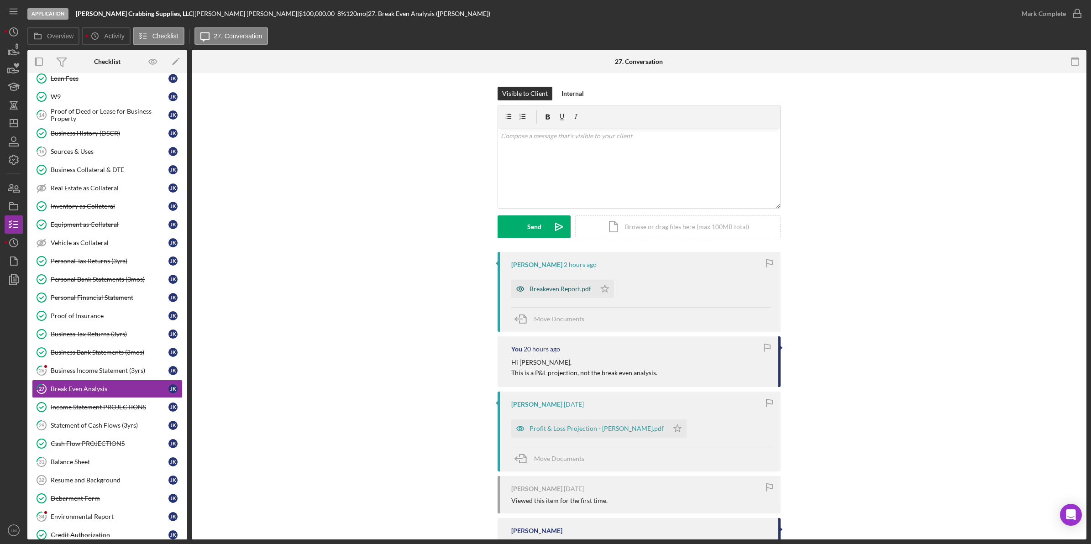
click at [543, 285] on div "Breakeven Report.pdf" at bounding box center [561, 288] width 62 height 7
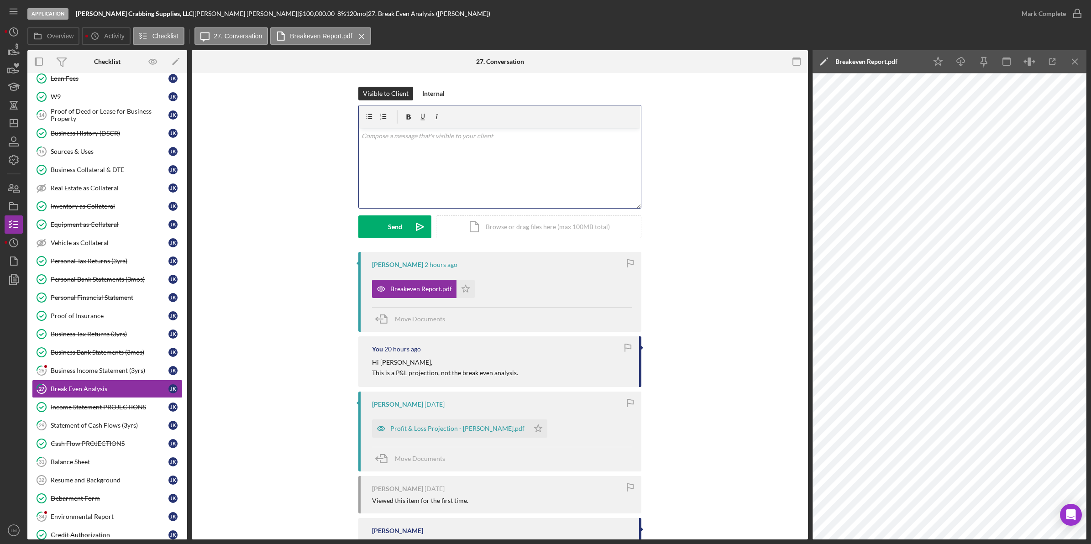
click at [556, 187] on div "v Color teal Color pink Remove color Add row above Add row below Add column bef…" at bounding box center [500, 168] width 282 height 80
click at [396, 231] on div "Send" at bounding box center [395, 227] width 14 height 23
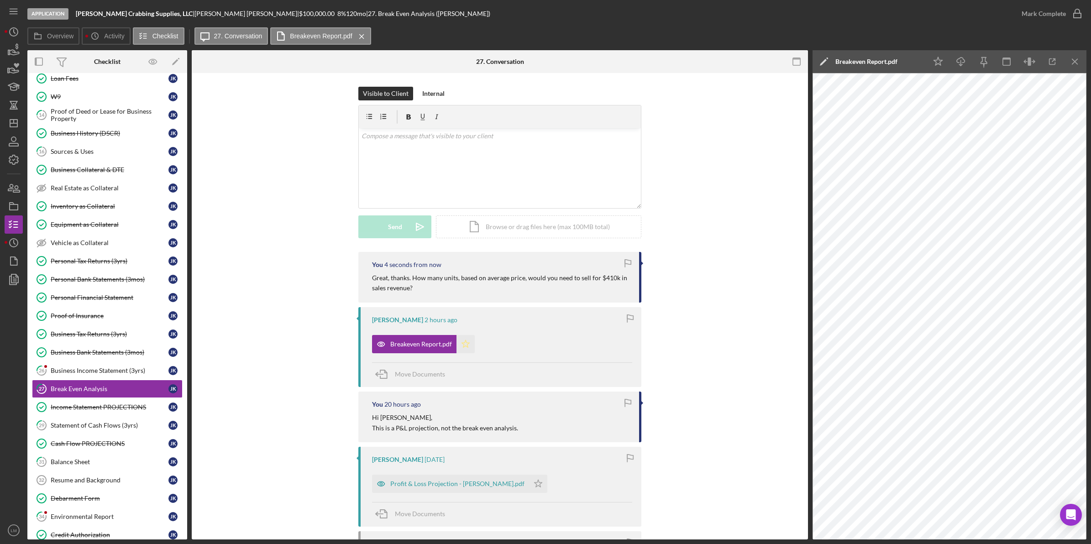
click at [460, 337] on icon "Icon/Star" at bounding box center [466, 344] width 18 height 18
click at [103, 374] on div "Business Income Statement (3yrs)" at bounding box center [110, 370] width 118 height 7
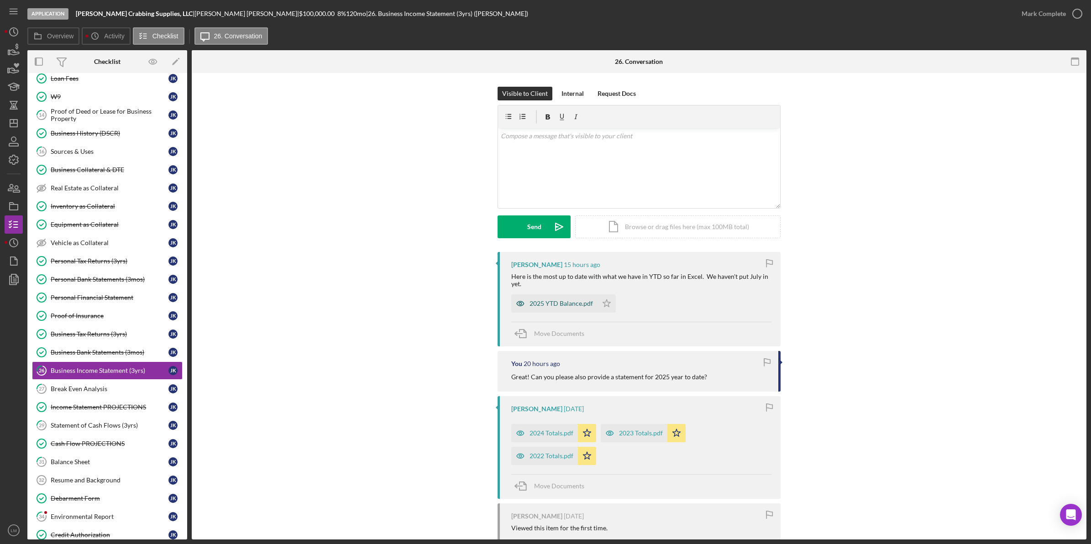
click at [526, 302] on icon "button" at bounding box center [520, 304] width 18 height 18
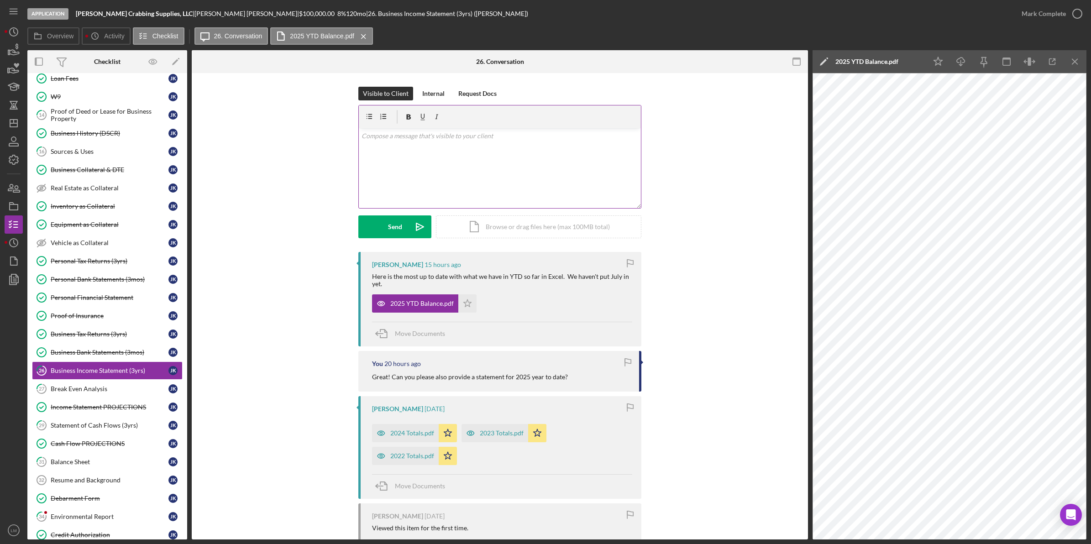
click at [569, 164] on div "v Color teal Color pink Remove color Add row above Add row below Add column bef…" at bounding box center [500, 168] width 282 height 80
click at [416, 222] on icon "Icon/icon-invite-send" at bounding box center [420, 227] width 23 height 23
click at [467, 305] on div "Jeremy Kohr 15 hours ago Here is the most up to date with what we have in YTD s…" at bounding box center [499, 299] width 283 height 95
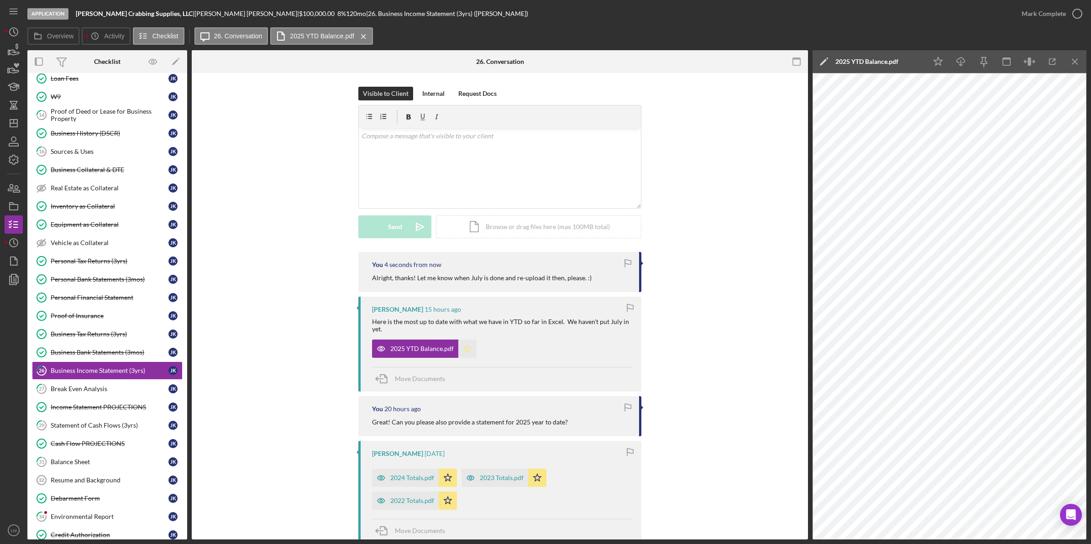
click at [469, 346] on icon "Icon/Star" at bounding box center [467, 349] width 18 height 18
click at [238, 402] on div "You 4 seconds from now Alright, thanks! Let me know when July is done and re-up…" at bounding box center [499, 465] width 589 height 427
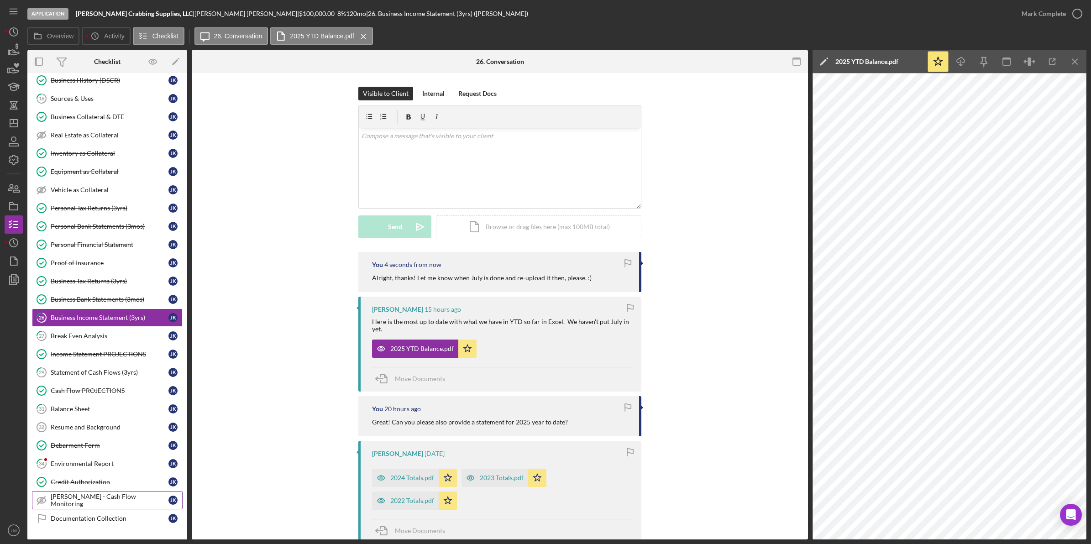
scroll to position [514, 0]
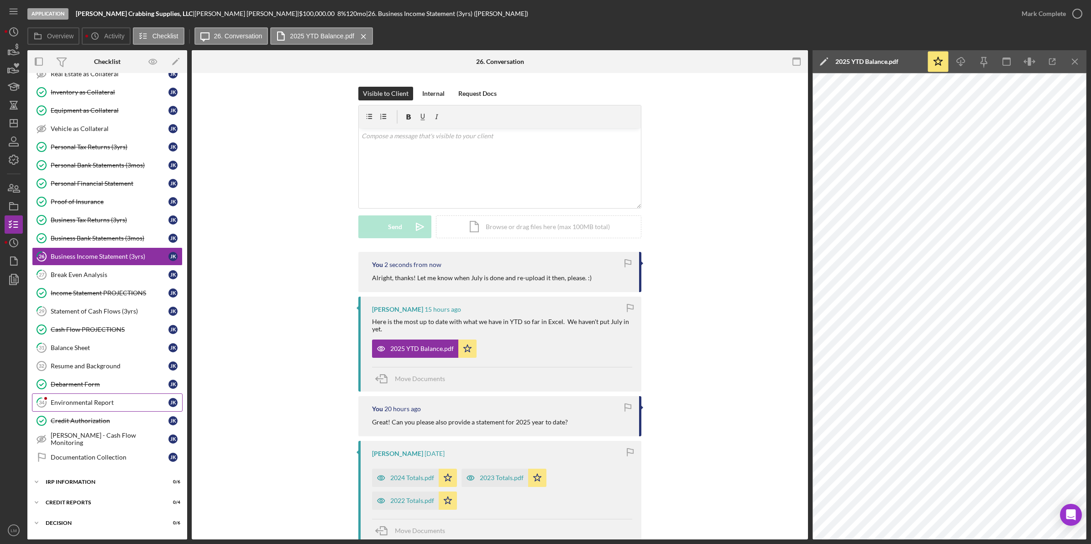
click at [71, 406] on div "Environmental Report" at bounding box center [110, 402] width 118 height 7
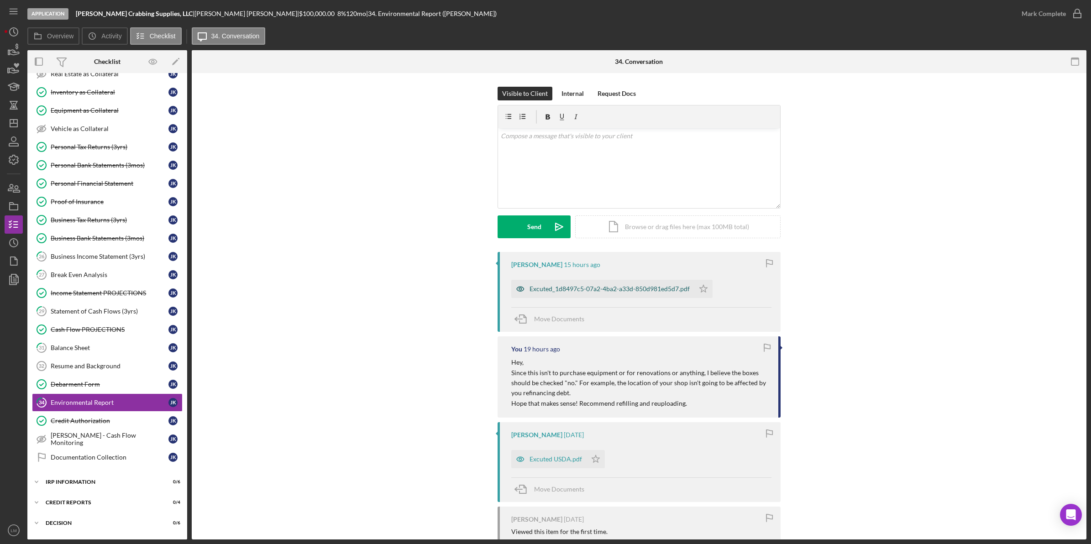
click at [616, 289] on div "Excuted_1d8497c5-07a2-4ba2-a33d-850d981ed5d7.pdf" at bounding box center [610, 288] width 160 height 7
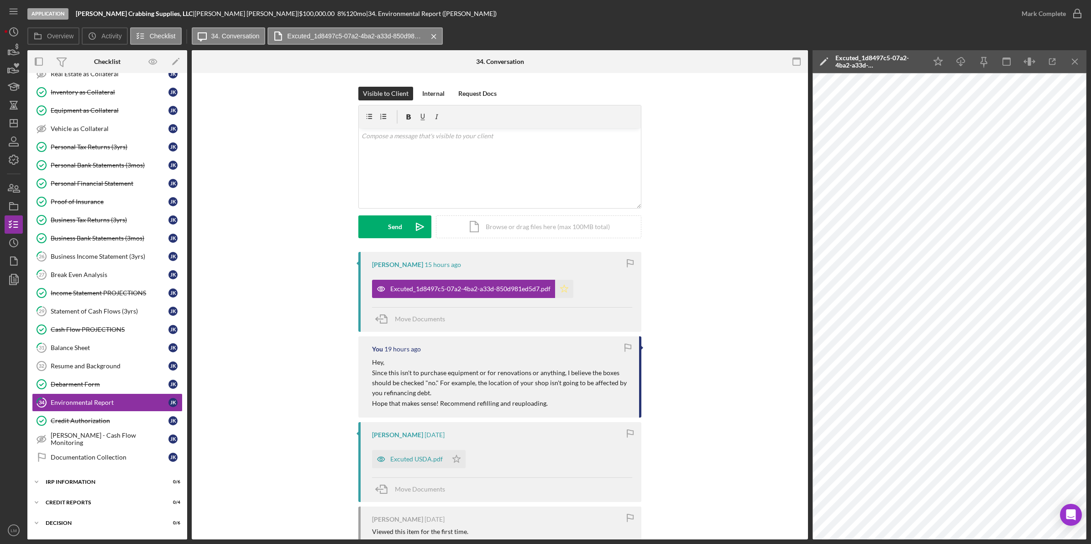
click at [569, 290] on icon "Icon/Star" at bounding box center [564, 289] width 18 height 18
click at [560, 154] on div "v Color teal Color pink Remove color Add row above Add row below Add column bef…" at bounding box center [500, 168] width 282 height 80
click at [377, 238] on button "Send Icon/icon-invite-send" at bounding box center [394, 227] width 73 height 23
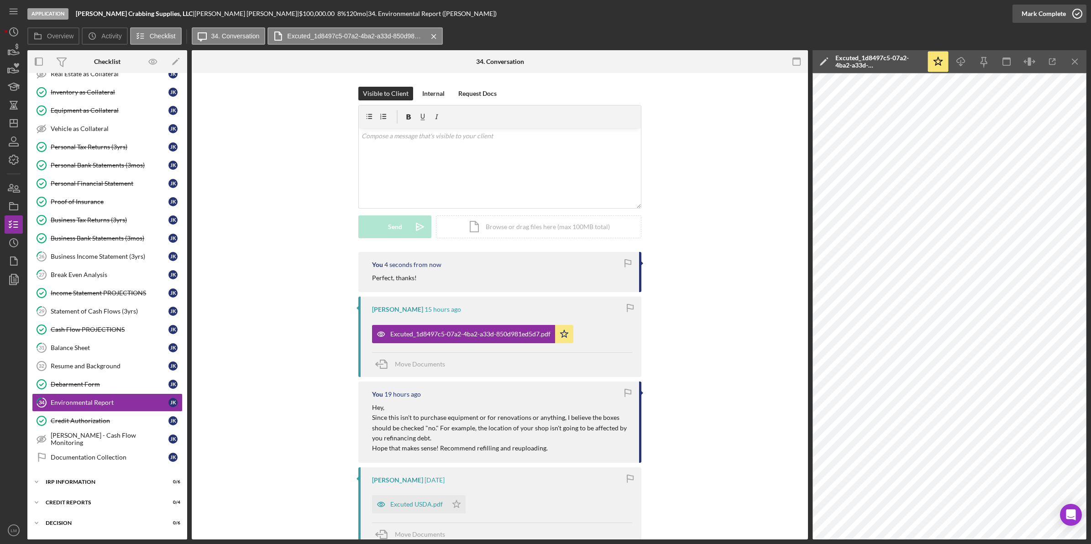
click at [1071, 22] on icon "button" at bounding box center [1077, 13] width 23 height 23
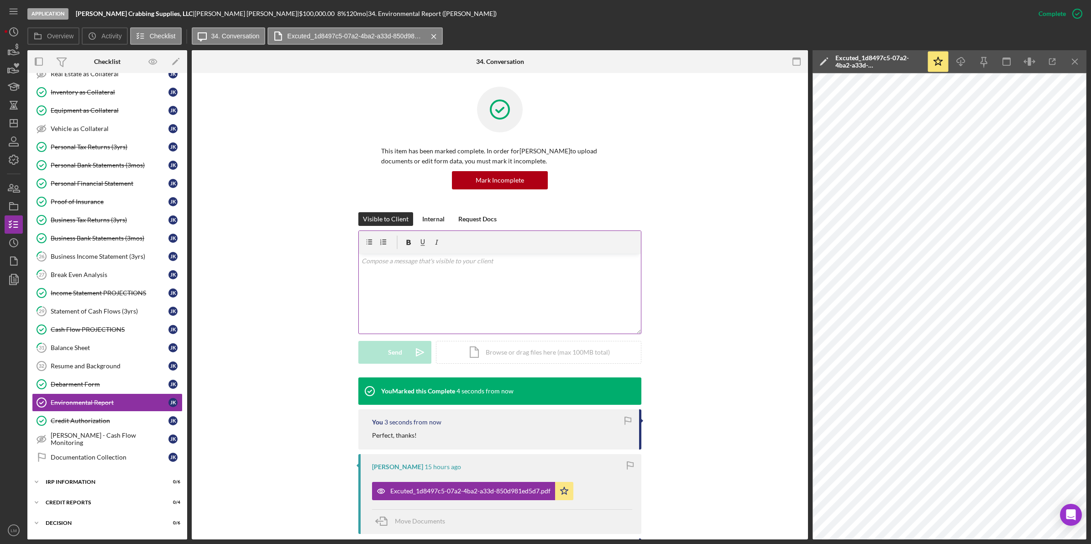
click at [617, 288] on div "v Color teal Color pink Remove color Add row above Add row below Add column bef…" at bounding box center [500, 294] width 282 height 80
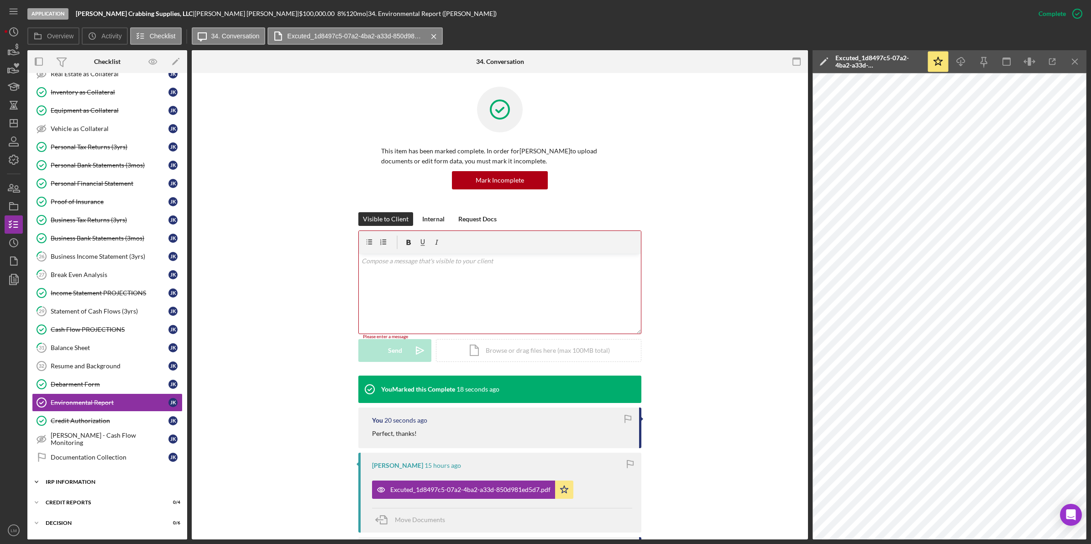
click at [132, 485] on div "IRP Information" at bounding box center [111, 481] width 130 height 5
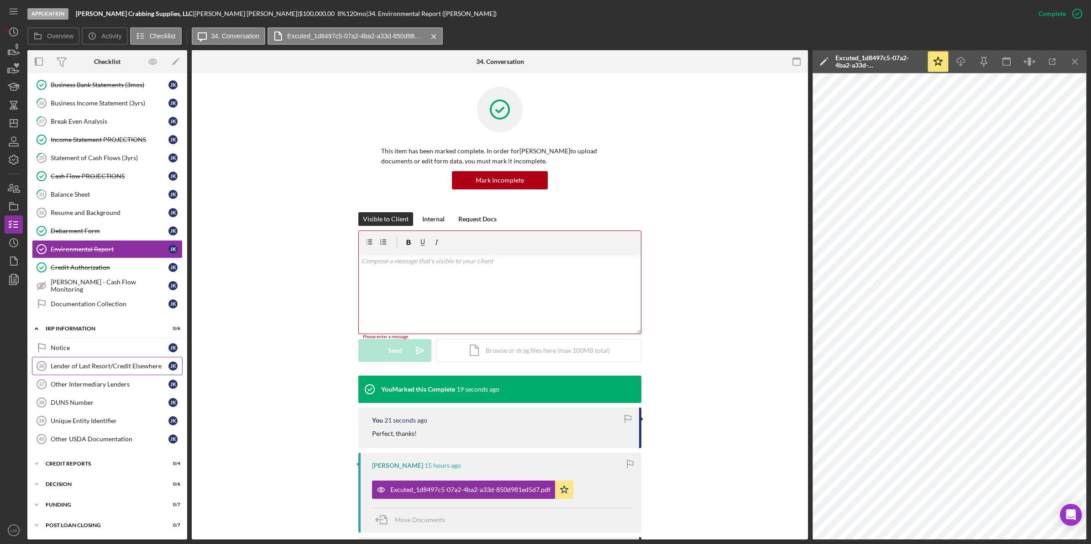
click at [117, 371] on link "Lender of Last Resort/Credit Elsewhere 36 Lender of Last Resort/Credit Elsewher…" at bounding box center [107, 366] width 151 height 18
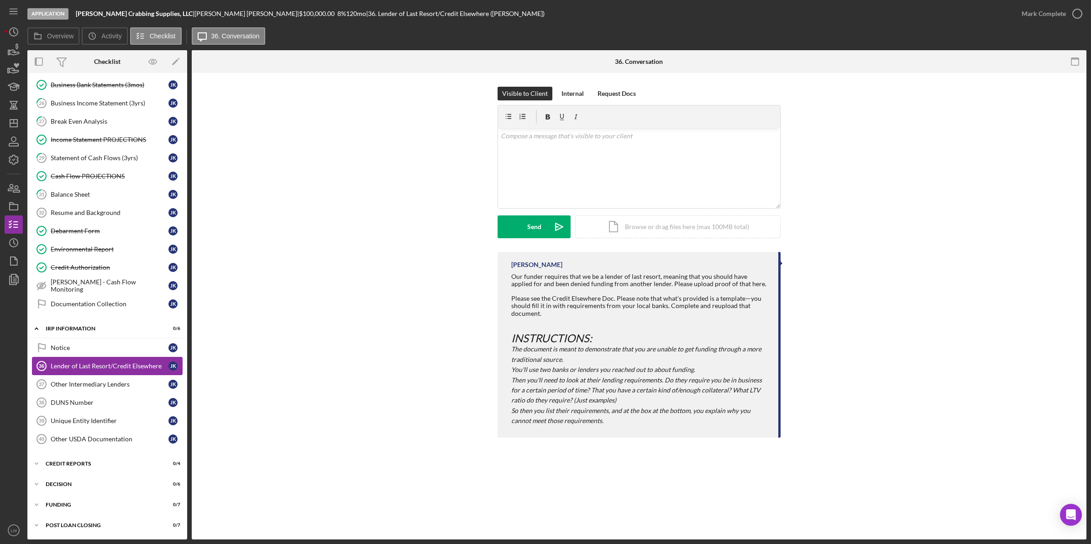
scroll to position [679, 0]
click at [706, 152] on div "v Color teal Color pink Remove color Add row above Add row below Add column bef…" at bounding box center [639, 168] width 282 height 80
drag, startPoint x: 414, startPoint y: 363, endPoint x: 347, endPoint y: 366, distance: 67.2
drag, startPoint x: 347, startPoint y: 366, endPoint x: 115, endPoint y: 341, distance: 233.8
click at [115, 341] on link "Notice Notice J K" at bounding box center [107, 348] width 151 height 18
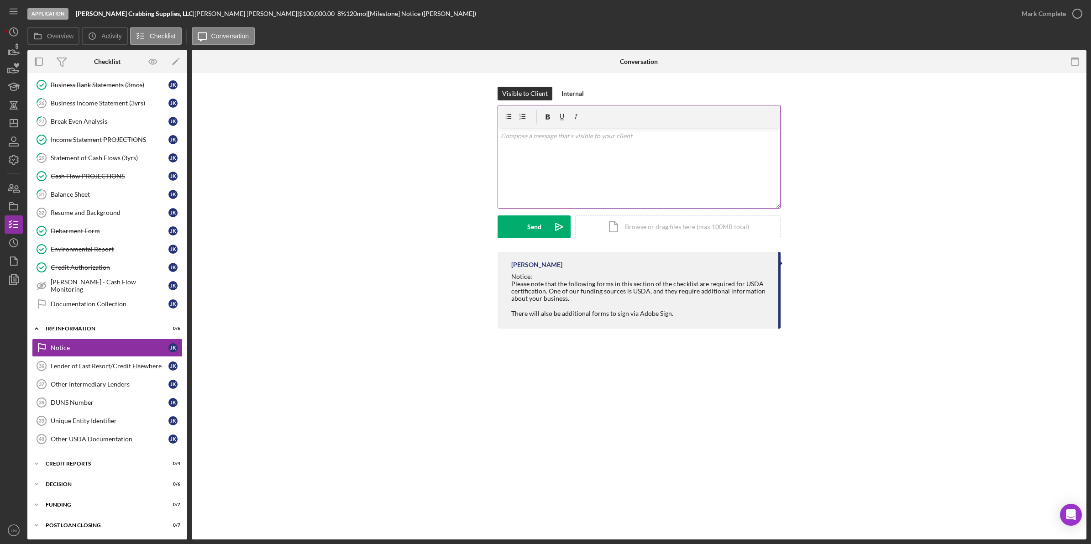
scroll to position [679, 0]
click at [589, 147] on div "v Color teal Color pink Remove color Add row above Add row below Add column bef…" at bounding box center [639, 168] width 282 height 80
paste div
click at [537, 221] on div "Send" at bounding box center [534, 227] width 14 height 23
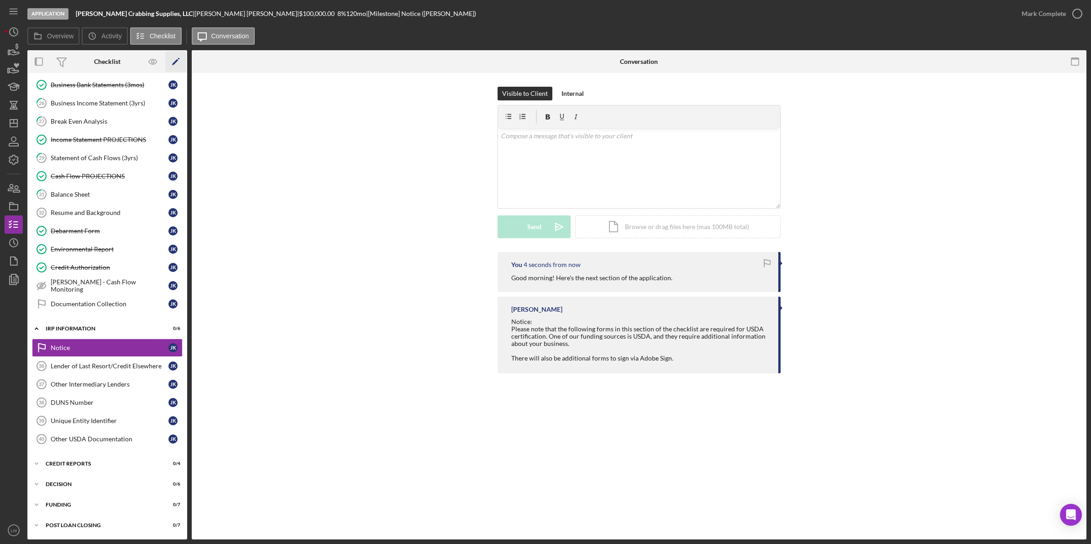
click at [178, 67] on icon "Icon/Edit" at bounding box center [176, 62] width 21 height 21
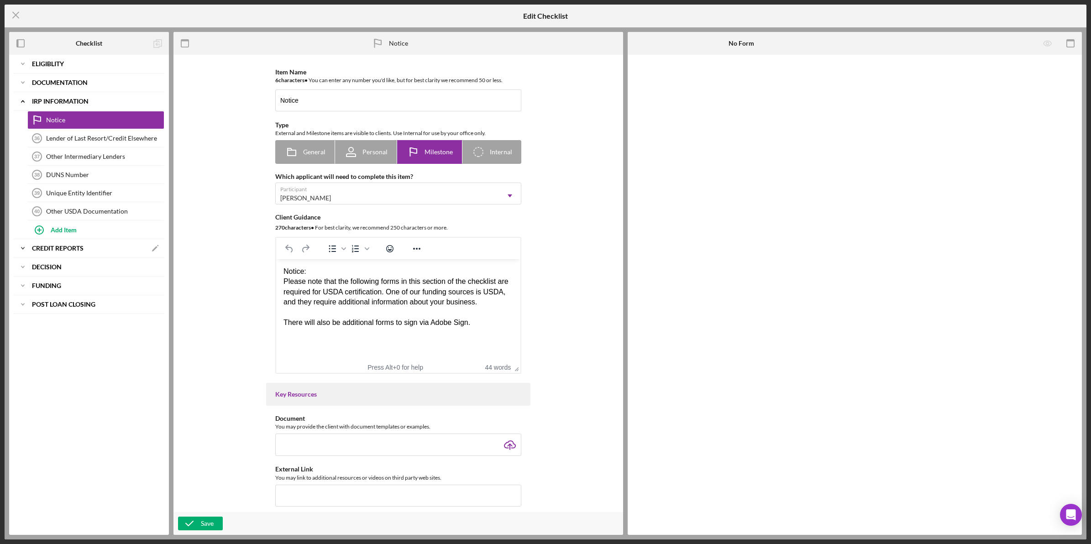
click at [71, 250] on b "credit reports" at bounding box center [58, 248] width 52 height 5
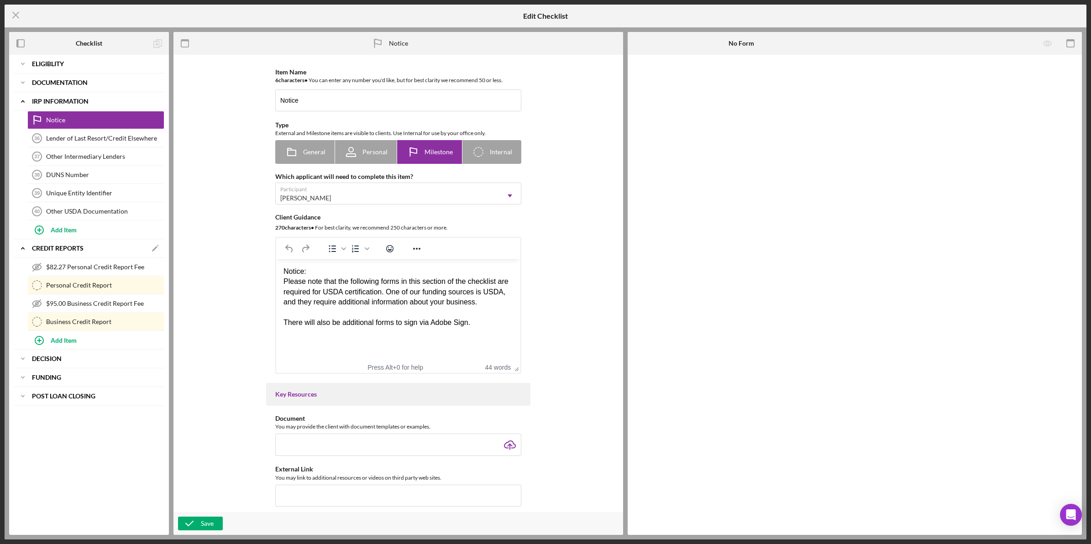
click at [72, 244] on div "Icon/Expander credit reports Icon/Edit" at bounding box center [89, 248] width 151 height 19
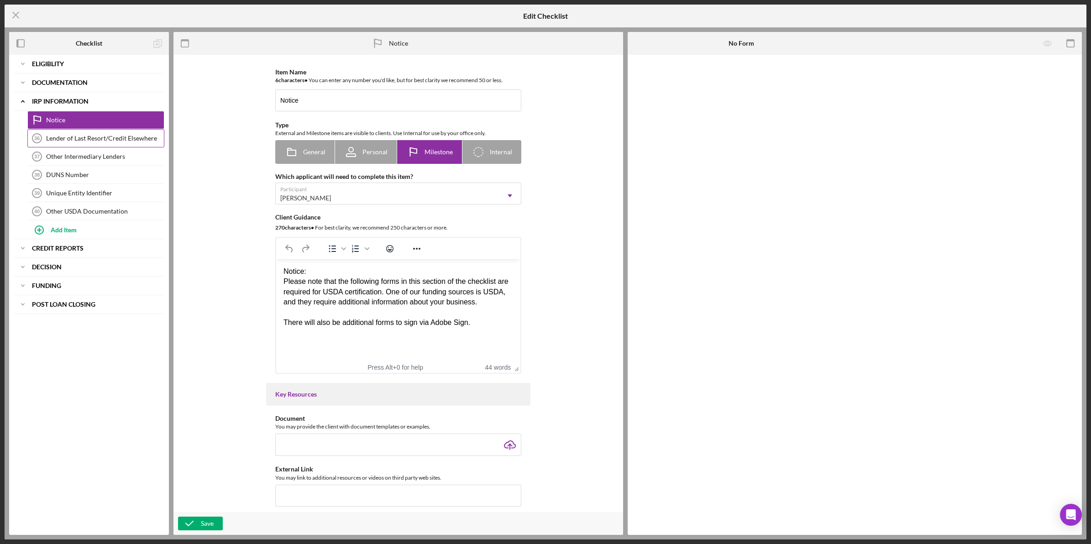
click at [98, 145] on link "Lender of Last Resort/Credit Elsewhere 36 Lender of Last Resort/Credit Elsewhere" at bounding box center [95, 138] width 137 height 18
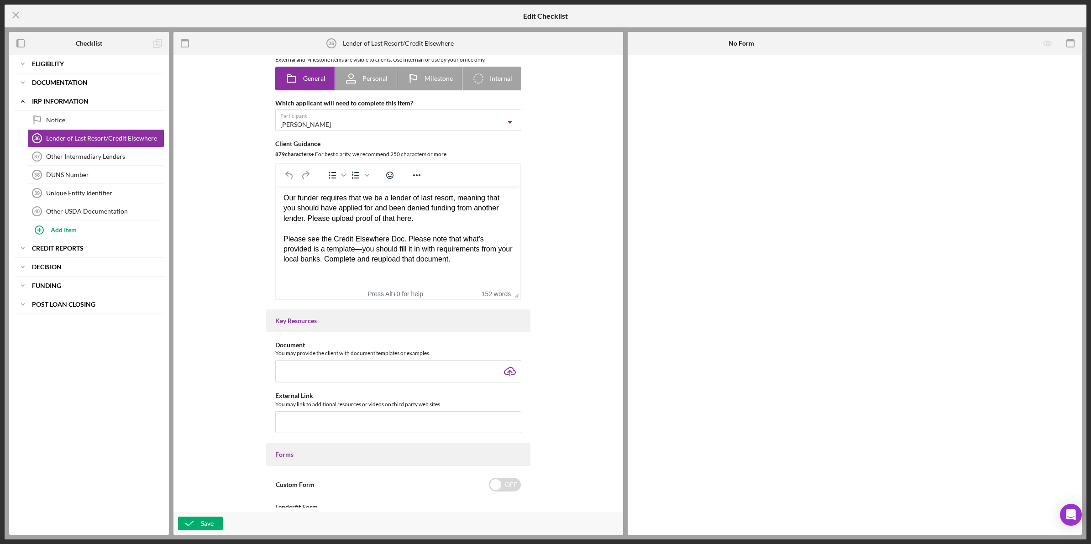
scroll to position [171, 0]
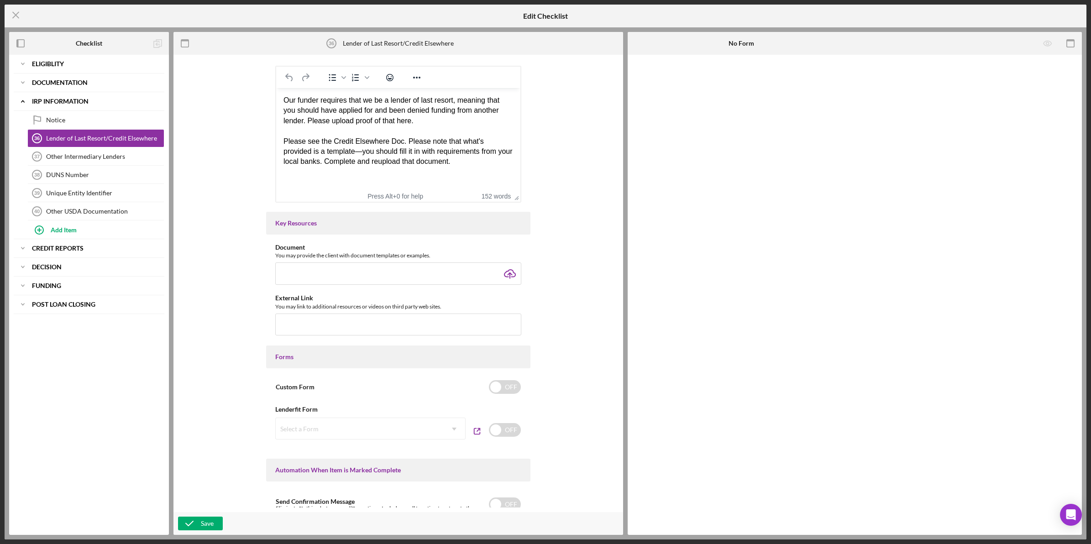
type input "C:\fakepath\no credit elsewhere - fillable.pdf"
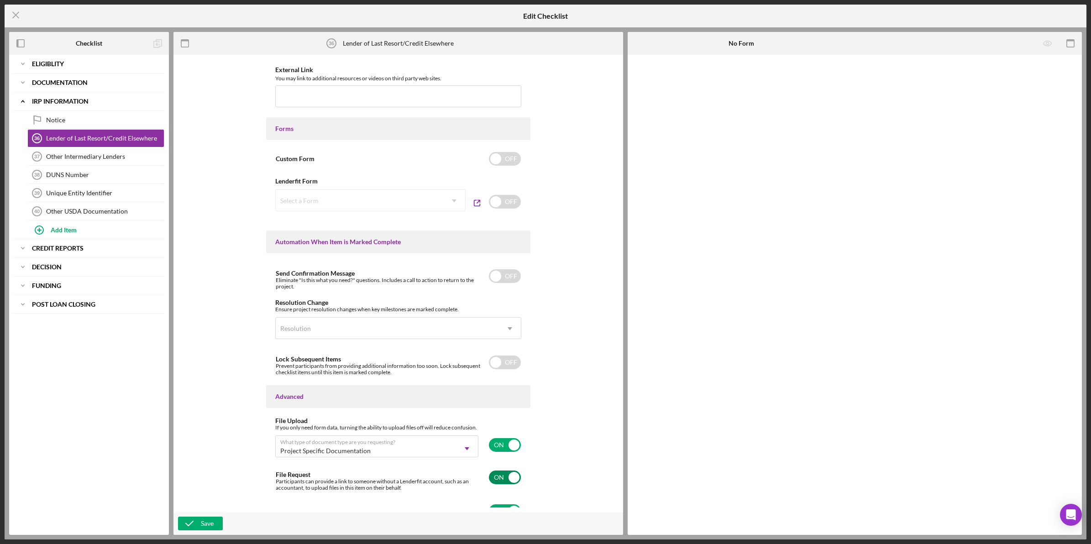
scroll to position [415, 0]
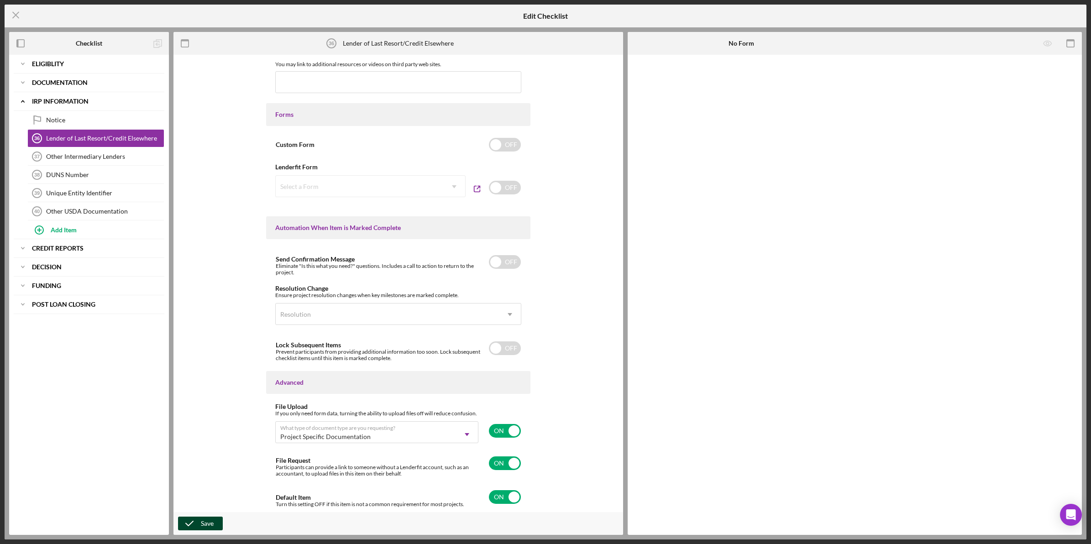
click at [218, 523] on button "Save" at bounding box center [200, 524] width 45 height 14
click at [12, 14] on icon "Icon/Menu Close" at bounding box center [16, 15] width 23 height 23
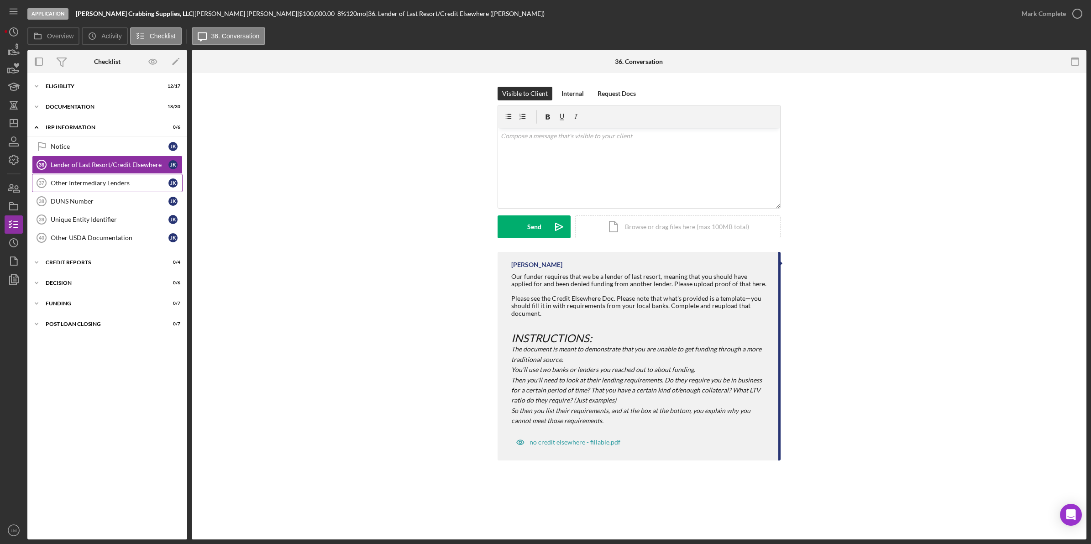
click at [124, 179] on link "Other Intermediary Lenders 37 Other Intermediary Lenders J K" at bounding box center [107, 183] width 151 height 18
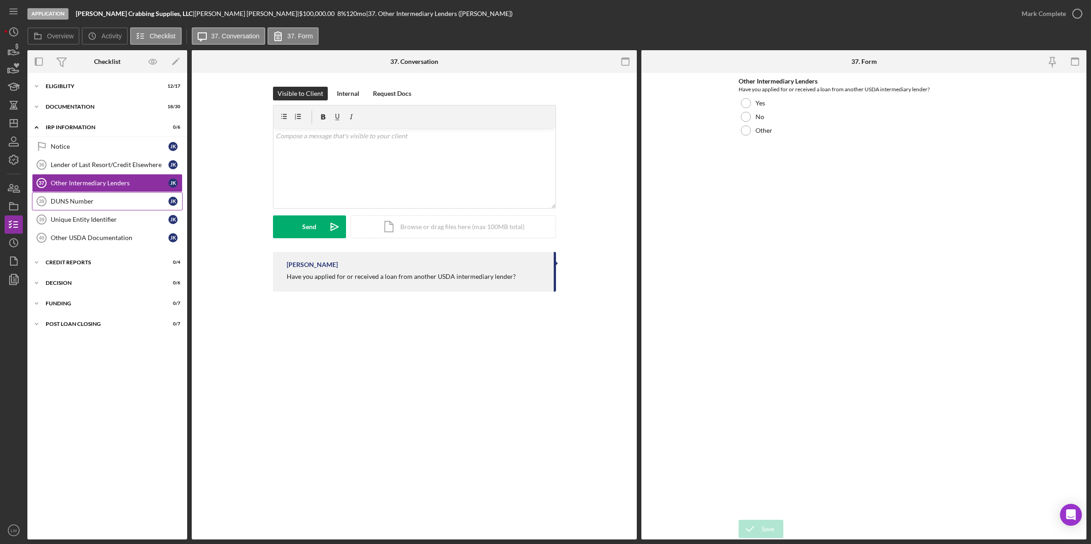
click at [124, 197] on link "DUNS Number 38 DUNS Number J K" at bounding box center [107, 201] width 151 height 18
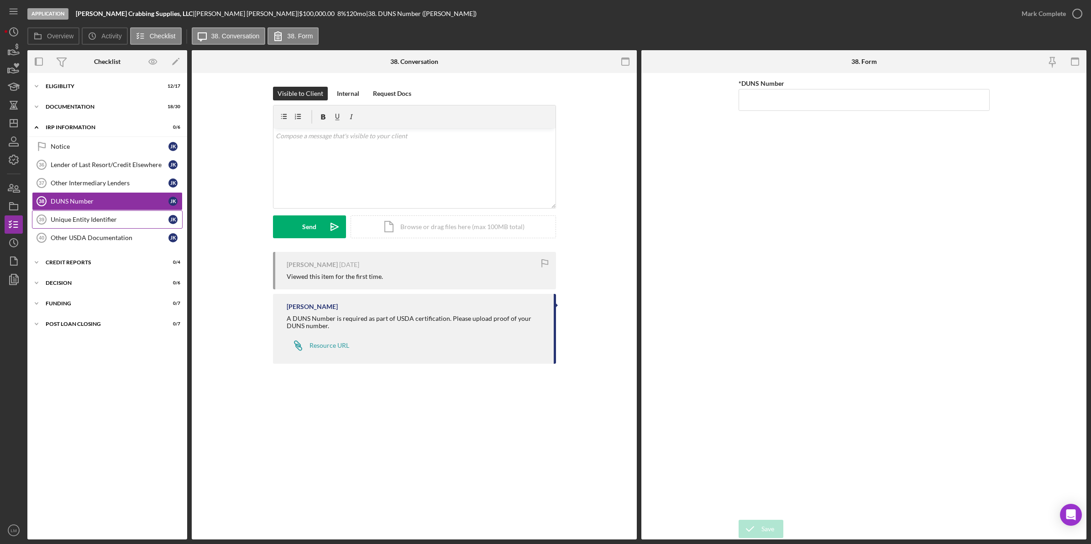
click at [113, 214] on link "Unique Entity Identifier 39 Unique Entity Identifier J K" at bounding box center [107, 219] width 151 height 18
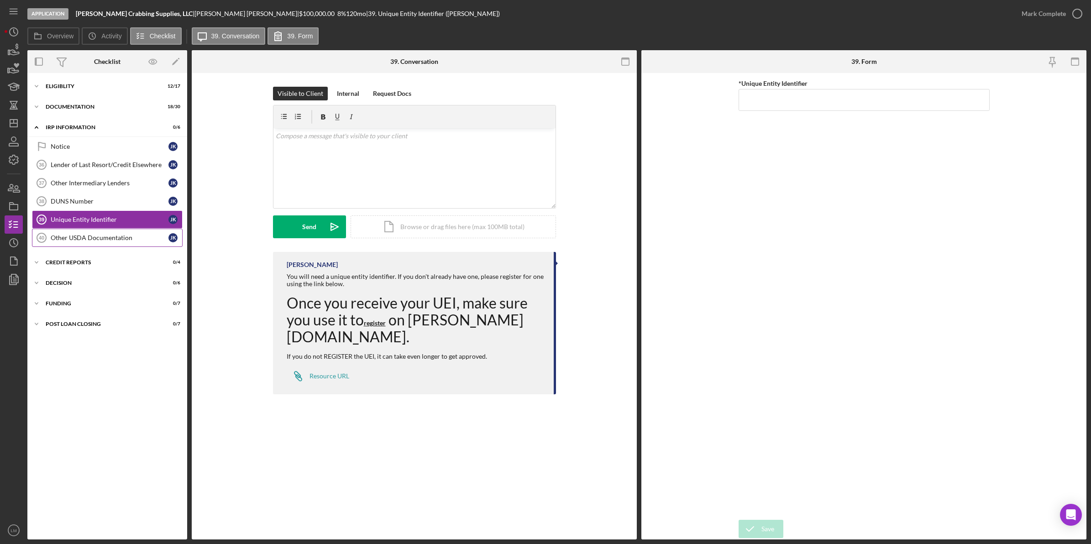
click at [122, 240] on div "Other USDA Documentation" at bounding box center [110, 237] width 118 height 7
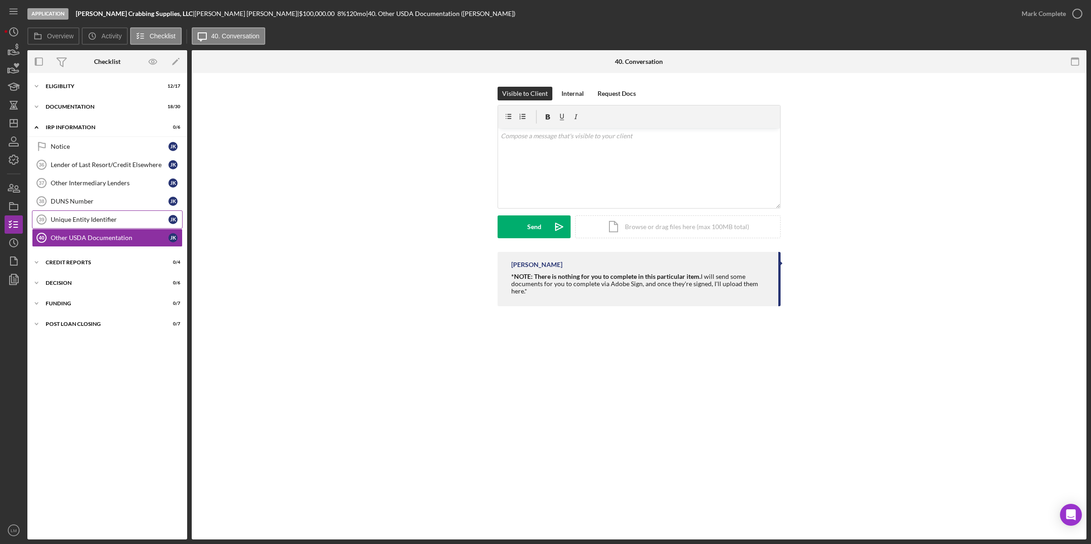
click at [124, 218] on div "Unique Entity Identifier" at bounding box center [110, 219] width 118 height 7
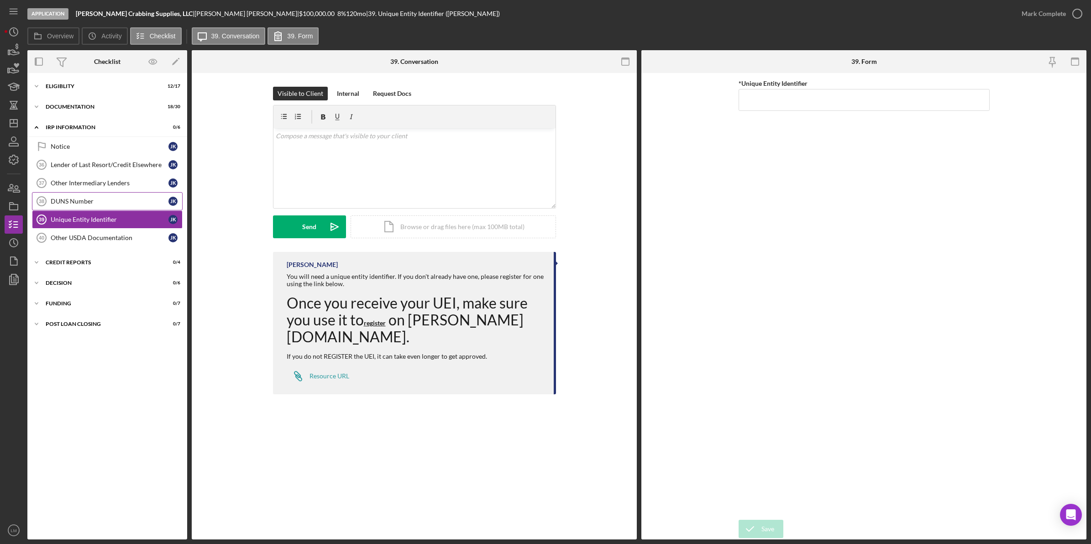
click at [126, 201] on div "DUNS Number" at bounding box center [110, 201] width 118 height 7
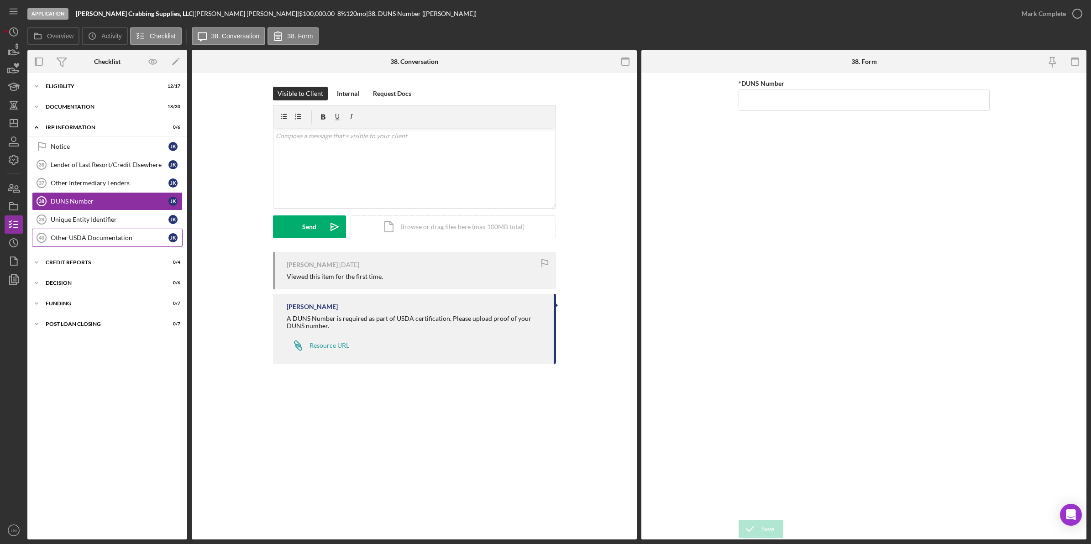
click at [116, 237] on div "Other USDA Documentation" at bounding box center [110, 237] width 118 height 7
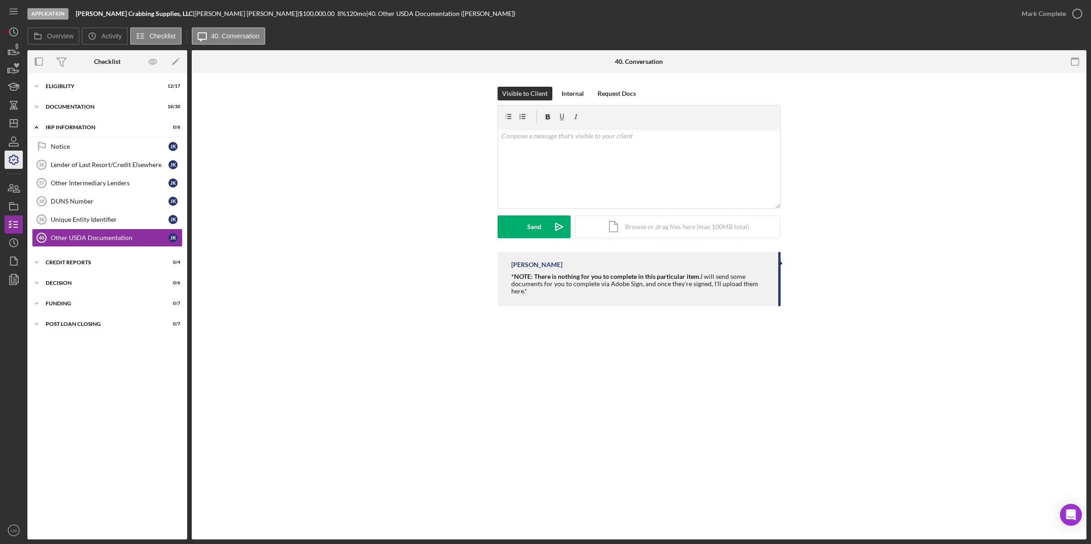
click at [10, 160] on icon "button" at bounding box center [13, 159] width 9 height 9
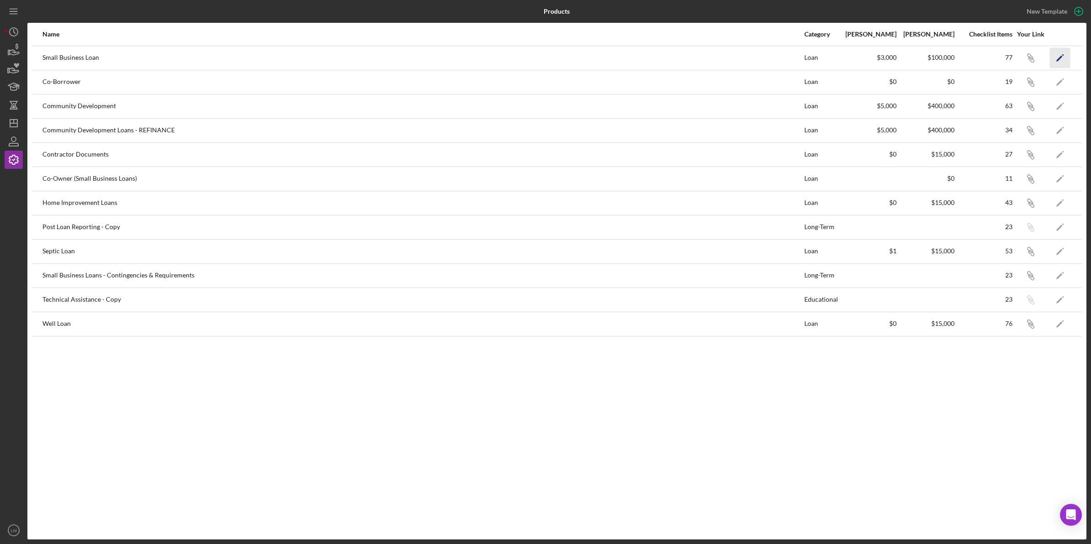
click at [1063, 58] on icon "Icon/Edit" at bounding box center [1060, 57] width 21 height 21
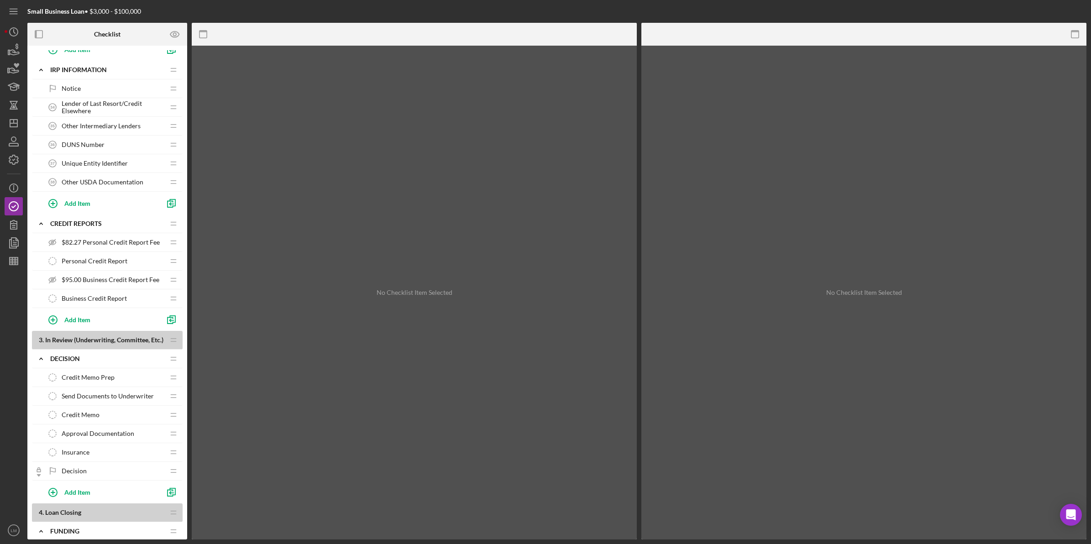
scroll to position [970, 0]
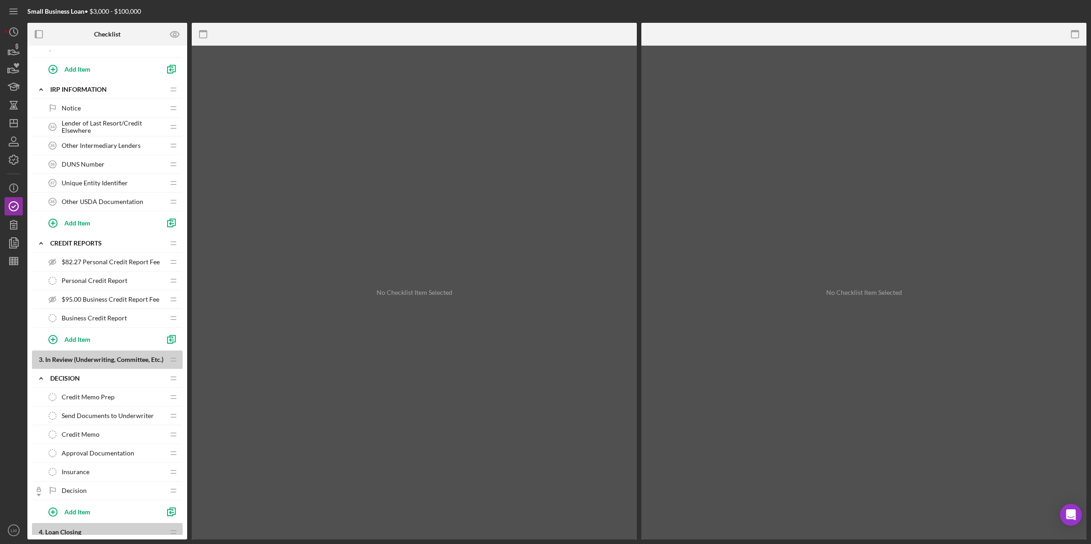
click at [115, 117] on div "Notice Notice" at bounding box center [103, 108] width 121 height 18
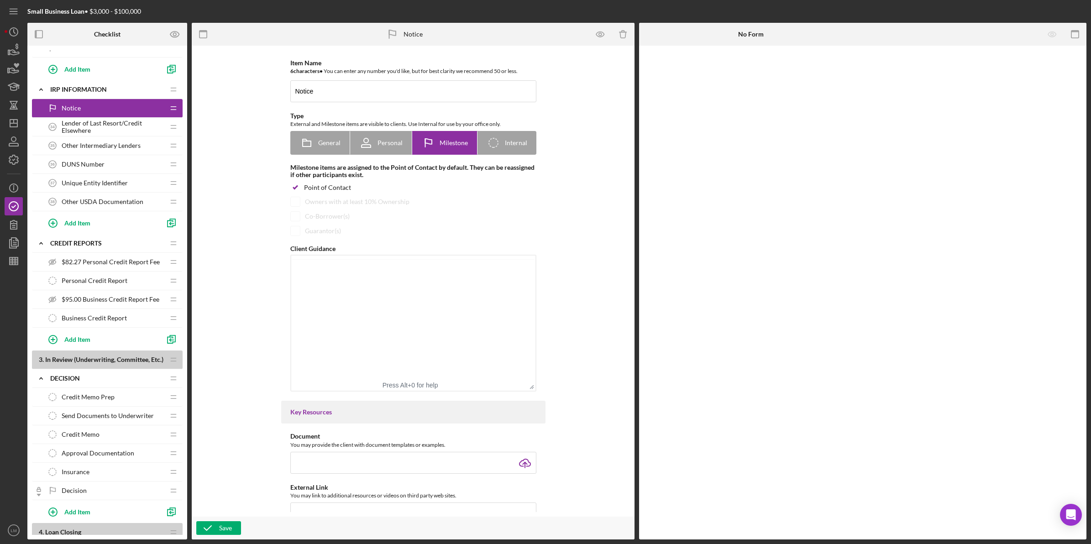
click at [110, 126] on span "Lender of Last Resort/Credit Elsewhere" at bounding box center [113, 127] width 103 height 15
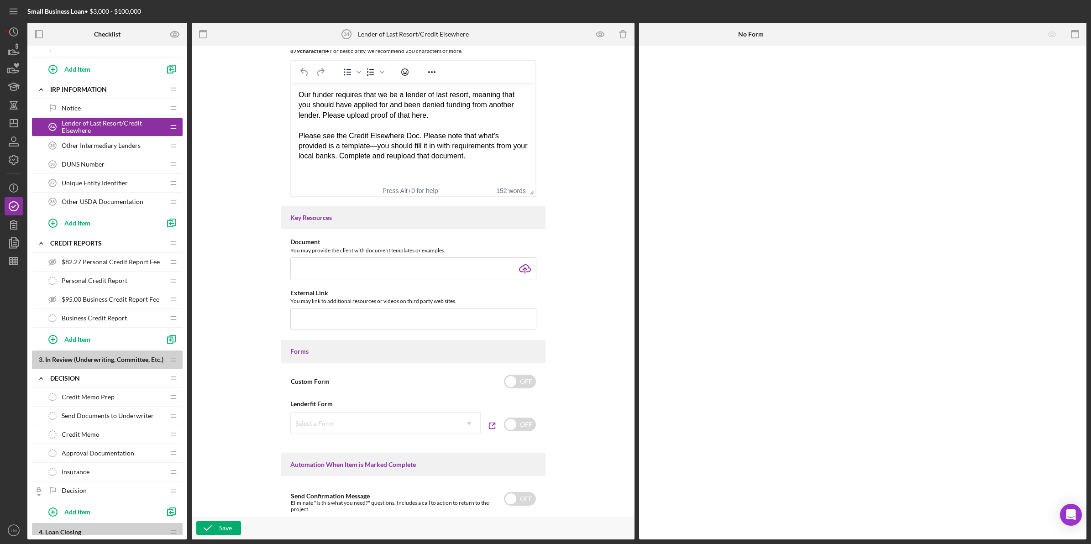
scroll to position [228, 0]
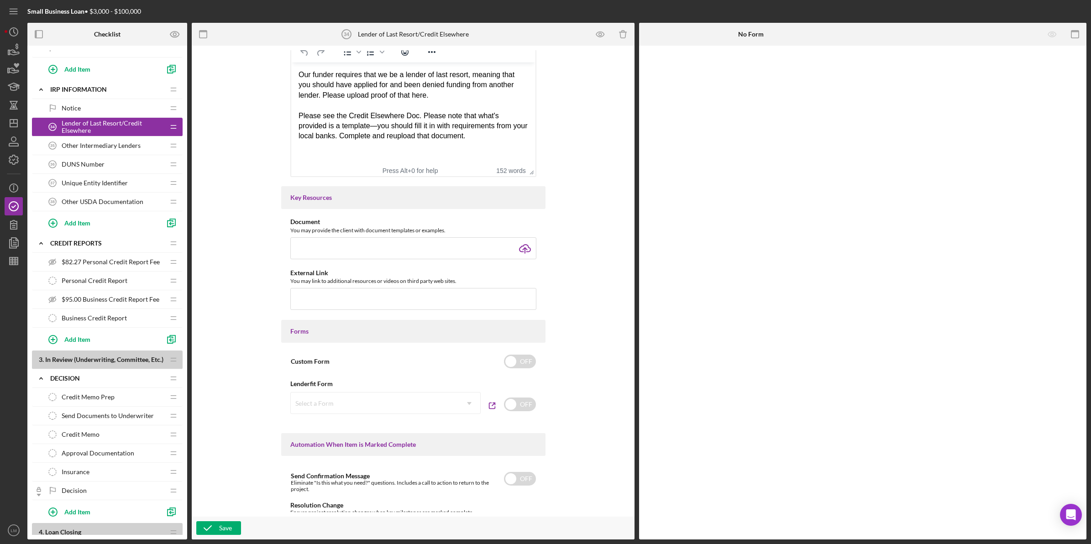
type input "C:\fakepath\no credit elsewhere - fillable.pdf"
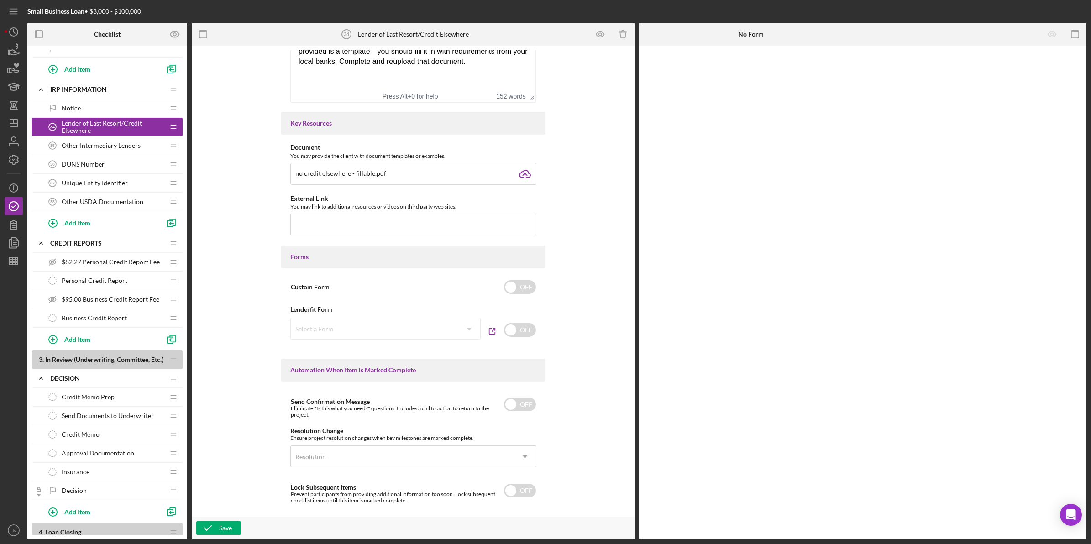
scroll to position [100, 0]
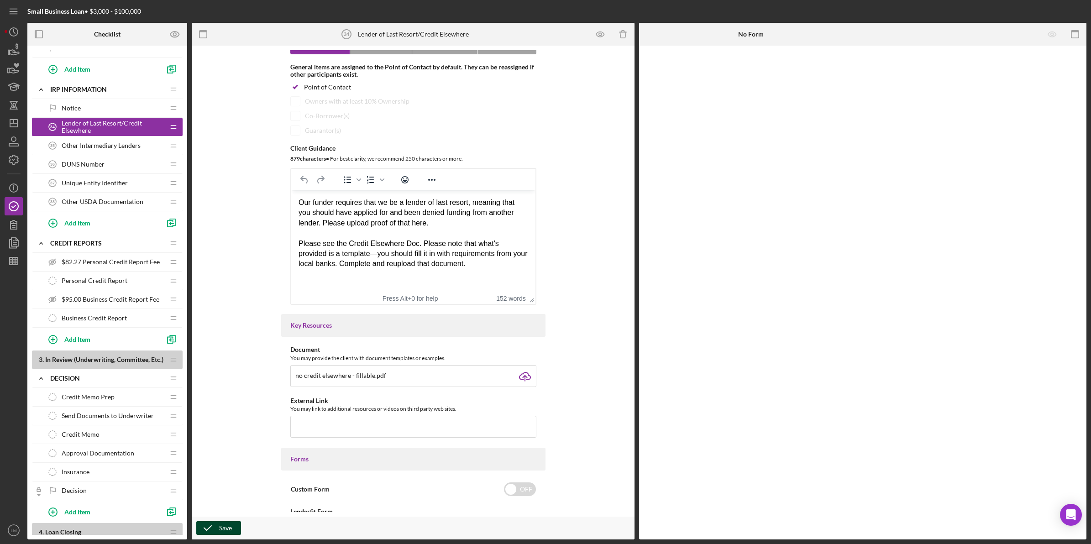
click at [225, 525] on div "Save" at bounding box center [225, 528] width 13 height 14
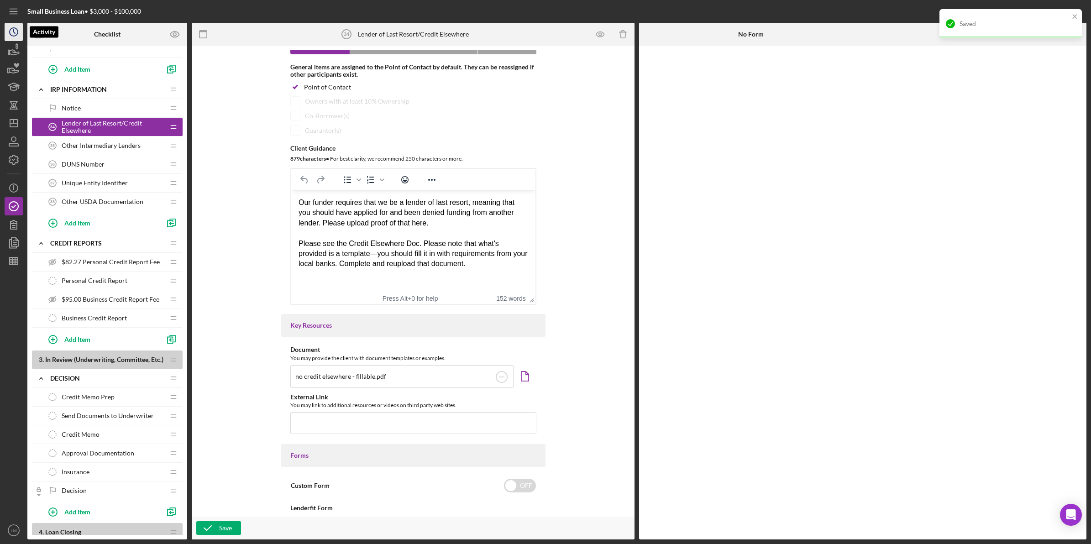
click at [7, 31] on icon "Icon/History" at bounding box center [13, 32] width 23 height 23
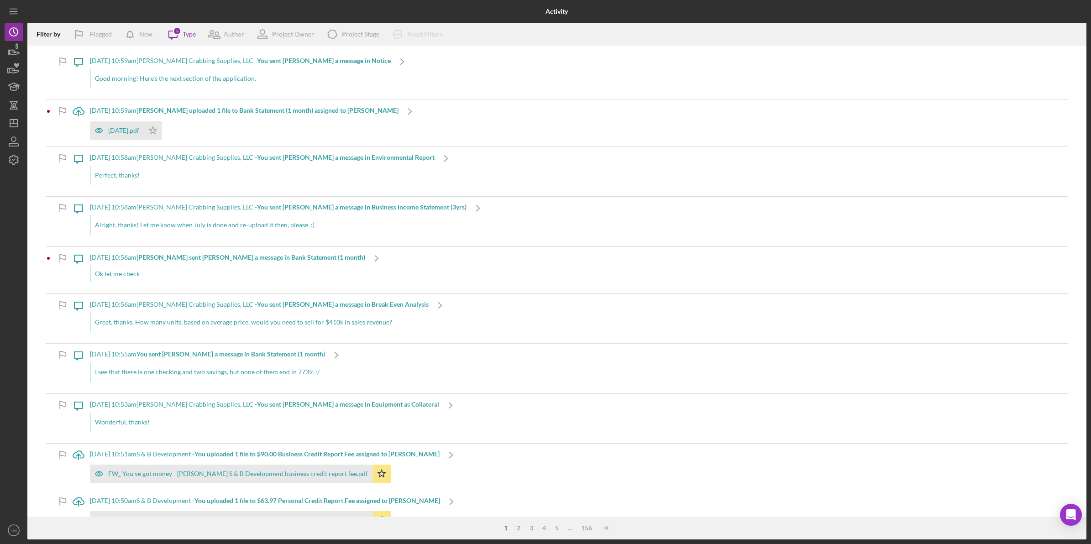
click at [249, 127] on div "August, 2025.pdf Icon/Star" at bounding box center [244, 128] width 309 height 23
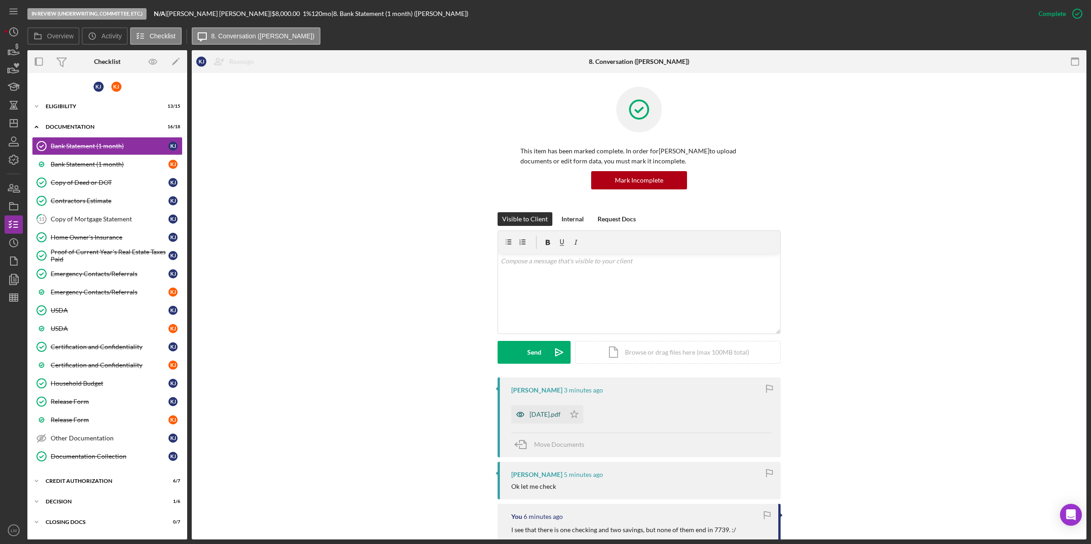
click at [551, 416] on div "August, 2025.pdf" at bounding box center [545, 414] width 31 height 7
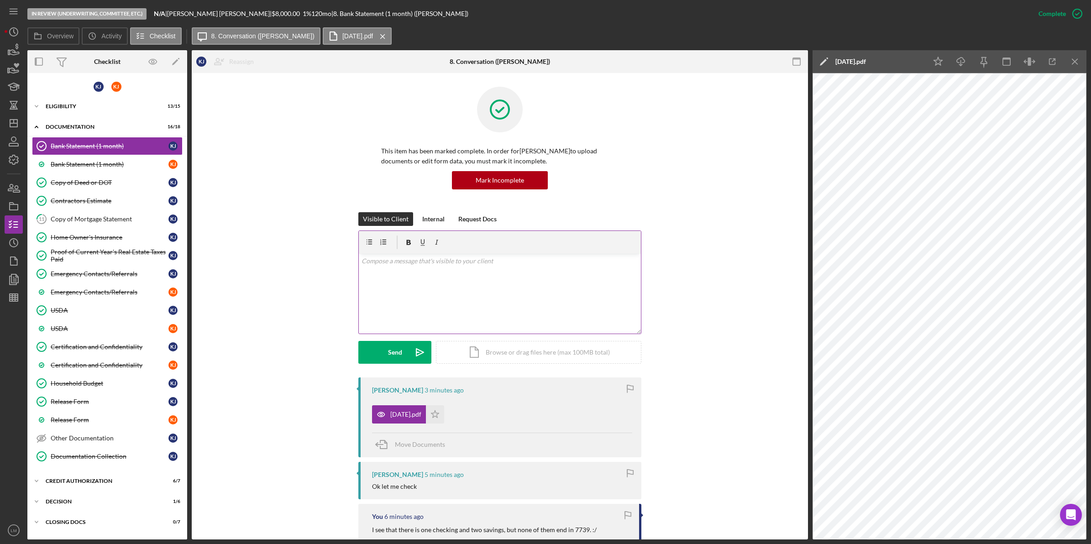
click at [561, 300] on div "v Color teal Color pink Remove color Add row above Add row below Add column bef…" at bounding box center [500, 294] width 282 height 80
click at [444, 416] on icon "Icon/Star" at bounding box center [435, 414] width 18 height 18
click at [505, 289] on div "v Color teal Color pink Remove color Add row above Add row below Add column bef…" at bounding box center [500, 294] width 282 height 80
click at [402, 357] on button "Send Icon/icon-invite-send" at bounding box center [394, 352] width 73 height 23
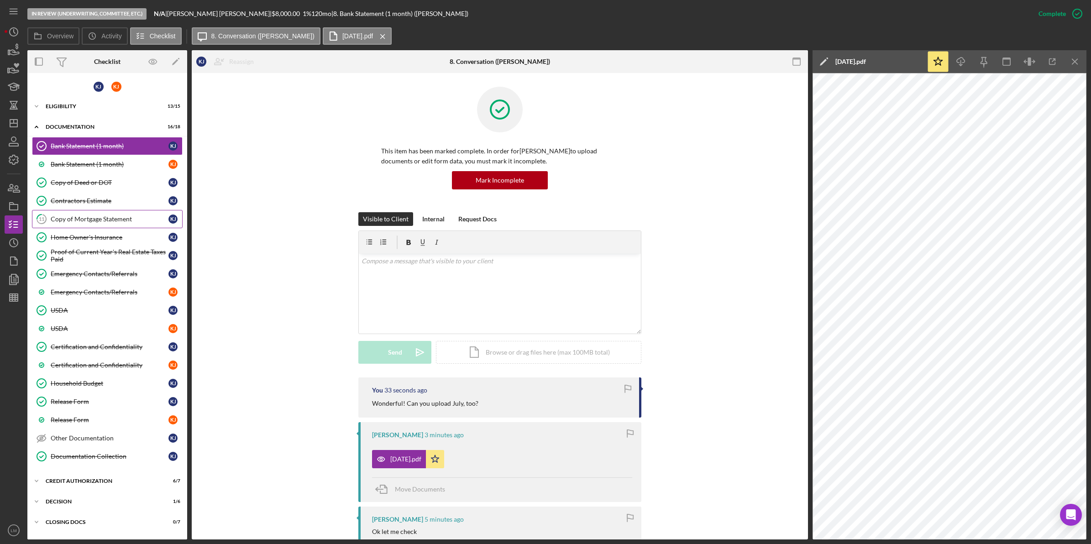
click at [106, 216] on div "Copy of Mortgage Statement" at bounding box center [110, 219] width 118 height 7
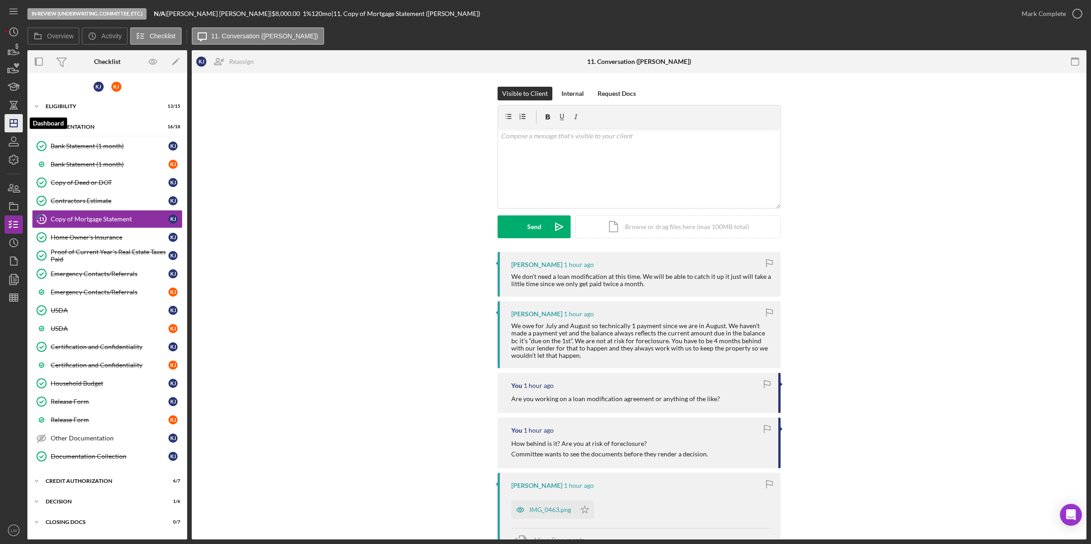
click at [15, 129] on icon "Icon/Dashboard" at bounding box center [13, 123] width 23 height 23
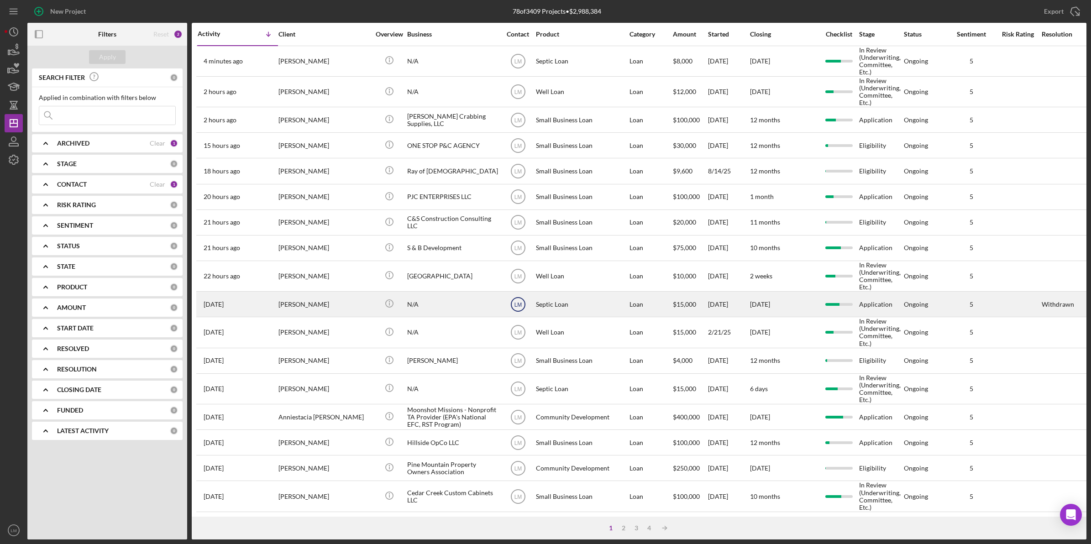
click at [519, 308] on text "LM" at bounding box center [518, 304] width 8 height 6
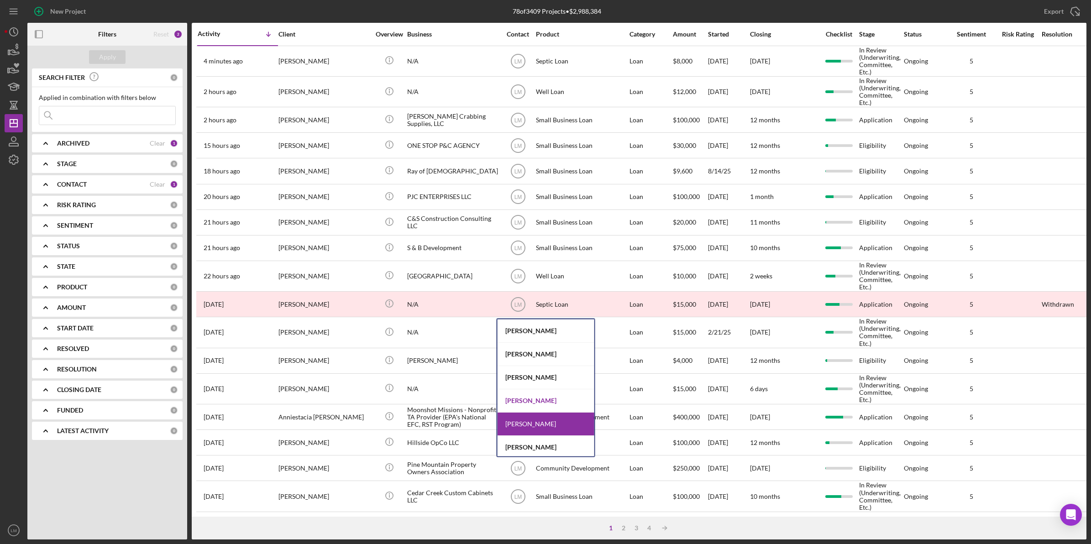
click at [552, 401] on div "Raven Craghead" at bounding box center [546, 400] width 97 height 23
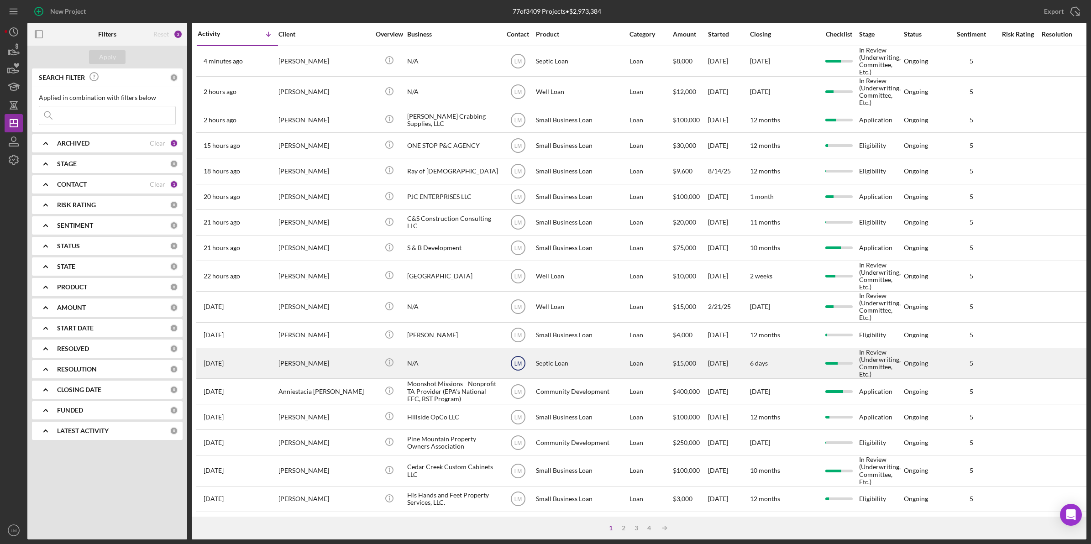
click at [521, 64] on text "LM" at bounding box center [518, 61] width 8 height 6
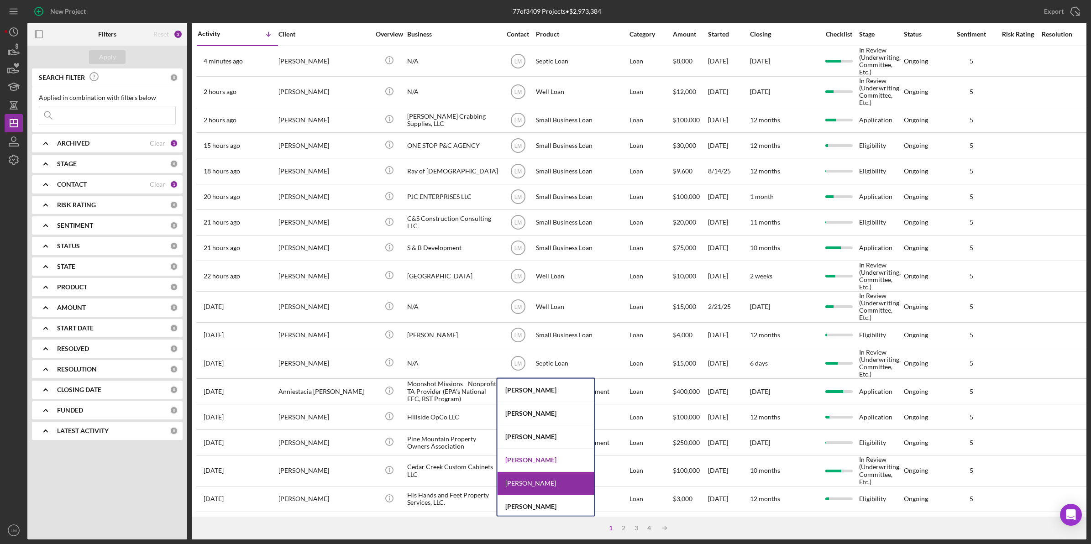
click at [526, 452] on div "Raven Craghead" at bounding box center [546, 460] width 97 height 23
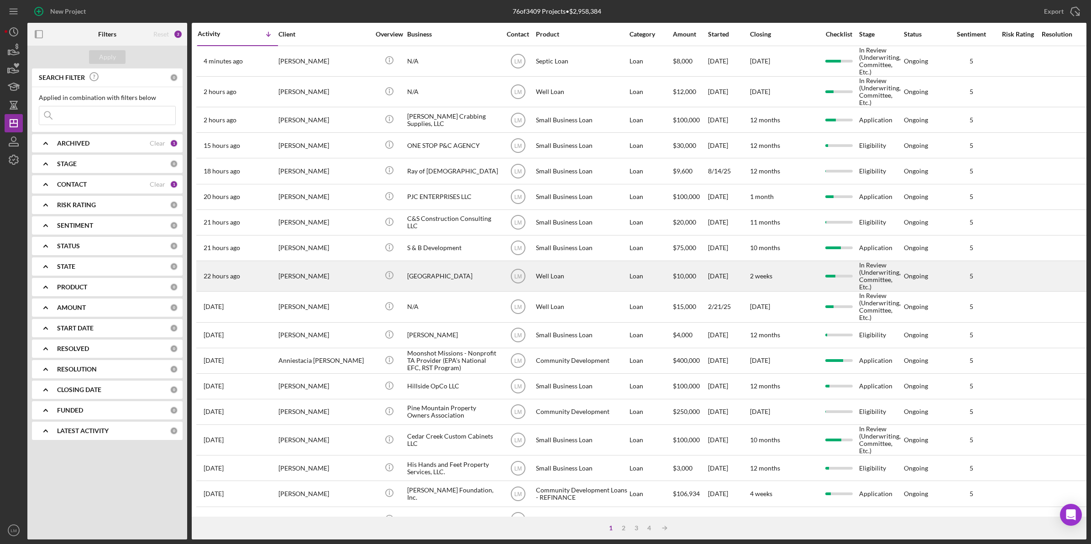
click at [462, 281] on div "[GEOGRAPHIC_DATA]" at bounding box center [452, 276] width 91 height 29
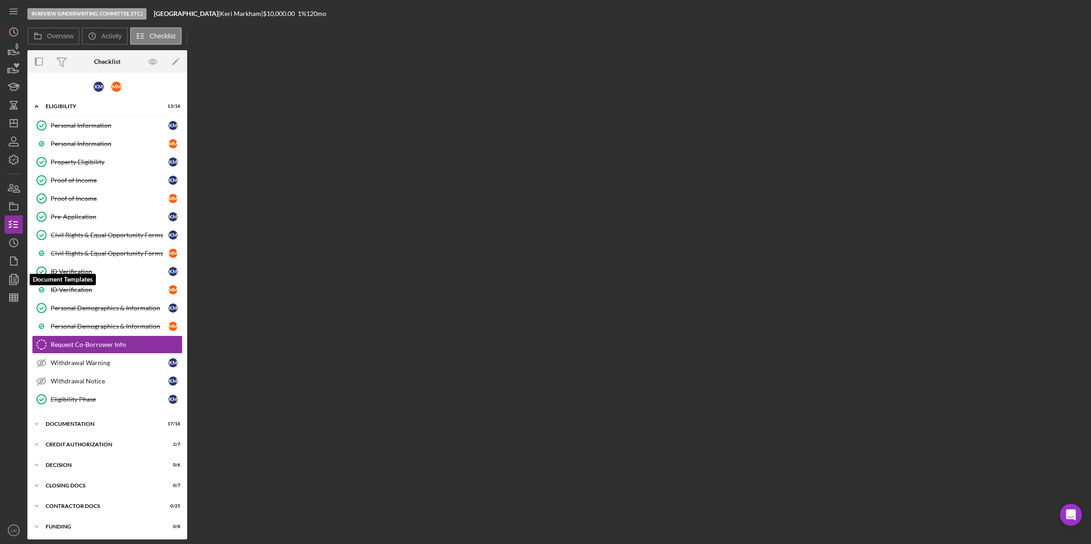
scroll to position [5, 0]
click at [22, 243] on icon "Icon/History" at bounding box center [13, 243] width 23 height 23
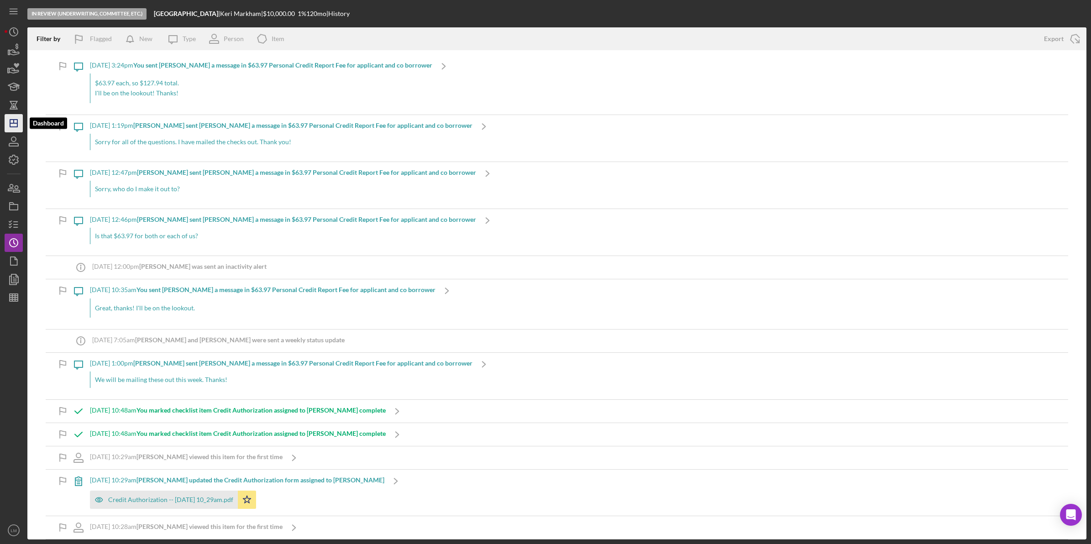
click at [18, 128] on icon "Icon/Dashboard" at bounding box center [13, 123] width 23 height 23
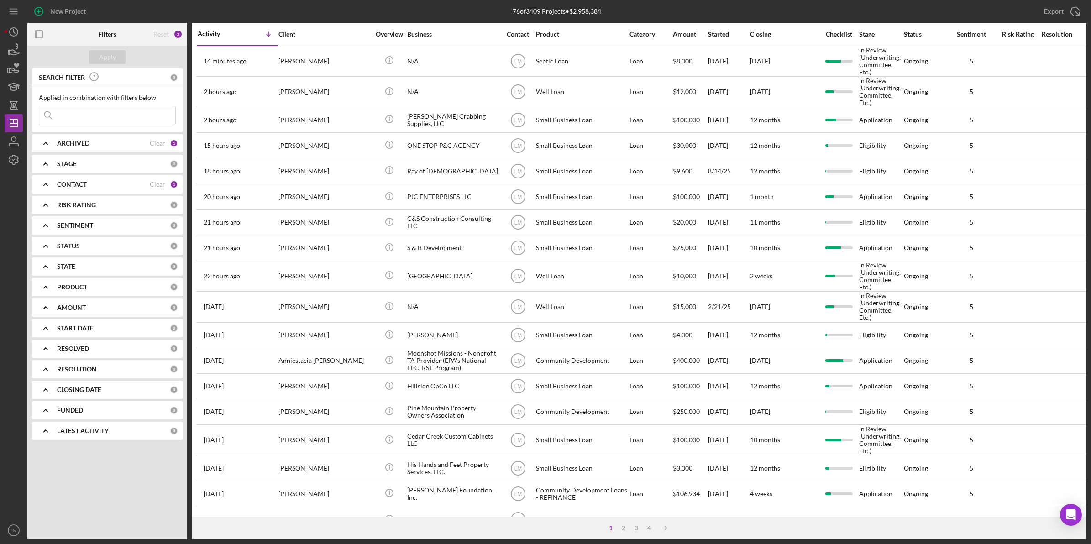
click at [92, 117] on input at bounding box center [107, 115] width 136 height 18
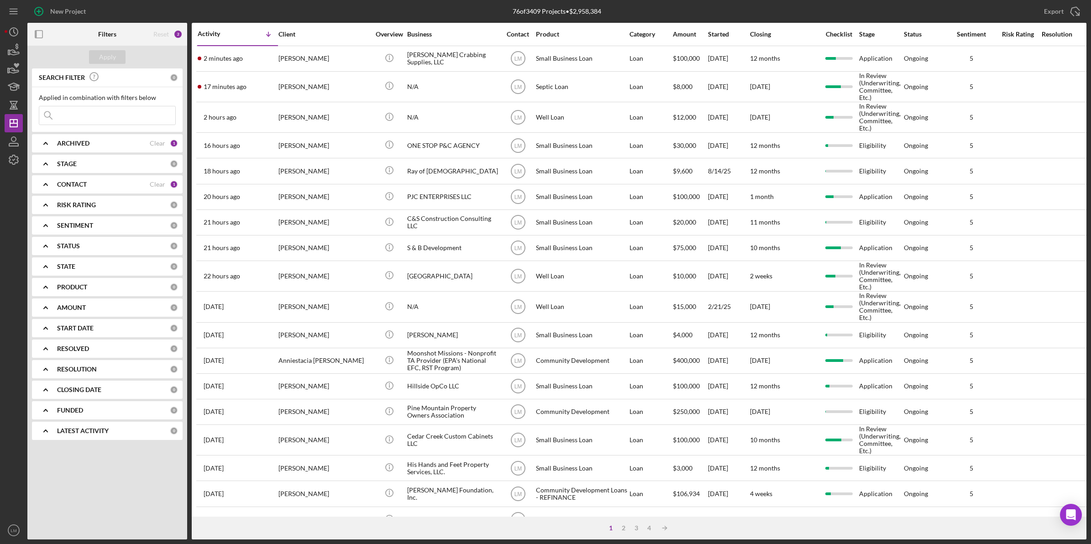
click at [327, 63] on div "[PERSON_NAME]" at bounding box center [324, 59] width 91 height 24
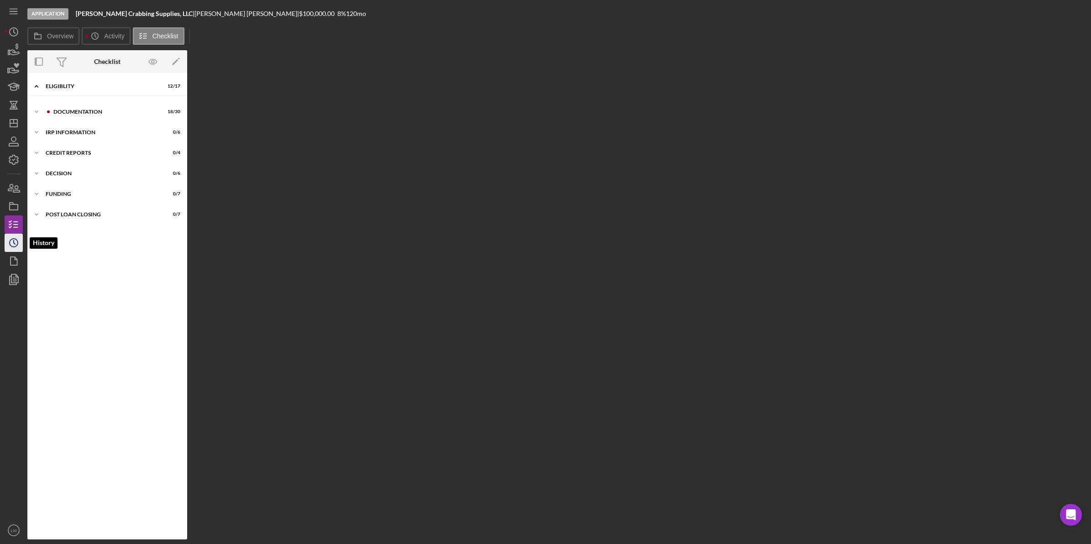
click at [7, 238] on icon "Icon/History" at bounding box center [13, 243] width 23 height 23
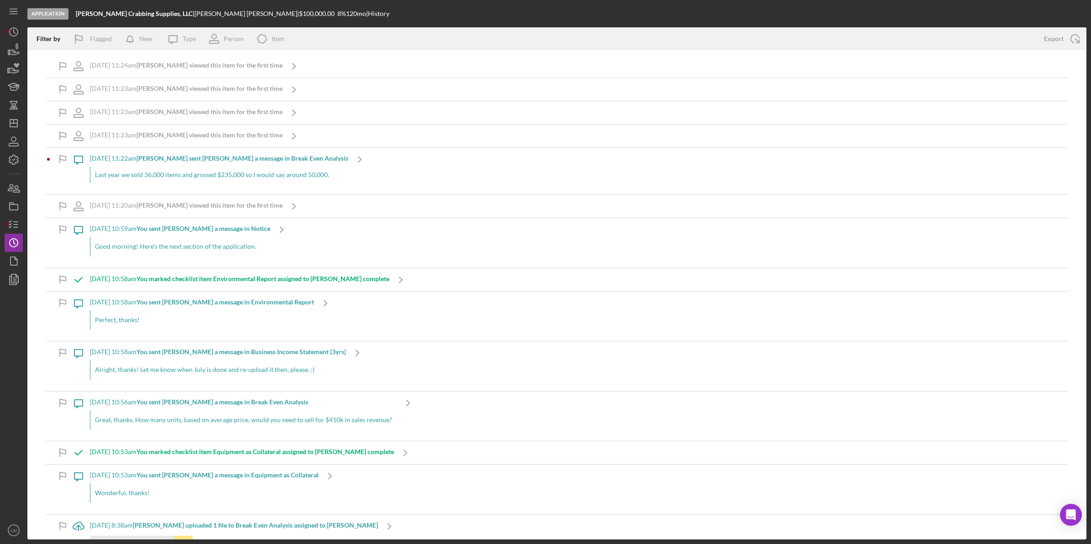
click at [289, 174] on div "Last year we sold 36,000 items and grossed $235,000 so I would say around 50,00…" at bounding box center [219, 175] width 258 height 16
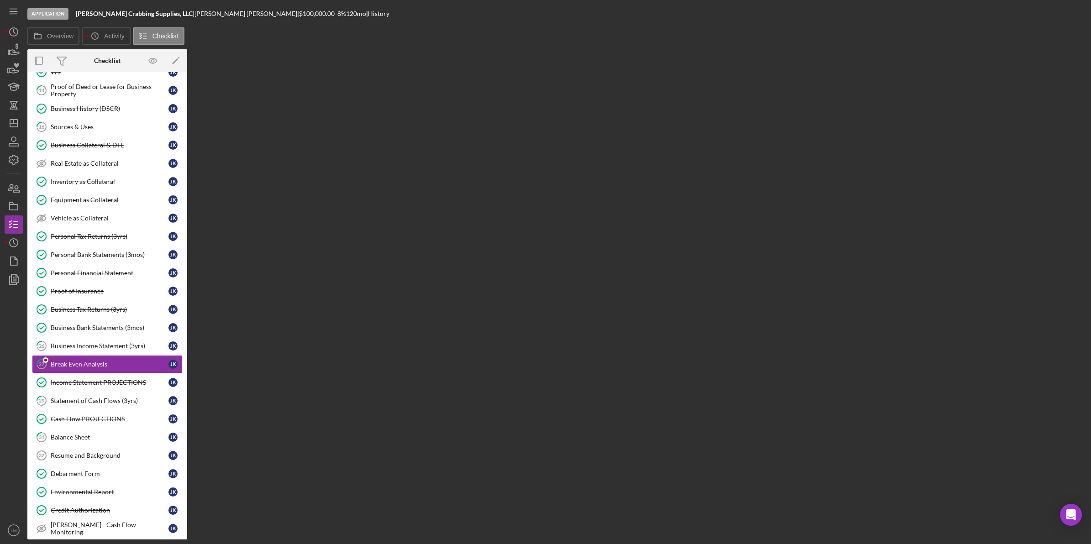
scroll to position [170, 0]
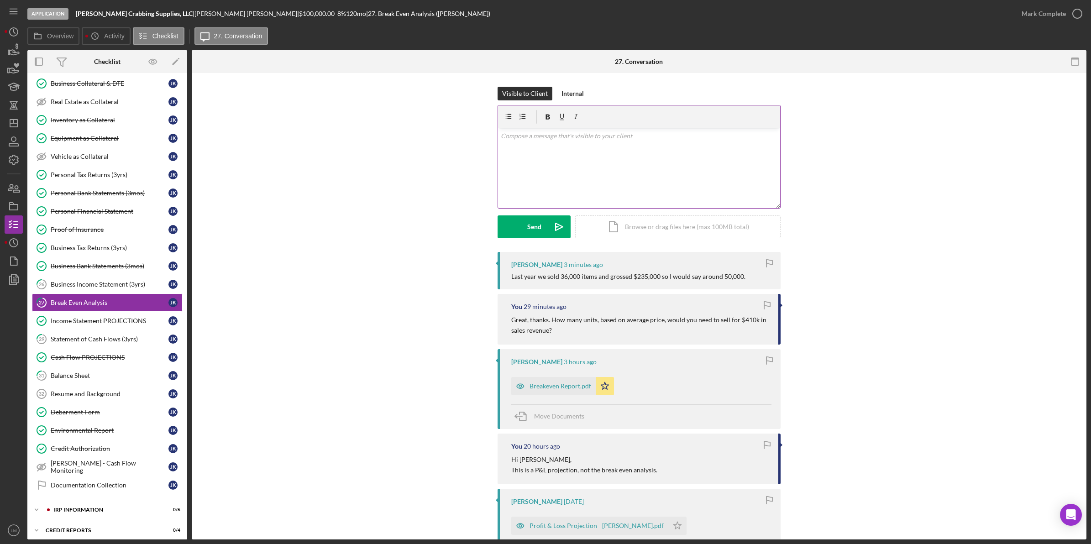
click at [685, 181] on div "v Color teal Color pink Remove color Add row above Add row below Add column bef…" at bounding box center [639, 168] width 282 height 80
click at [539, 226] on div "Send" at bounding box center [534, 227] width 14 height 23
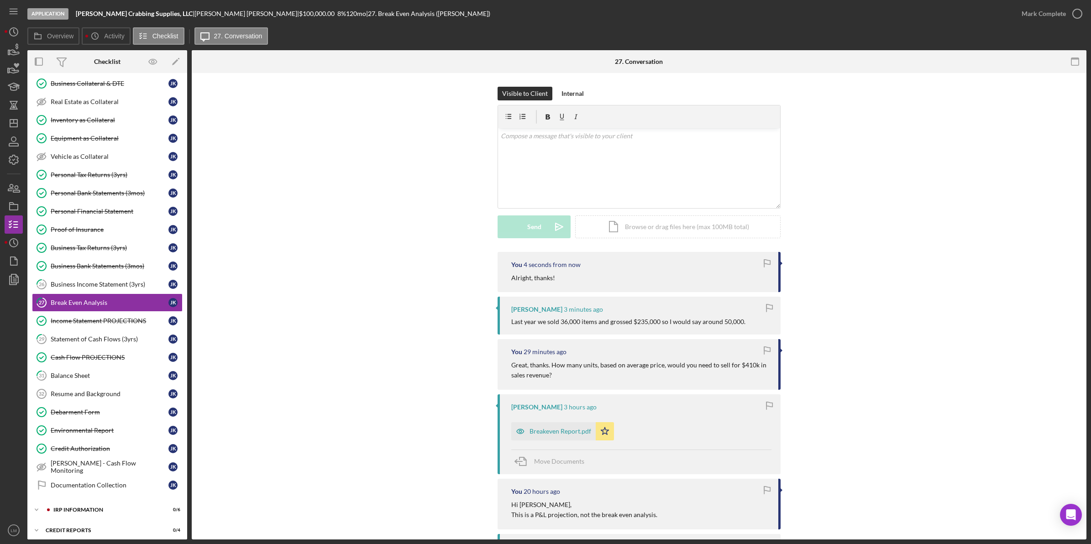
click at [761, 318] on div "Jeremy Kohr 3 minutes ago Last year we sold 36,000 items and grossed $235,000 s…" at bounding box center [639, 315] width 283 height 37
click at [773, 304] on icon "button" at bounding box center [769, 308] width 21 height 21
click at [463, 277] on div "You 2 minutes ago Alright, thanks! Jeremy Kohr 5 minutes ago Last year we sold …" at bounding box center [639, 478] width 868 height 453
click at [113, 513] on div "IRP Information" at bounding box center [114, 509] width 122 height 5
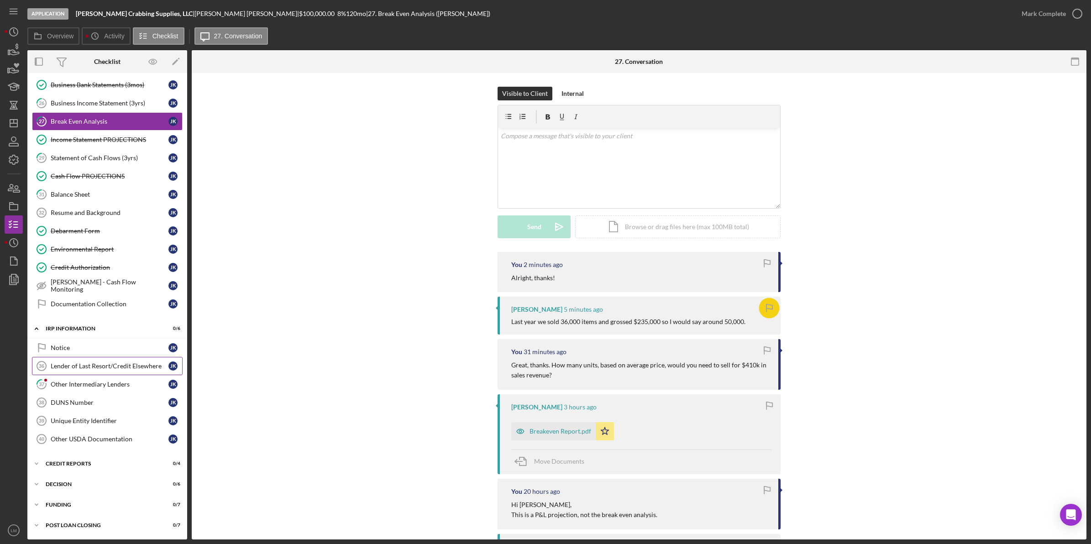
click at [89, 373] on link "Lender of Last Resort/Credit Elsewhere 36 Lender of Last Resort/Credit Elsewher…" at bounding box center [107, 366] width 151 height 18
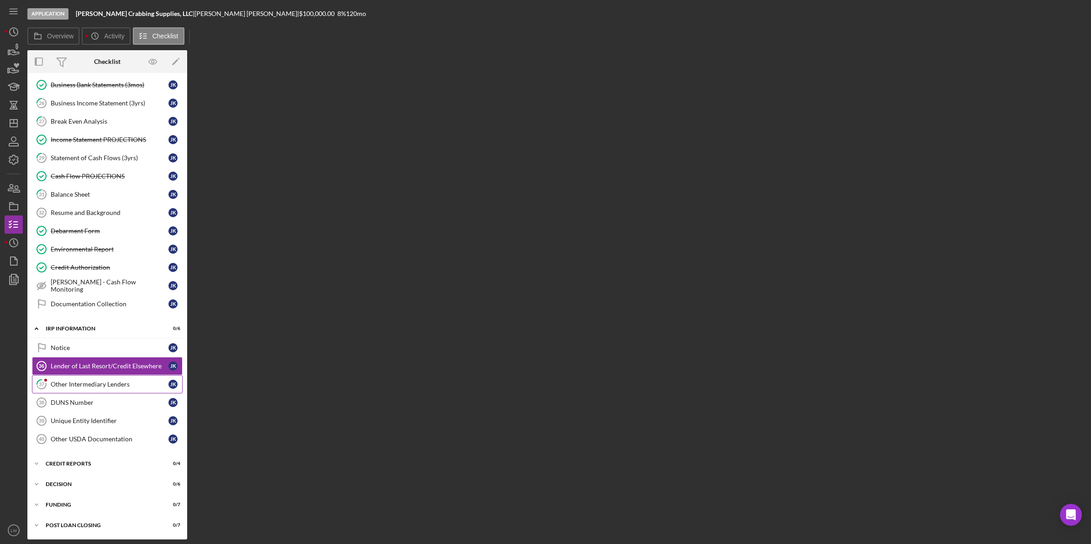
scroll to position [358, 0]
click at [86, 380] on link "37 Other Intermediary Lenders J K" at bounding box center [107, 384] width 151 height 18
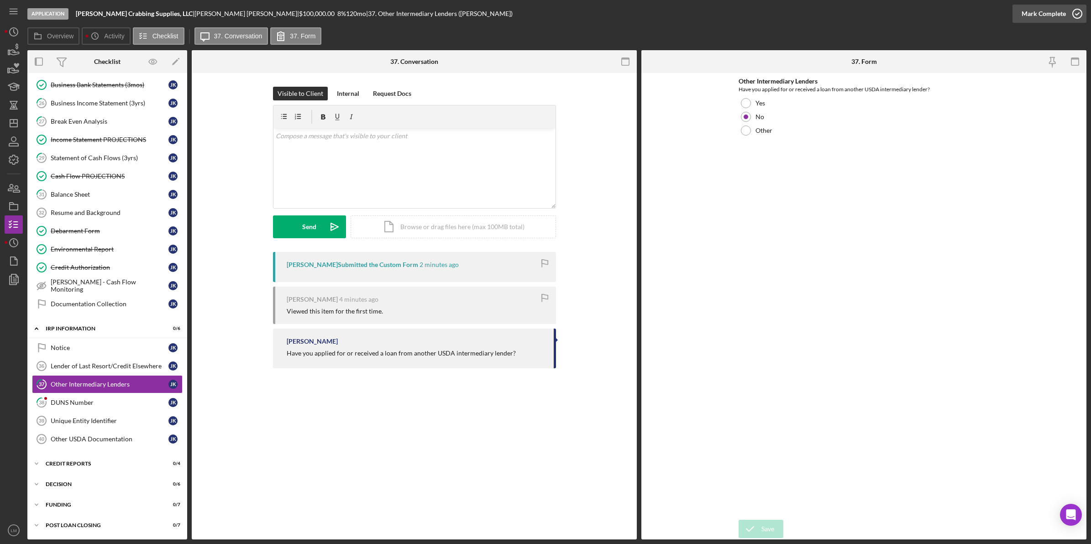
click at [1053, 22] on div "Mark Complete" at bounding box center [1044, 14] width 44 height 18
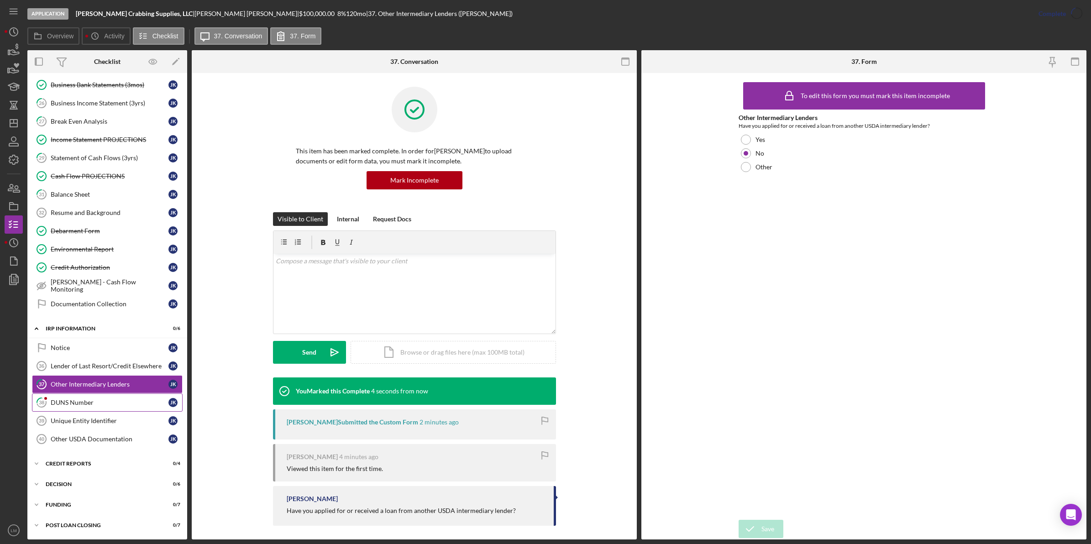
click at [81, 410] on link "38 DUNS Number J K" at bounding box center [107, 403] width 151 height 18
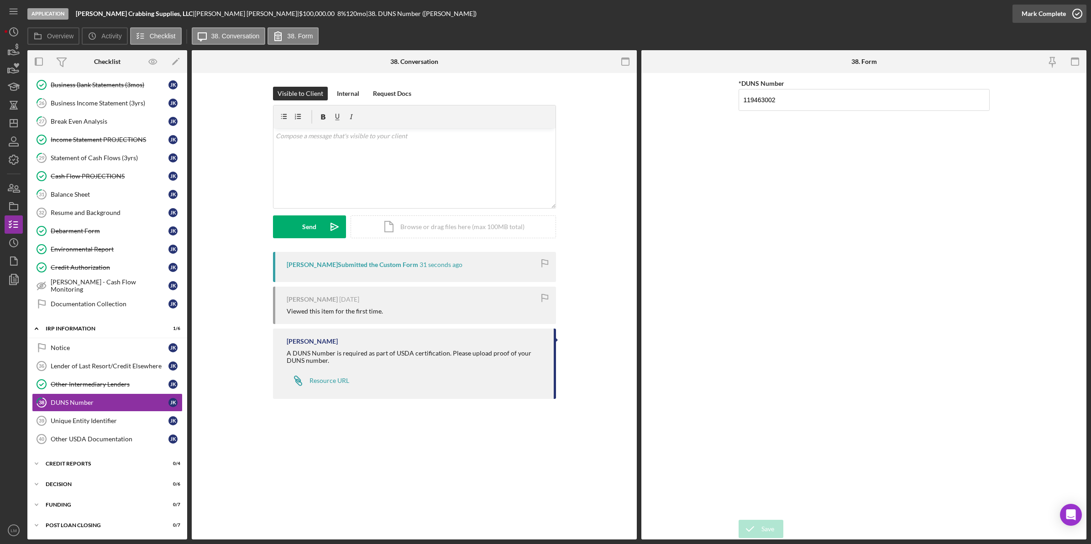
click at [1052, 16] on div "Mark Complete" at bounding box center [1044, 14] width 44 height 18
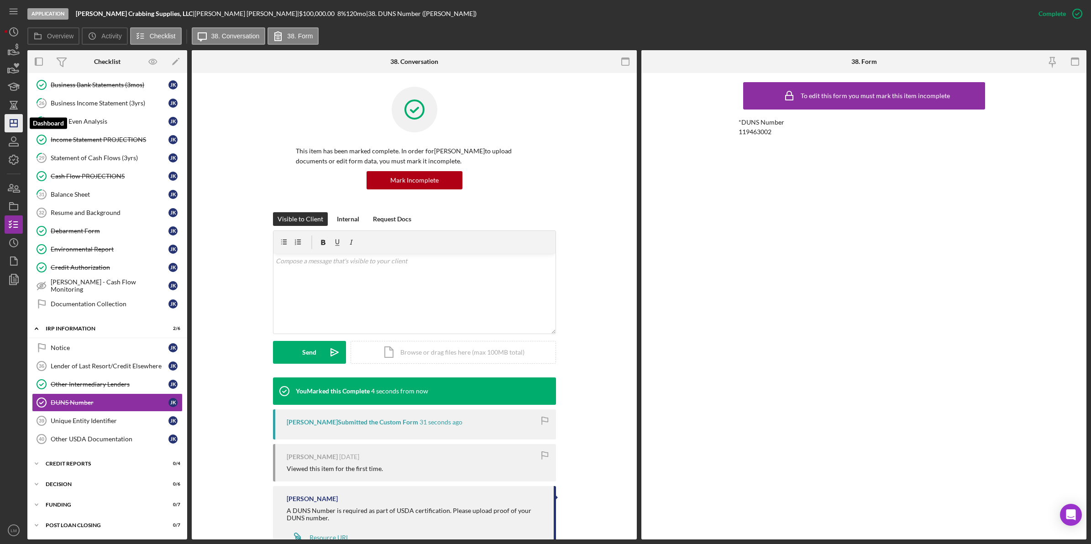
click at [10, 126] on polygon "button" at bounding box center [13, 123] width 7 height 7
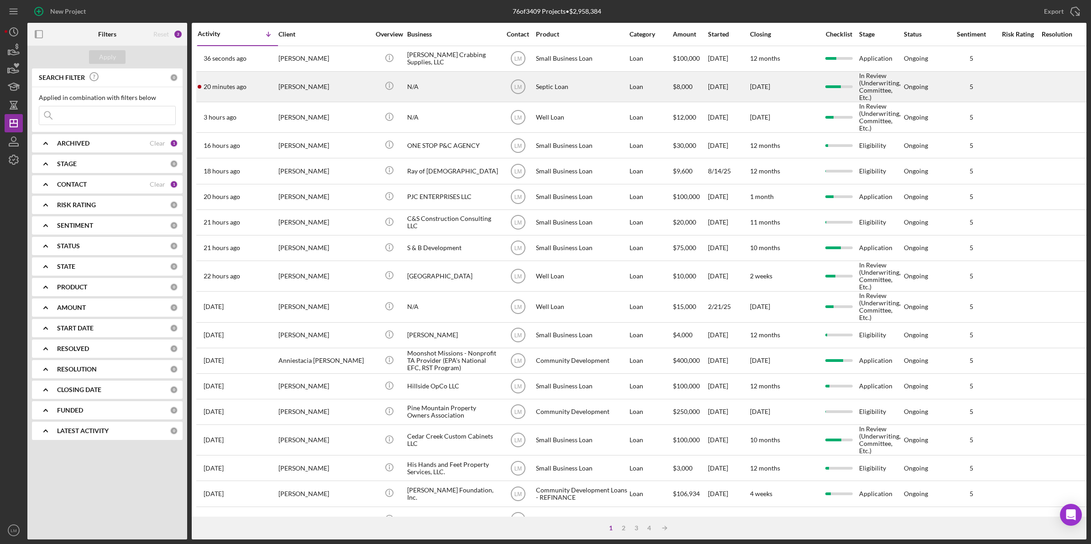
click at [323, 86] on div "[PERSON_NAME]" at bounding box center [324, 86] width 91 height 29
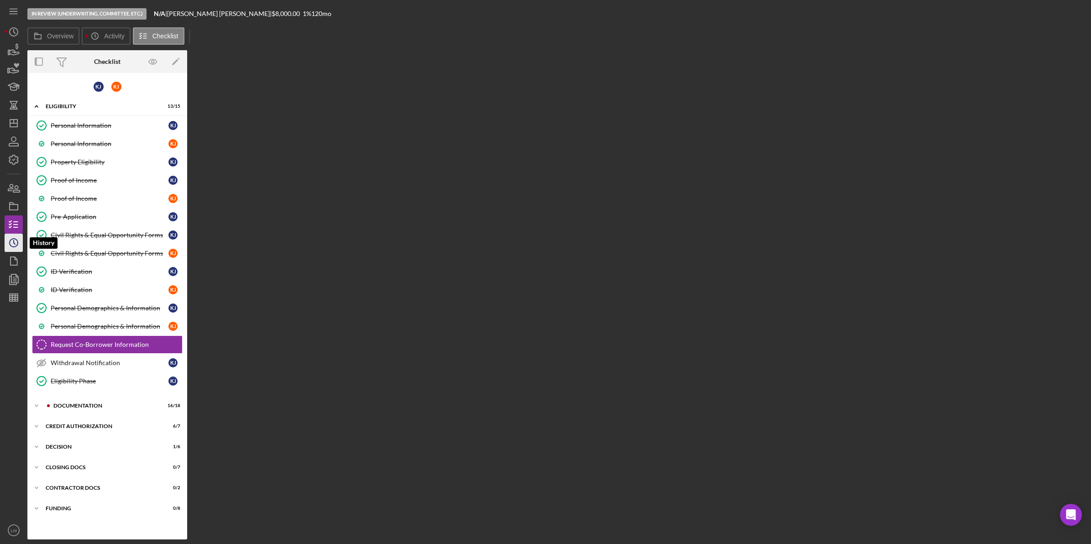
click at [21, 244] on icon "Icon/History" at bounding box center [13, 243] width 23 height 23
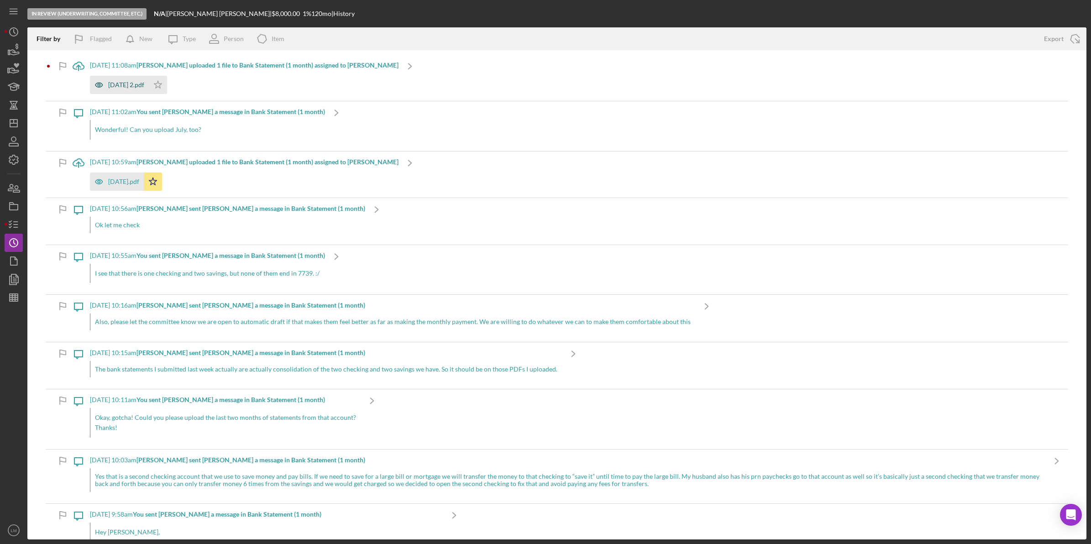
click at [140, 87] on div "July, 2025 2.pdf" at bounding box center [126, 84] width 36 height 7
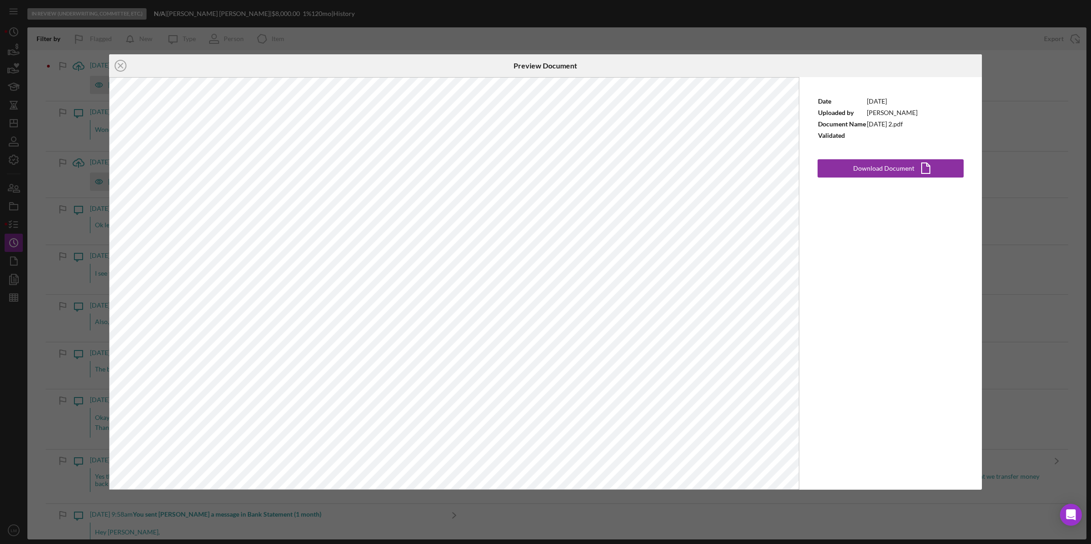
click at [423, 40] on div "Icon/Close Preview Document Date 8/15/2025 Uploaded by Keveri Jenkins Document …" at bounding box center [545, 272] width 1091 height 544
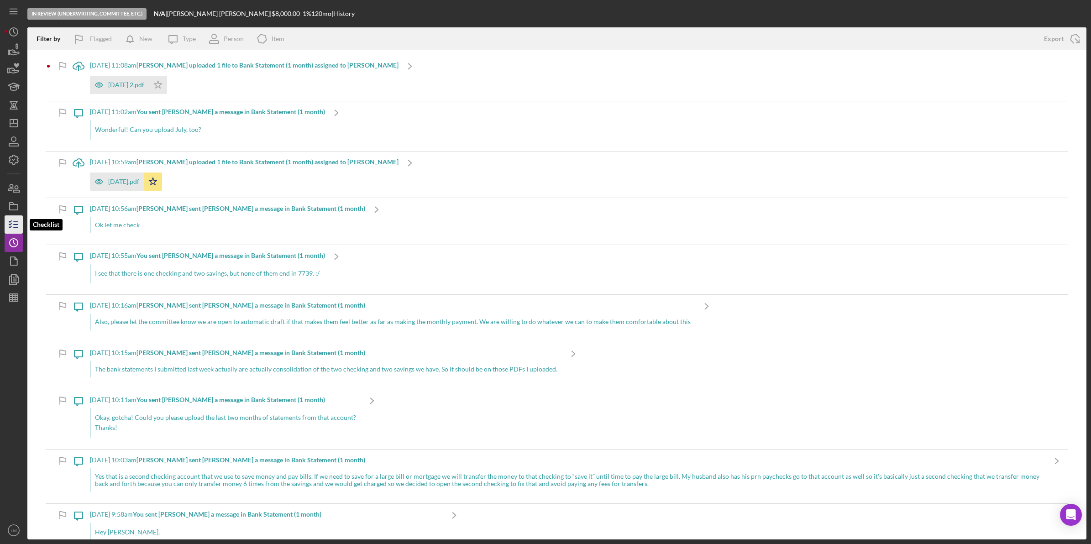
click at [8, 227] on icon "button" at bounding box center [13, 224] width 23 height 23
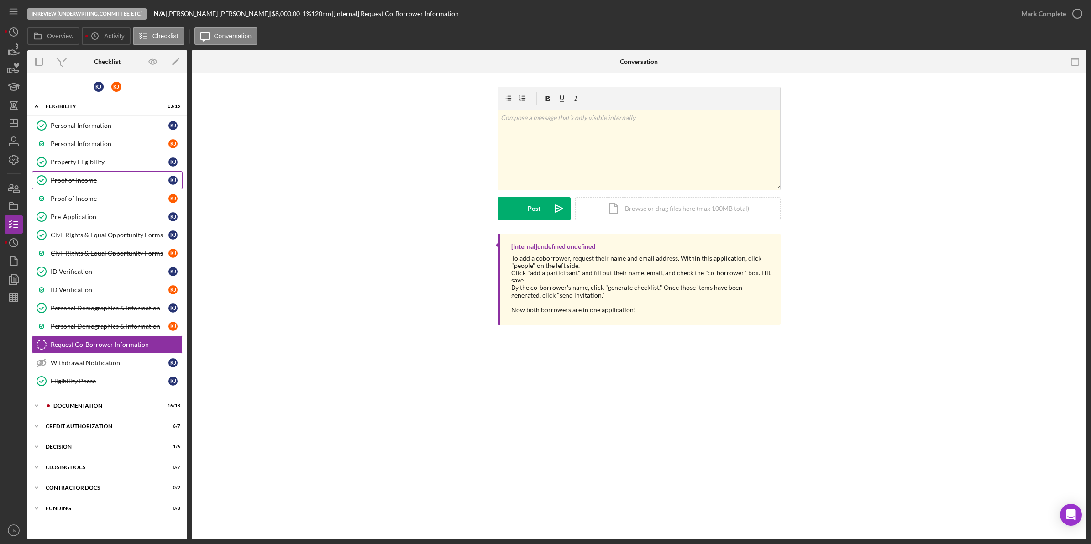
click at [118, 177] on div "Proof of Income" at bounding box center [110, 180] width 118 height 7
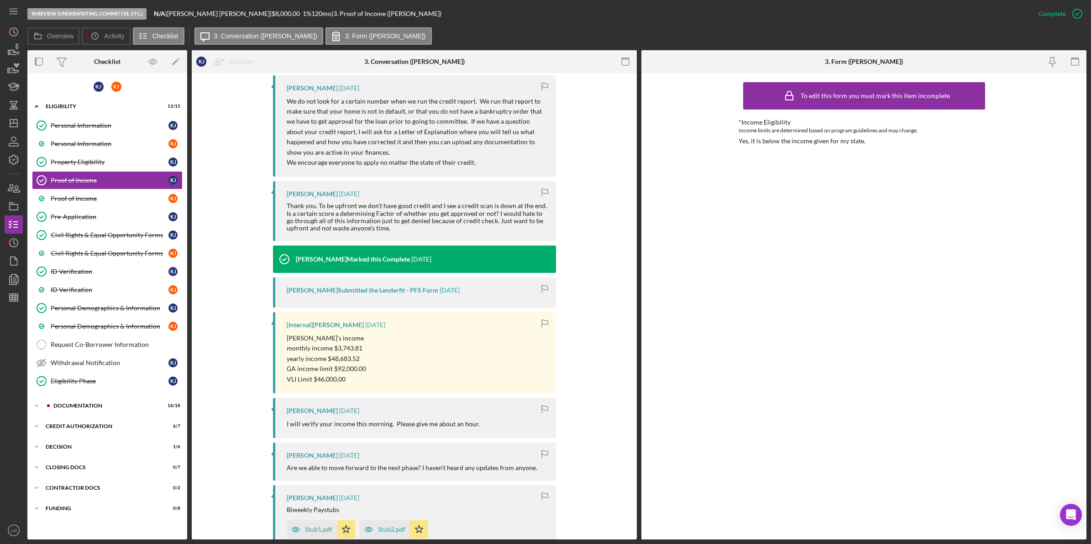
scroll to position [571, 0]
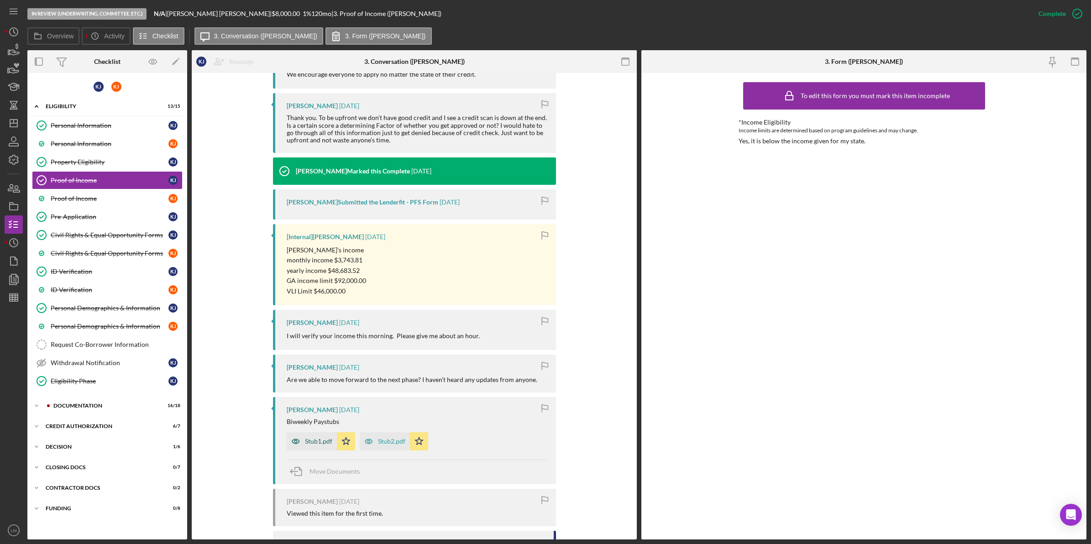
click at [305, 439] on div "Stub1.pdf" at bounding box center [318, 441] width 27 height 7
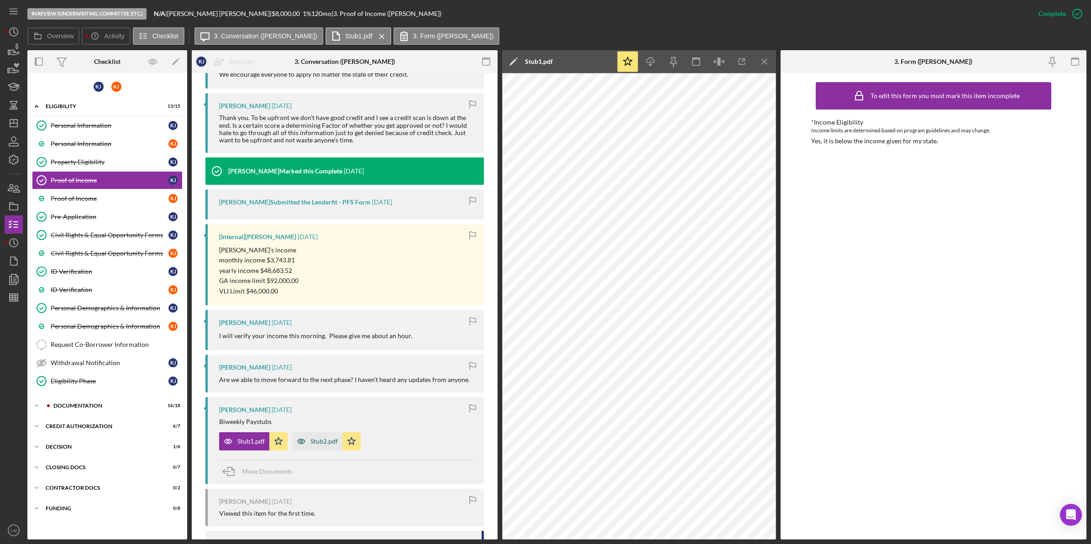
click at [321, 438] on div "Stub2.pdf" at bounding box center [323, 441] width 27 height 7
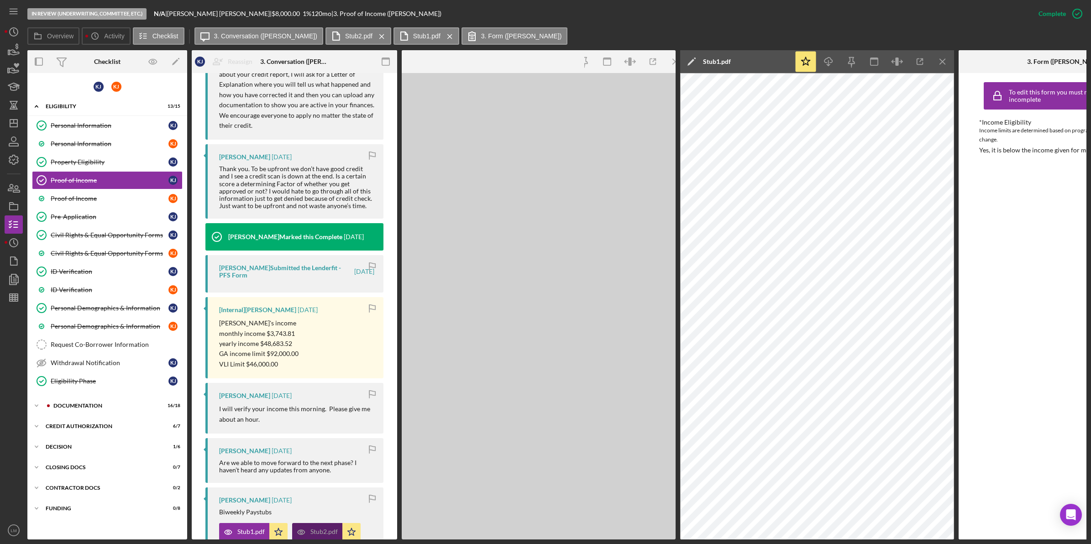
scroll to position [612, 0]
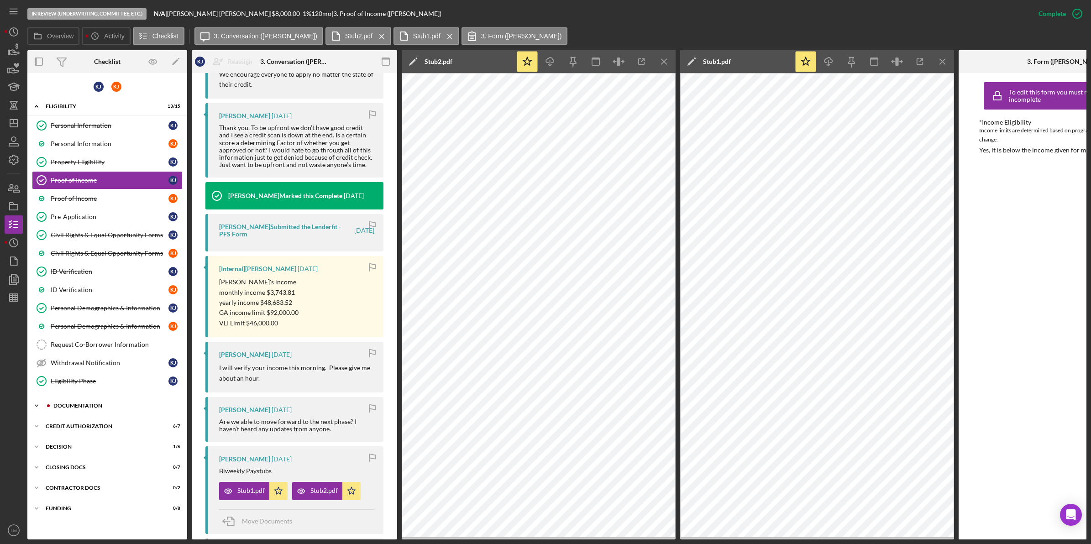
click at [74, 402] on div "Icon/Expander Documentation 16 / 18" at bounding box center [107, 406] width 160 height 18
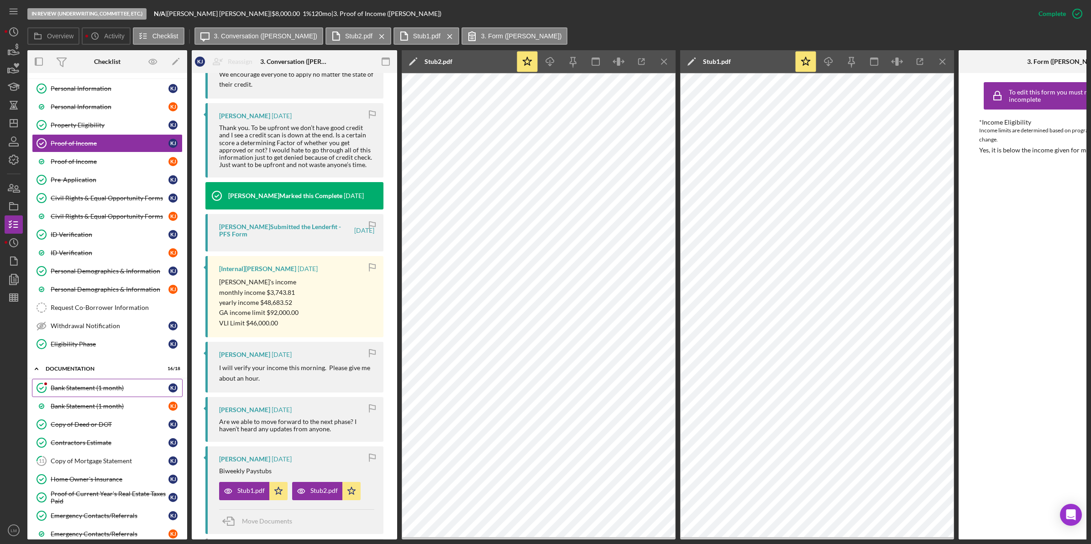
scroll to position [57, 0]
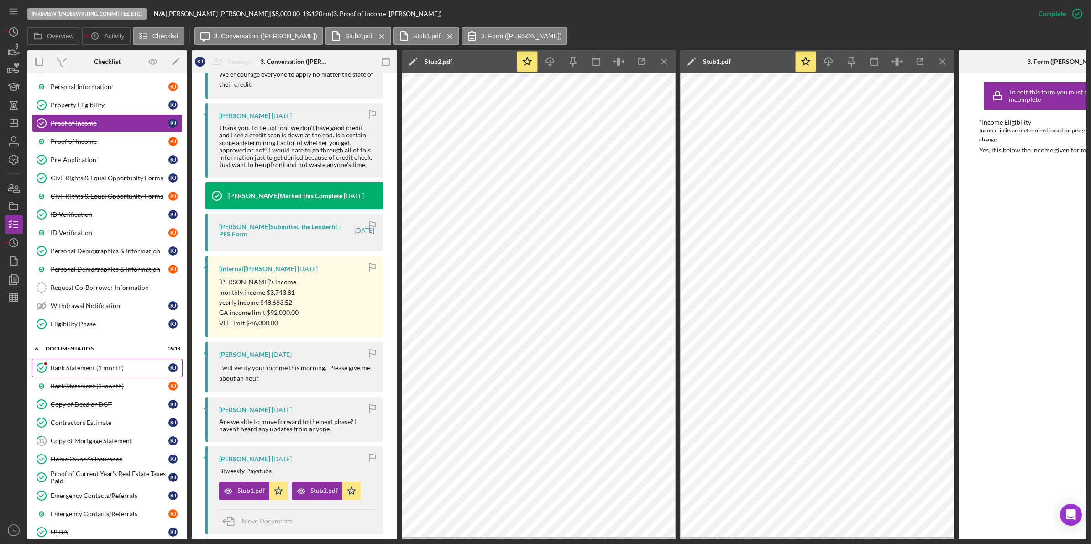
click at [127, 375] on link "Bank Statement (1 month) Bank Statement (1 month) K J" at bounding box center [107, 368] width 151 height 18
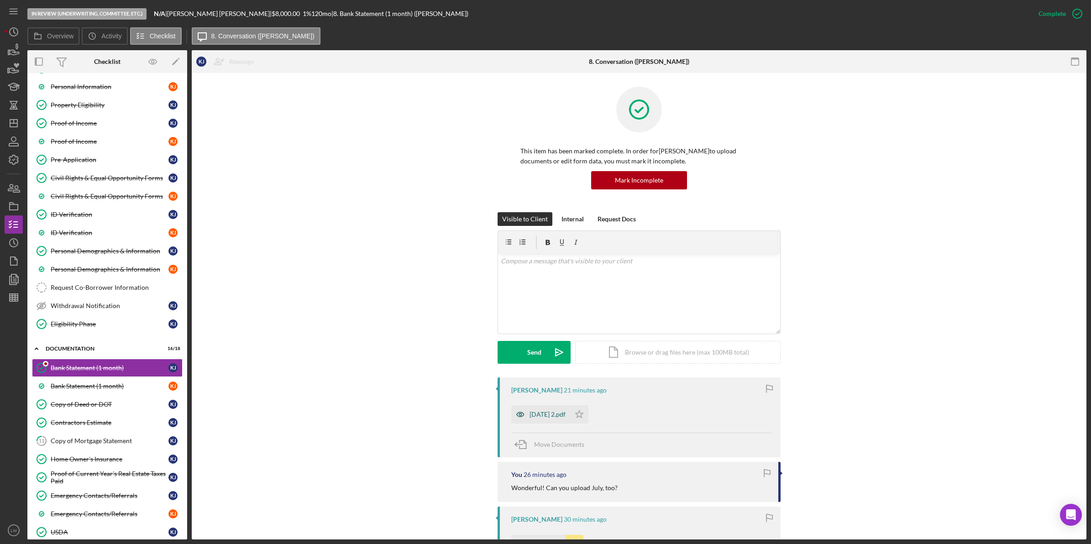
click at [540, 423] on div "Keveri Jenkins 21 minutes ago July, 2025 2.pdf Icon/Star Move Documents" at bounding box center [639, 418] width 283 height 80
click at [540, 415] on div "July, 2025 2.pdf" at bounding box center [548, 414] width 36 height 7
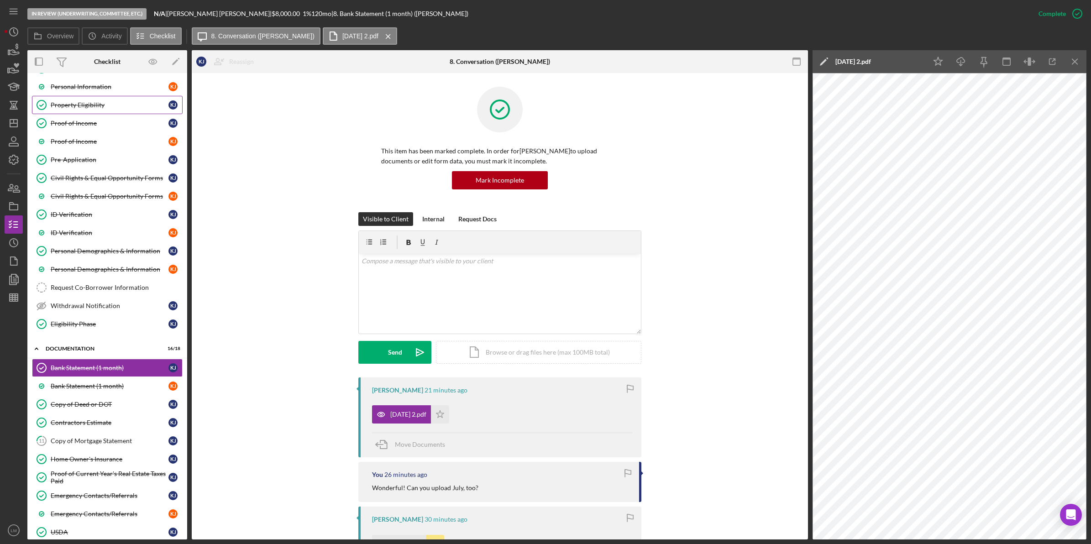
click at [134, 104] on div "Property Eligibility" at bounding box center [110, 104] width 118 height 7
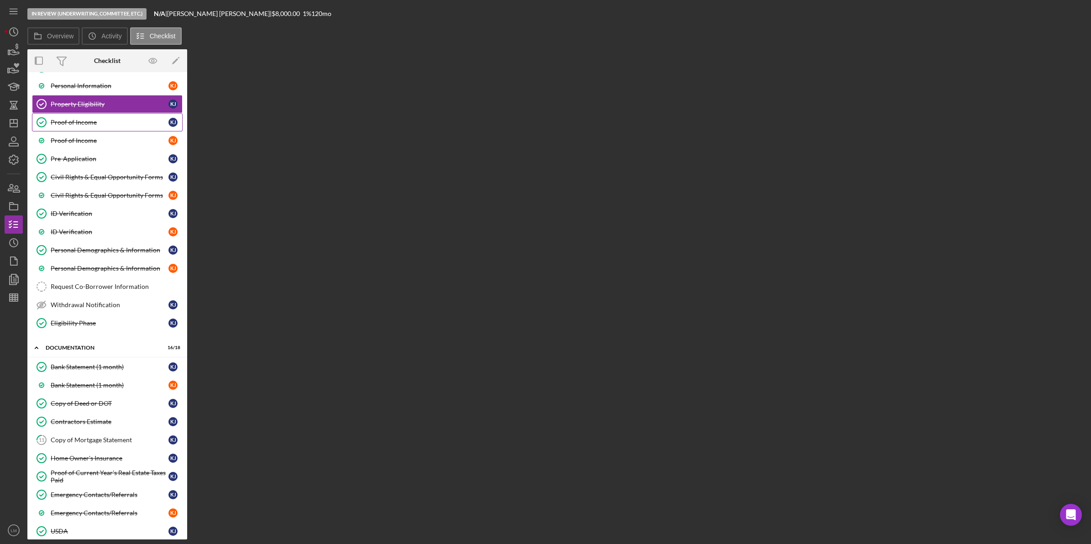
click at [136, 119] on link "Proof of Income Proof of Income K J" at bounding box center [107, 122] width 151 height 18
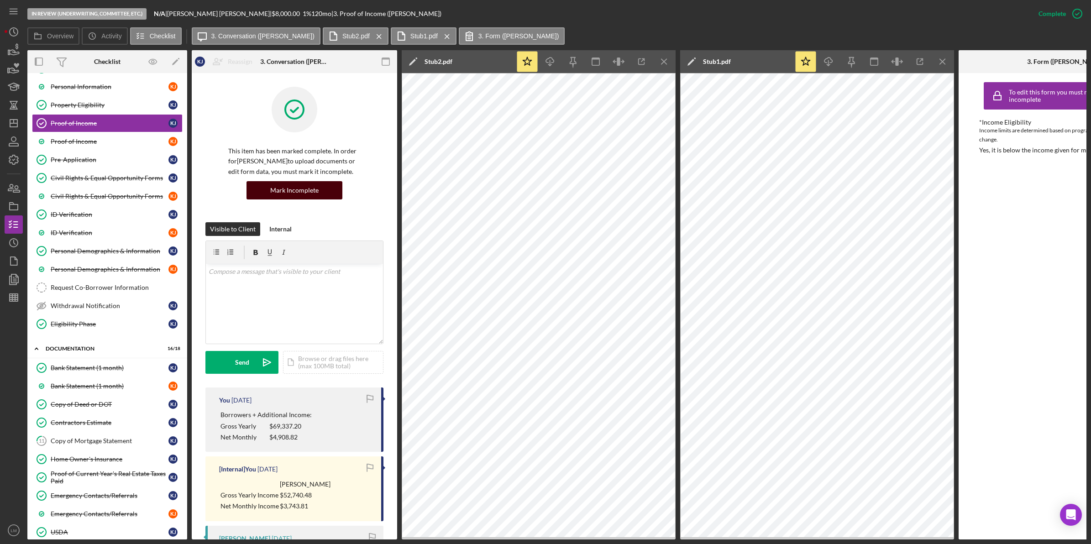
click at [315, 193] on div "Mark Incomplete" at bounding box center [294, 190] width 48 height 18
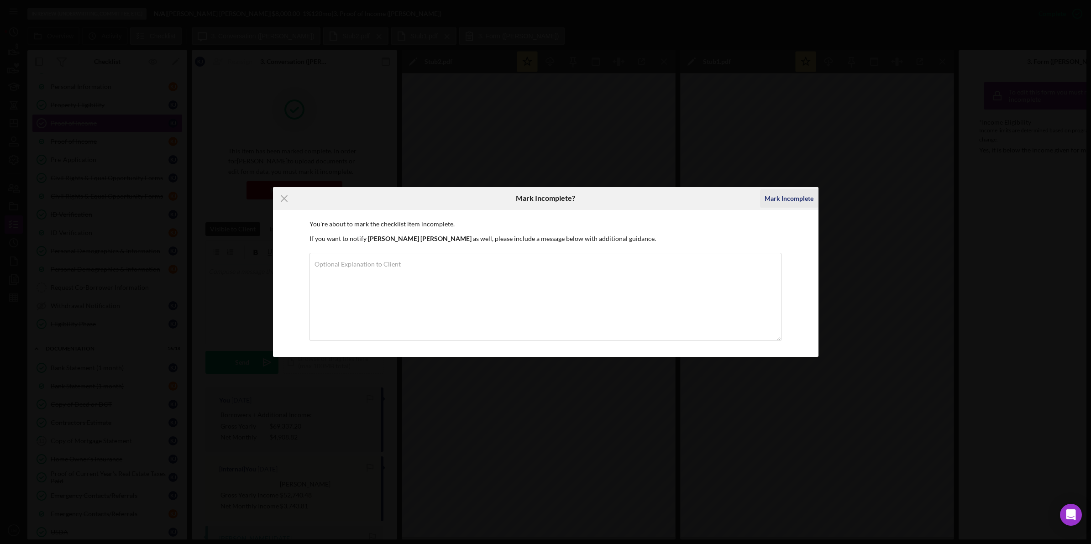
click at [779, 197] on div "Mark Incomplete" at bounding box center [789, 198] width 49 height 18
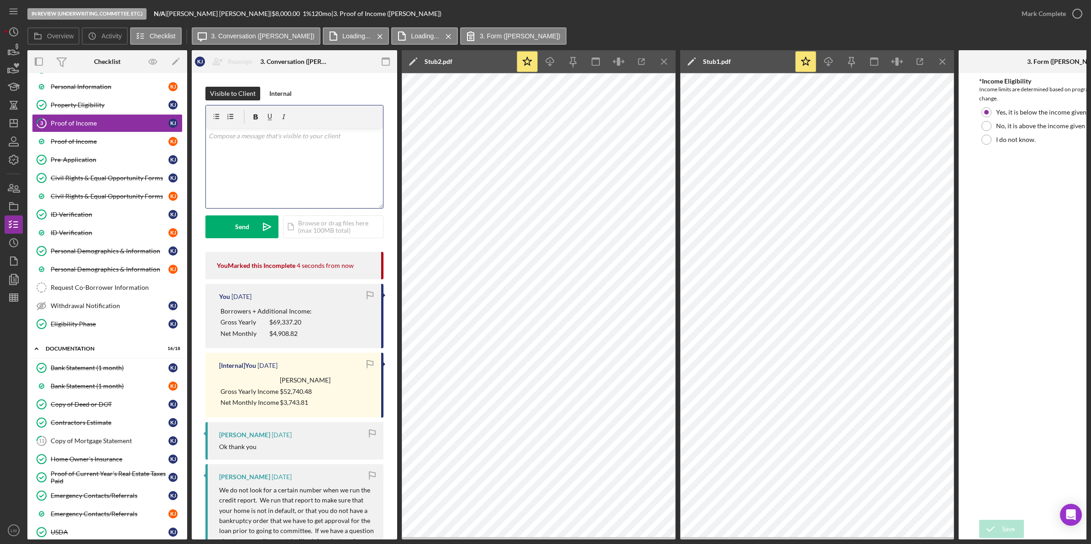
drag, startPoint x: 327, startPoint y: 193, endPoint x: 331, endPoint y: 201, distance: 9.2
click at [327, 193] on div "v Color teal Color pink Remove color Add row above Add row below Add column bef…" at bounding box center [294, 168] width 177 height 80
click at [116, 371] on div "Bank Statement (1 month)" at bounding box center [110, 367] width 118 height 7
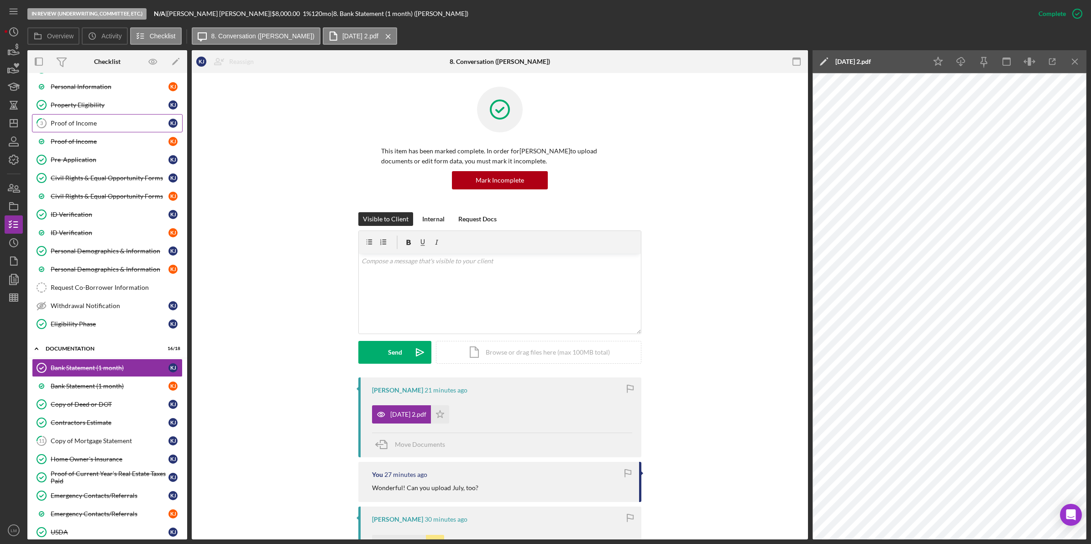
click at [135, 127] on div "Proof of Income" at bounding box center [110, 123] width 118 height 7
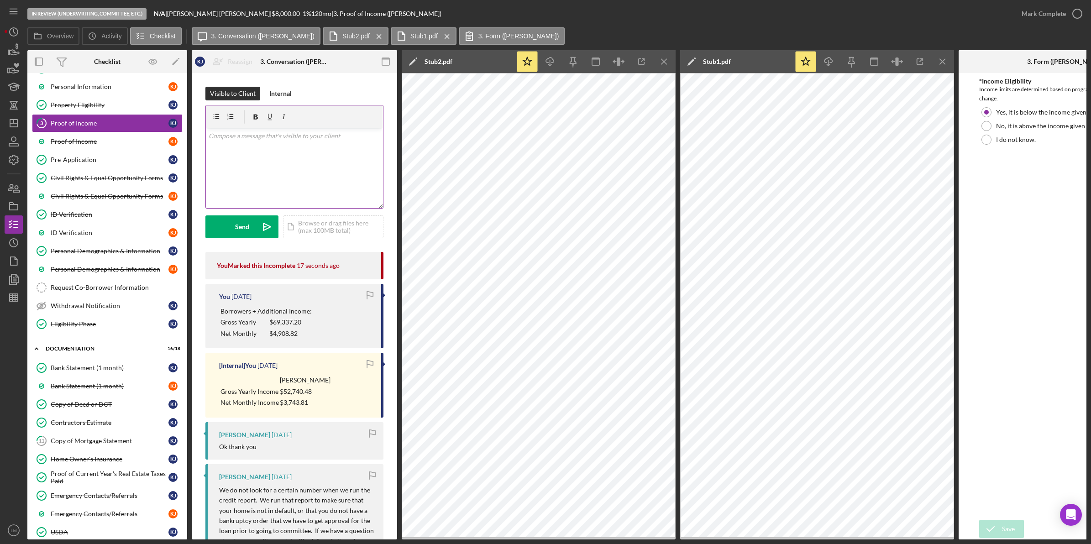
click at [301, 175] on div "v Color teal Color pink Remove color Add row above Add row below Add column bef…" at bounding box center [294, 168] width 177 height 80
paste div
drag, startPoint x: 347, startPoint y: 150, endPoint x: 355, endPoint y: 173, distance: 24.1
click at [347, 151] on p "Could I please get a copy of the paystubs for Crisps County?" at bounding box center [295, 154] width 172 height 21
click at [377, 149] on div "v Color teal Color pink Remove color Add row above Add row below Add column bef…" at bounding box center [294, 168] width 177 height 80
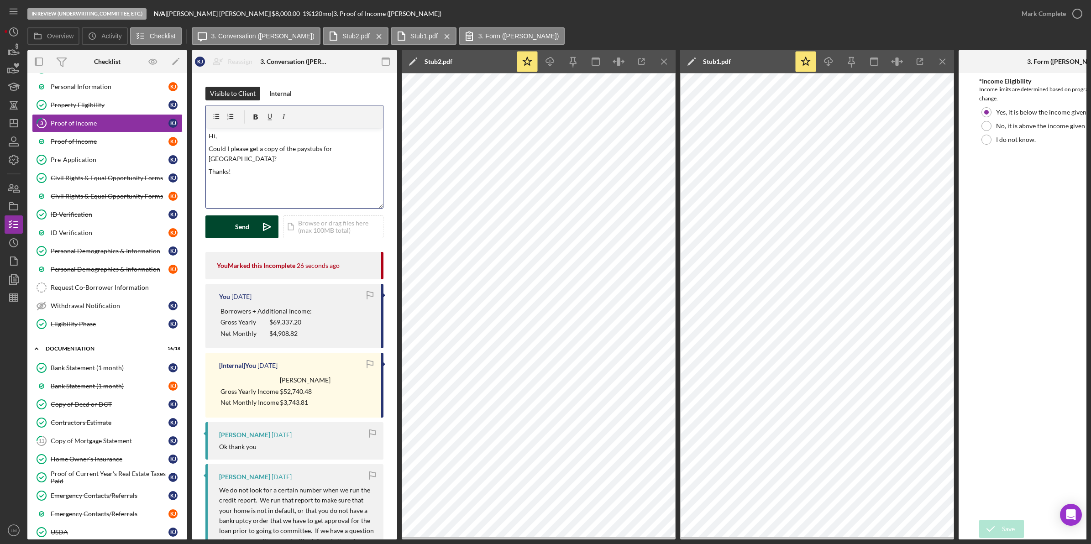
click at [253, 224] on button "Send Icon/icon-invite-send" at bounding box center [241, 227] width 73 height 23
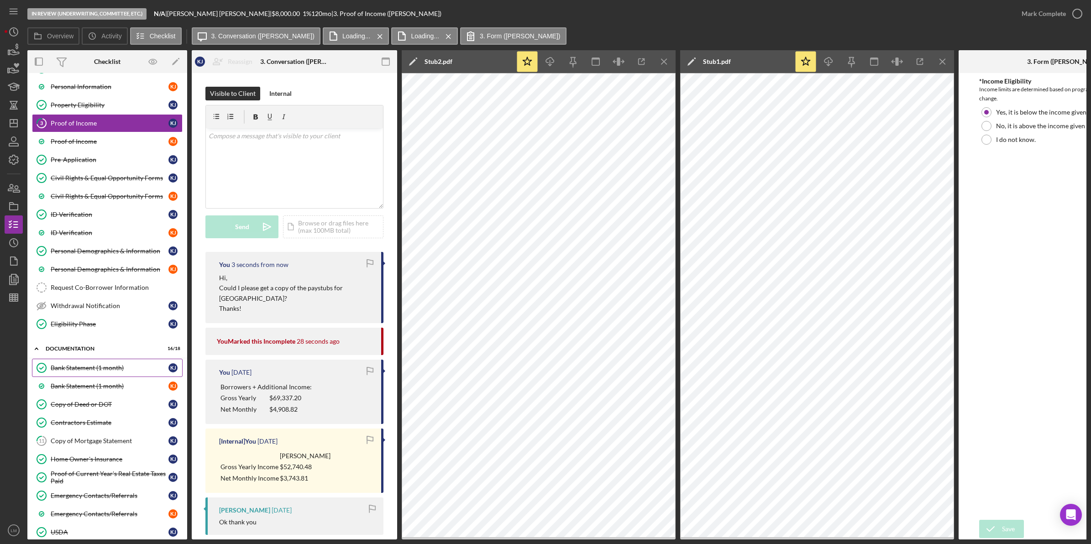
click at [99, 363] on link "Bank Statement (1 month) Bank Statement (1 month) K J" at bounding box center [107, 368] width 151 height 18
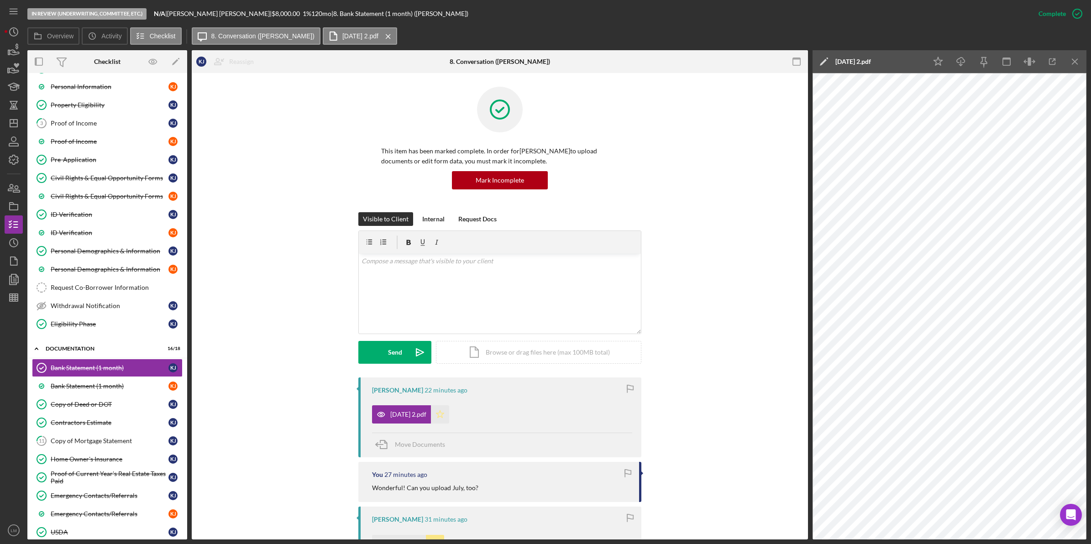
click at [449, 422] on icon "Icon/Star" at bounding box center [440, 414] width 18 height 18
click at [434, 304] on div "v Color teal Color pink Remove color Add row above Add row below Add column bef…" at bounding box center [500, 294] width 282 height 80
click at [416, 350] on polygon "submit" at bounding box center [419, 352] width 7 height 7
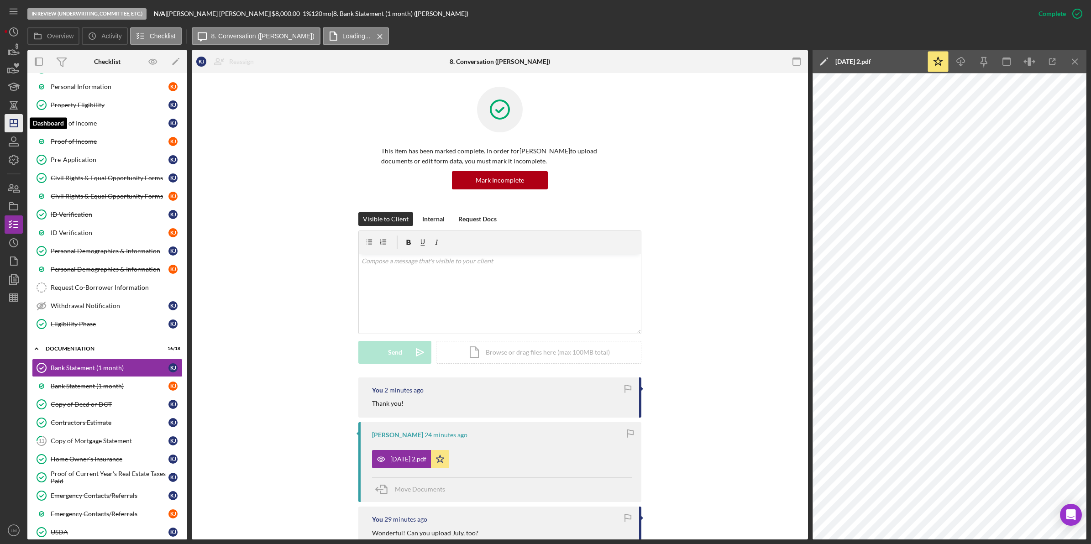
click at [15, 123] on line "button" at bounding box center [13, 123] width 7 height 0
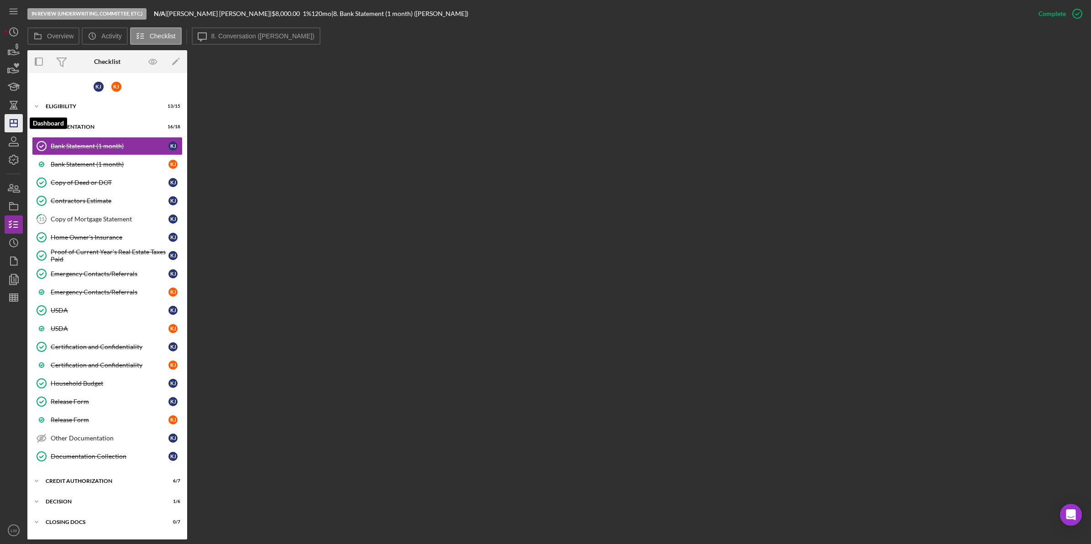
click at [15, 121] on icon "Icon/Dashboard" at bounding box center [13, 123] width 23 height 23
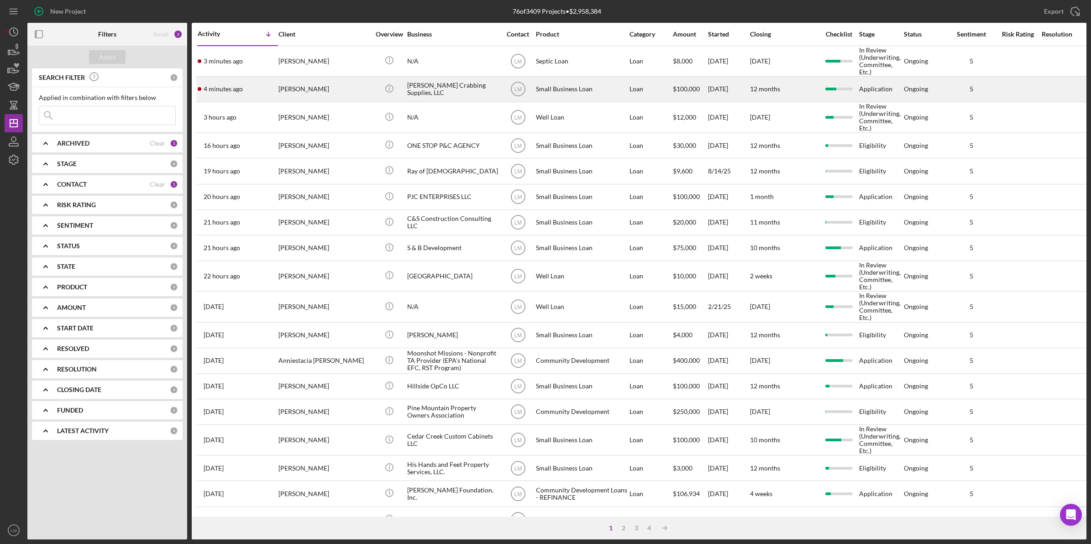
click at [314, 85] on div "[PERSON_NAME]" at bounding box center [324, 89] width 91 height 24
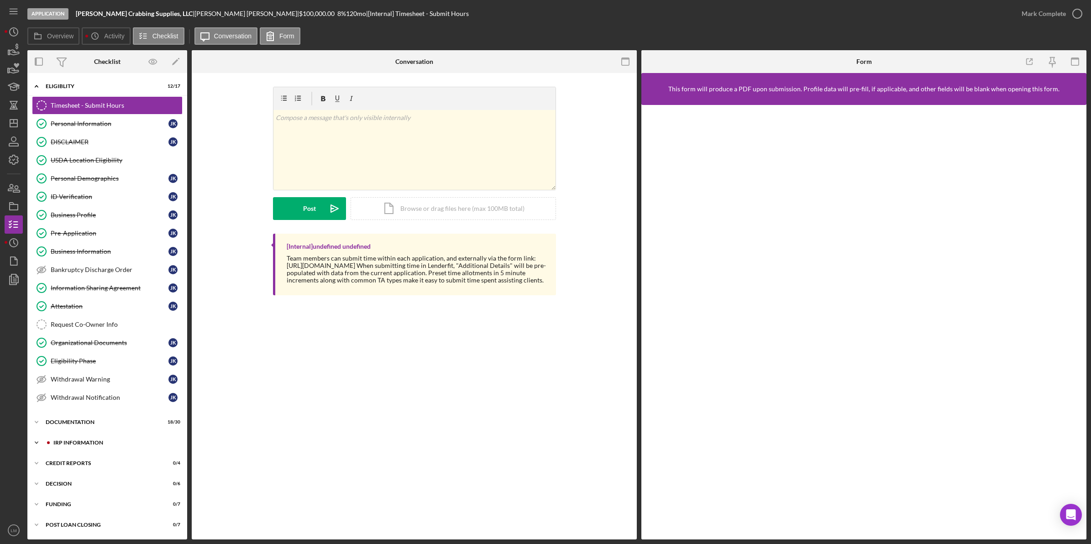
click at [81, 440] on div "Icon/Expander IRP Information 2 / 6" at bounding box center [107, 443] width 160 height 18
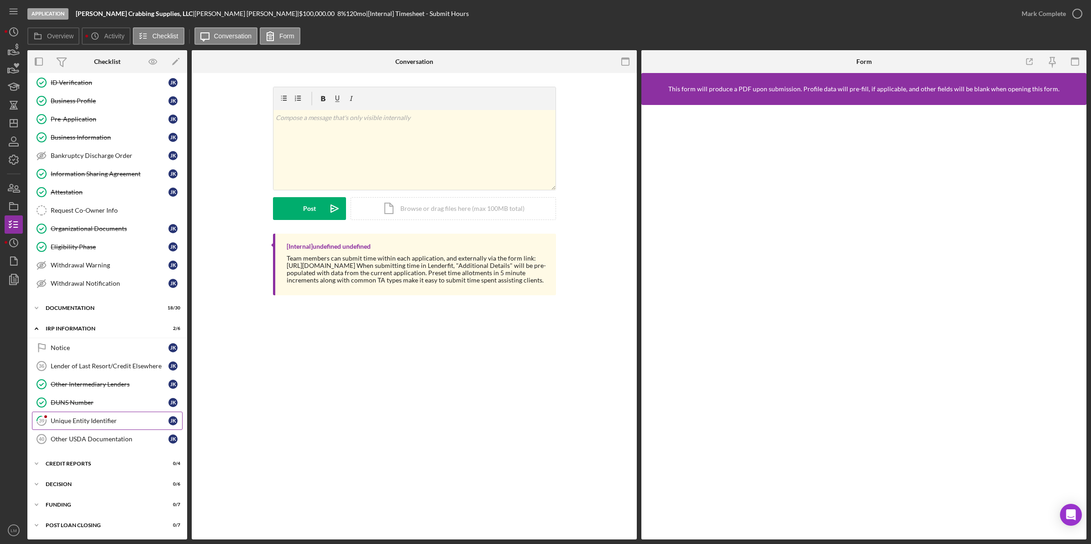
click at [81, 415] on link "39 Unique Entity Identifier J K" at bounding box center [107, 421] width 151 height 18
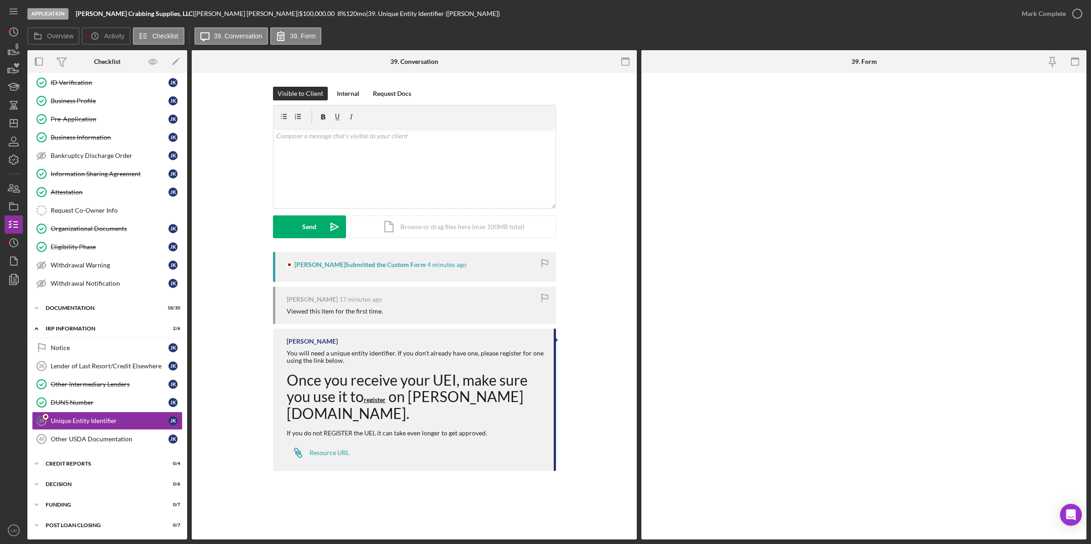
scroll to position [119, 0]
click at [438, 195] on div "v Color teal Color pink Remove color Add row above Add row below Add column bef…" at bounding box center [415, 168] width 282 height 80
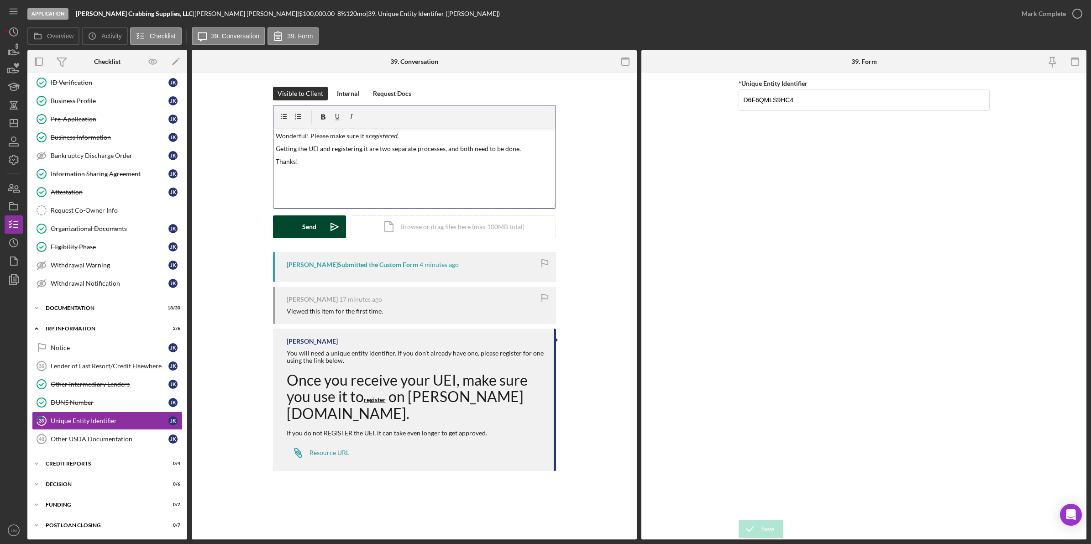
click at [313, 234] on div "Send" at bounding box center [309, 227] width 14 height 23
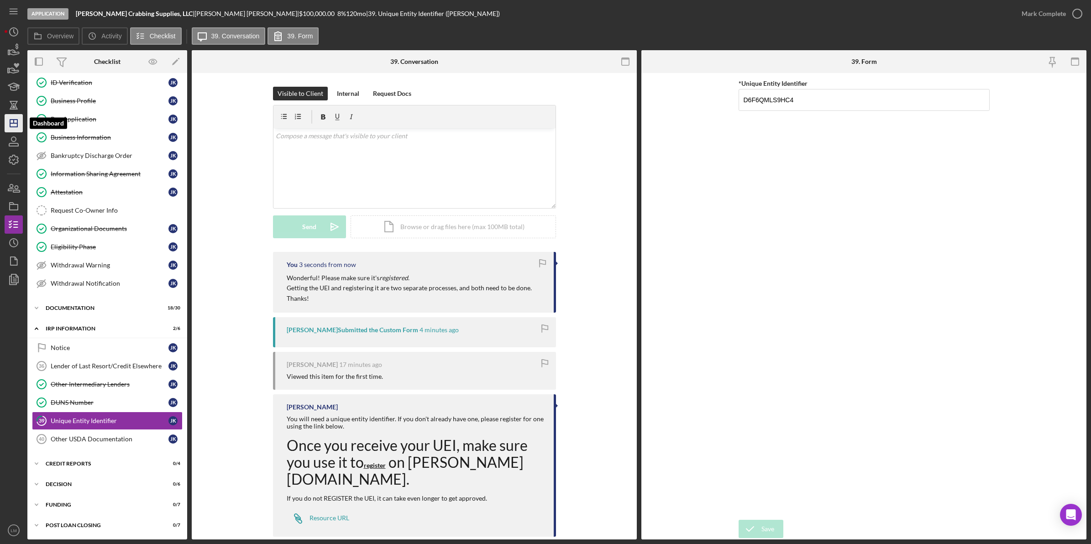
click at [17, 127] on icon "Icon/Dashboard" at bounding box center [13, 123] width 23 height 23
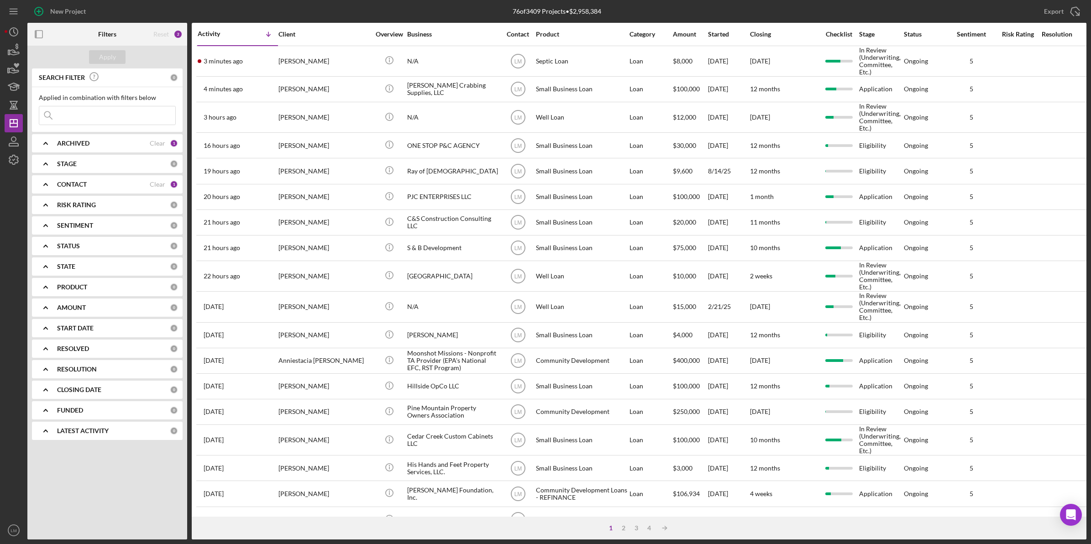
click at [347, 58] on div "[PERSON_NAME]" at bounding box center [324, 61] width 91 height 29
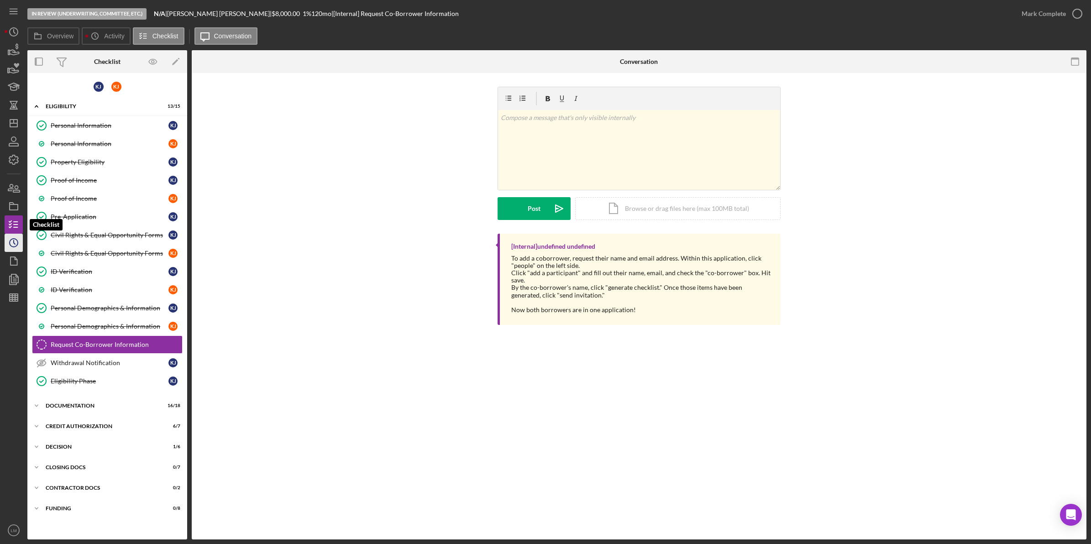
click at [14, 234] on icon "Icon/History" at bounding box center [13, 243] width 23 height 23
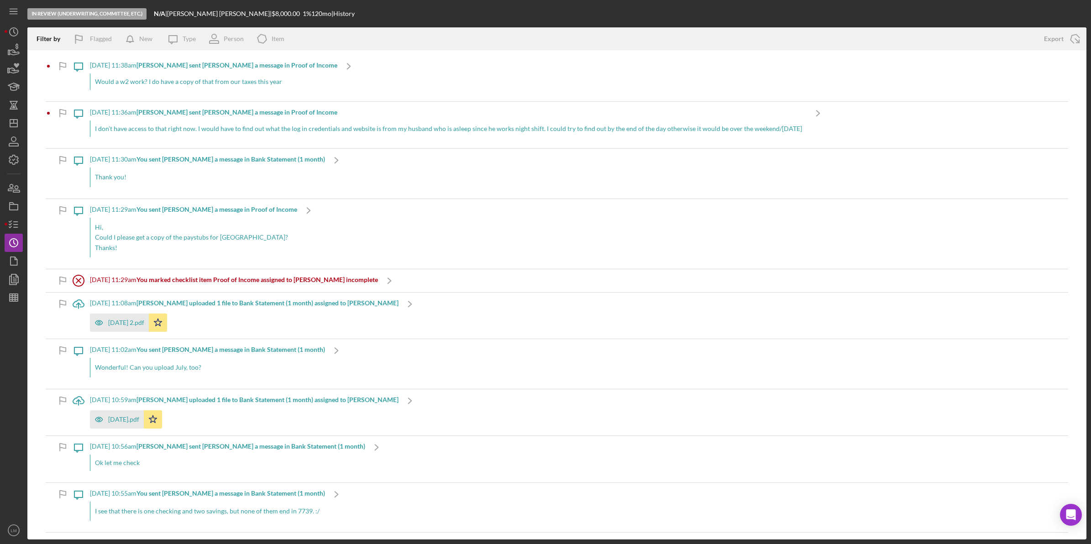
click at [241, 81] on div "Would a w2 work? I do have a copy of that from our taxes this year" at bounding box center [213, 82] width 247 height 16
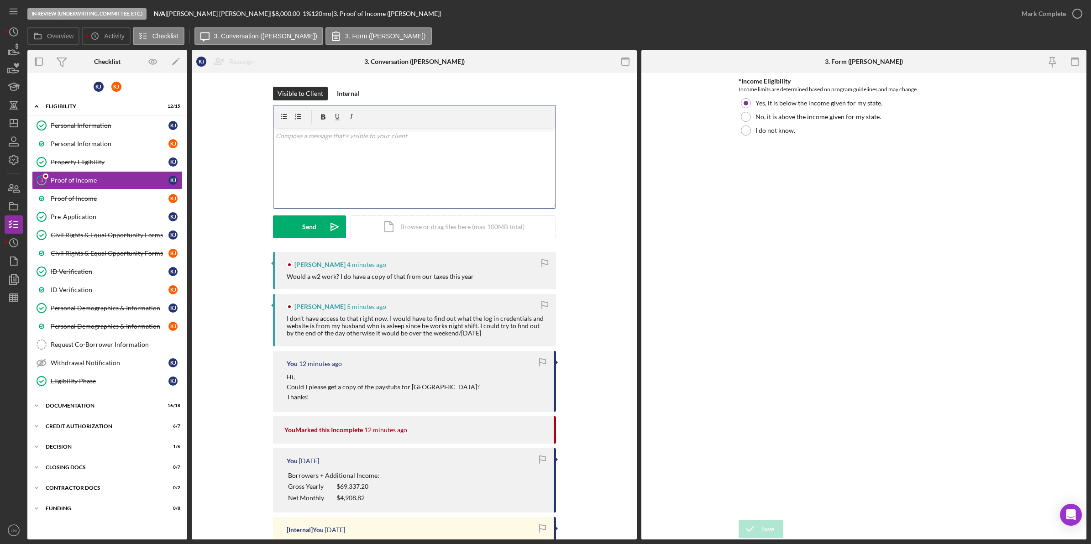
drag, startPoint x: 407, startPoint y: 158, endPoint x: 423, endPoint y: 169, distance: 20.3
click at [423, 169] on div "v Color teal Color pink Remove color Add row above Add row below Add column bef…" at bounding box center [415, 168] width 282 height 80
click at [321, 225] on button "Send Icon/icon-invite-send" at bounding box center [309, 227] width 73 height 23
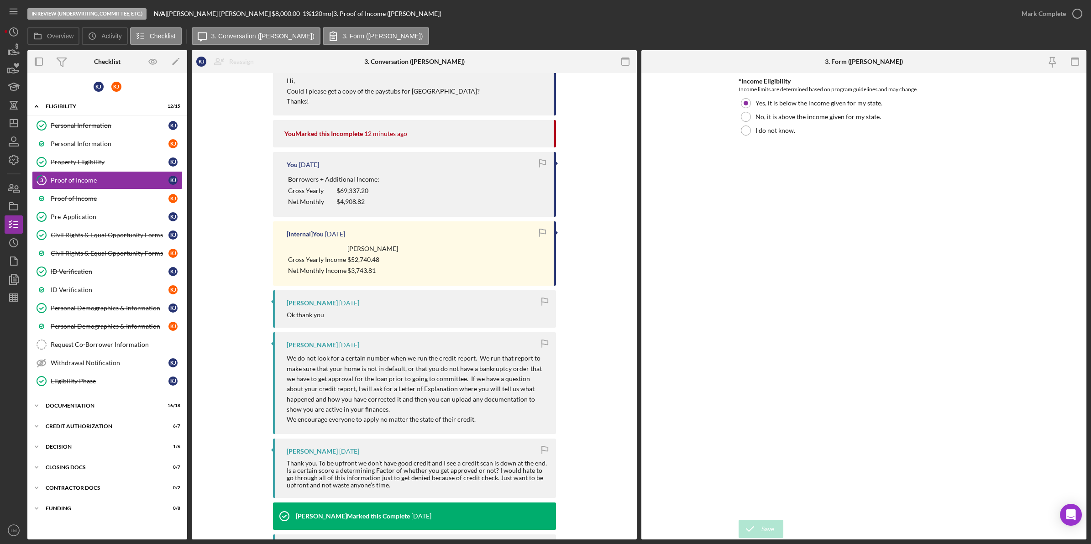
scroll to position [342, 0]
click at [21, 128] on icon "Icon/Dashboard" at bounding box center [13, 123] width 23 height 23
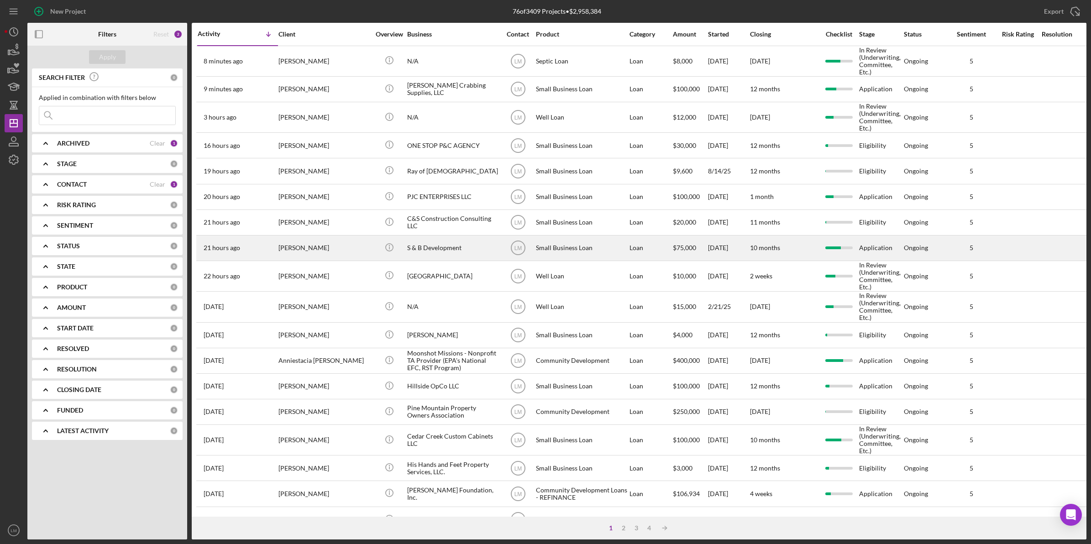
click at [317, 257] on div "[PERSON_NAME]" at bounding box center [324, 248] width 91 height 24
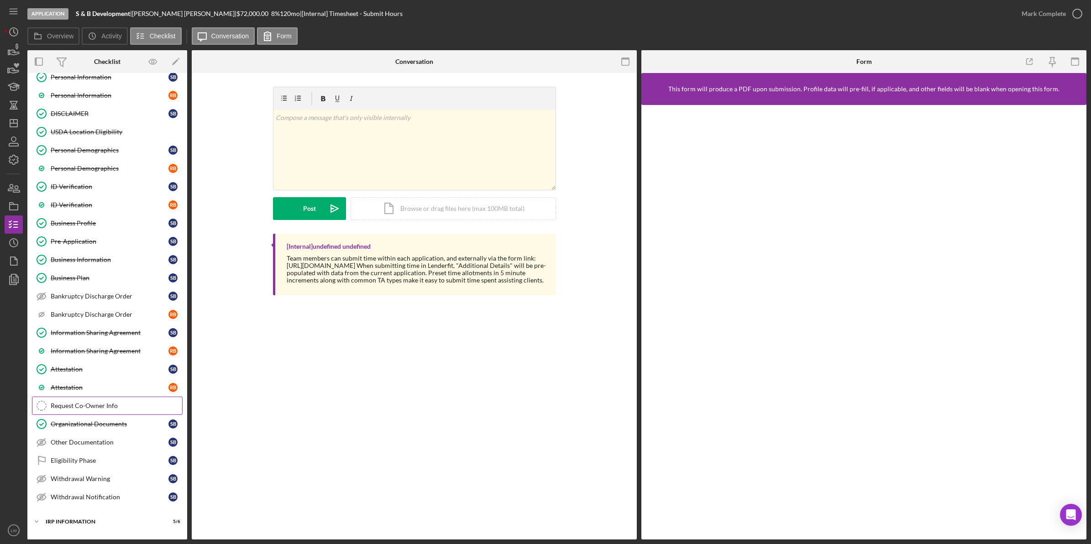
scroll to position [170, 0]
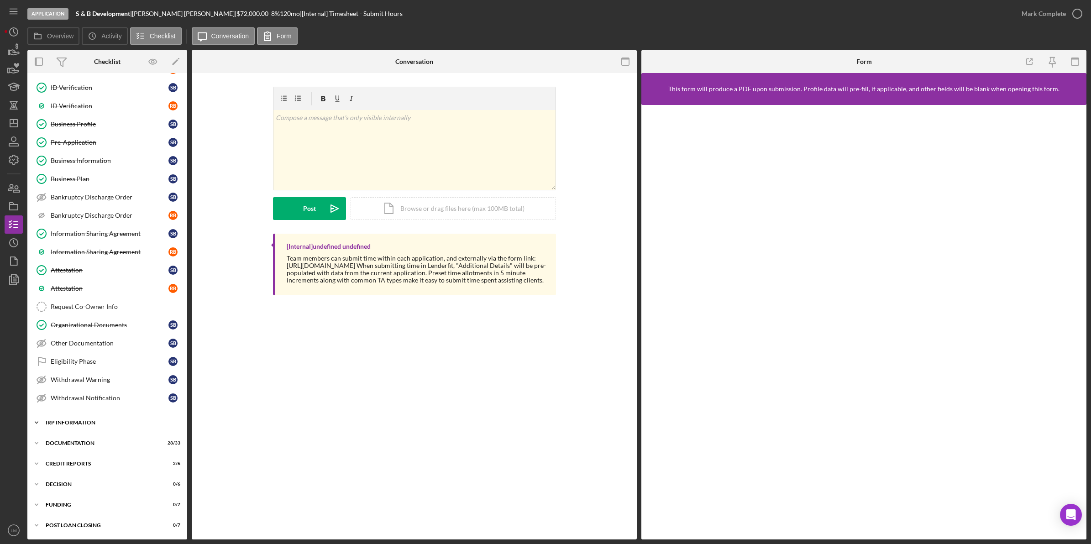
click at [126, 419] on div "Icon/Expander IRP Information 5 / 6" at bounding box center [107, 423] width 160 height 18
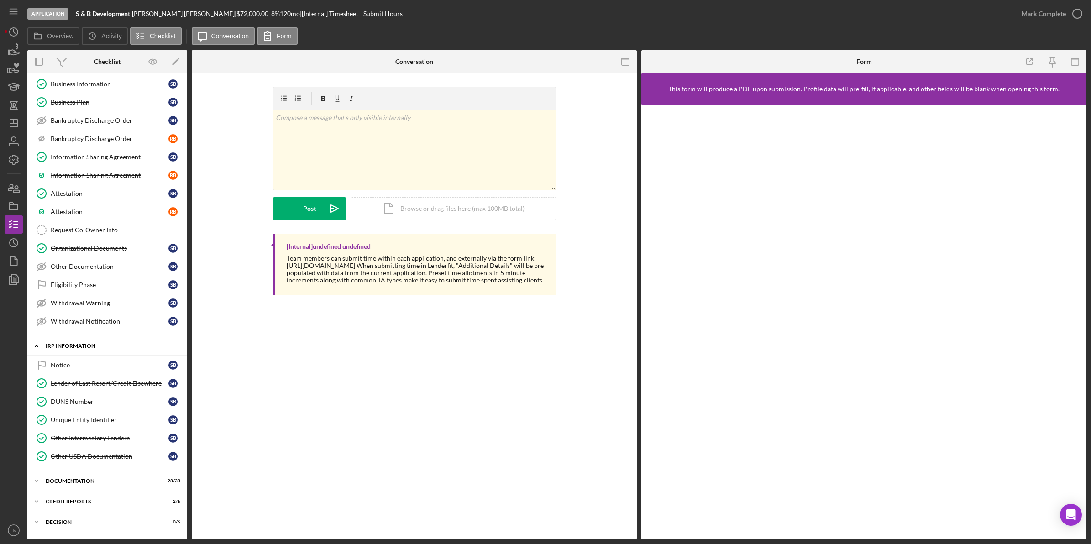
scroll to position [287, 0]
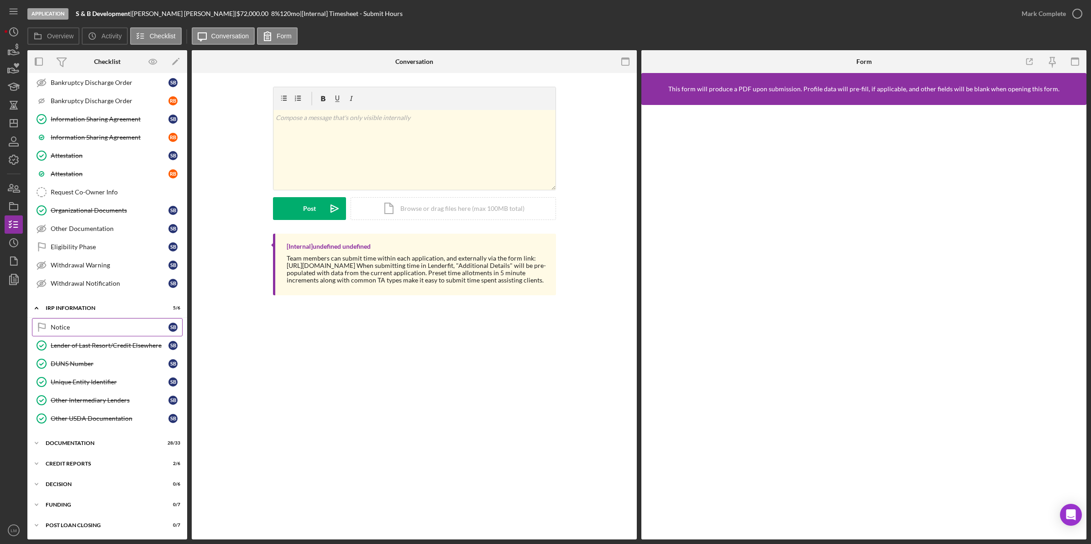
click at [136, 325] on div "Notice" at bounding box center [110, 327] width 118 height 7
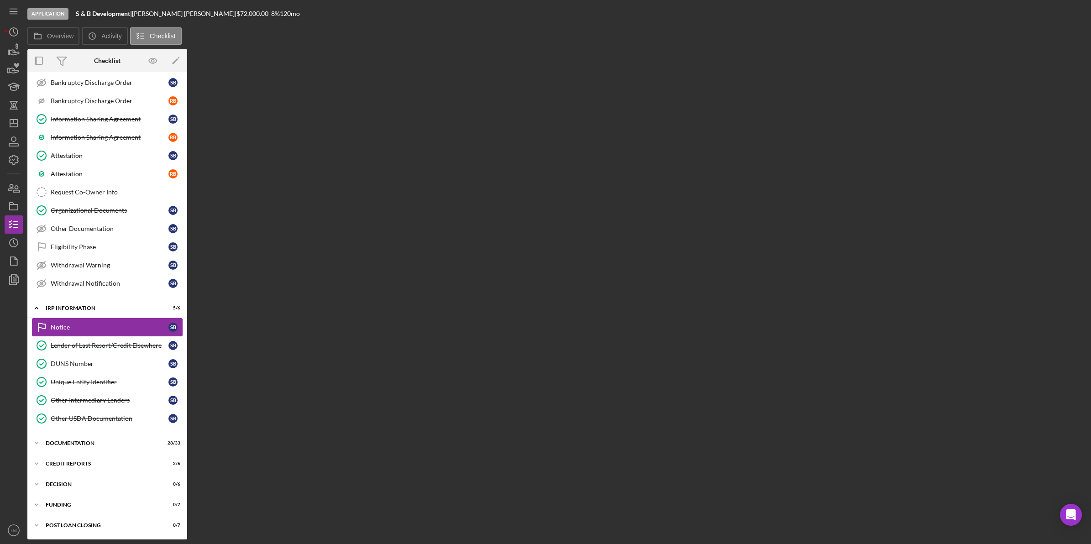
scroll to position [287, 0]
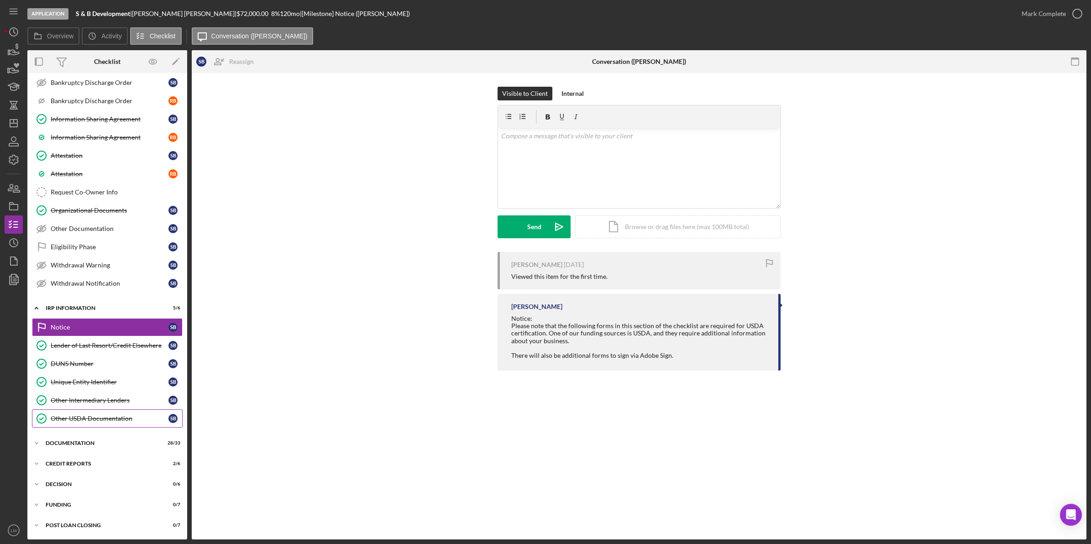
click at [129, 413] on link "Other USDA Documentation Other USDA Documentation S B" at bounding box center [107, 419] width 151 height 18
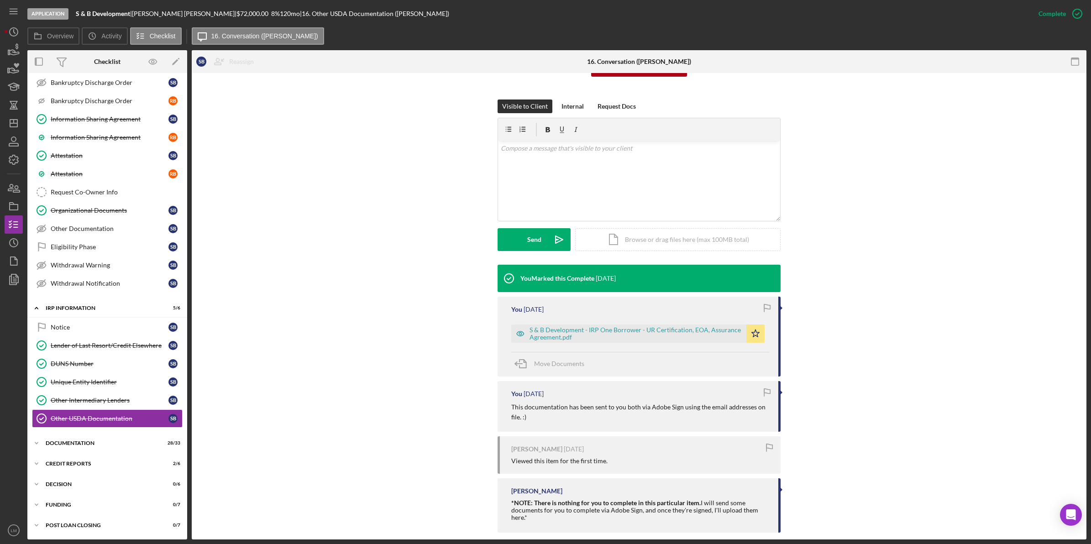
scroll to position [125, 0]
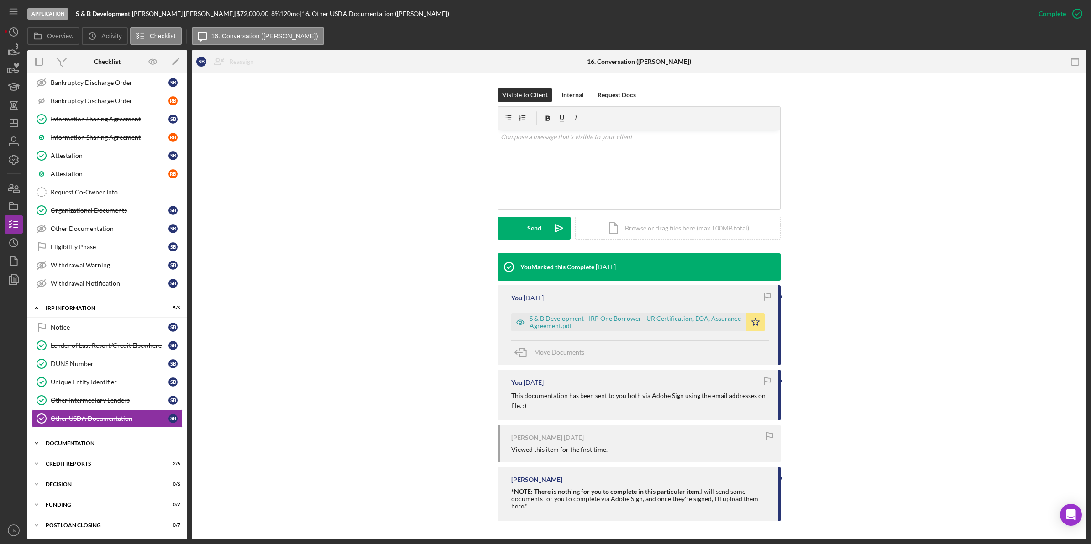
click at [169, 441] on div "Documentation" at bounding box center [111, 443] width 130 height 5
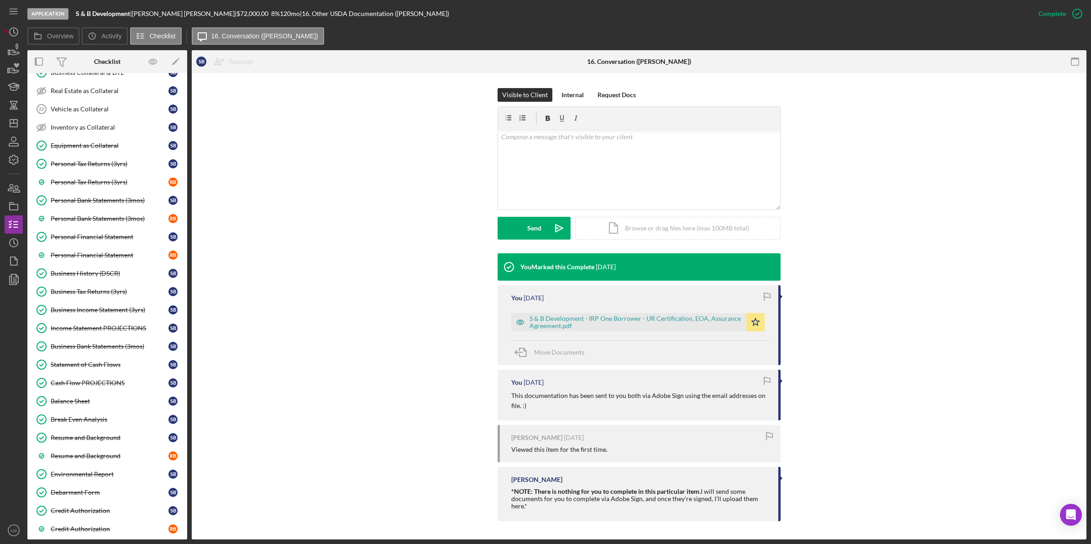
scroll to position [902, 0]
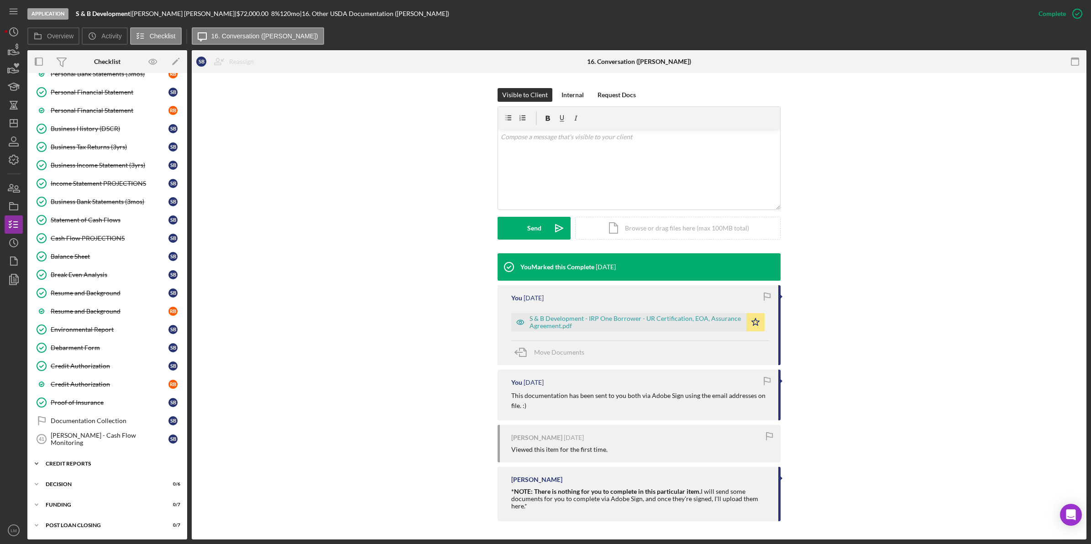
click at [140, 462] on div "credit reports" at bounding box center [111, 463] width 130 height 5
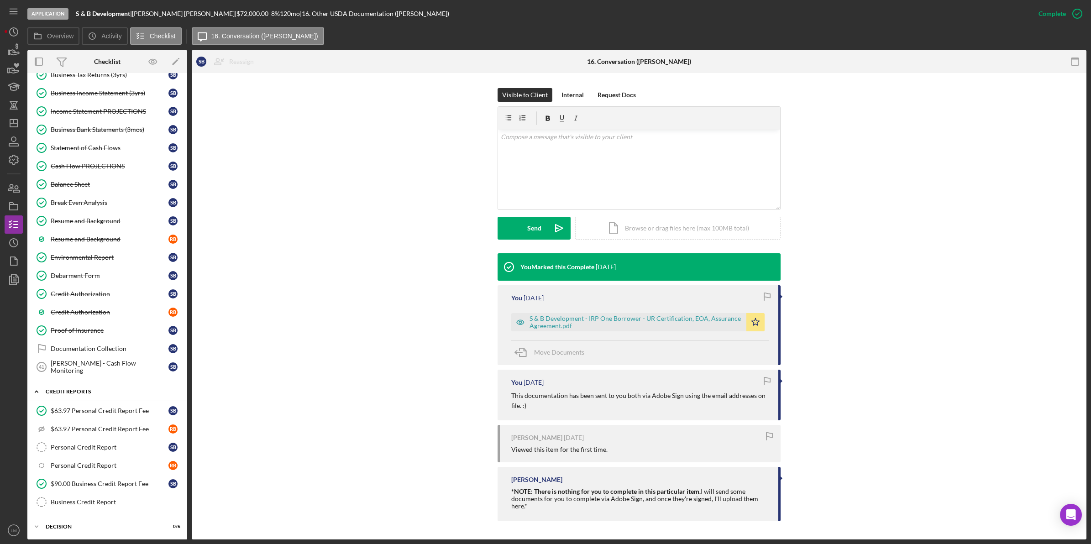
scroll to position [1018, 0]
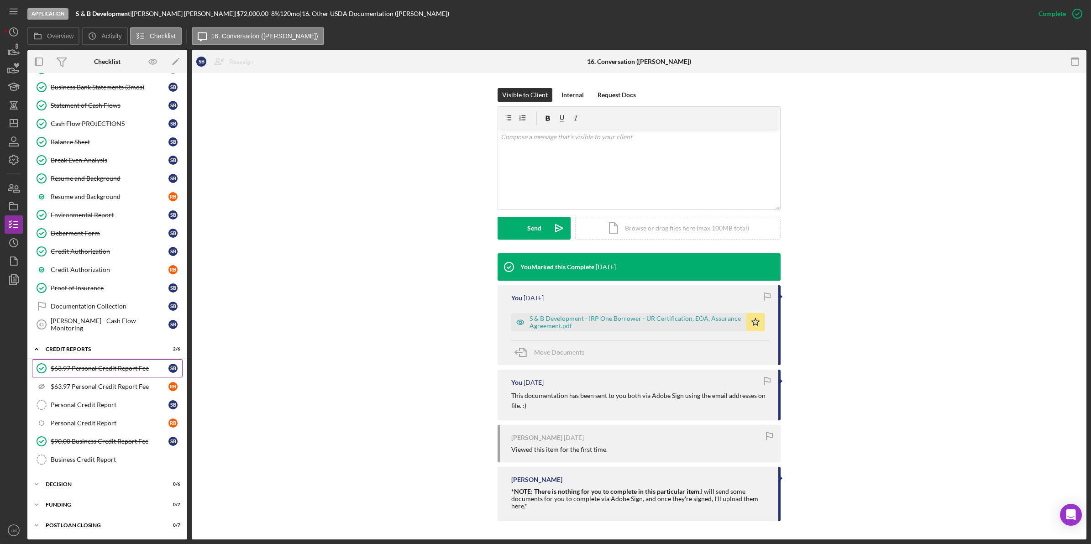
click at [162, 371] on div "$63.97 Personal Credit Report Fee" at bounding box center [110, 368] width 118 height 7
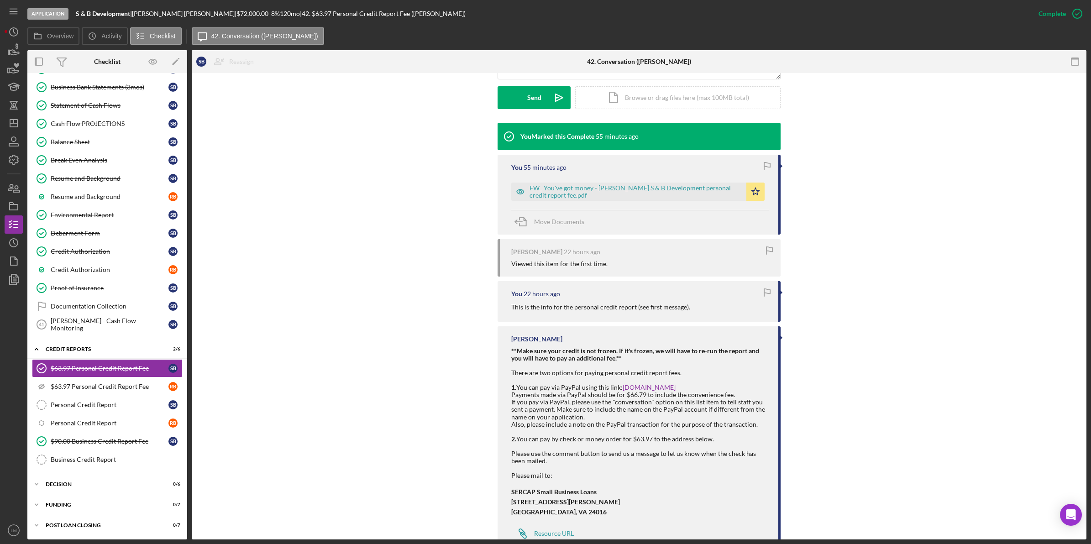
scroll to position [285, 0]
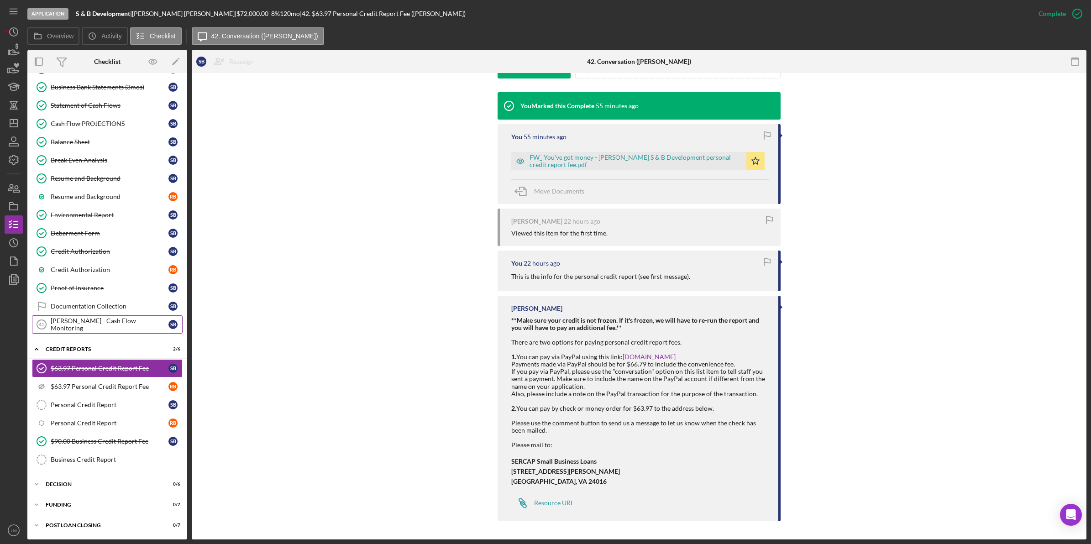
click at [103, 318] on link "Ned - Cash Flow Monitoring 41 Ned - Cash Flow Monitoring S B" at bounding box center [107, 325] width 151 height 18
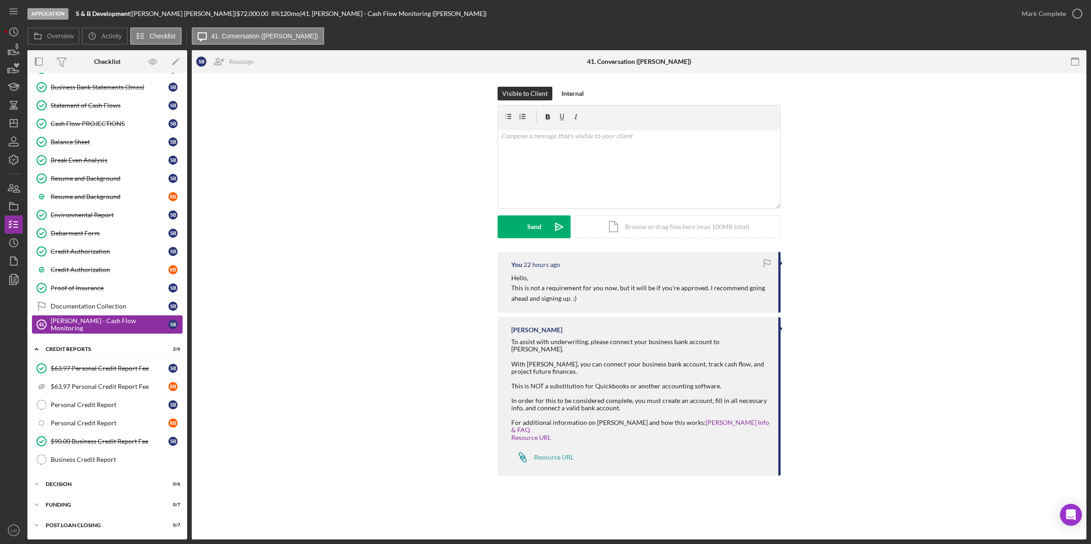
scroll to position [1018, 0]
click at [77, 486] on div "Decision" at bounding box center [111, 484] width 130 height 5
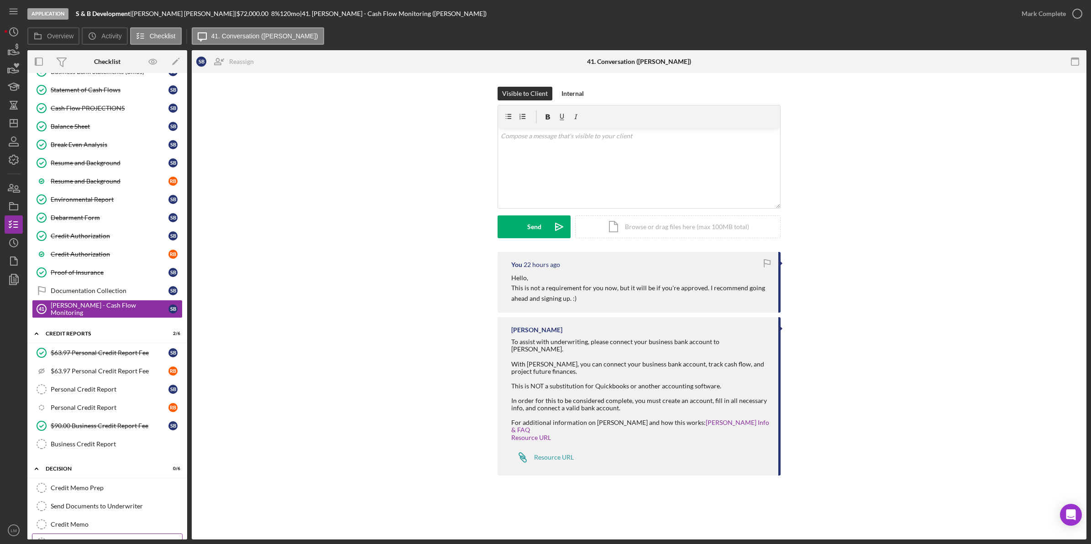
scroll to position [1134, 0]
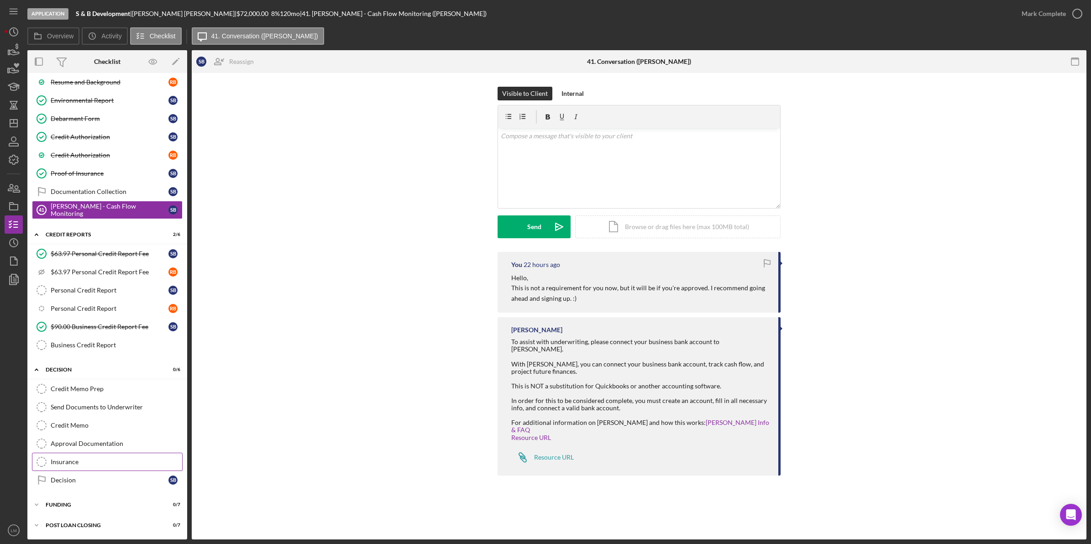
click at [98, 464] on div "Insurance" at bounding box center [117, 461] width 132 height 7
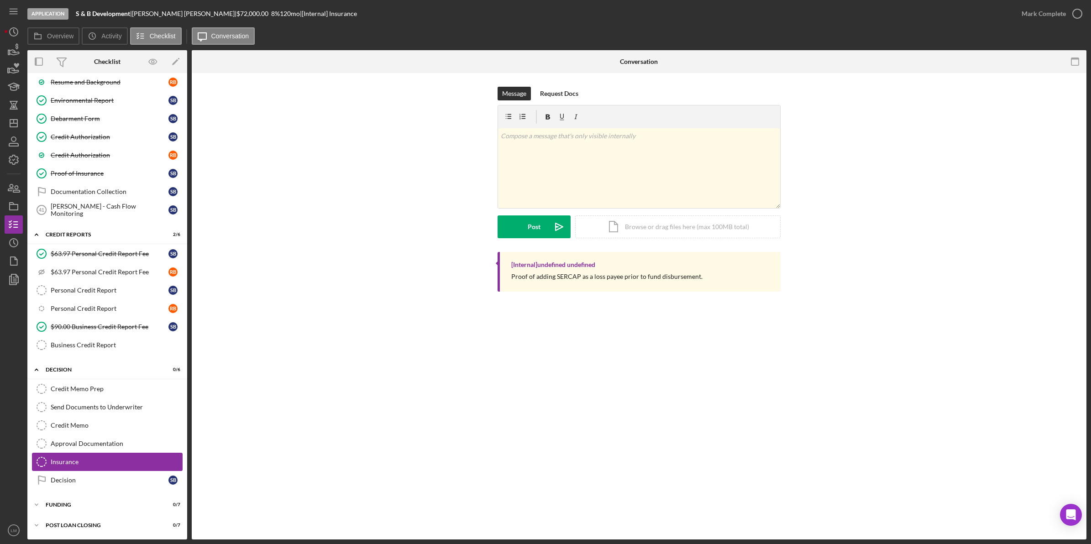
scroll to position [1134, 0]
click at [120, 170] on div "Proof of Insurance" at bounding box center [110, 173] width 118 height 7
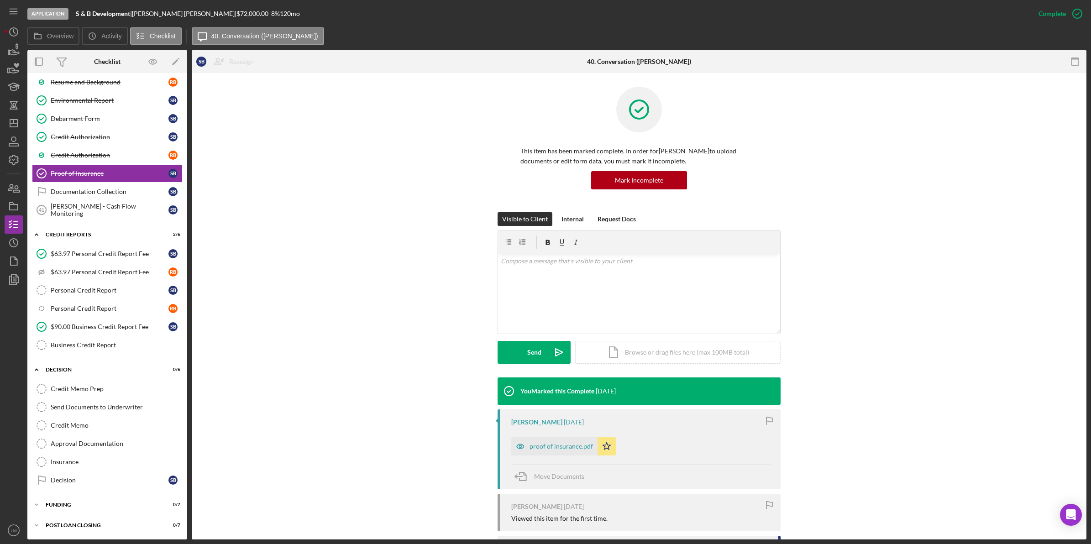
scroll to position [1134, 0]
click at [551, 448] on div "proof of insurance.pdf" at bounding box center [561, 446] width 63 height 7
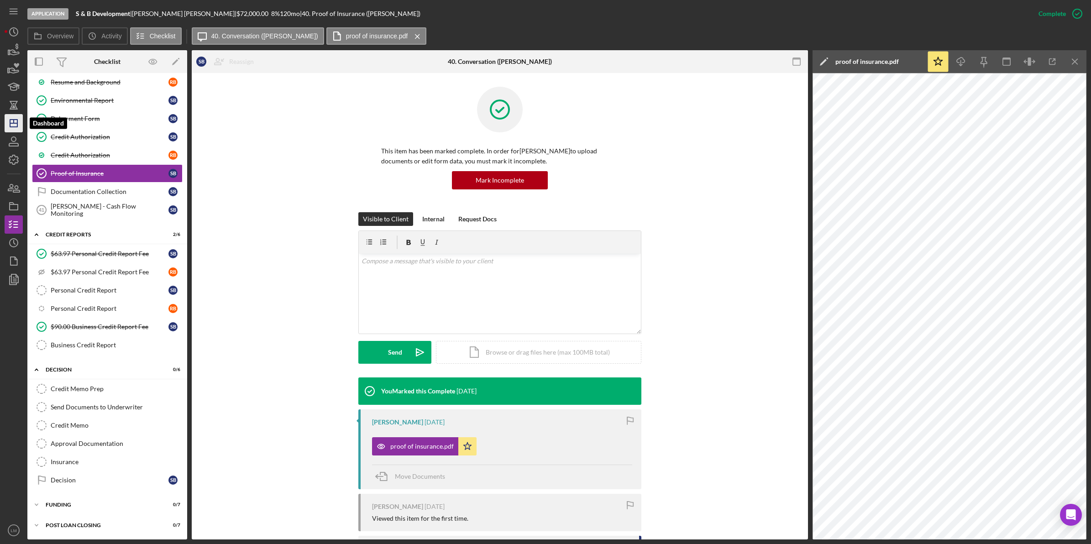
click at [16, 123] on line "button" at bounding box center [13, 123] width 7 height 0
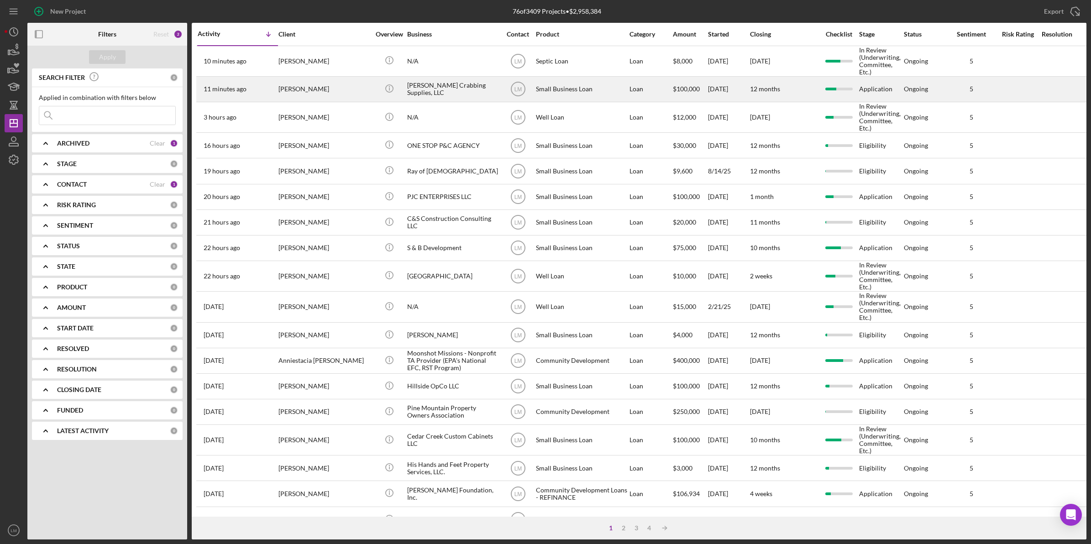
click at [312, 81] on div "[PERSON_NAME]" at bounding box center [324, 89] width 91 height 24
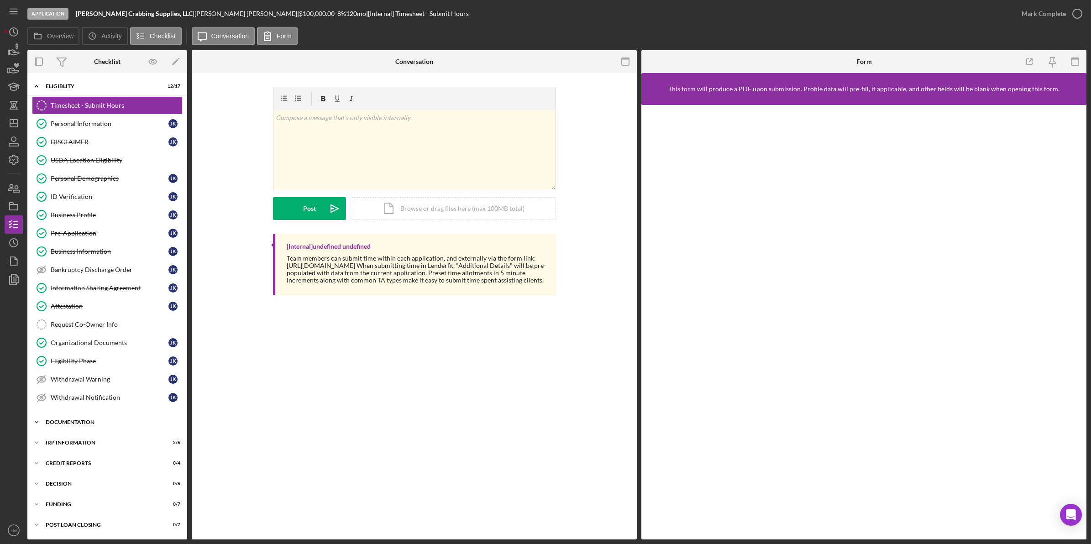
click at [78, 425] on div "Documentation" at bounding box center [111, 422] width 130 height 5
click at [73, 479] on div "Loan Fees" at bounding box center [110, 477] width 118 height 7
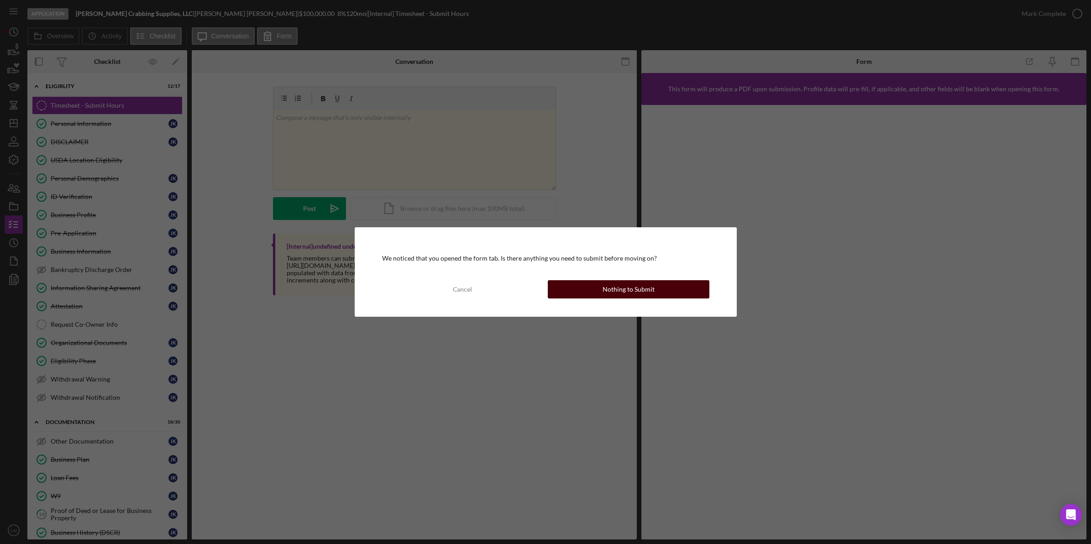
click at [651, 285] on div "Nothing to Submit" at bounding box center [629, 289] width 52 height 18
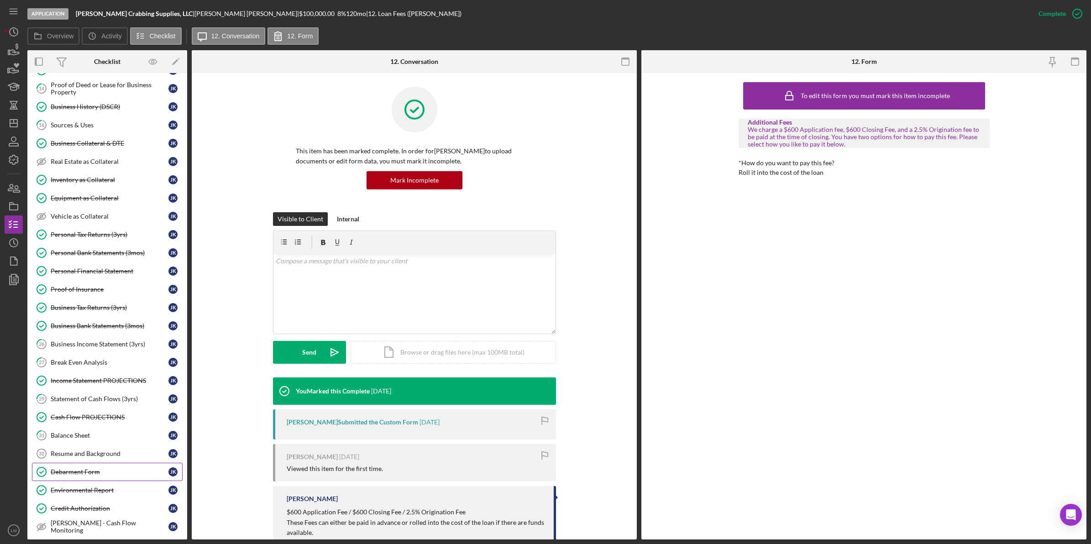
scroll to position [457, 0]
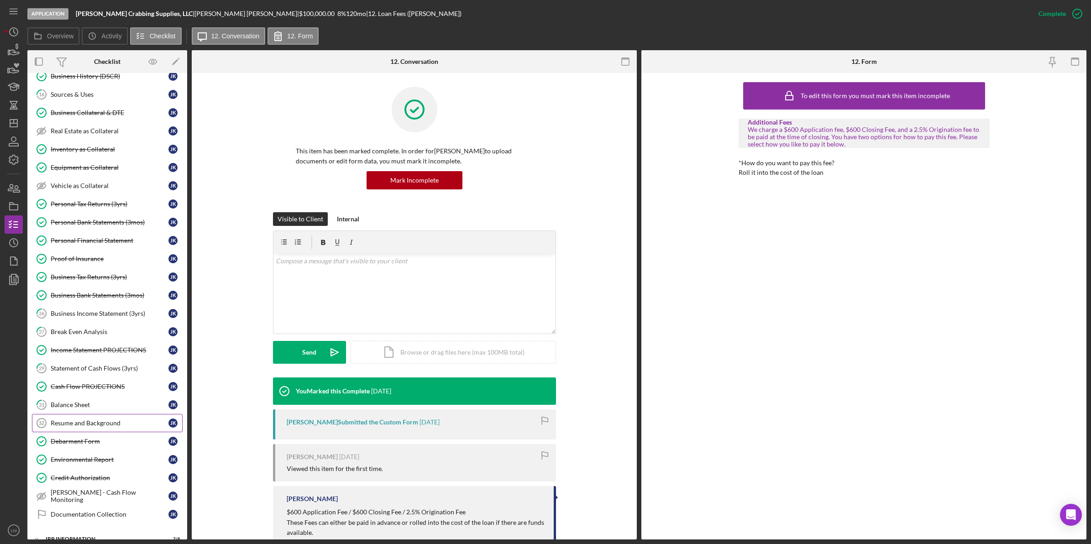
click at [110, 432] on link "Resume and Background 32 Resume and Background J K" at bounding box center [107, 423] width 151 height 18
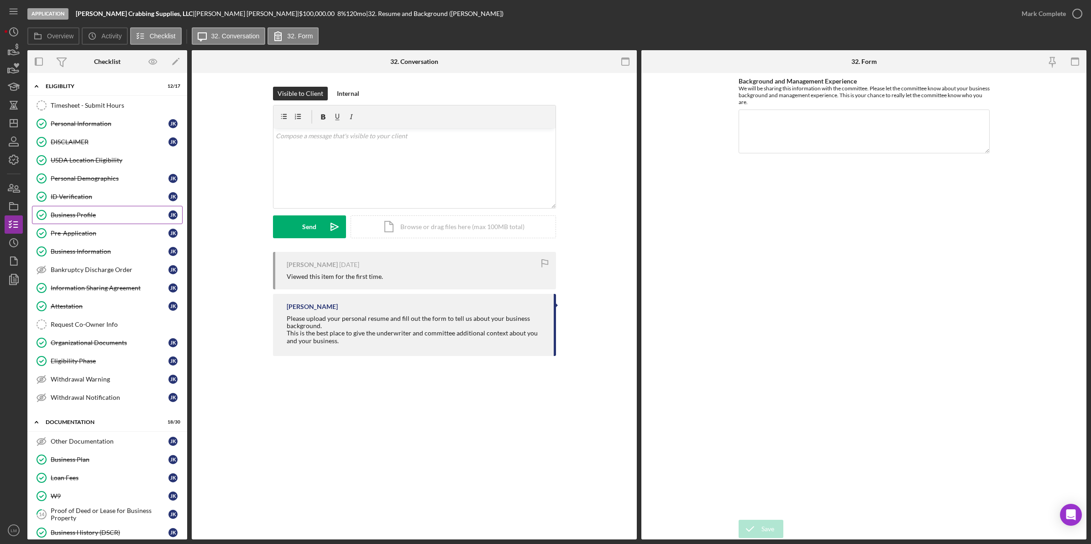
click at [103, 213] on div "Business Profile" at bounding box center [110, 214] width 118 height 7
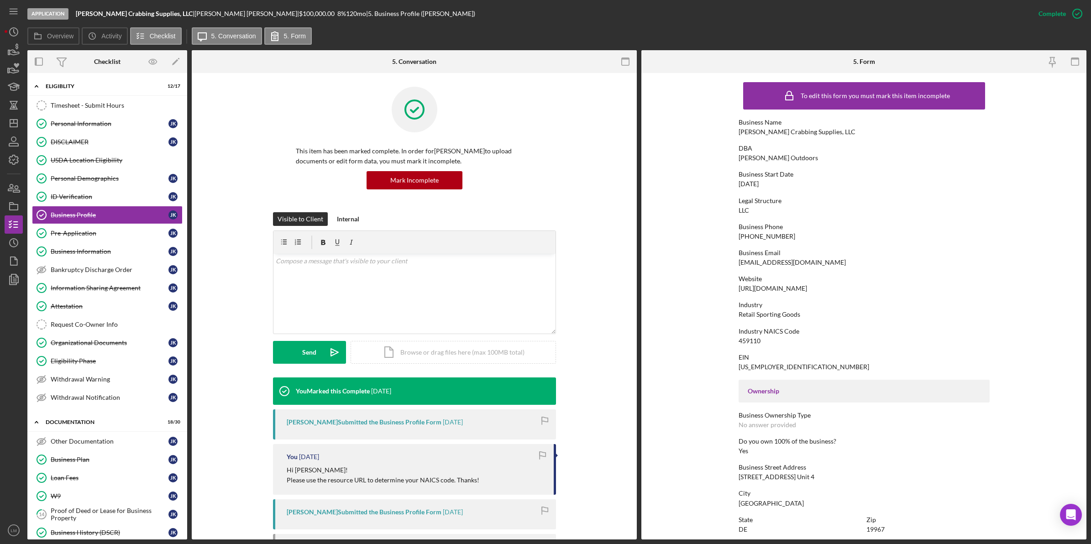
click at [759, 364] on div "87-2838233" at bounding box center [804, 366] width 131 height 7
copy div "87-2838233"
click at [747, 338] on div "459110" at bounding box center [750, 340] width 22 height 7
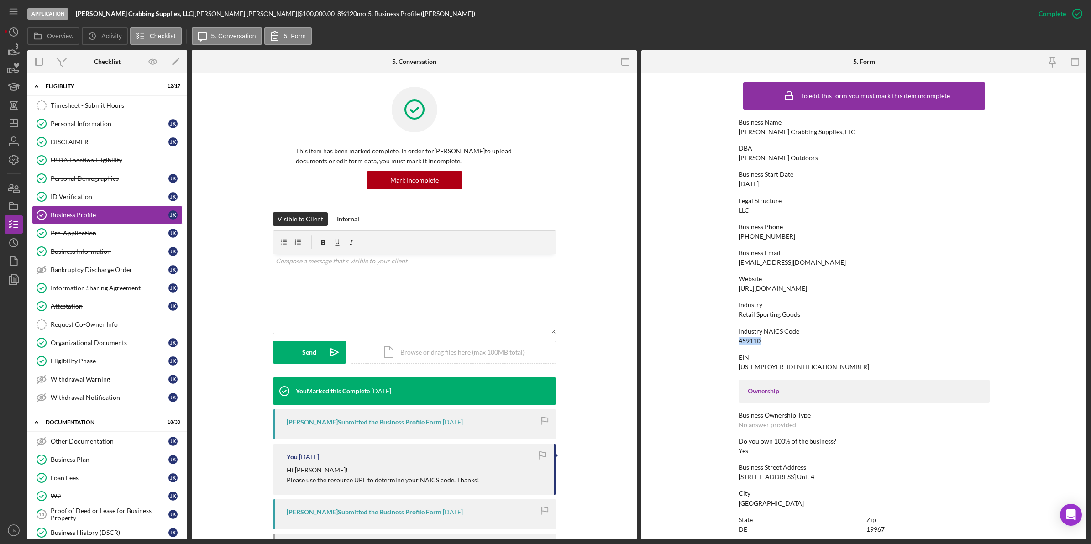
click at [747, 338] on div "459110" at bounding box center [750, 340] width 22 height 7
copy div "459110"
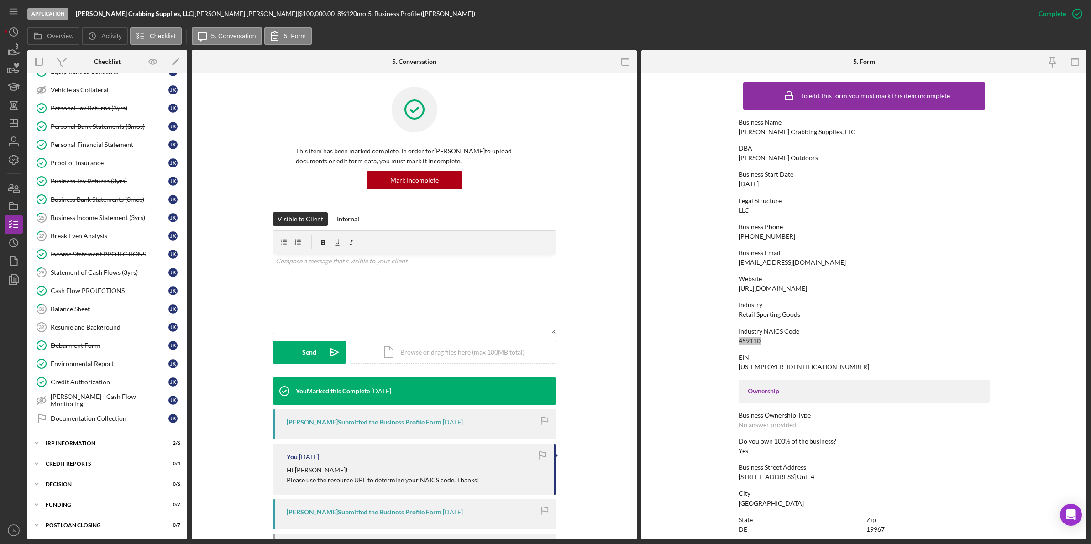
scroll to position [563, 0]
click at [135, 442] on div "IRP Information" at bounding box center [111, 443] width 130 height 5
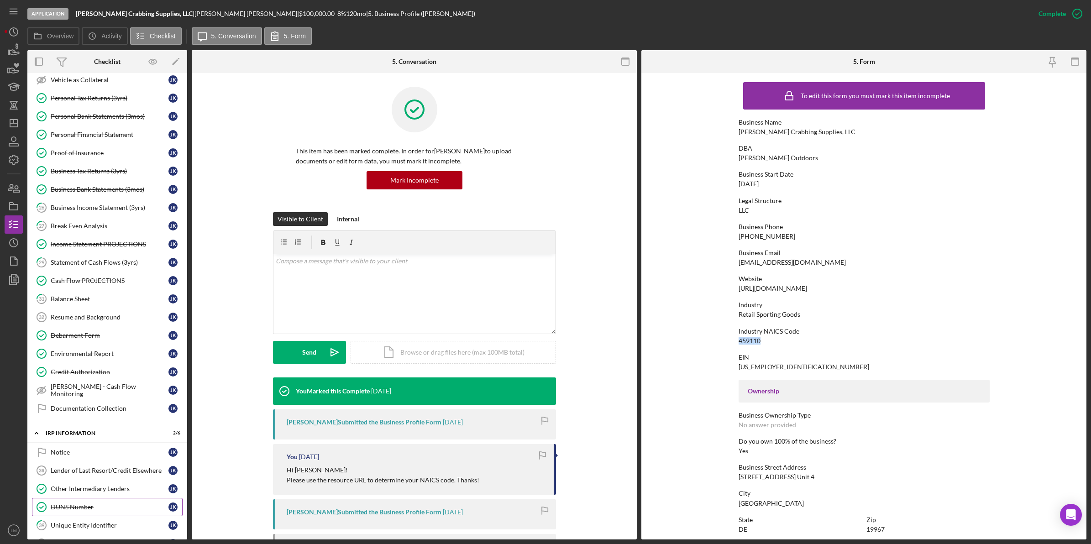
click at [127, 511] on div "DUNS Number" at bounding box center [110, 507] width 118 height 7
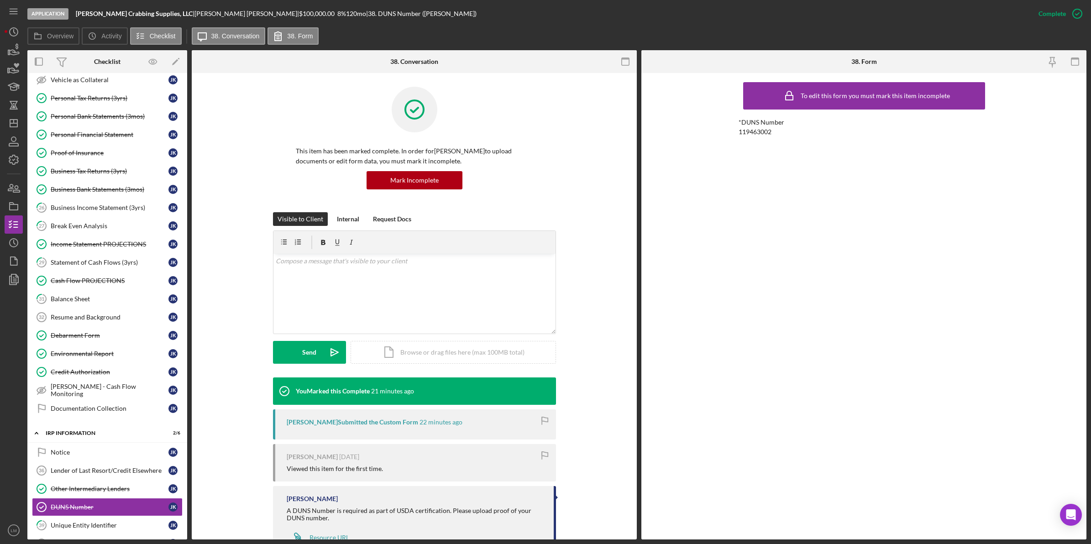
click at [754, 133] on div "119463002" at bounding box center [755, 131] width 33 height 7
copy div "119463002"
drag, startPoint x: 96, startPoint y: 496, endPoint x: 94, endPoint y: 512, distance: 16.2
click at [96, 493] on div "Other Intermediary Lenders" at bounding box center [110, 488] width 118 height 7
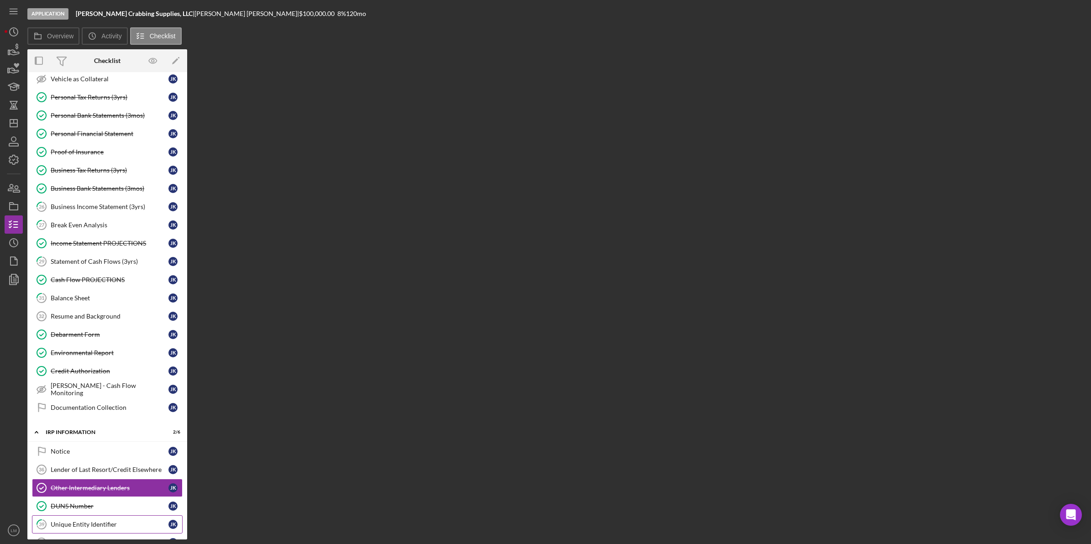
click at [94, 528] on div "Unique Entity Identifier" at bounding box center [110, 524] width 118 height 7
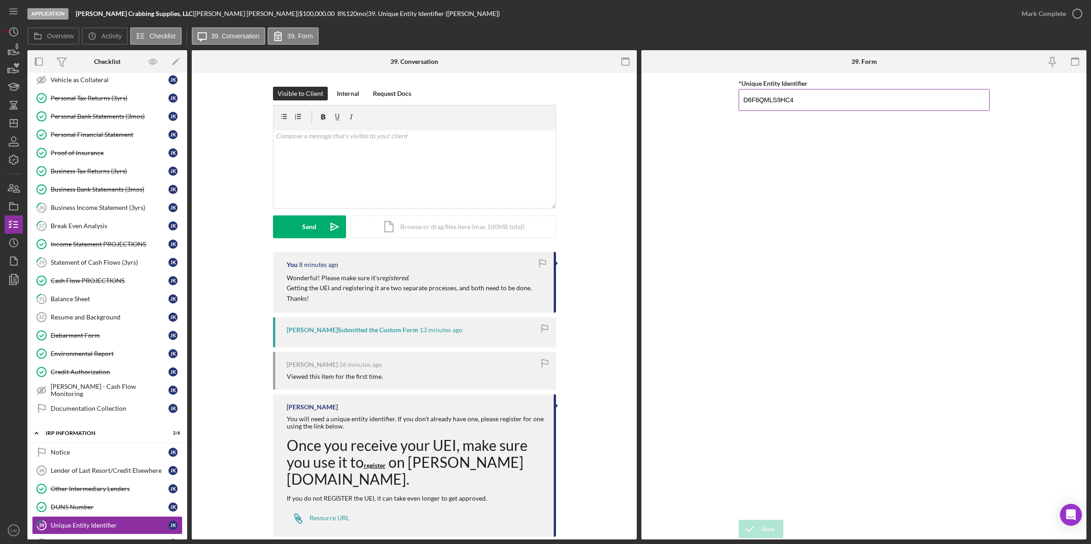
click at [774, 102] on input "D6F6QMLS9HC4" at bounding box center [864, 100] width 251 height 22
click at [16, 182] on icon "button" at bounding box center [13, 188] width 23 height 23
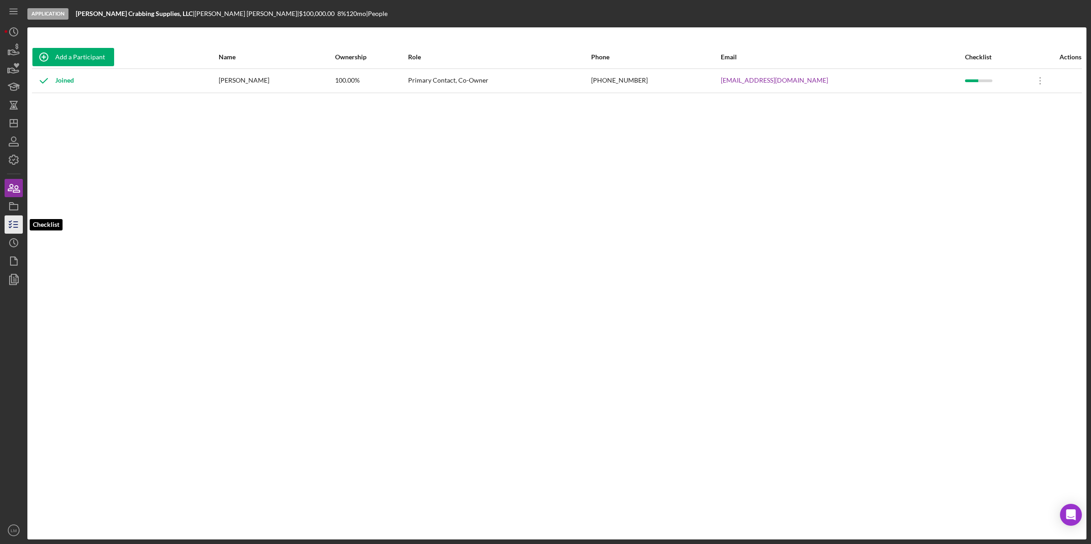
click at [9, 217] on icon "button" at bounding box center [13, 224] width 23 height 23
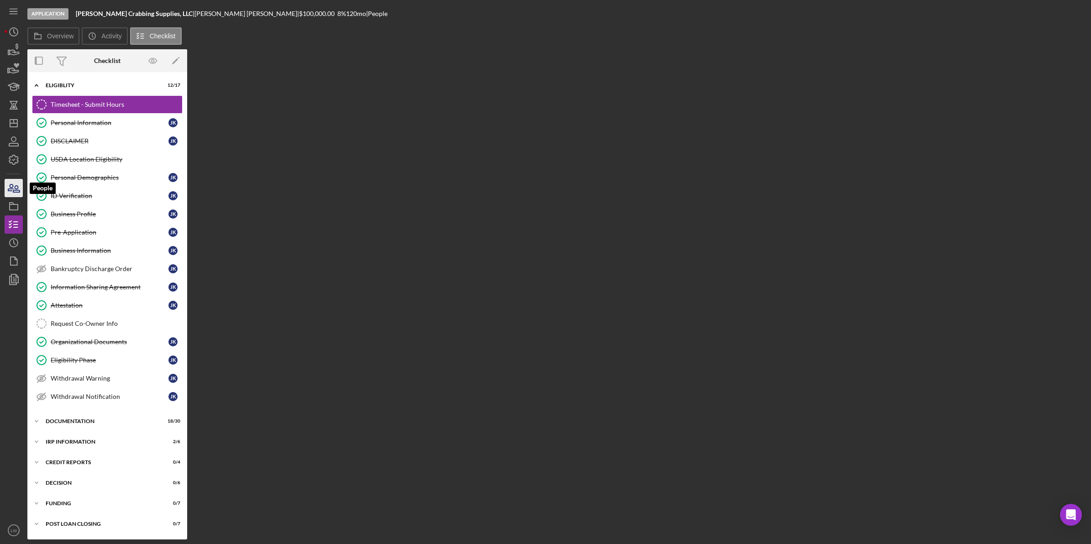
click at [14, 193] on icon "button" at bounding box center [13, 188] width 23 height 23
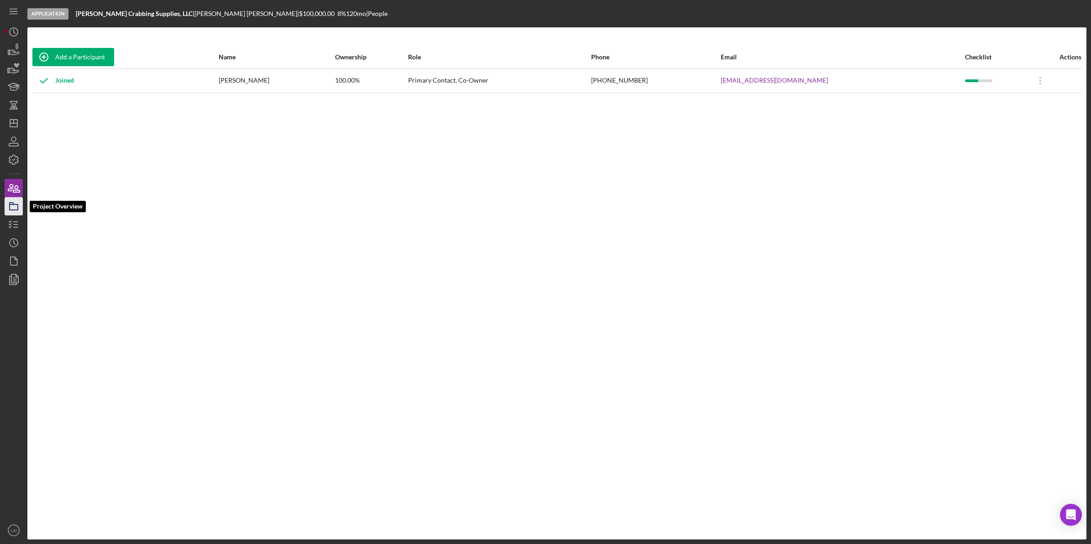
click at [8, 214] on icon "button" at bounding box center [13, 206] width 23 height 23
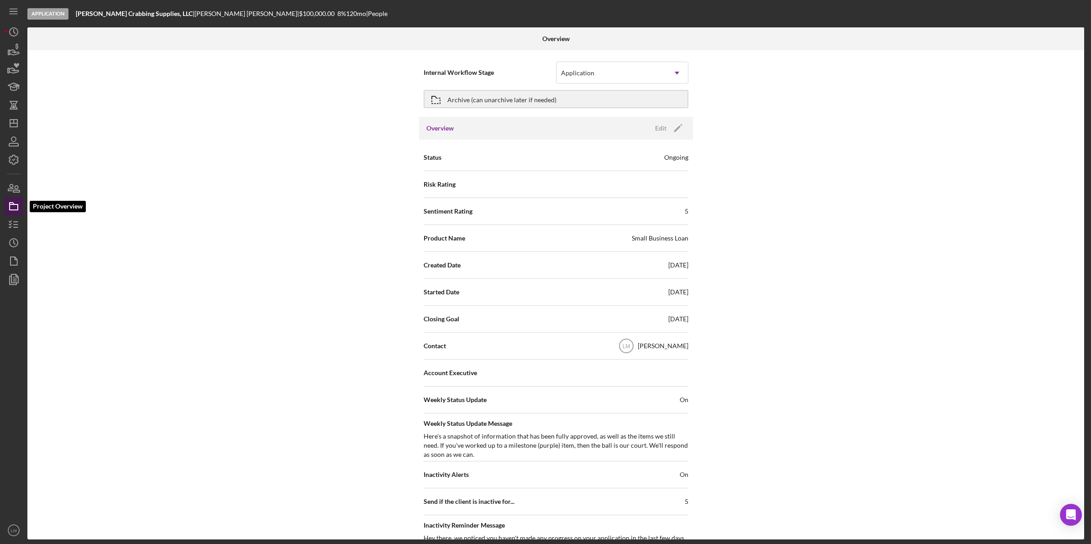
click at [11, 200] on icon "button" at bounding box center [13, 206] width 23 height 23
click at [14, 190] on icon "button" at bounding box center [16, 189] width 6 height 6
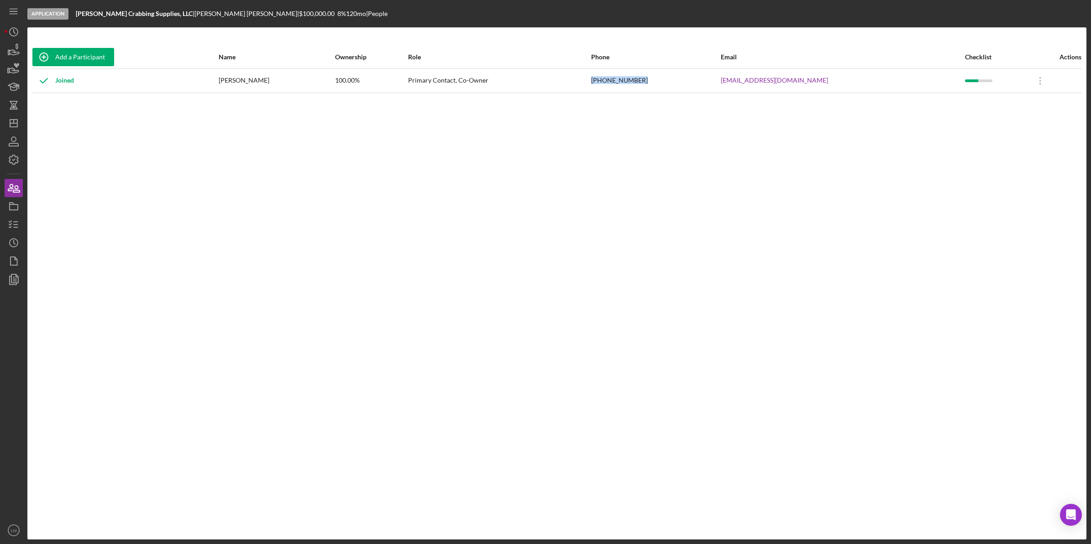
drag, startPoint x: 695, startPoint y: 81, endPoint x: 626, endPoint y: 82, distance: 68.0
click at [626, 82] on tr "Joined Jeremy Kohr 100.00% Primary Contact, Co-Owner (410) 830-1454 KrabbyKohr@…" at bounding box center [557, 80] width 1050 height 24
copy tr "(410) 830-1454"
click at [7, 218] on icon "button" at bounding box center [13, 224] width 23 height 23
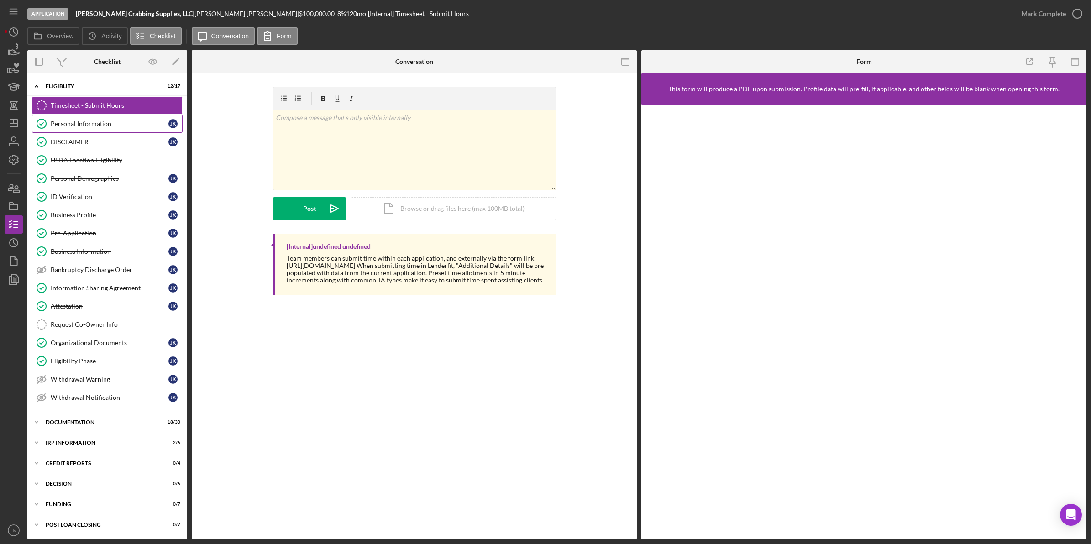
click at [105, 122] on div "Personal Information" at bounding box center [110, 123] width 118 height 7
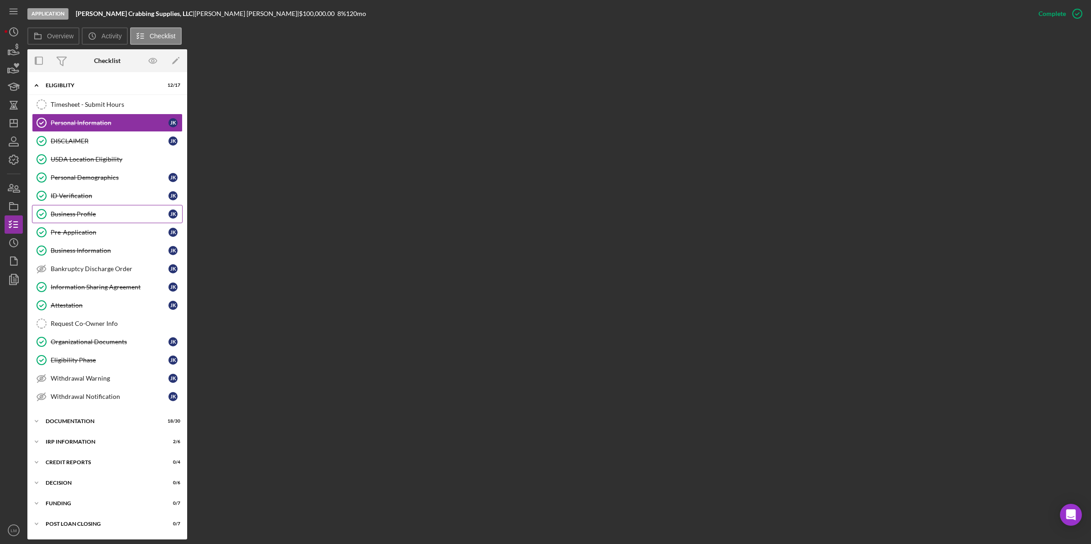
click at [128, 218] on div "Business Profile" at bounding box center [110, 213] width 118 height 7
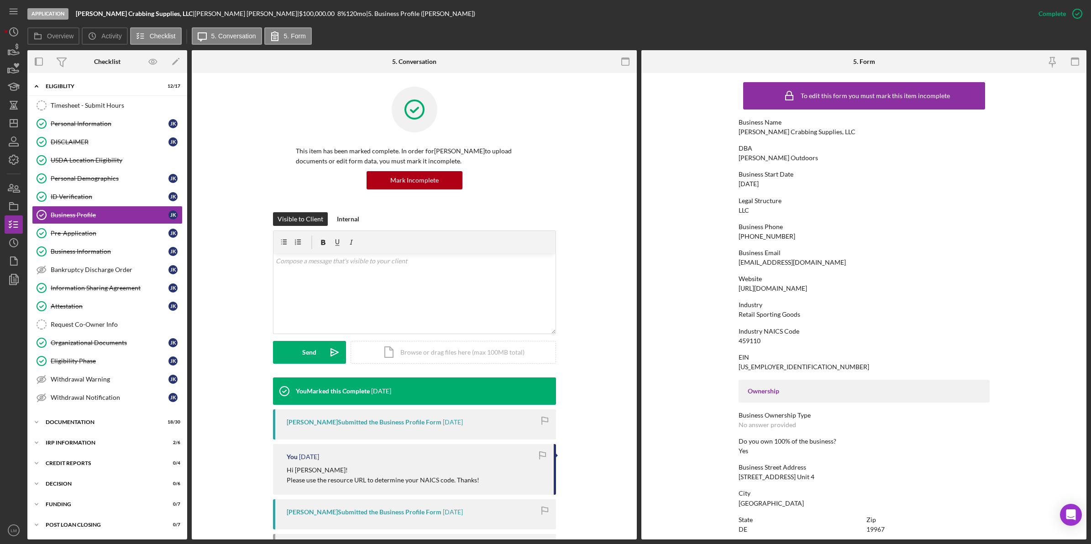
click at [762, 235] on div "(302) 470-5779" at bounding box center [767, 236] width 57 height 7
copy div "(302) 470-5779"
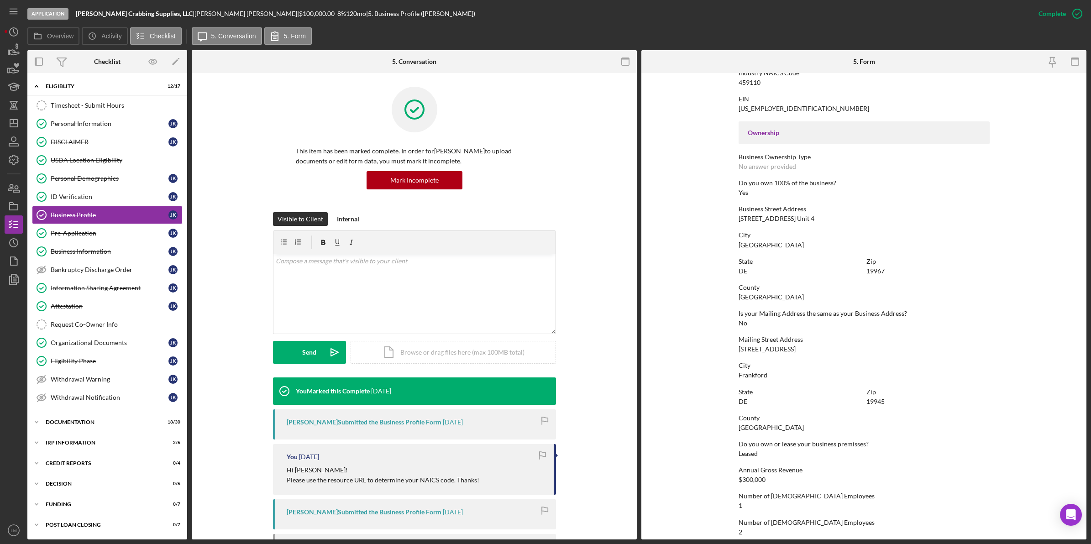
scroll to position [285, 0]
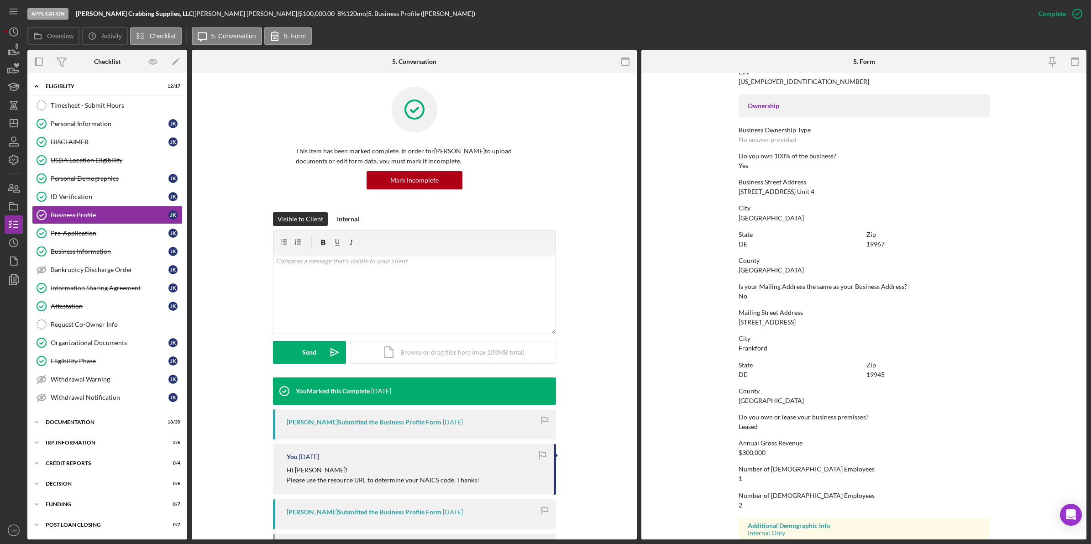
drag, startPoint x: 737, startPoint y: 322, endPoint x: 801, endPoint y: 325, distance: 64.9
click at [801, 325] on form "To edit this form you must mark this item incomplete Business Name Kohr Crabbin…" at bounding box center [864, 306] width 445 height 467
copy div "32625 Estuary Blvd"
click at [775, 190] on div "35265 Atlantic Ave. Unit 4" at bounding box center [777, 191] width 76 height 7
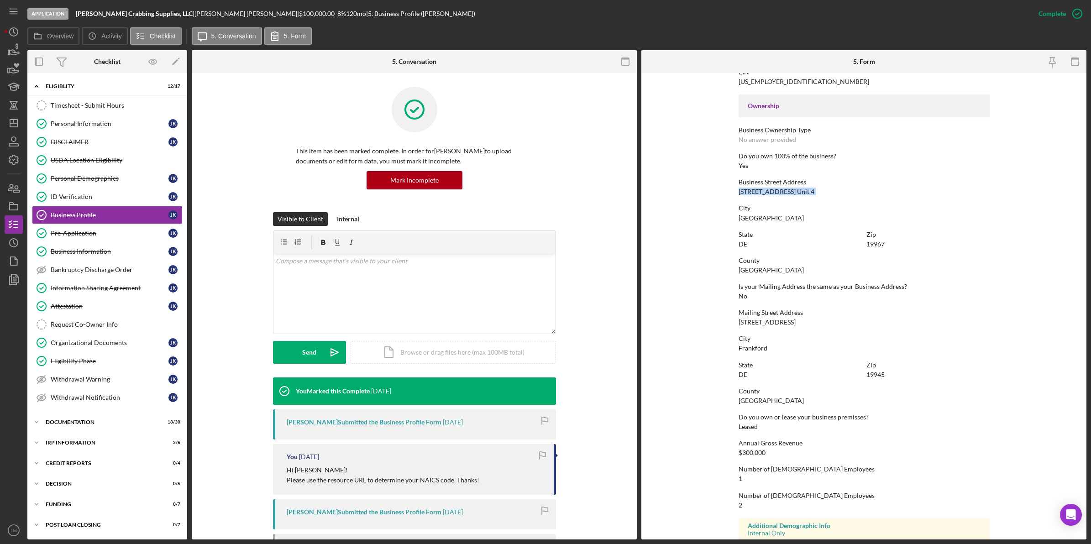
click at [775, 190] on div "35265 Atlantic Ave. Unit 4" at bounding box center [777, 191] width 76 height 7
copy div "35265 Atlantic Ave. Unit 4"
click at [120, 431] on div "Icon/Expander Documentation 18 / 30" at bounding box center [107, 422] width 160 height 18
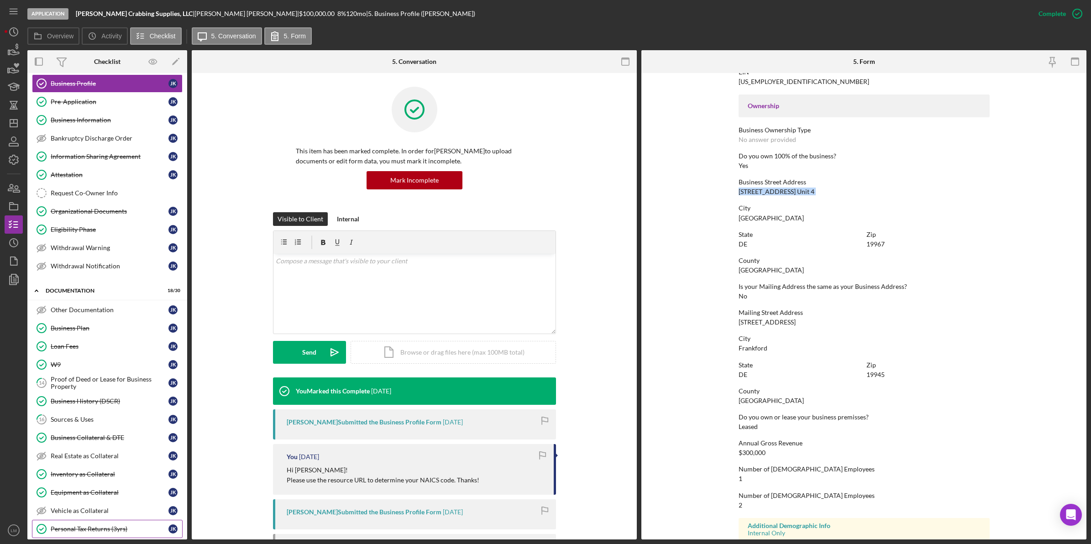
scroll to position [171, 0]
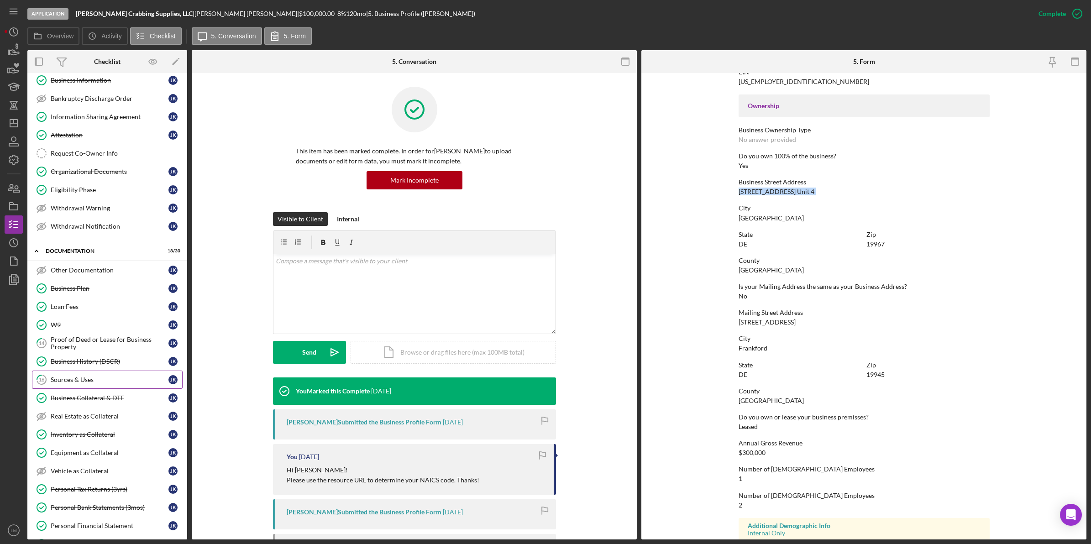
click at [108, 389] on link "16 Sources & Uses J K" at bounding box center [107, 380] width 151 height 18
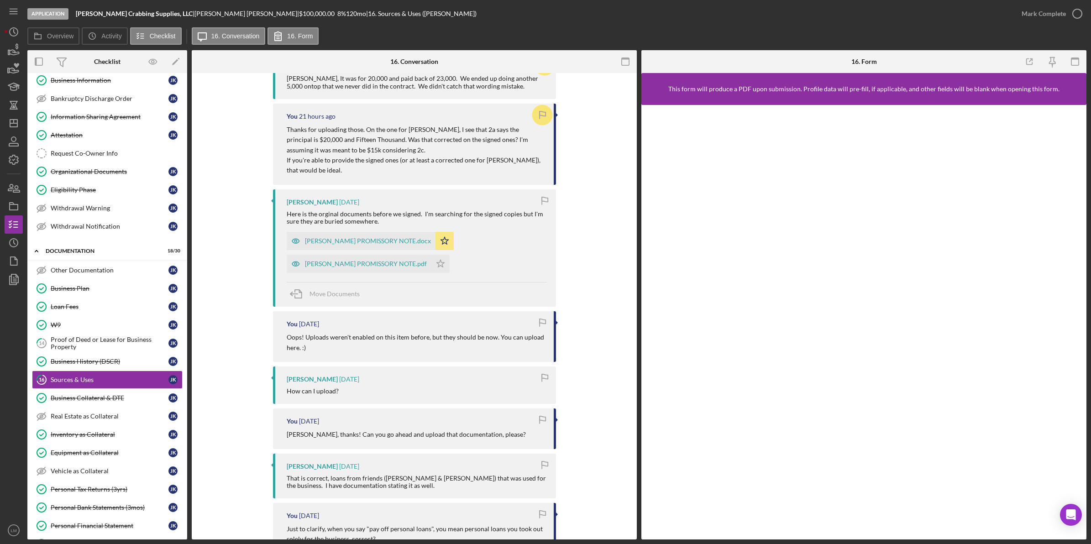
scroll to position [457, 0]
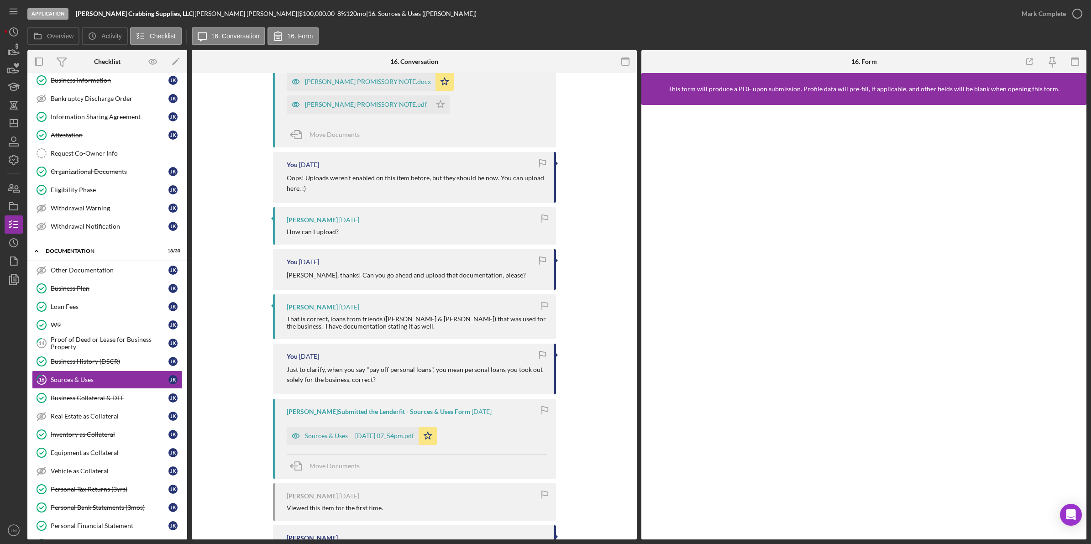
click at [384, 448] on div "Jeremy Kohr Submitted the Lenderfit - Sources & Uses Form 3 days ago Sources & …" at bounding box center [414, 439] width 283 height 80
click at [384, 430] on div "Sources & Uses -- 2025-08-12 07_54pm.pdf" at bounding box center [353, 436] width 132 height 18
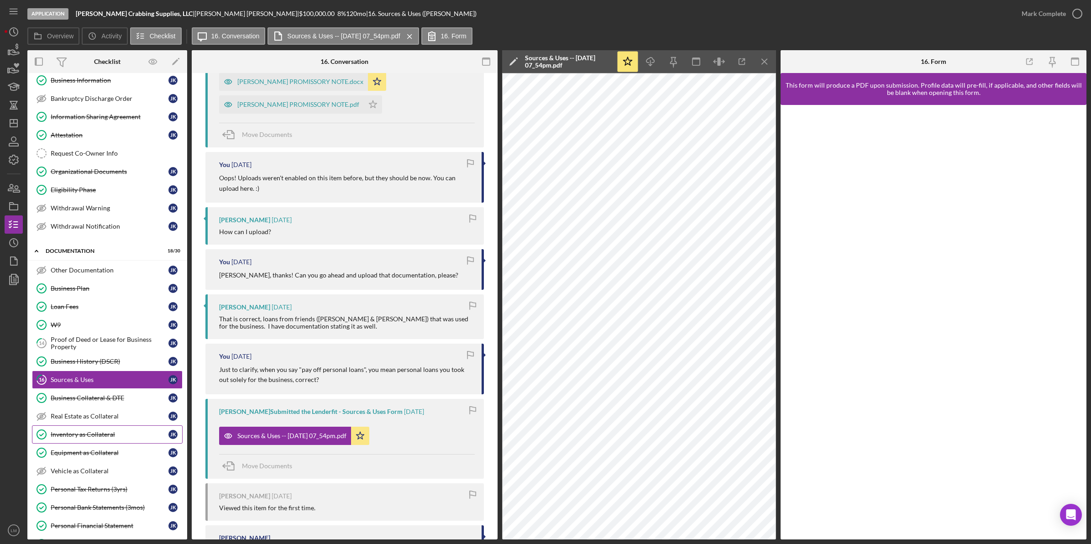
click at [90, 436] on link "Inventory as Collateral Inventory as Collateral J K" at bounding box center [107, 435] width 151 height 18
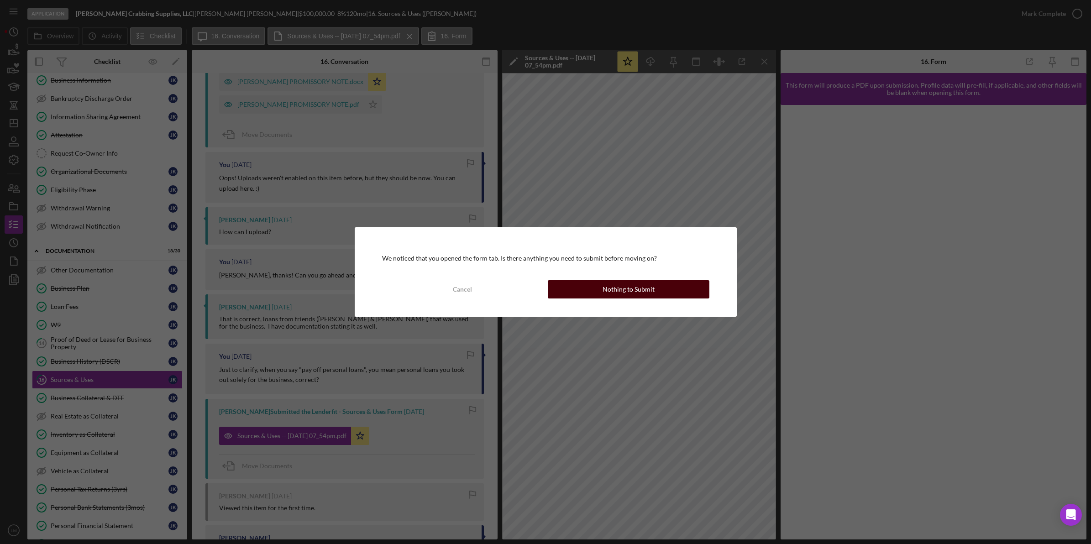
click at [576, 283] on button "Nothing to Submit" at bounding box center [629, 289] width 162 height 18
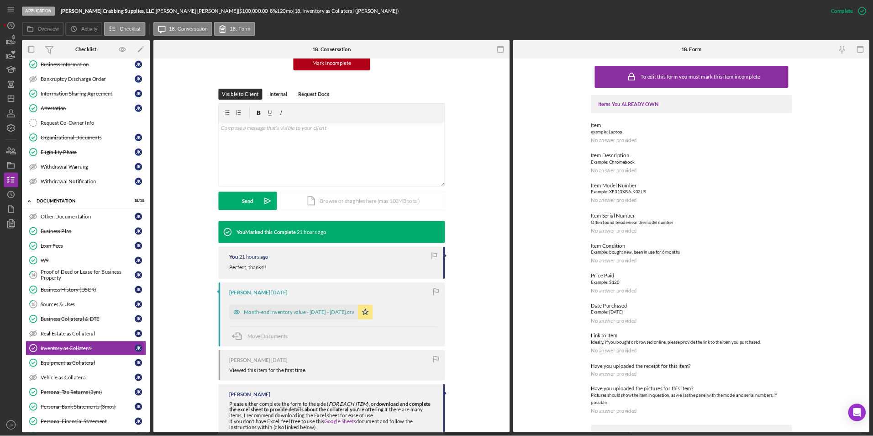
scroll to position [114, 0]
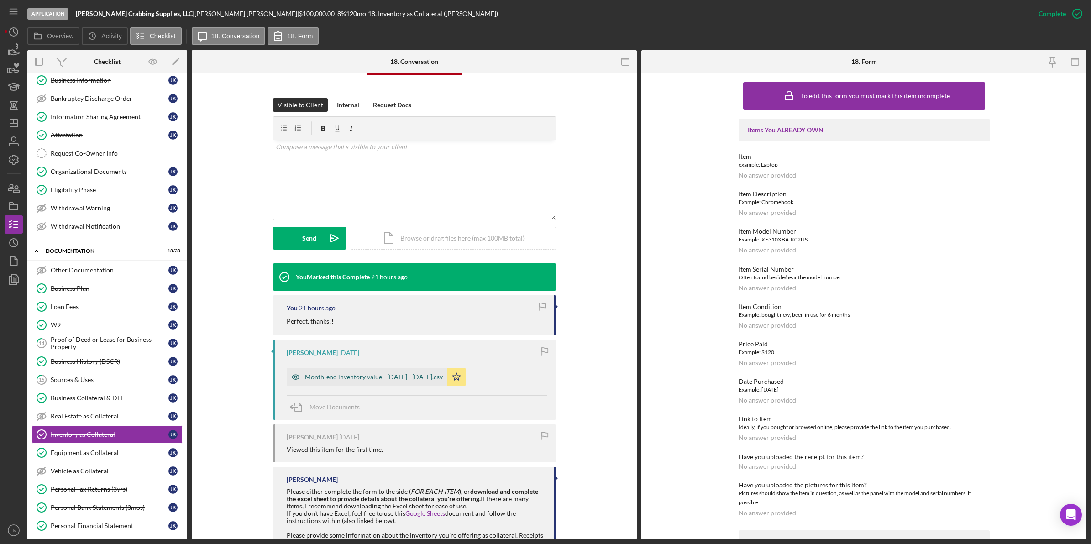
click at [439, 381] on div "Month-end inventory value - 2025-07-01 - 2025-07-31.csv" at bounding box center [374, 377] width 138 height 7
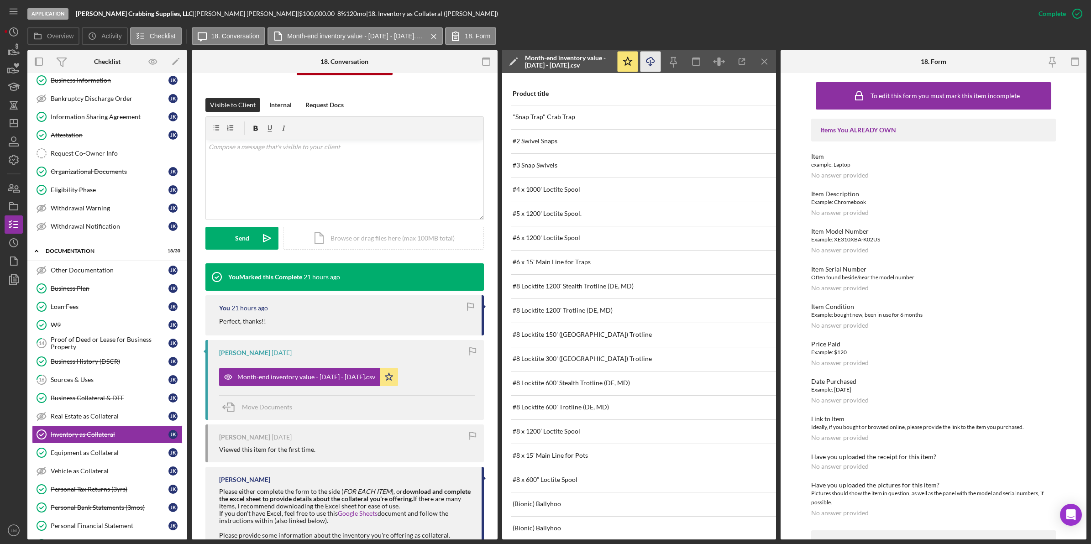
click at [647, 64] on icon "Icon/Download" at bounding box center [651, 62] width 21 height 21
click at [18, 119] on icon "Icon/Dashboard" at bounding box center [13, 123] width 23 height 23
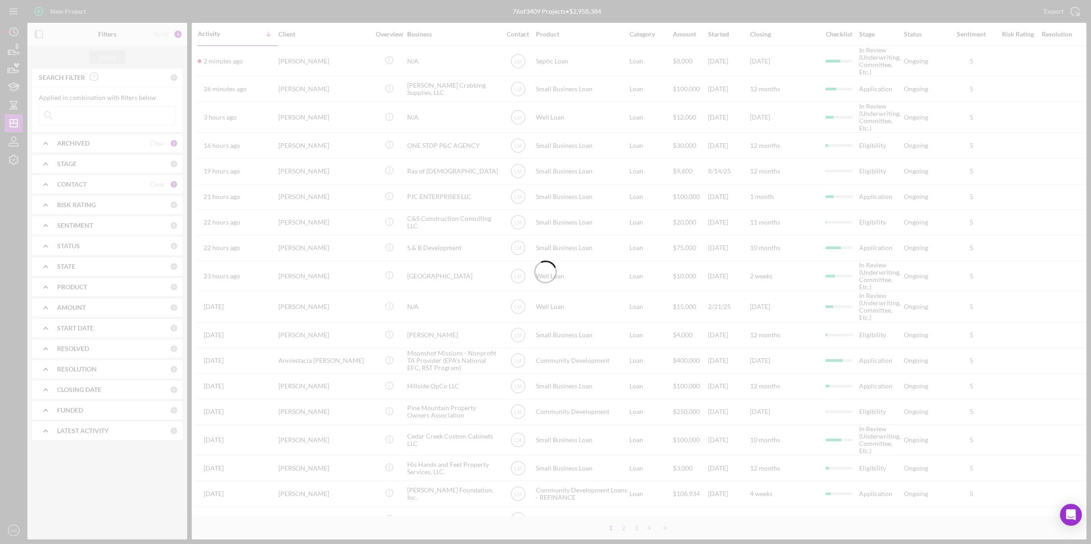
click at [306, 55] on div at bounding box center [545, 272] width 1091 height 544
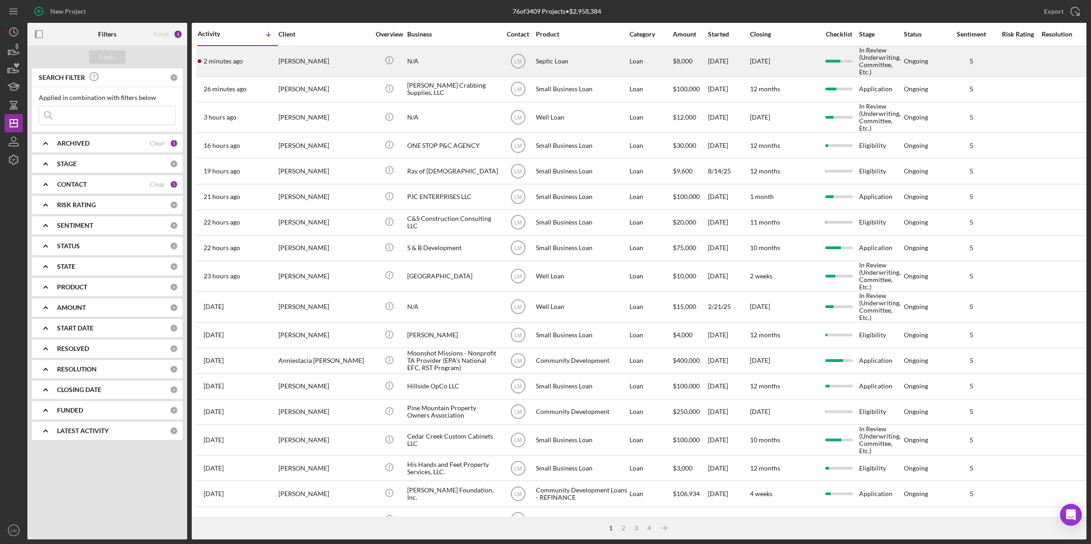
click at [313, 56] on div "[PERSON_NAME]" at bounding box center [324, 61] width 91 height 29
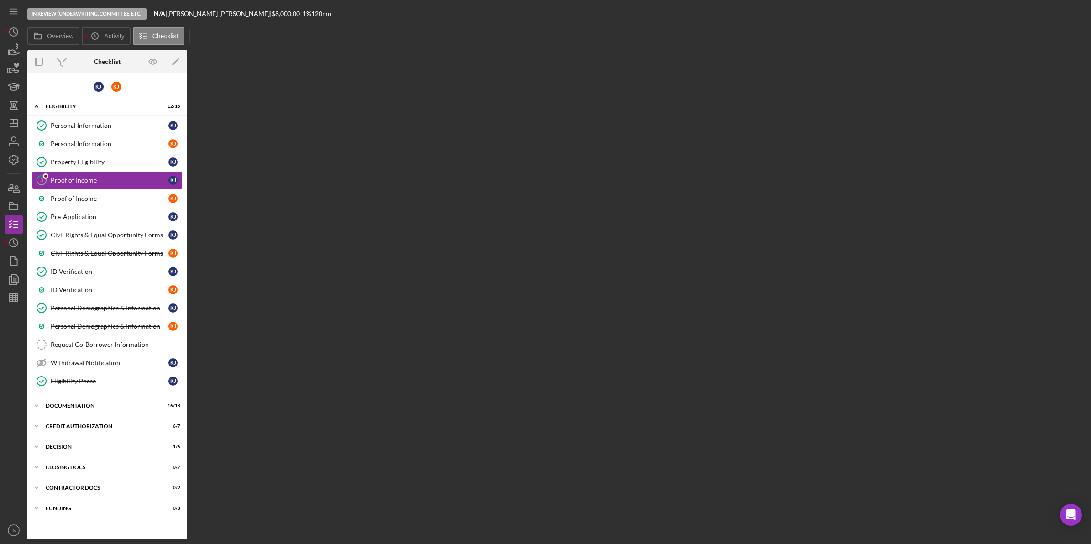
click at [4, 241] on div "In Review (Underwriting, Committee, Etc.) N/A | Keveri Jenkins | $8,000.00 1 % …" at bounding box center [545, 272] width 1091 height 544
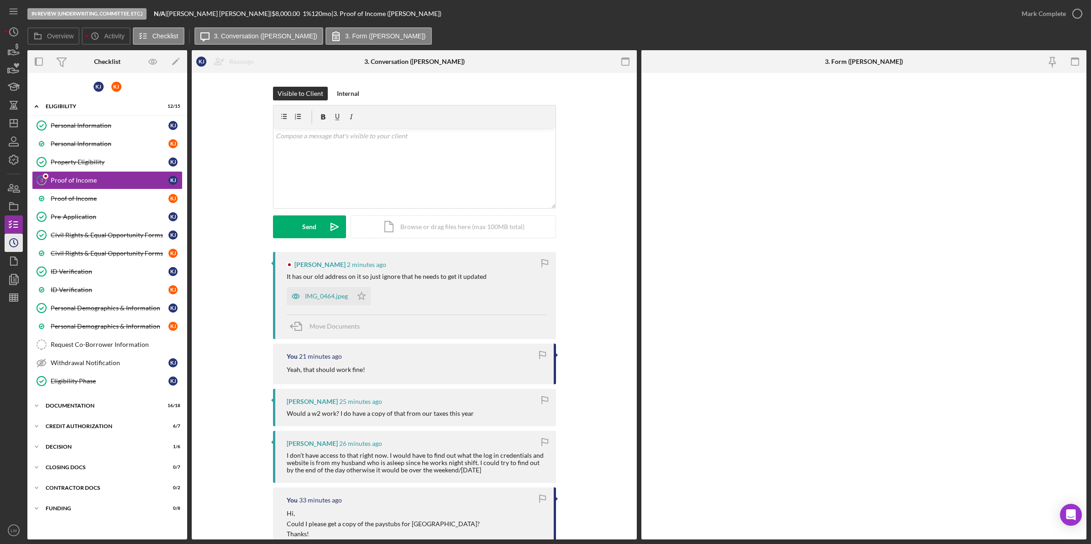
click at [6, 241] on icon "Icon/History" at bounding box center [13, 243] width 23 height 23
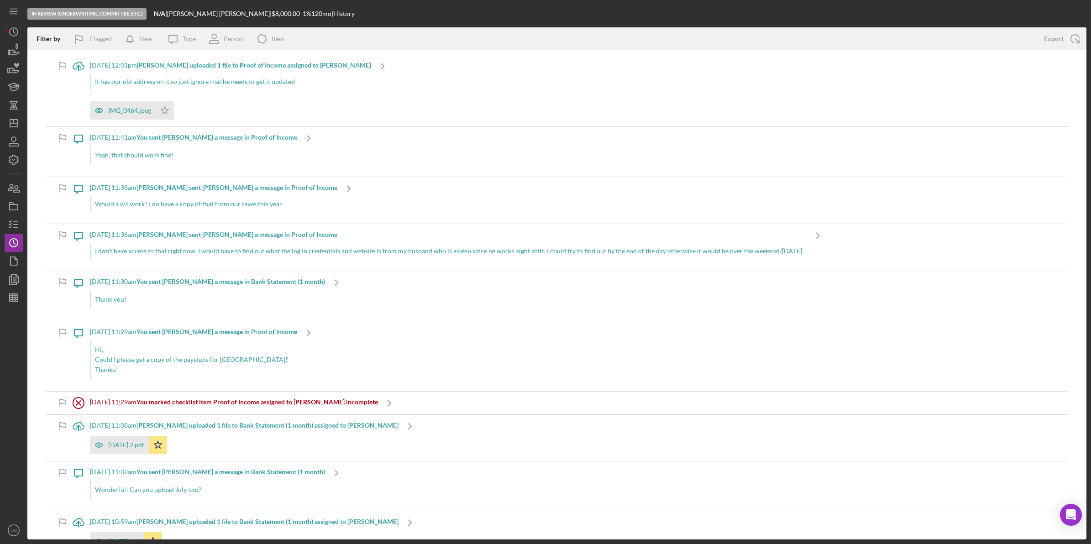
click at [202, 88] on div "It has our old address on it so just ignore that he needs to get it updated" at bounding box center [230, 82] width 281 height 16
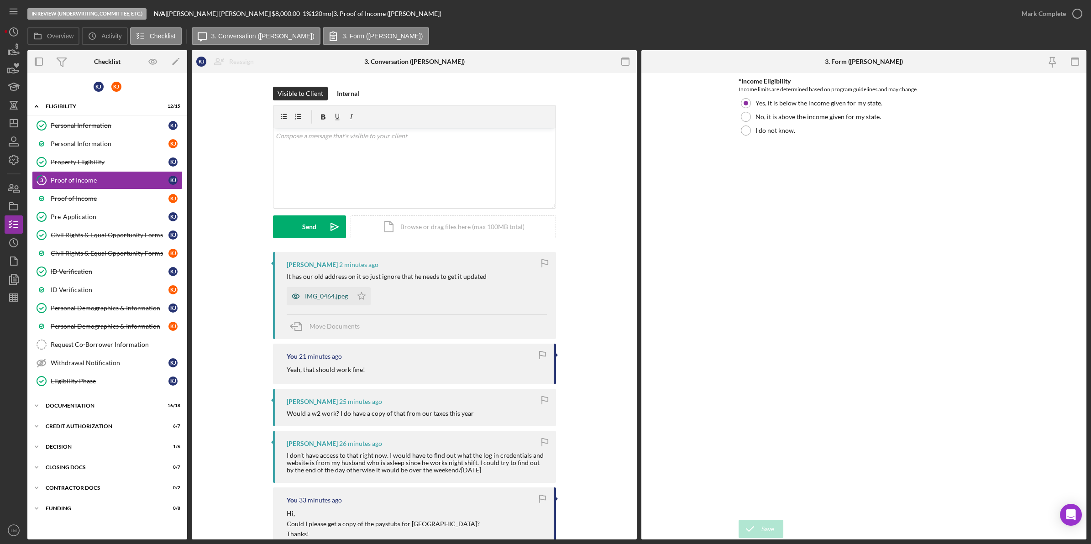
click at [326, 293] on div "IMG_0464.jpeg" at bounding box center [326, 296] width 43 height 7
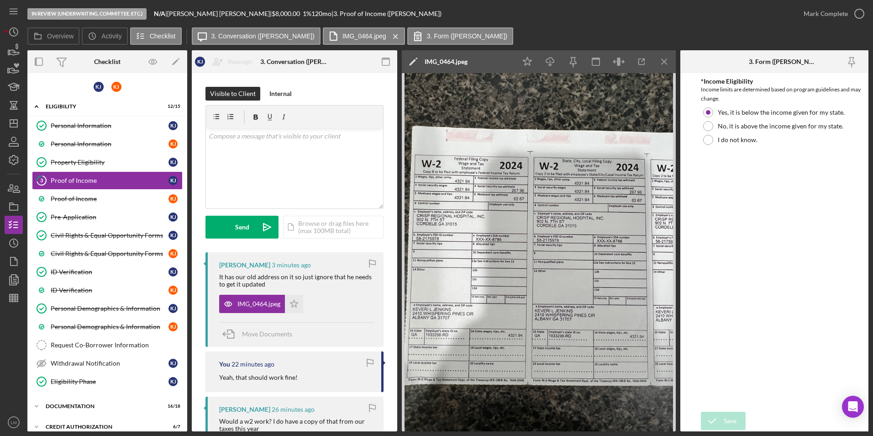
click at [525, 29] on div "Overview Icon/History Activity Checklist Icon/Message 3. Conversation (Keveri J…" at bounding box center [447, 36] width 841 height 18
click at [290, 302] on icon "Icon/Star" at bounding box center [294, 304] width 18 height 18
drag, startPoint x: 316, startPoint y: 160, endPoint x: 309, endPoint y: 168, distance: 10.4
click at [309, 168] on div "v Color teal Color pink Remove color Add row above Add row below Add column bef…" at bounding box center [294, 168] width 177 height 80
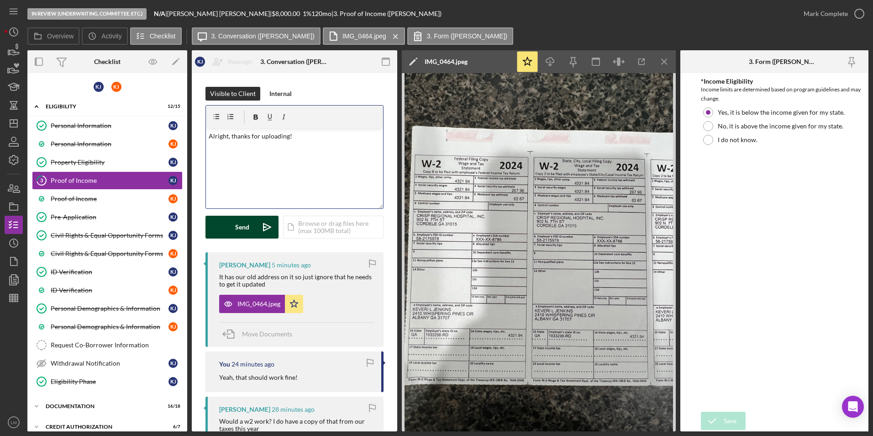
click at [253, 225] on button "Send Icon/icon-invite-send" at bounding box center [241, 227] width 73 height 23
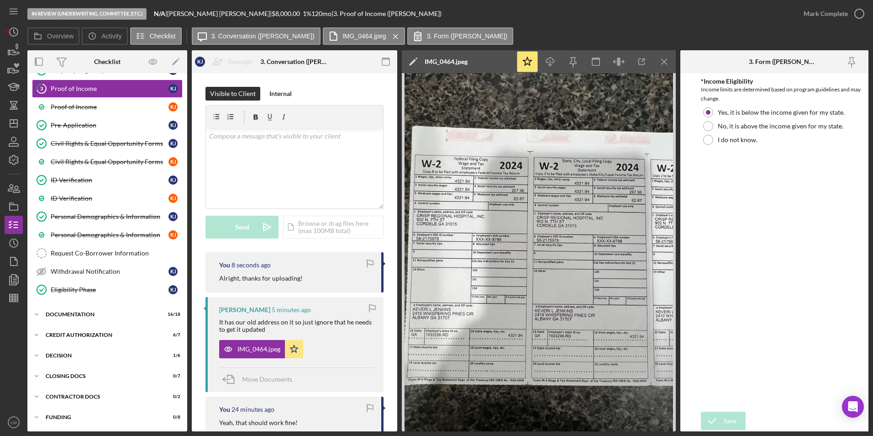
drag, startPoint x: 541, startPoint y: 30, endPoint x: 494, endPoint y: 67, distance: 59.8
click at [541, 30] on div "Overview Icon/History Activity Checklist Icon/Message 3. Conversation (Keveri J…" at bounding box center [447, 36] width 841 height 18
click at [291, 181] on div "v Color teal Color pink Remove color Add row above Add row below Add column bef…" at bounding box center [294, 168] width 177 height 80
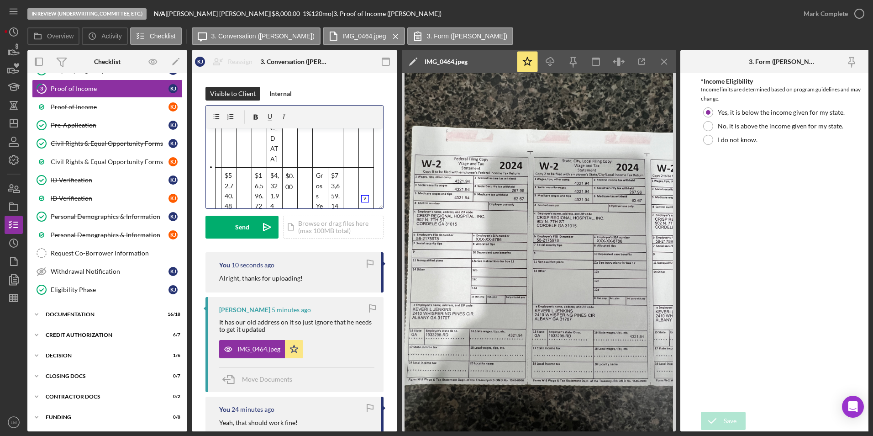
scroll to position [4, 0]
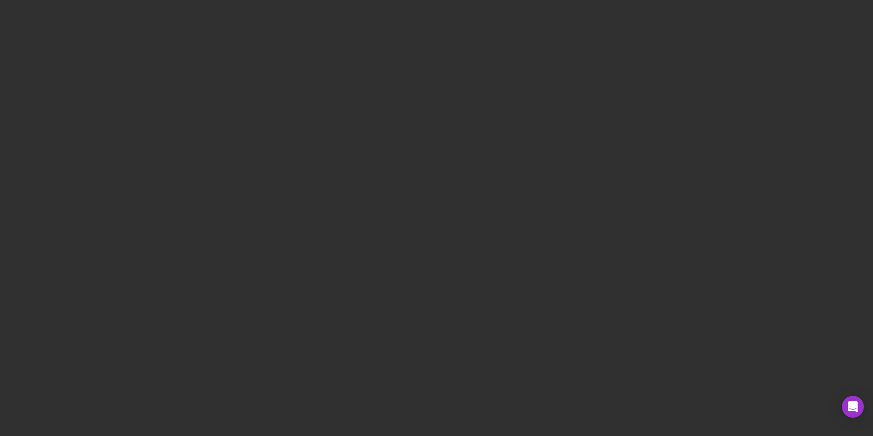
click at [145, 24] on div at bounding box center [436, 218] width 873 height 436
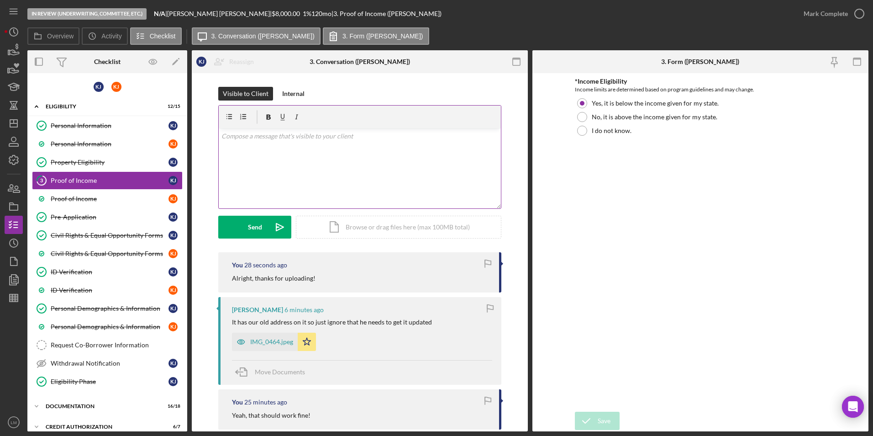
click at [303, 185] on div "v Color teal Color pink Remove color Add row above Add row below Add column bef…" at bounding box center [360, 168] width 282 height 80
click at [298, 95] on div "Internal" at bounding box center [293, 94] width 22 height 14
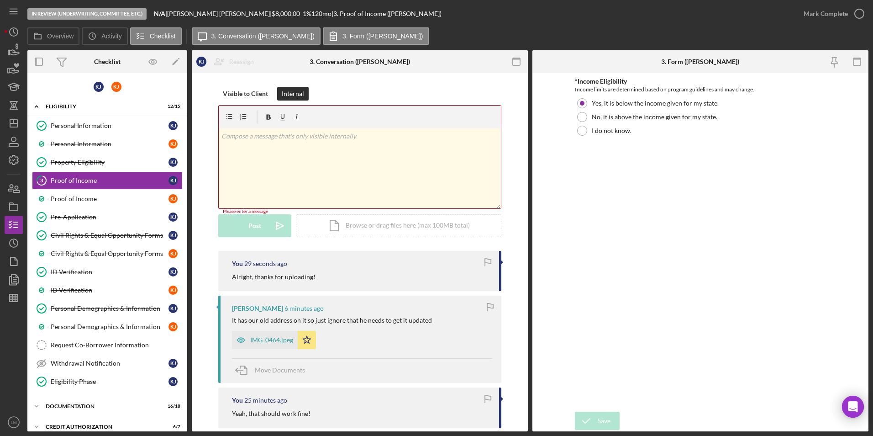
click at [307, 163] on div "v Color teal Color pink Remove color Add row above Add row below Add column bef…" at bounding box center [360, 168] width 282 height 80
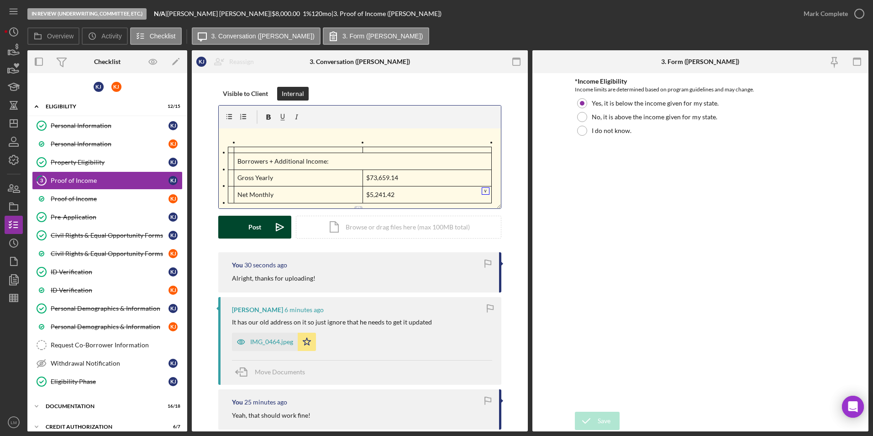
click at [273, 226] on icon "Icon/icon-invite-send" at bounding box center [279, 227] width 23 height 23
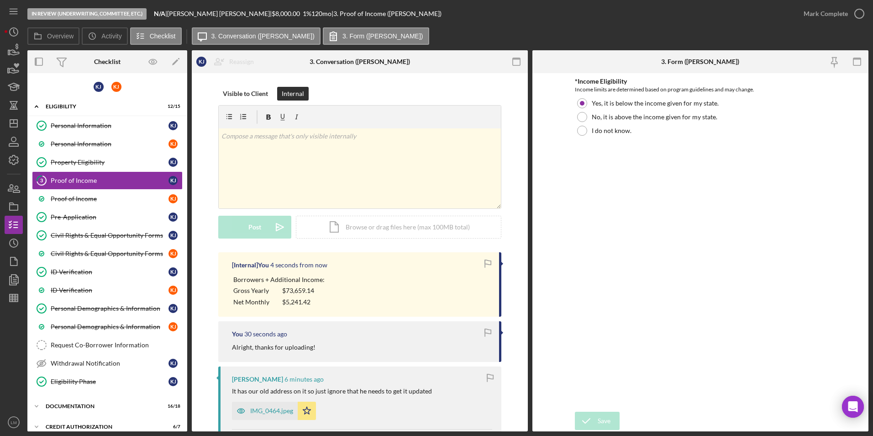
click at [492, 269] on icon "button" at bounding box center [488, 263] width 21 height 21
click at [831, 14] on div "Mark Complete" at bounding box center [826, 14] width 44 height 18
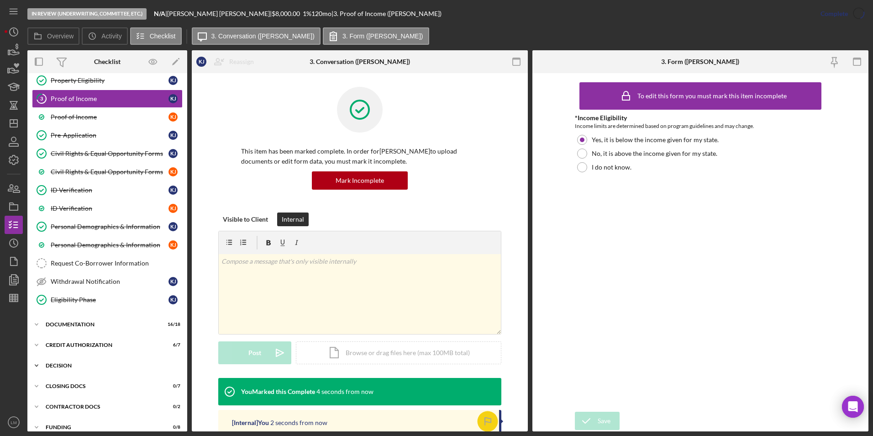
scroll to position [92, 0]
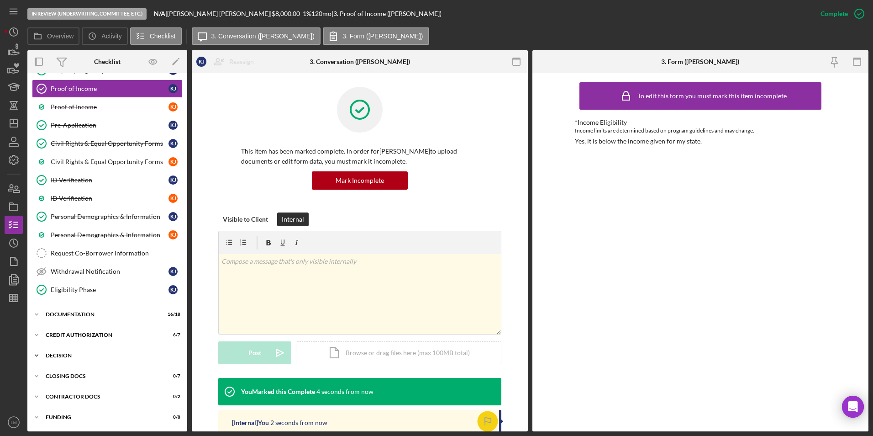
click at [79, 356] on div "Decision" at bounding box center [111, 355] width 130 height 5
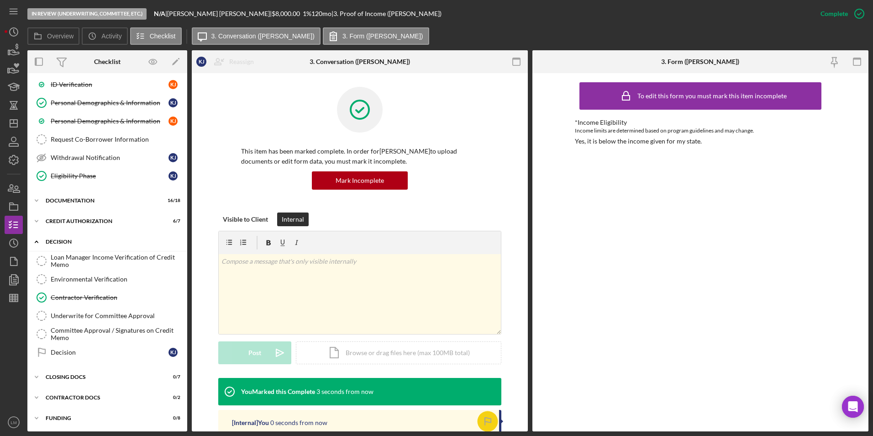
scroll to position [206, 0]
click at [85, 348] on div "Decision" at bounding box center [110, 350] width 118 height 7
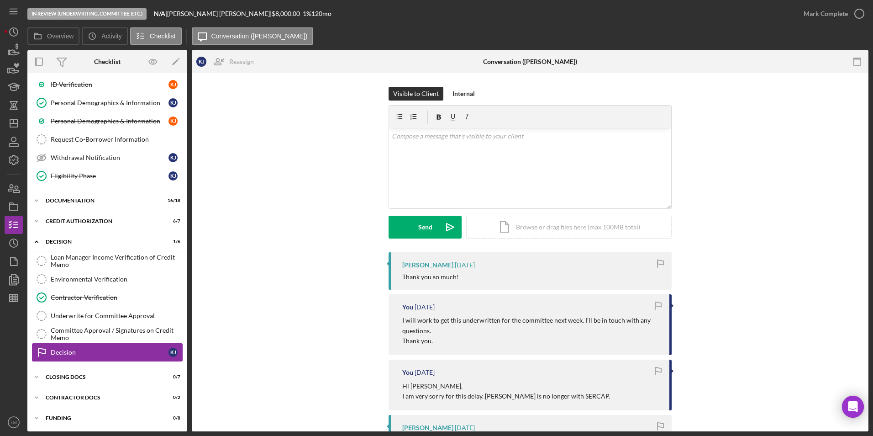
scroll to position [206, 0]
click at [511, 180] on div "v Color teal Color pink Remove color Add row above Add row below Add column bef…" at bounding box center [530, 168] width 282 height 80
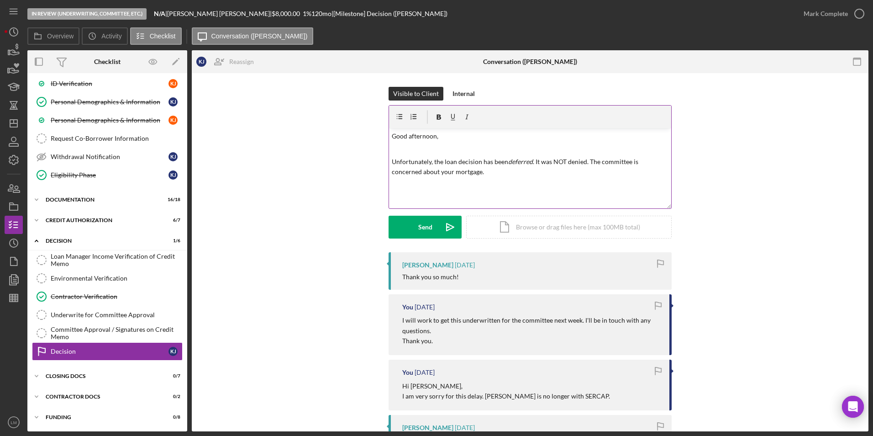
click at [556, 180] on div "v Color teal Color pink Remove color Add row above Add row below Add column bef…" at bounding box center [530, 168] width 282 height 80
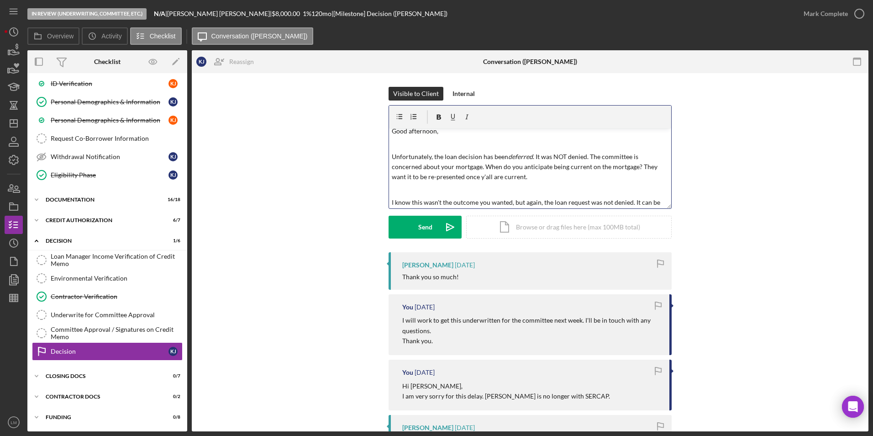
scroll to position [16, 0]
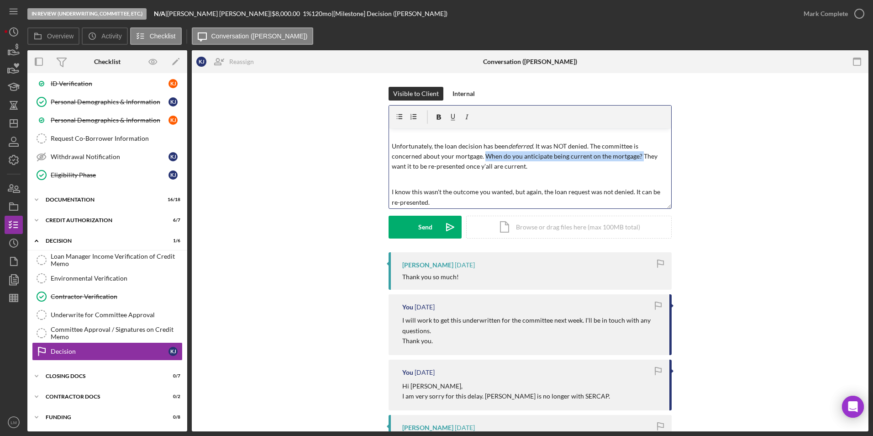
drag, startPoint x: 483, startPoint y: 156, endPoint x: 638, endPoint y: 154, distance: 155.3
click at [638, 154] on p "Unfortunately, the loan decision has been deferred . It was NOT denied. The com…" at bounding box center [530, 156] width 277 height 31
click at [453, 118] on icon "button" at bounding box center [453, 117] width 21 height 21
click at [437, 193] on p "I know this wasn't the outcome you wanted, but again, the loan request was not …" at bounding box center [530, 197] width 277 height 21
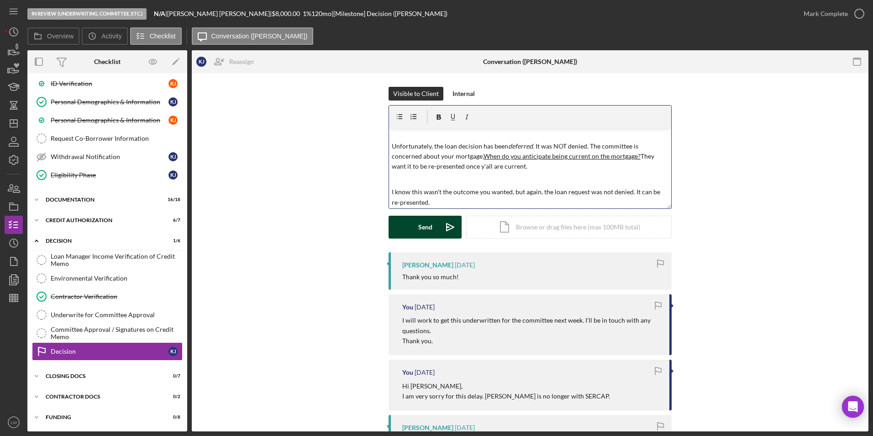
click at [423, 231] on div "Send" at bounding box center [425, 227] width 14 height 23
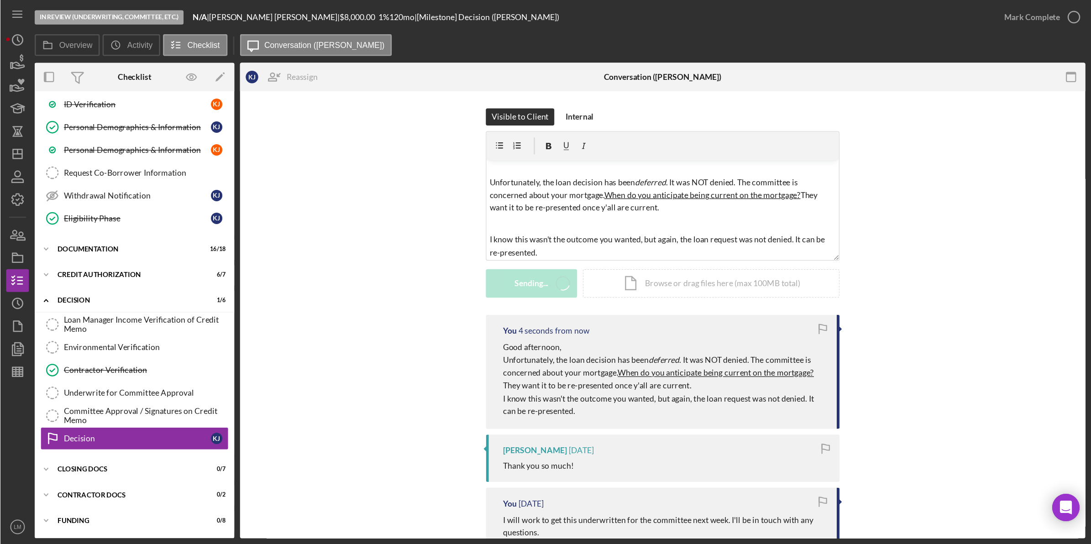
scroll to position [0, 0]
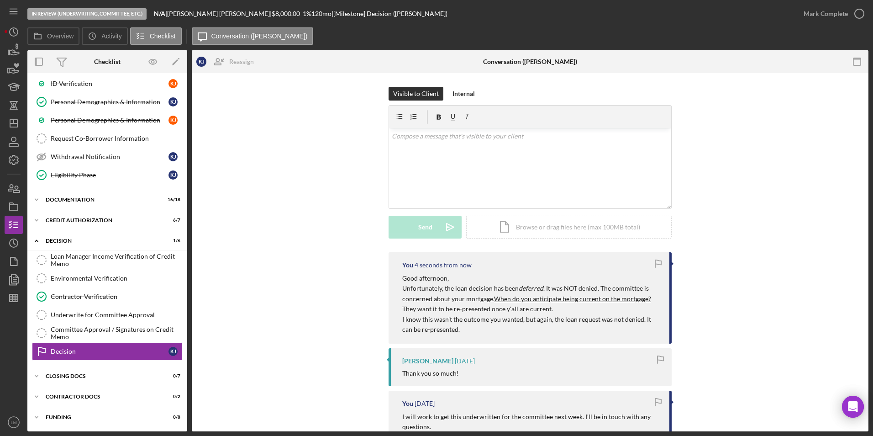
click at [341, 217] on div "Visible to Client Internal v Color teal Color pink Remove color Add row above A…" at bounding box center [529, 169] width 649 height 165
click at [11, 121] on icon "Icon/Dashboard" at bounding box center [13, 123] width 23 height 23
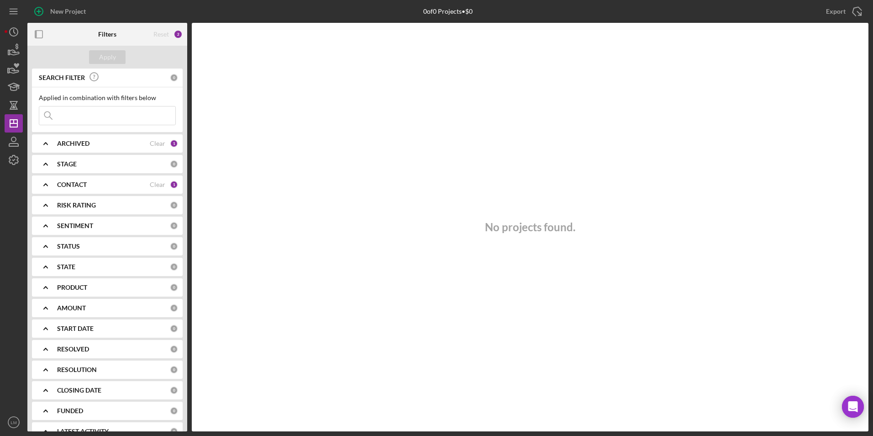
click at [644, 115] on div "No projects found." at bounding box center [530, 227] width 677 height 408
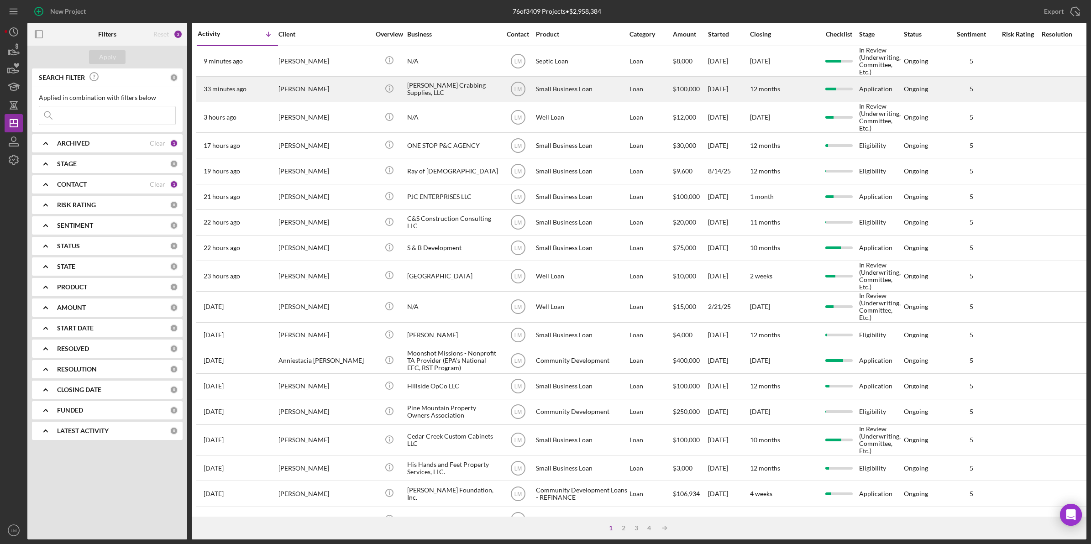
click at [319, 83] on div "[PERSON_NAME]" at bounding box center [324, 89] width 91 height 24
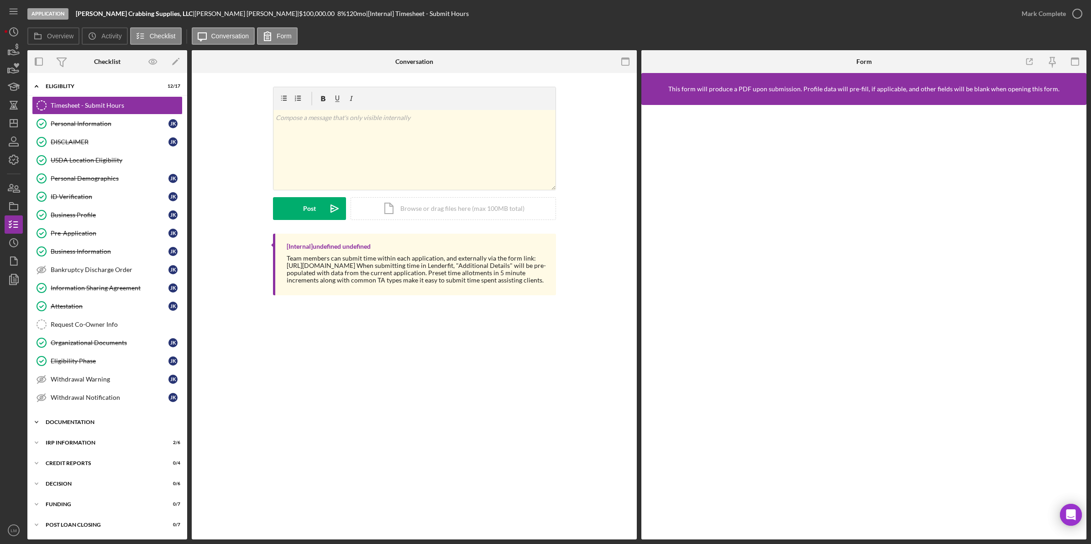
click at [98, 420] on div "Icon/Expander Documentation 18 / 30" at bounding box center [107, 422] width 160 height 18
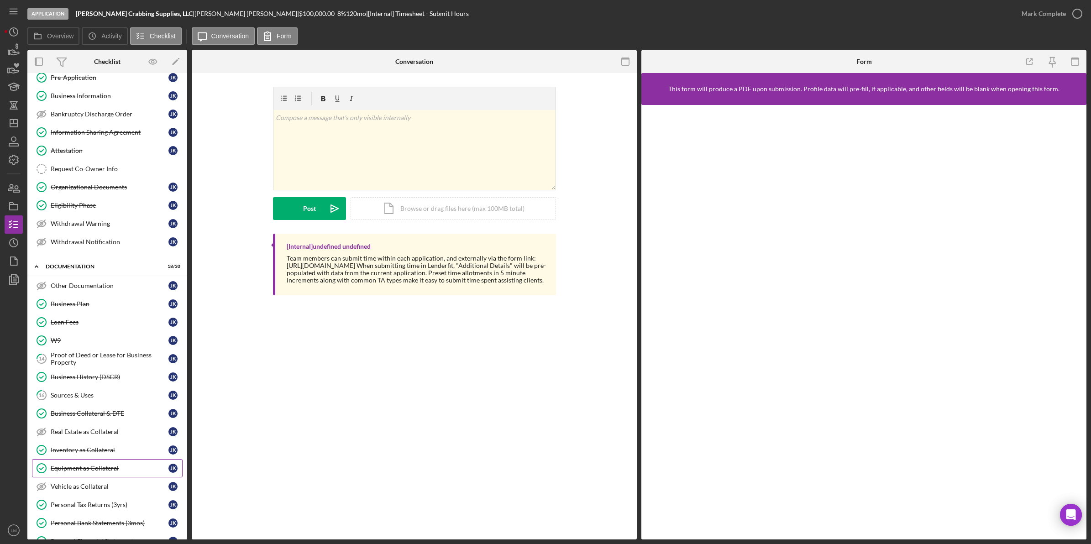
scroll to position [171, 0]
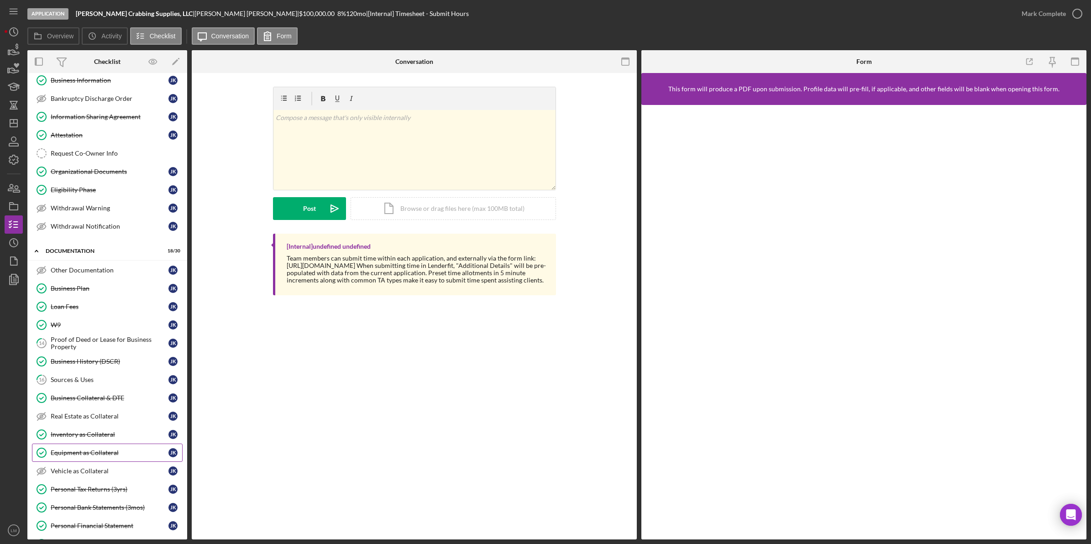
click at [96, 435] on div "Equipment as Collateral" at bounding box center [110, 452] width 118 height 7
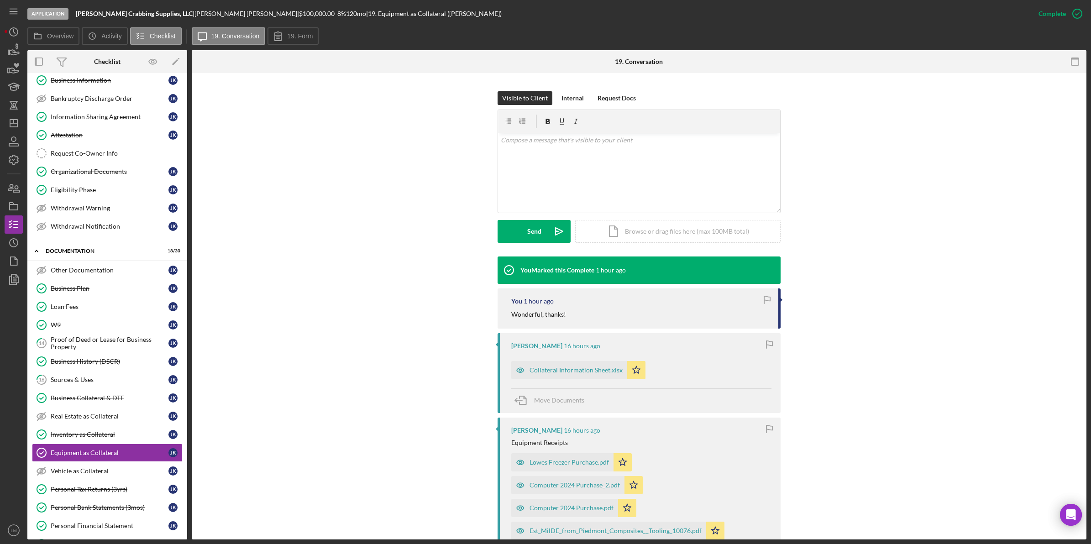
scroll to position [171, 0]
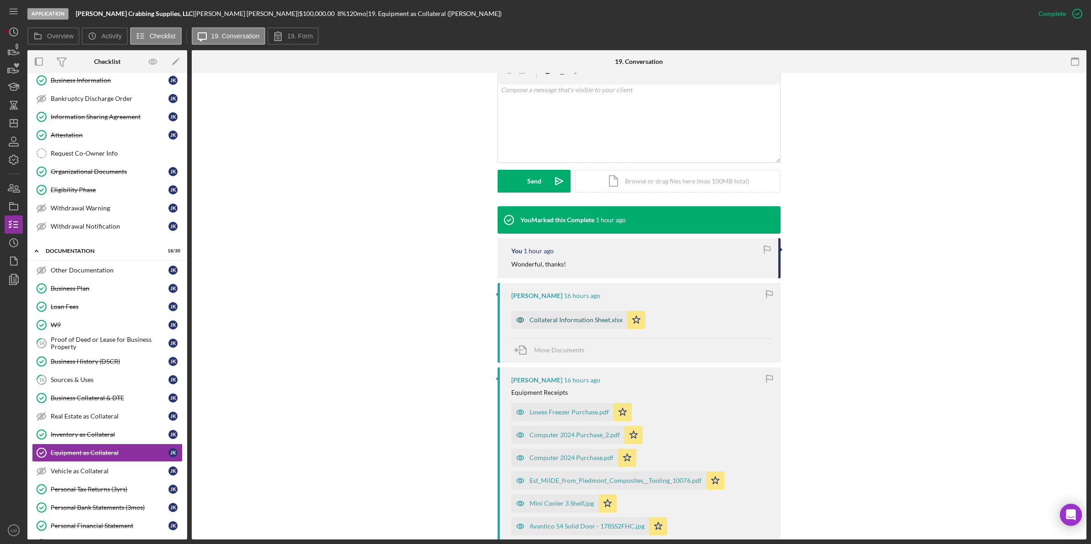
click at [549, 317] on div "Collateral Information Sheet.xlsx" at bounding box center [576, 319] width 93 height 7
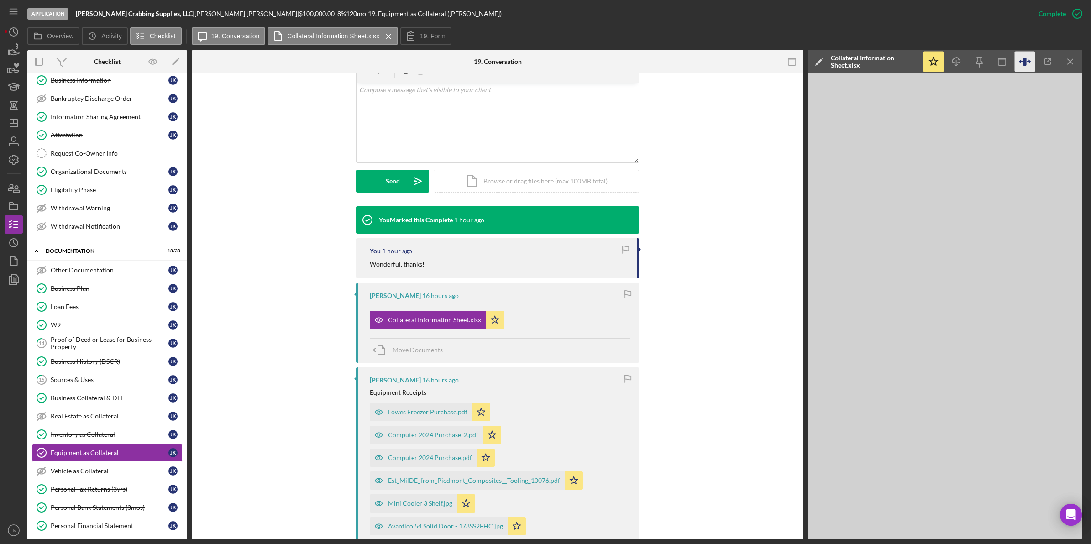
click at [873, 62] on icon "button" at bounding box center [1021, 62] width 3 height 0
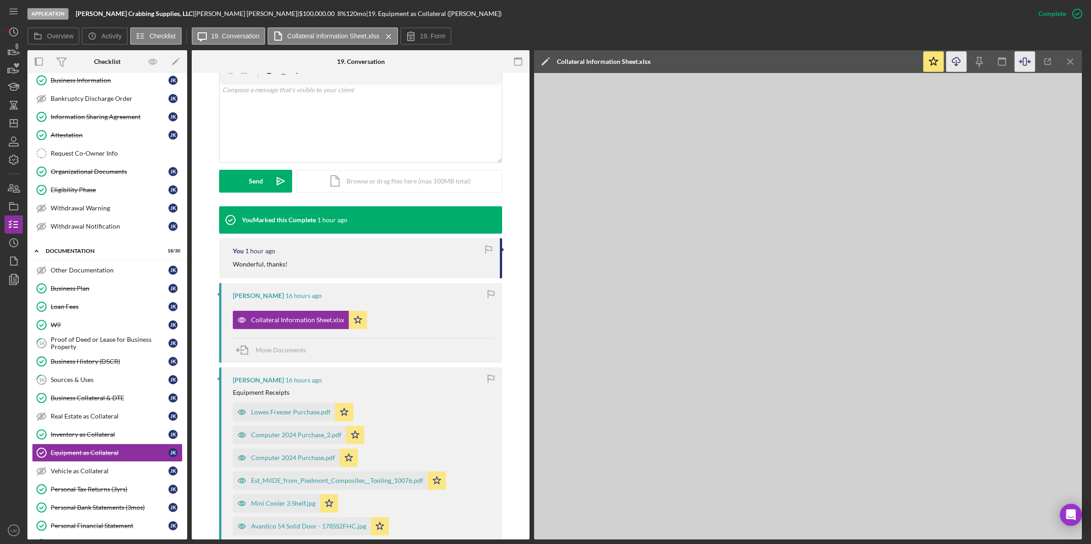
click at [873, 70] on icon "Icon/Download" at bounding box center [957, 62] width 21 height 21
